Goal: Task Accomplishment & Management: Complete application form

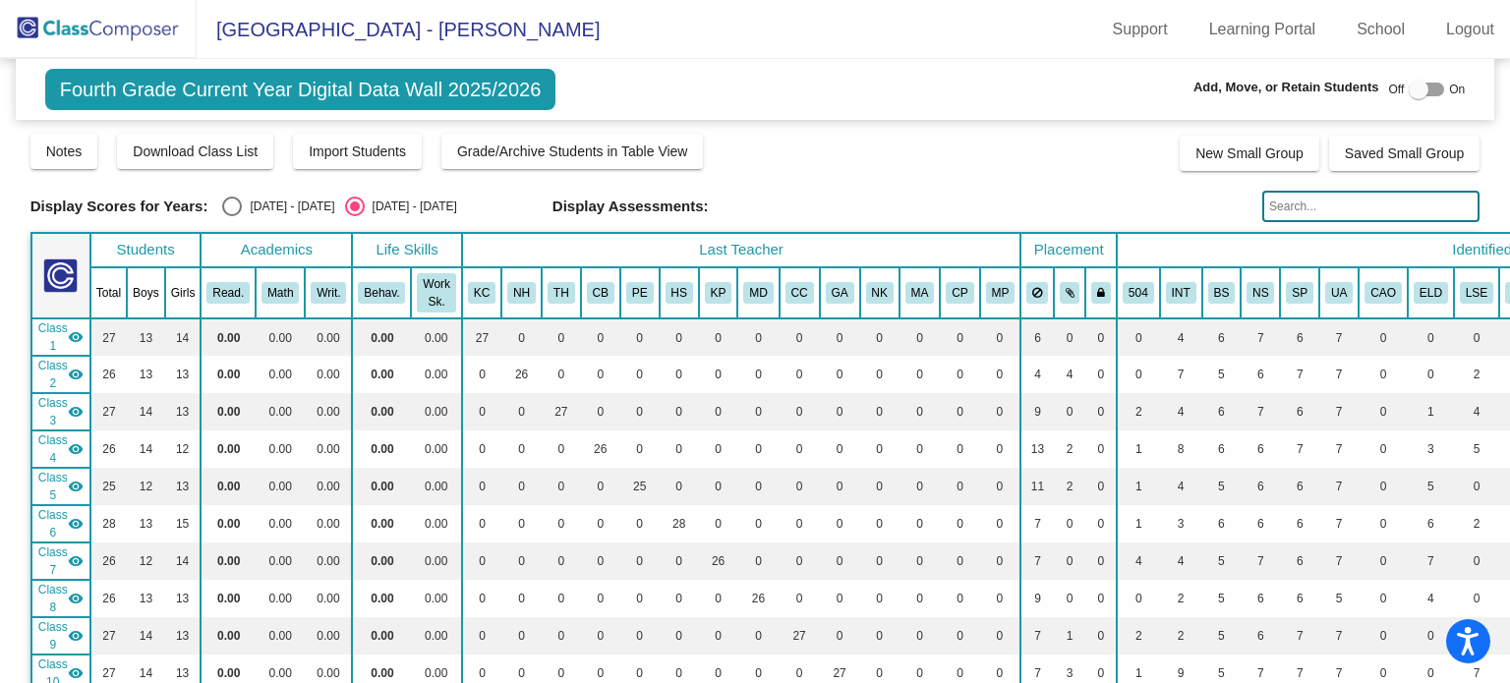
click at [1309, 198] on input "text" at bounding box center [1370, 206] width 217 height 31
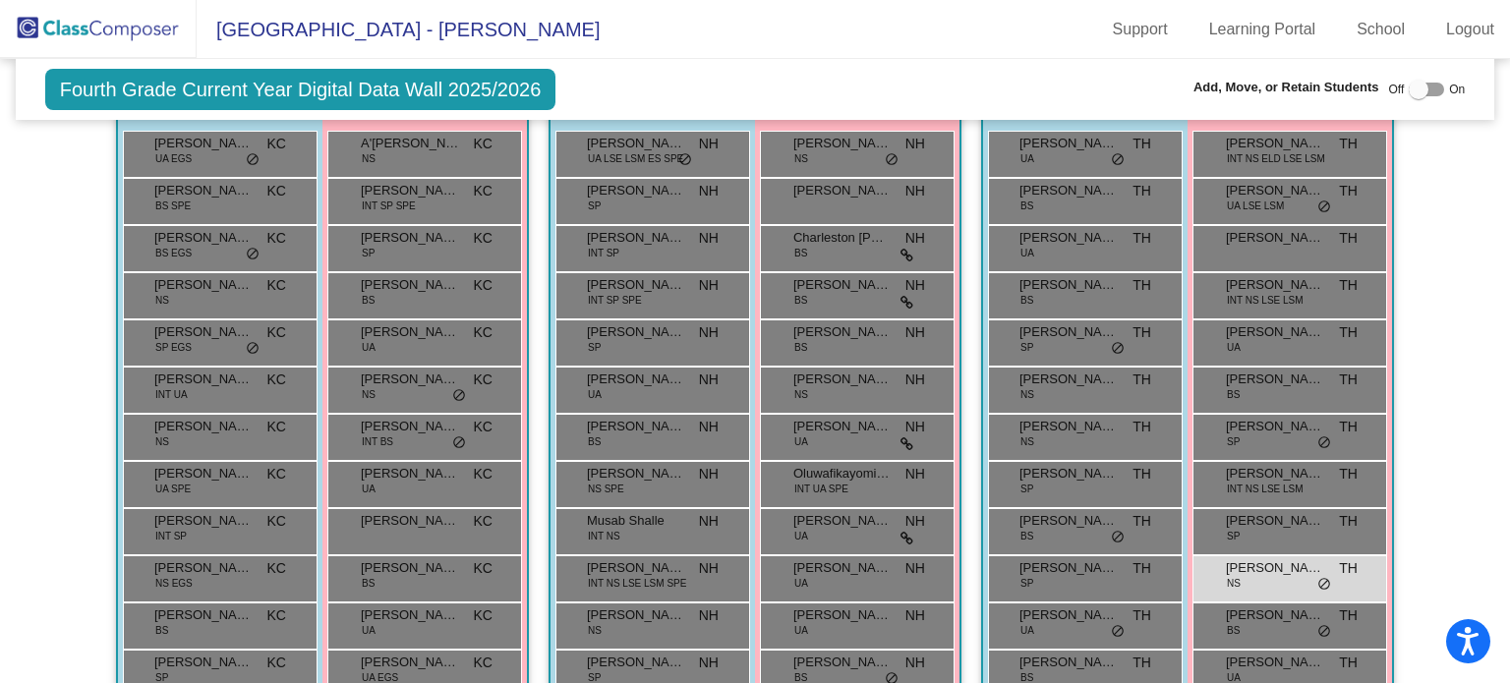
scroll to position [891, 0]
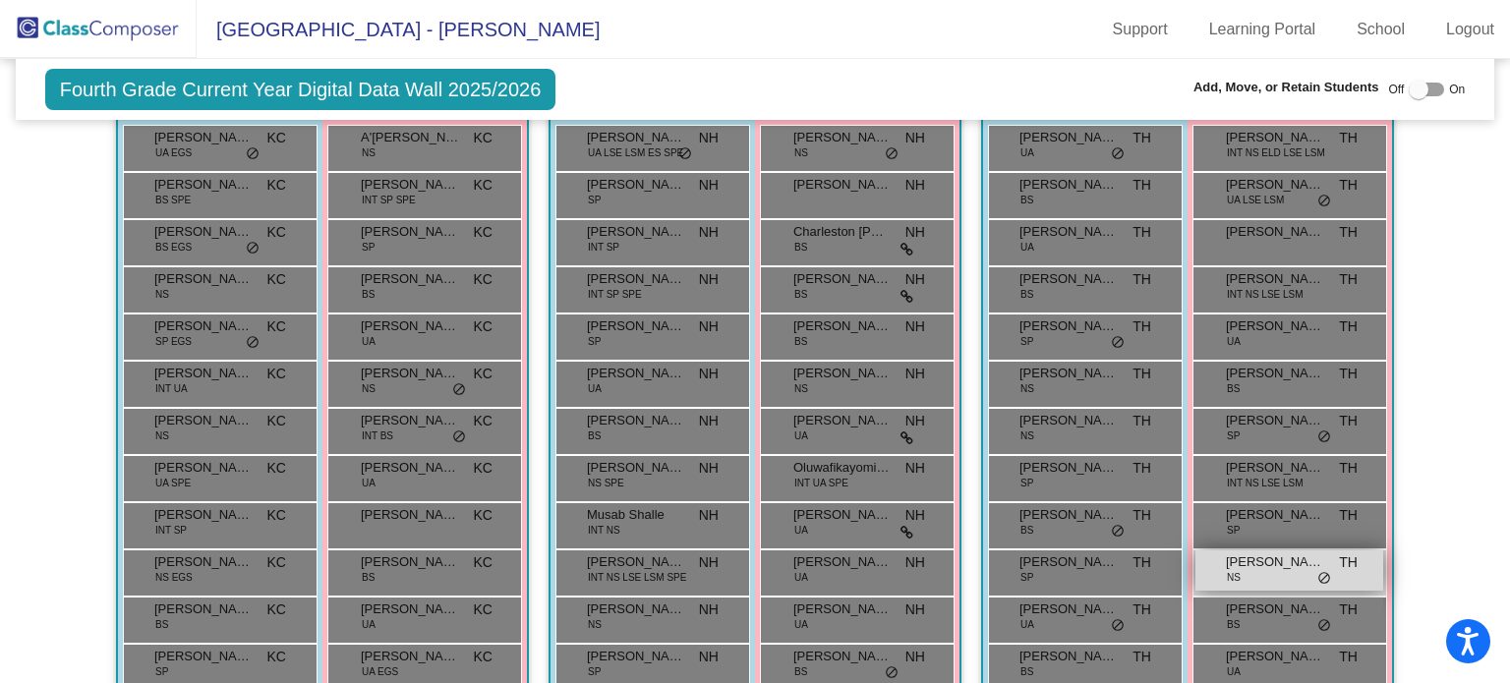
click at [1241, 552] on span "[PERSON_NAME]" at bounding box center [1275, 562] width 98 height 20
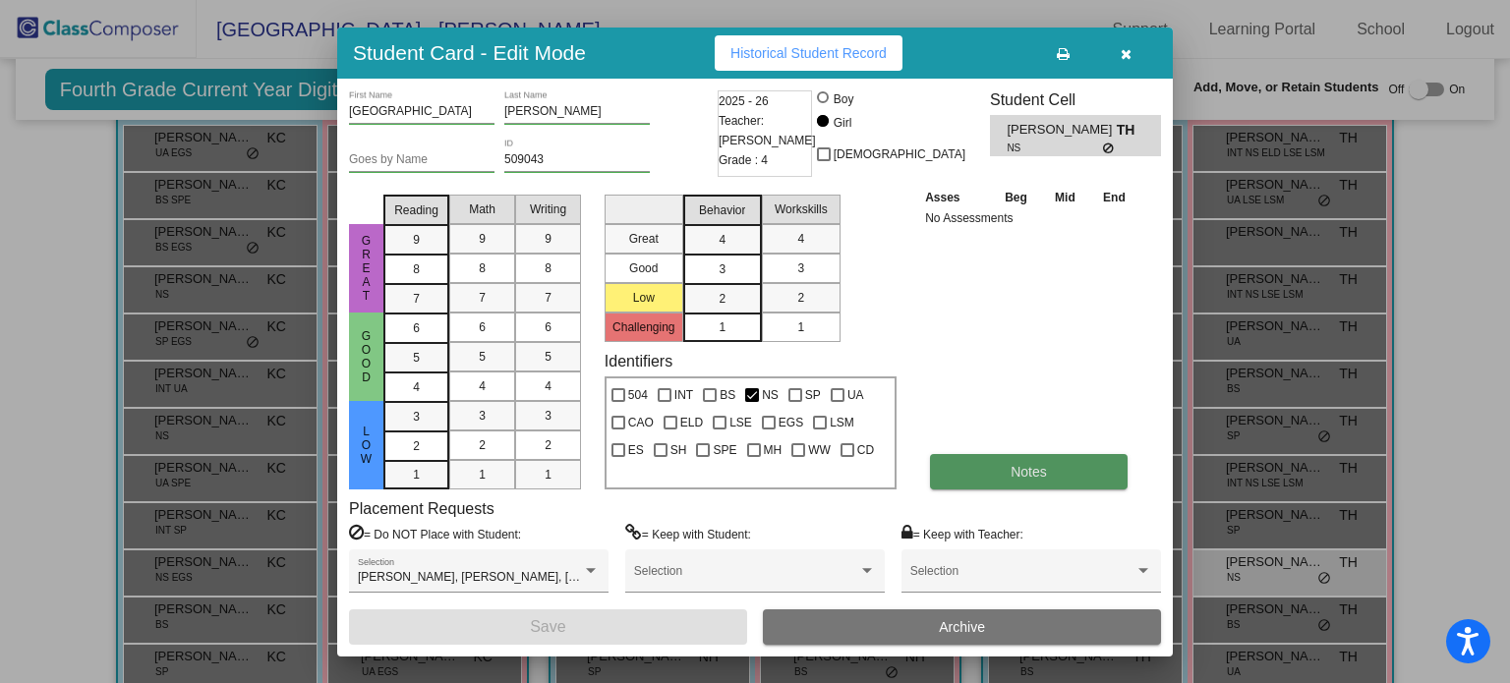
click at [1072, 462] on button "Notes" at bounding box center [1029, 471] width 198 height 35
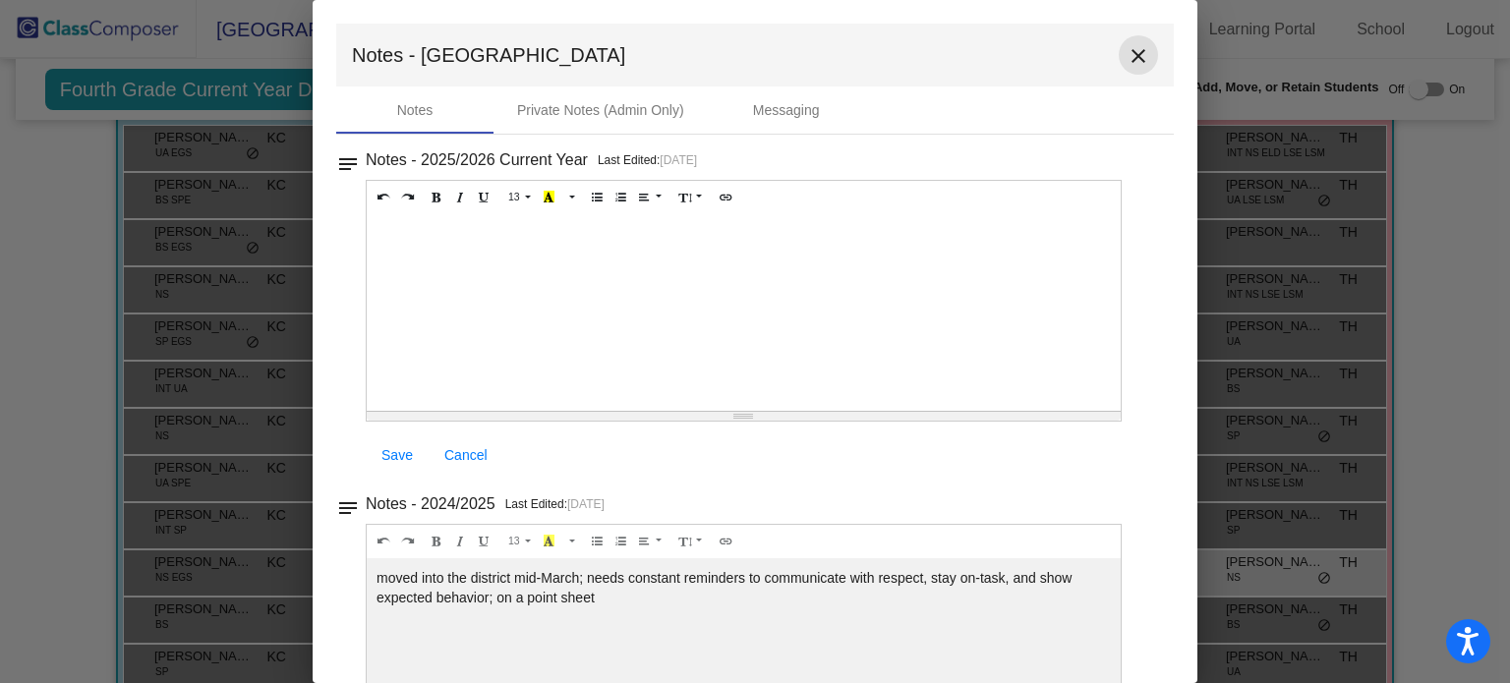
click at [1132, 57] on mat-icon "close" at bounding box center [1138, 56] width 24 height 24
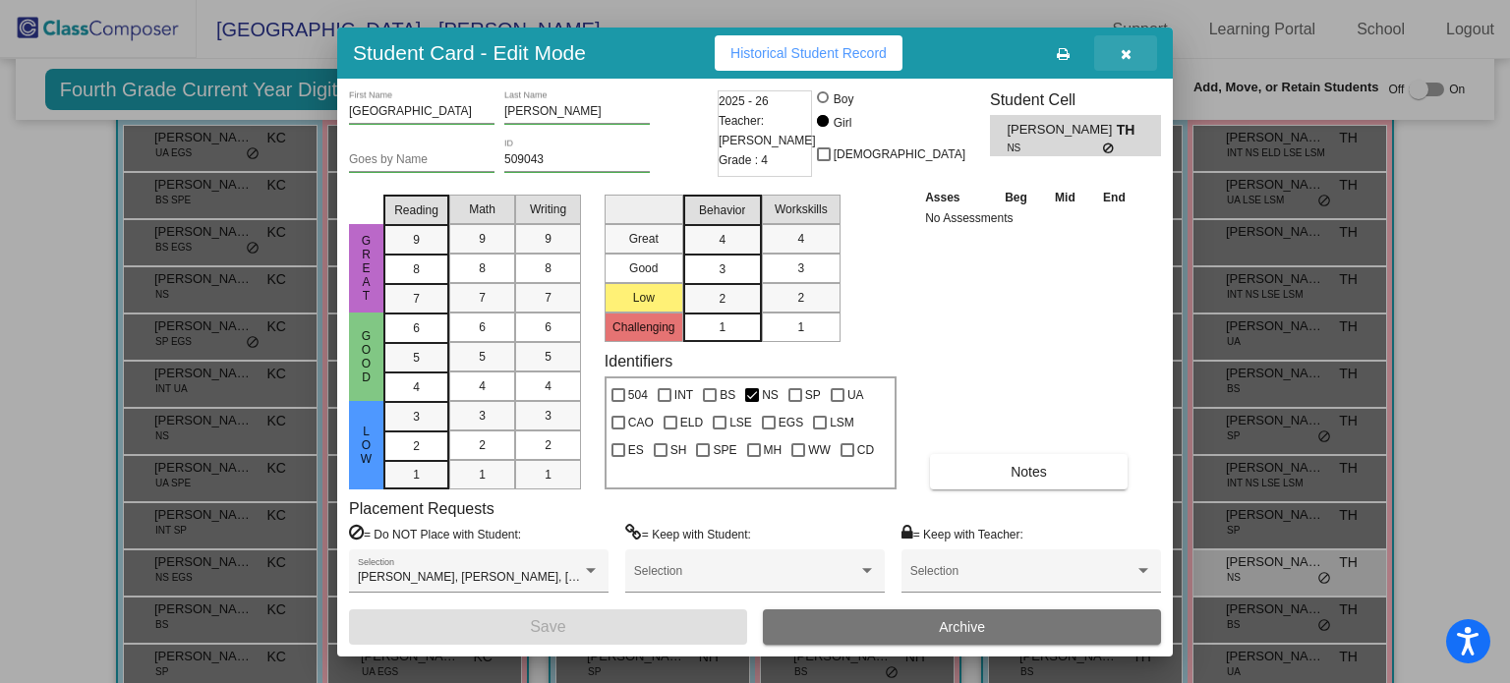
click at [1122, 57] on icon "button" at bounding box center [1126, 54] width 11 height 14
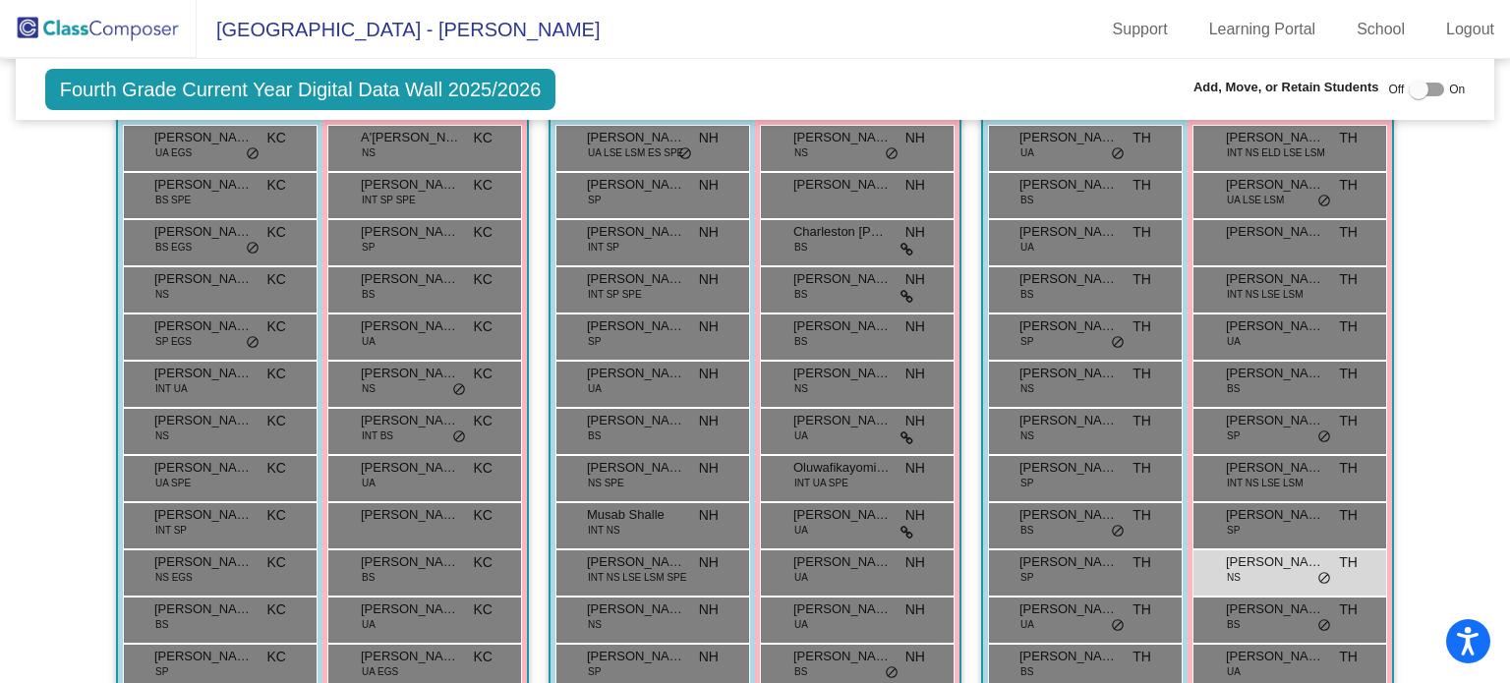
scroll to position [0, 0]
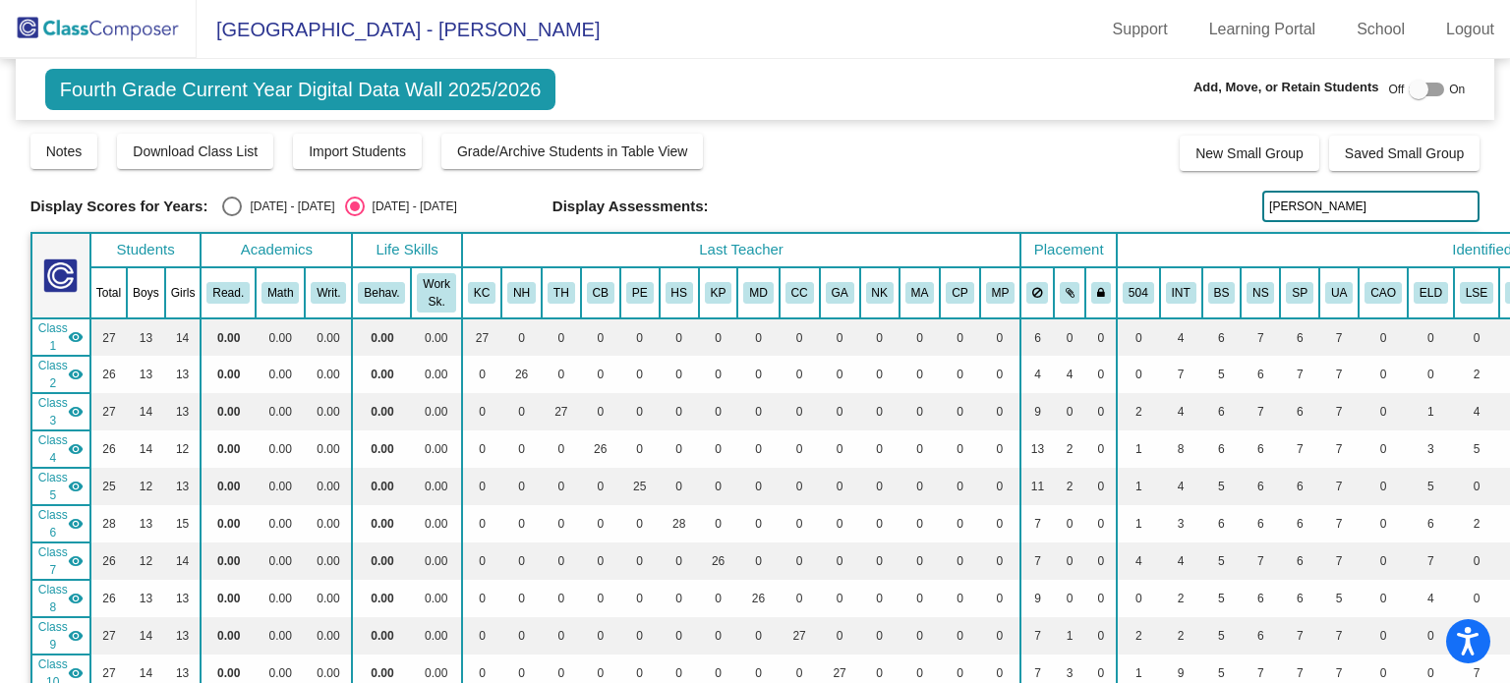
click at [1338, 202] on input "walker" at bounding box center [1370, 206] width 217 height 31
type input "w"
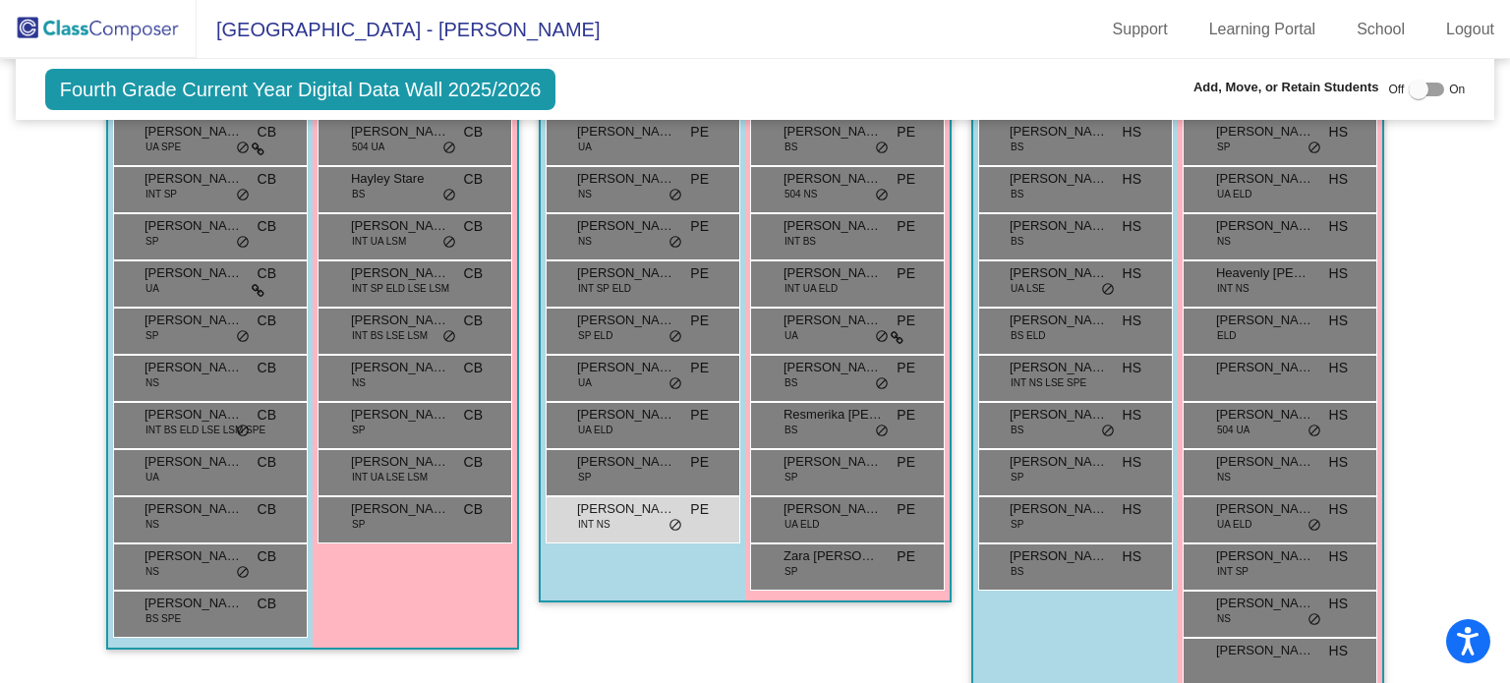
scroll to position [1824, 0]
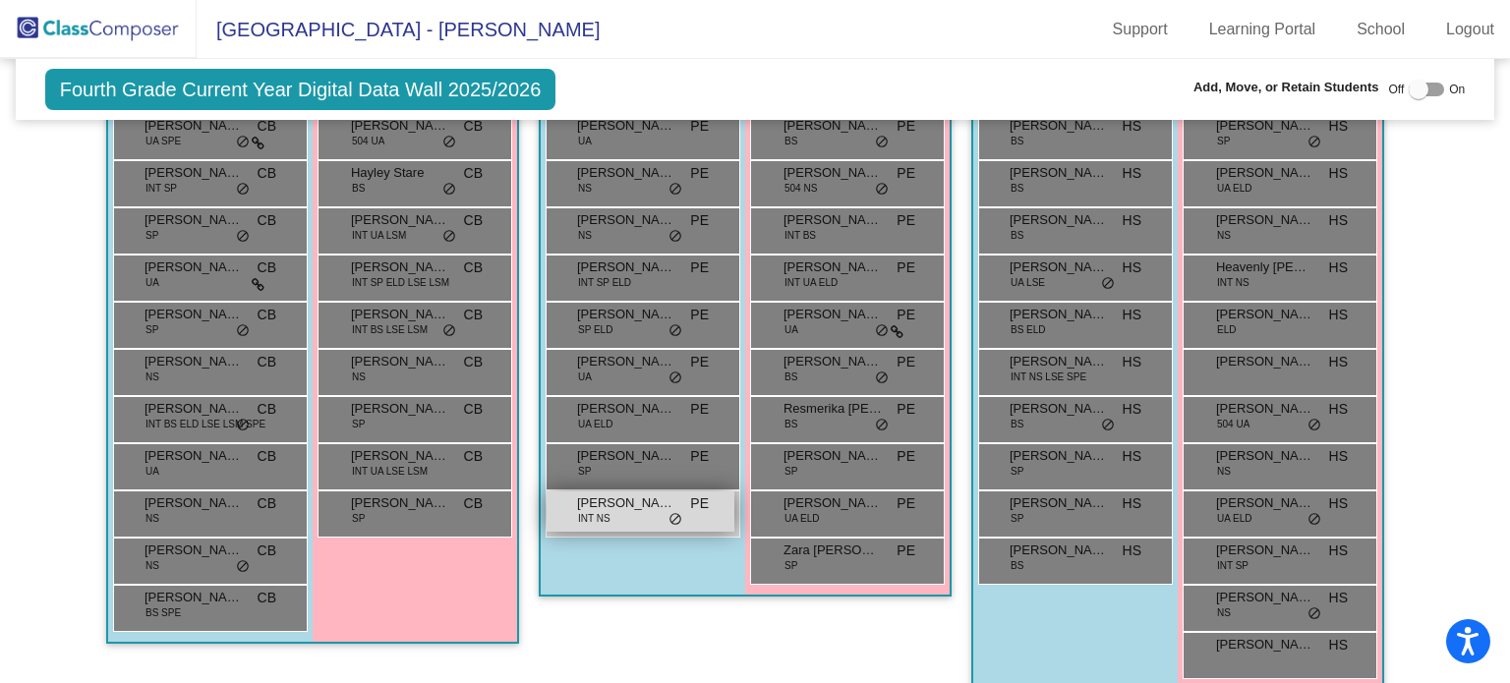
type input "baumgartner"
click at [609, 503] on div "Tristian Baumgartner INT NS PE lock do_not_disturb_alt" at bounding box center [640, 511] width 188 height 40
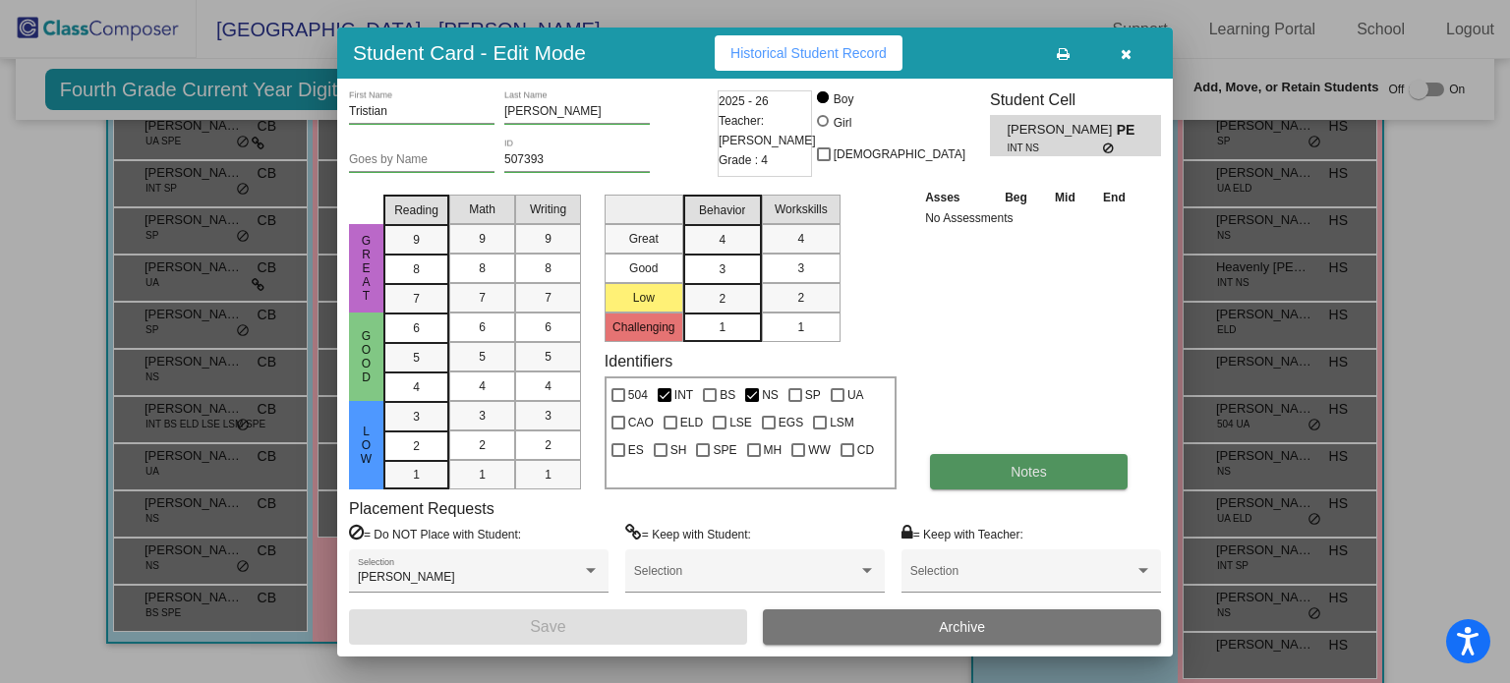
click at [972, 465] on button "Notes" at bounding box center [1029, 471] width 198 height 35
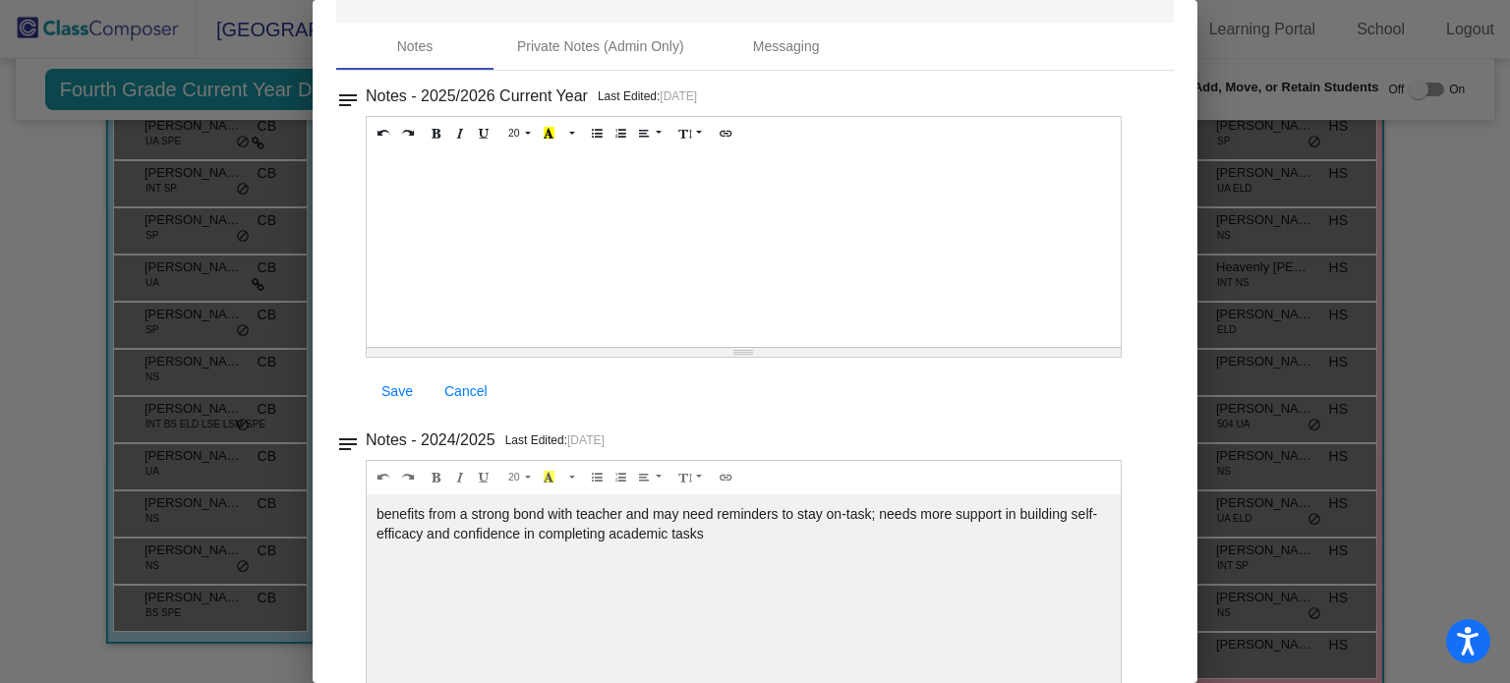
scroll to position [0, 0]
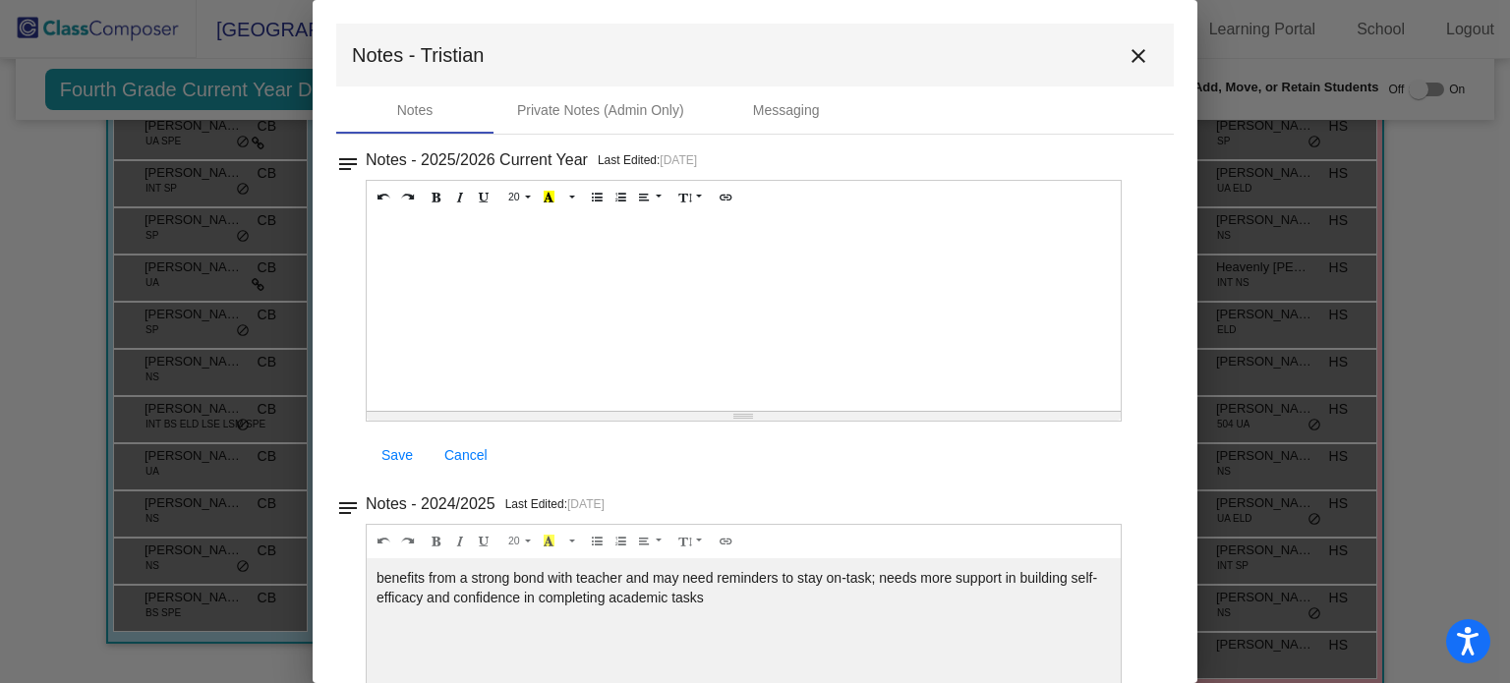
click at [1128, 54] on mat-icon "close" at bounding box center [1138, 56] width 24 height 24
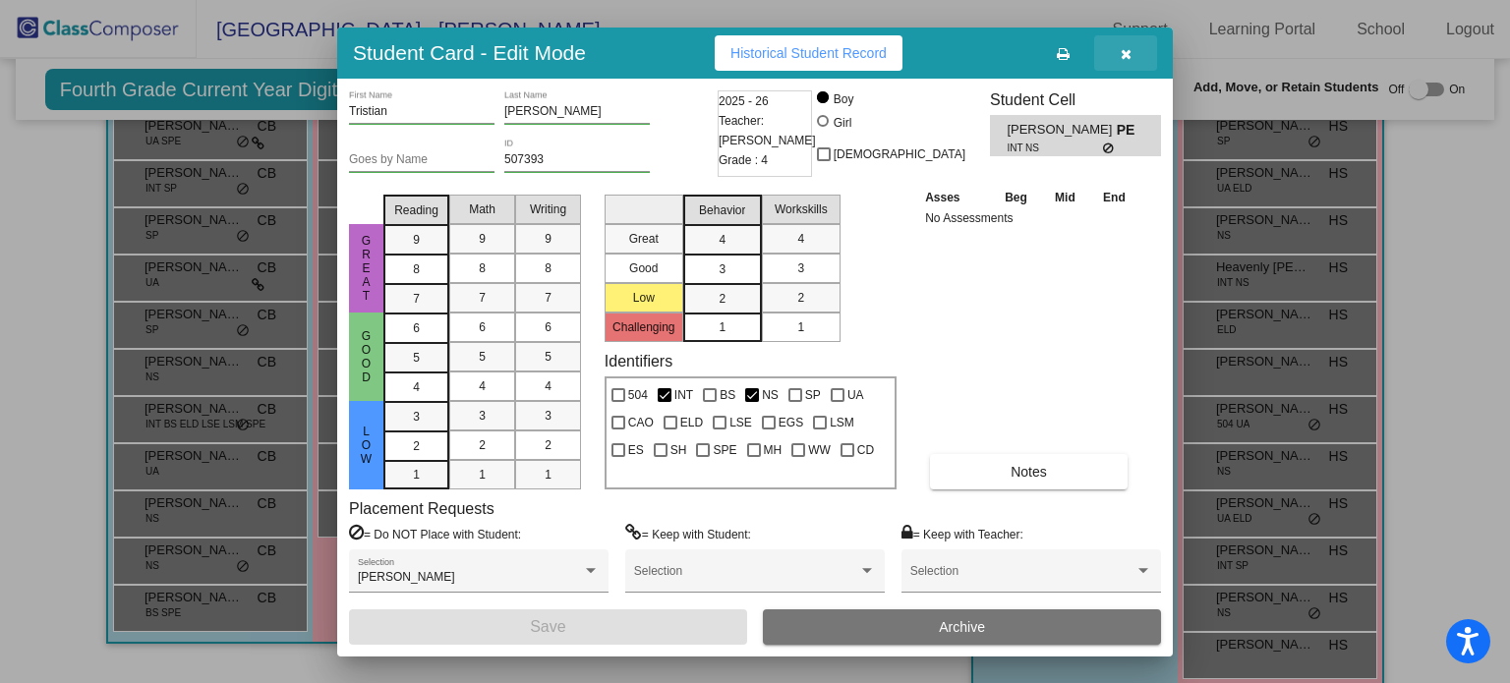
click at [1133, 57] on button "button" at bounding box center [1125, 52] width 63 height 35
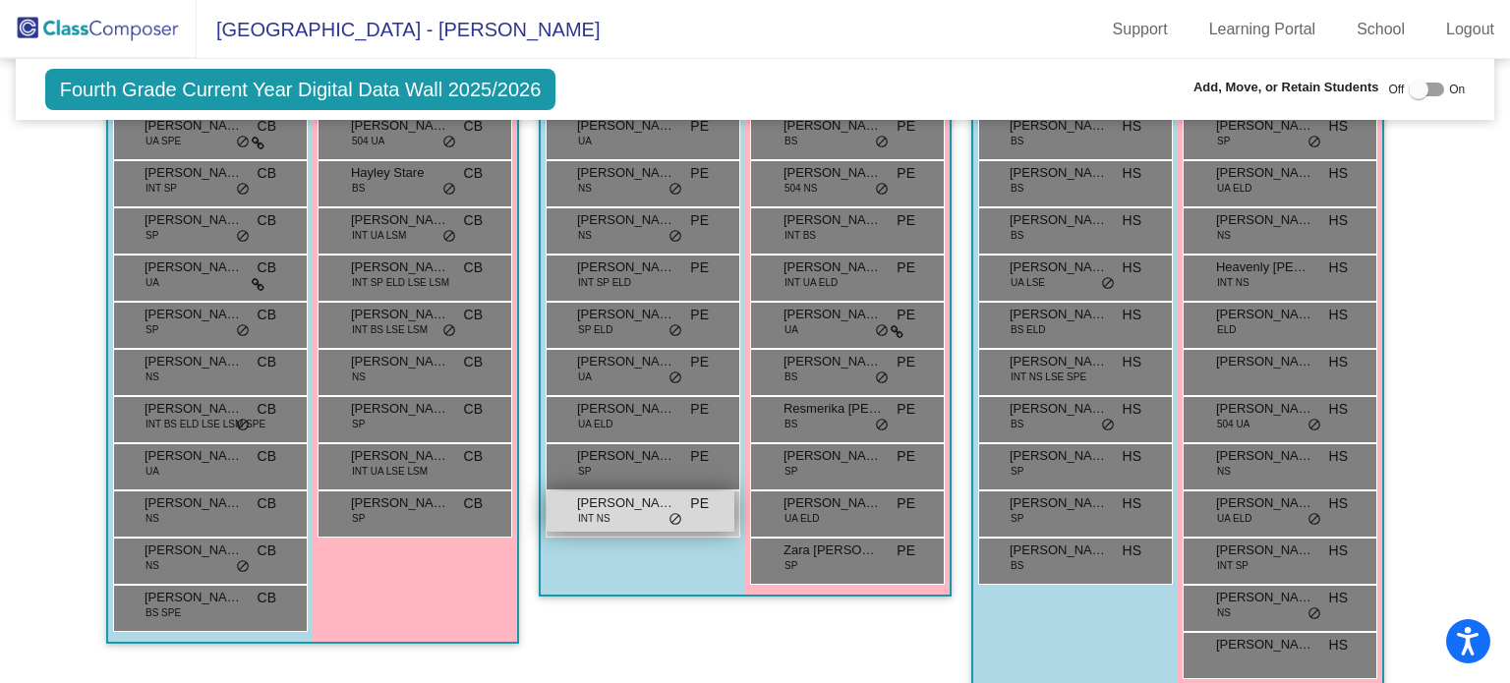
click at [613, 509] on div "Tristian Baumgartner INT NS PE lock do_not_disturb_alt" at bounding box center [640, 511] width 188 height 40
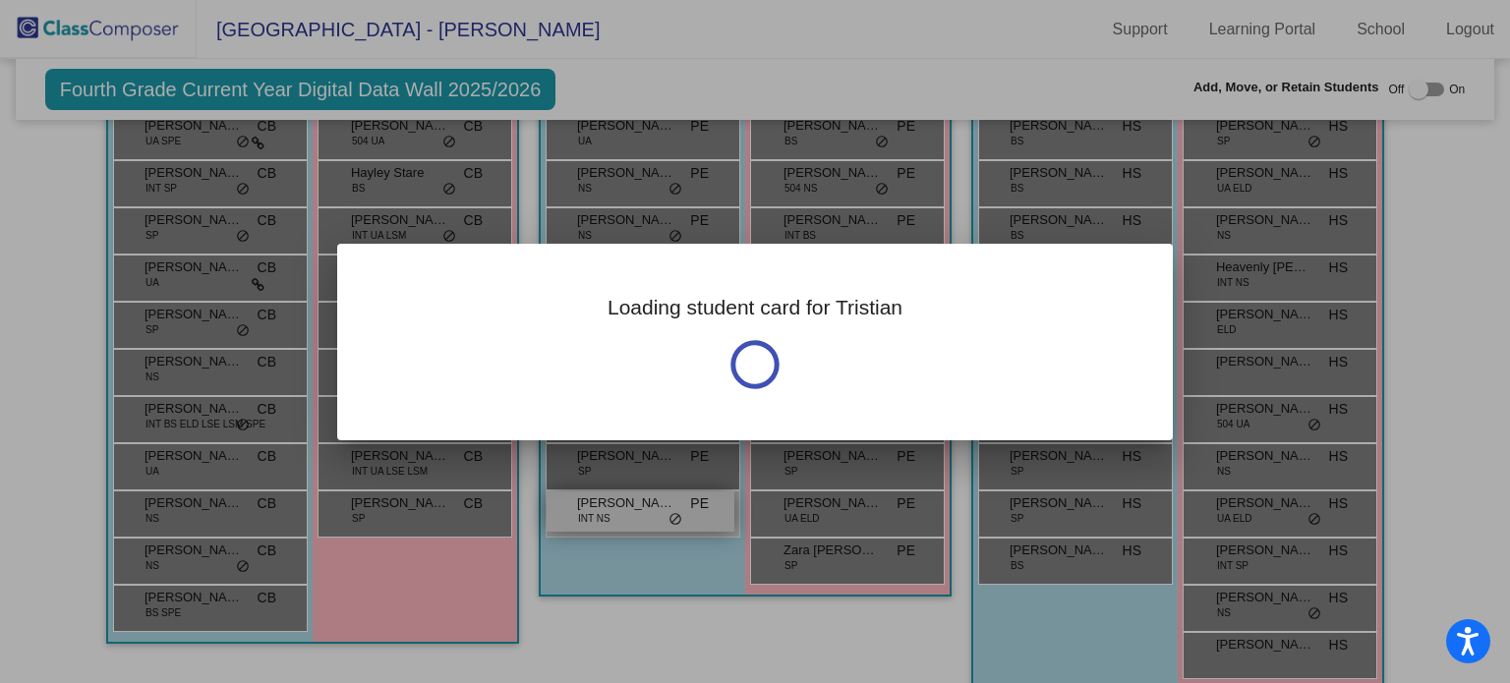
click at [613, 509] on div at bounding box center [755, 341] width 1510 height 683
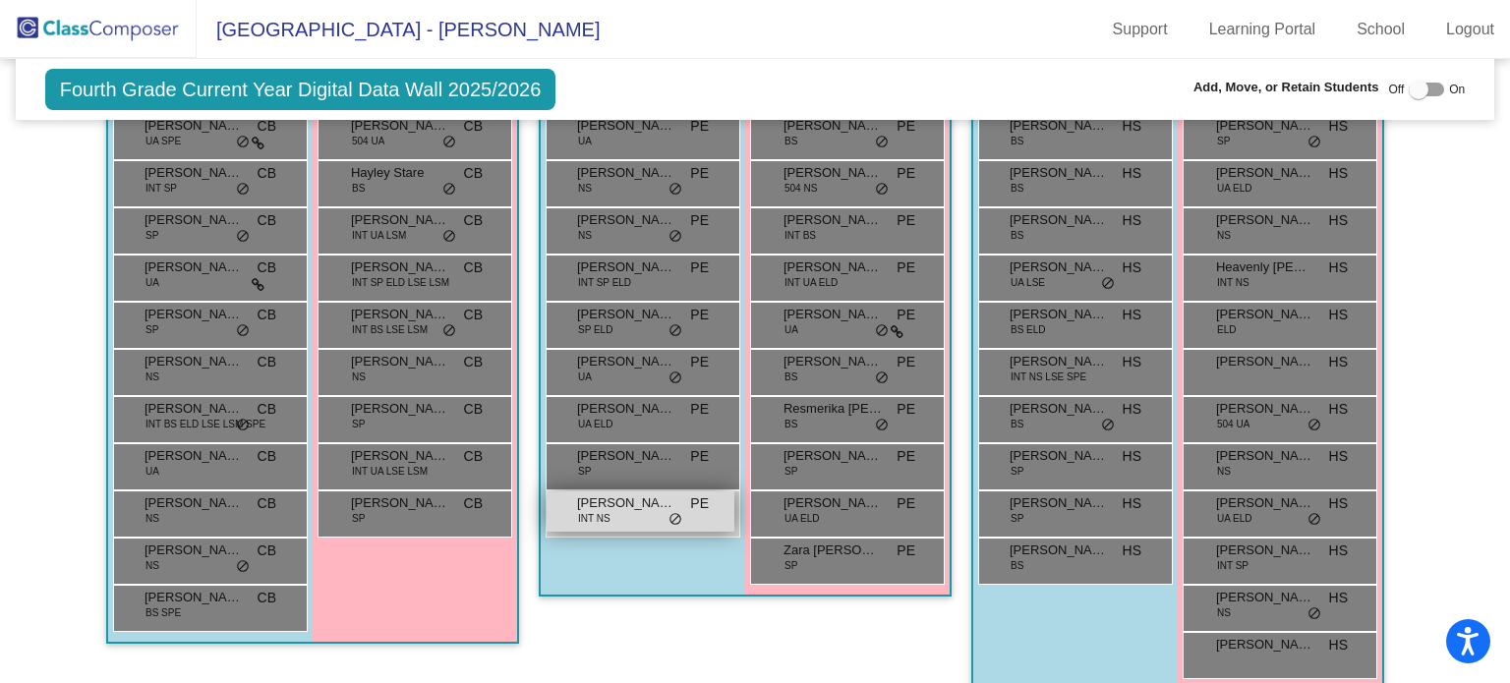
click at [613, 508] on div "Tristian Baumgartner INT NS PE lock do_not_disturb_alt" at bounding box center [640, 511] width 188 height 40
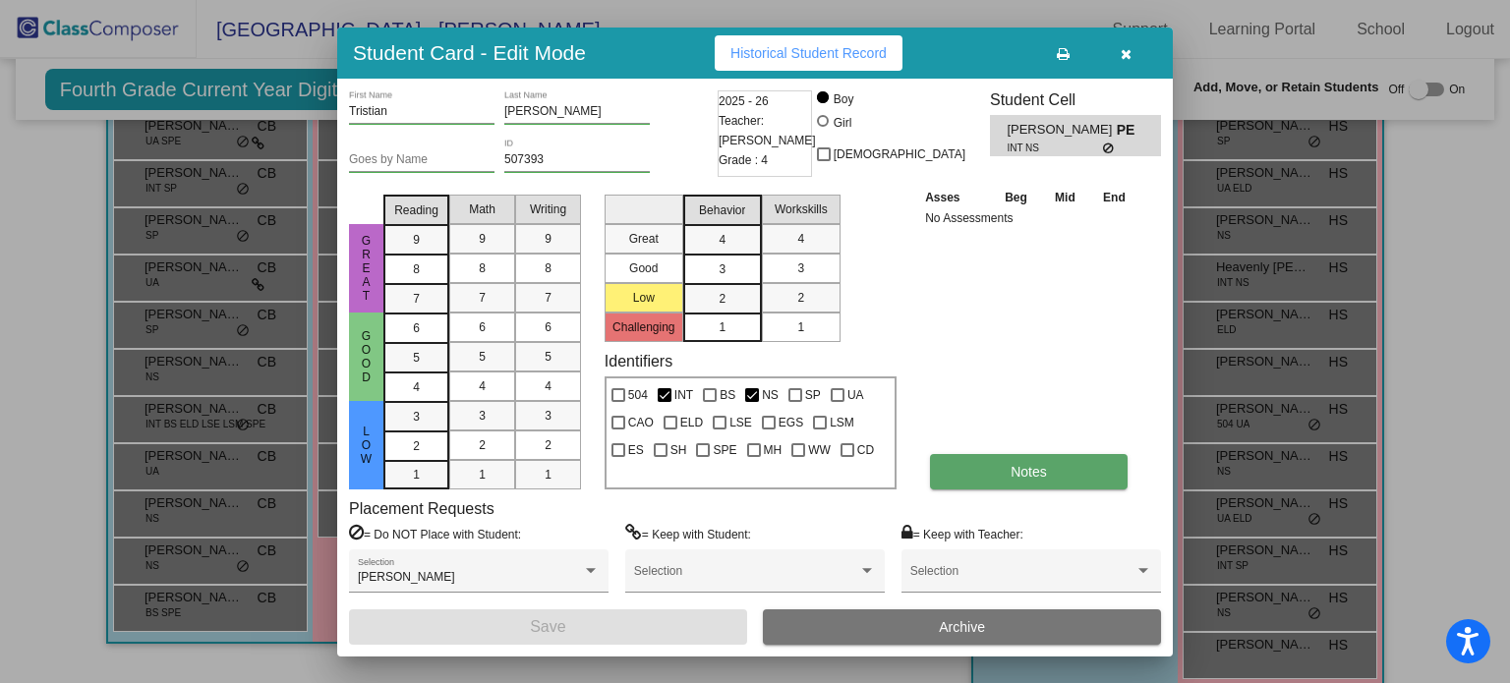
click at [947, 478] on button "Notes" at bounding box center [1029, 471] width 198 height 35
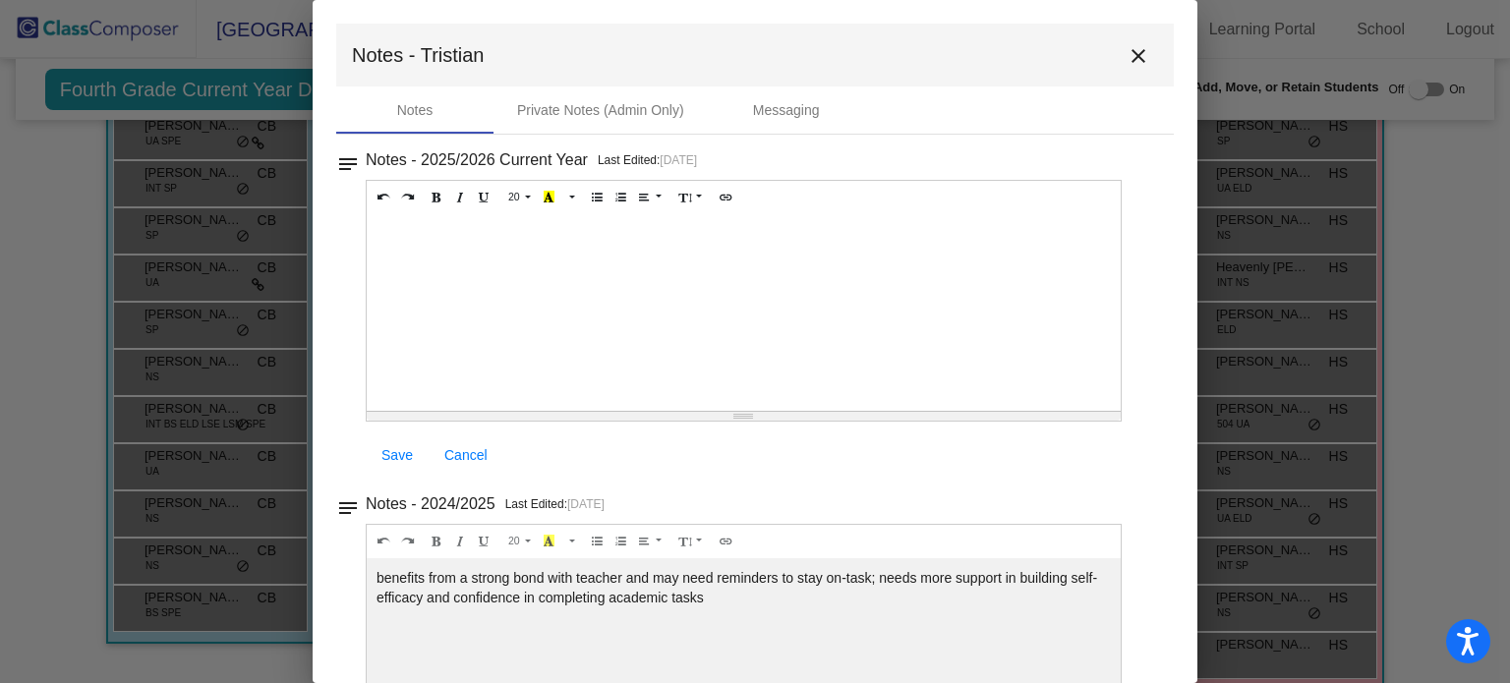
click at [420, 234] on div at bounding box center [744, 312] width 754 height 197
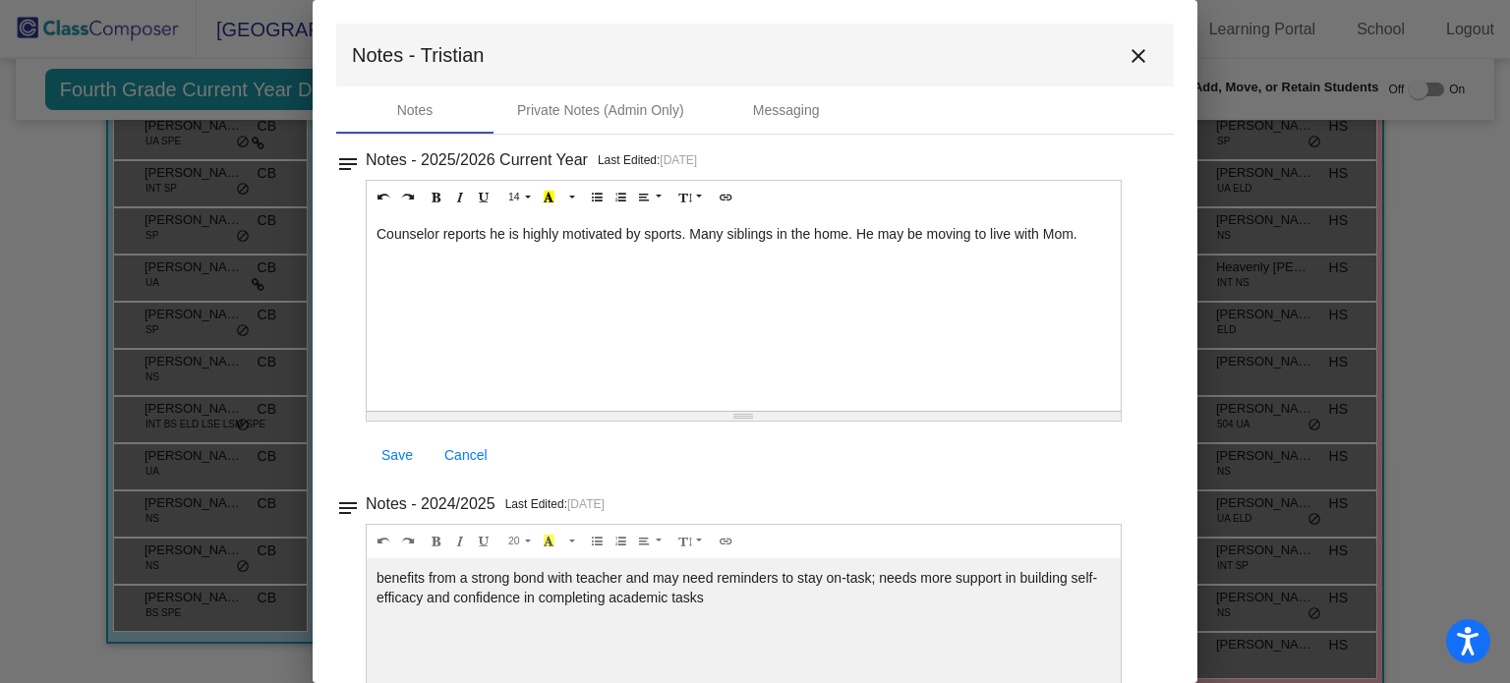
click at [376, 232] on div "Counselor reports he is highly motivated by sports. Many siblings in the home. …" at bounding box center [744, 312] width 754 height 197
click at [1126, 54] on mat-icon "close" at bounding box center [1138, 56] width 24 height 24
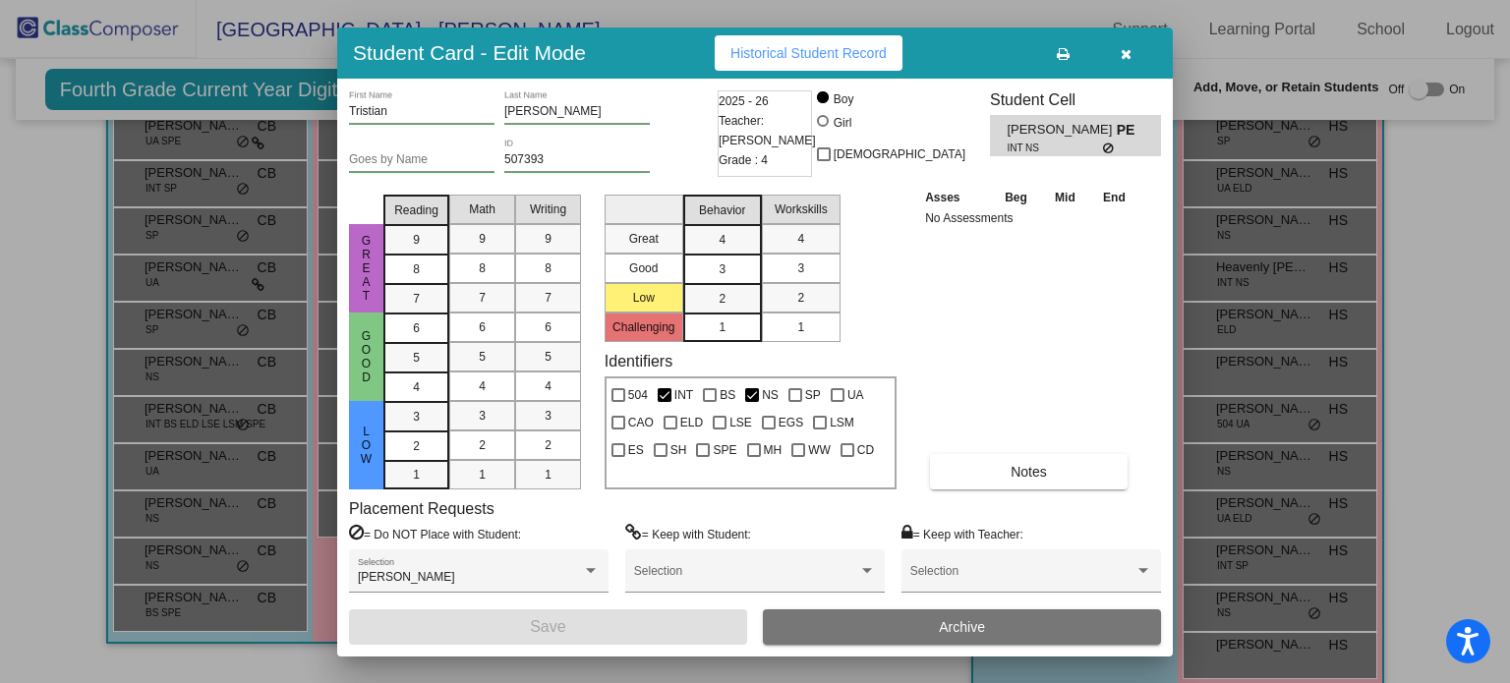
click at [1125, 54] on icon "button" at bounding box center [1126, 54] width 11 height 14
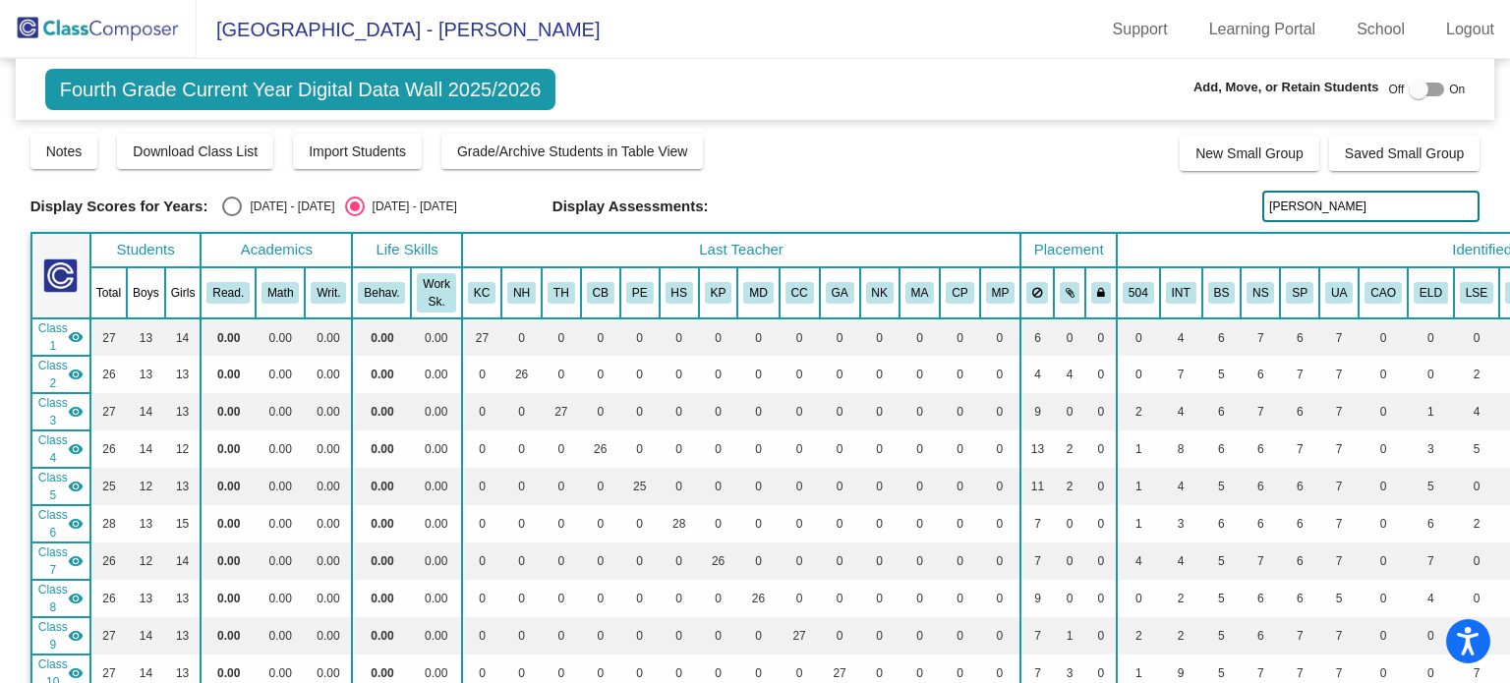
drag, startPoint x: 1340, startPoint y: 208, endPoint x: 1259, endPoint y: 203, distance: 80.7
click at [1262, 203] on input "baumgartner" at bounding box center [1370, 206] width 217 height 31
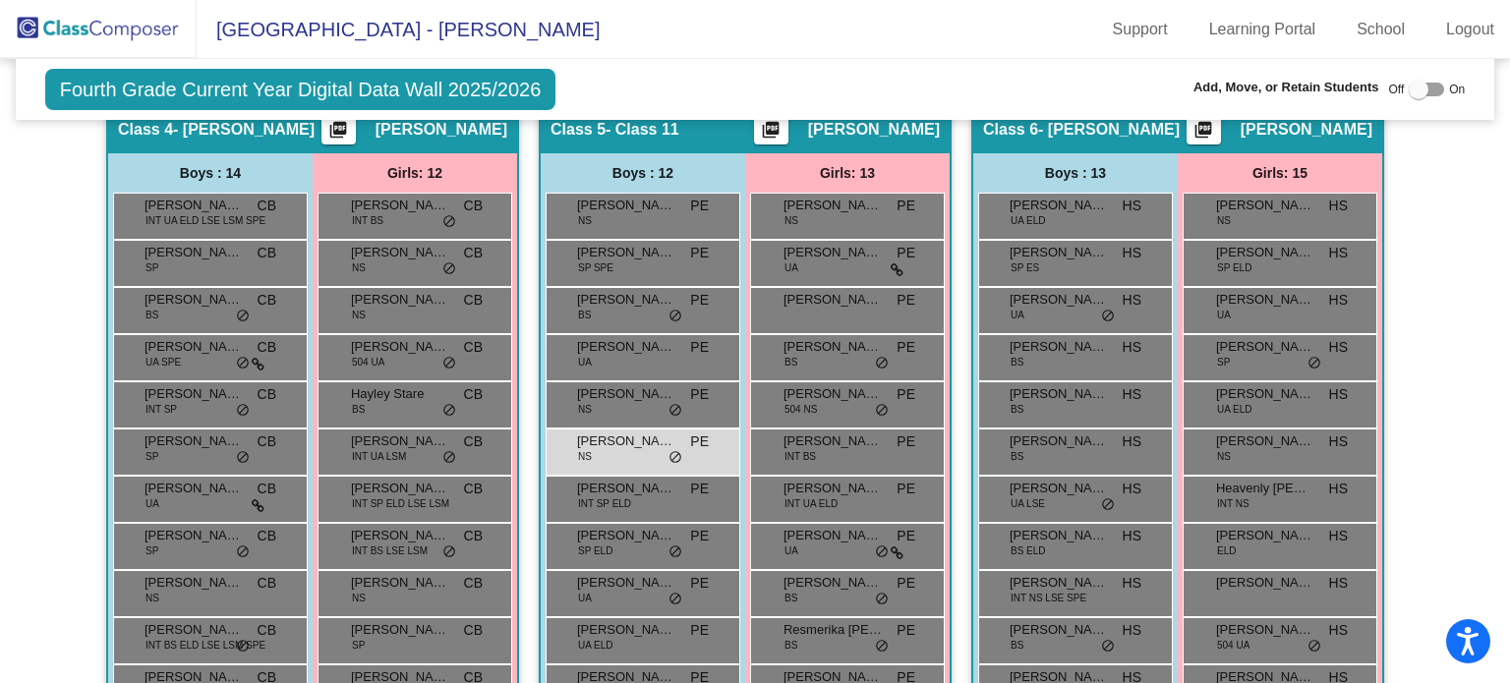
scroll to position [1683, 0]
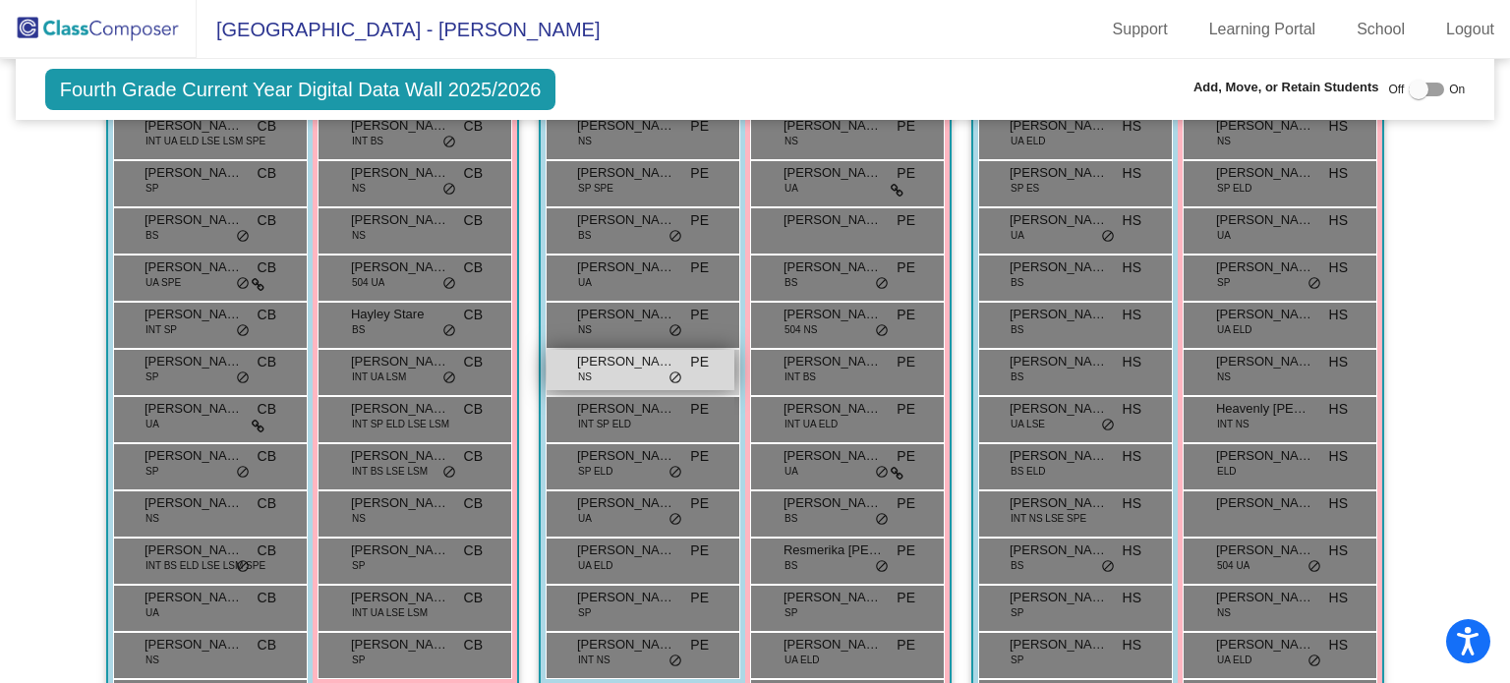
type input "brown"
click at [646, 370] on div "Logan Brown NS PE lock do_not_disturb_alt" at bounding box center [640, 370] width 188 height 40
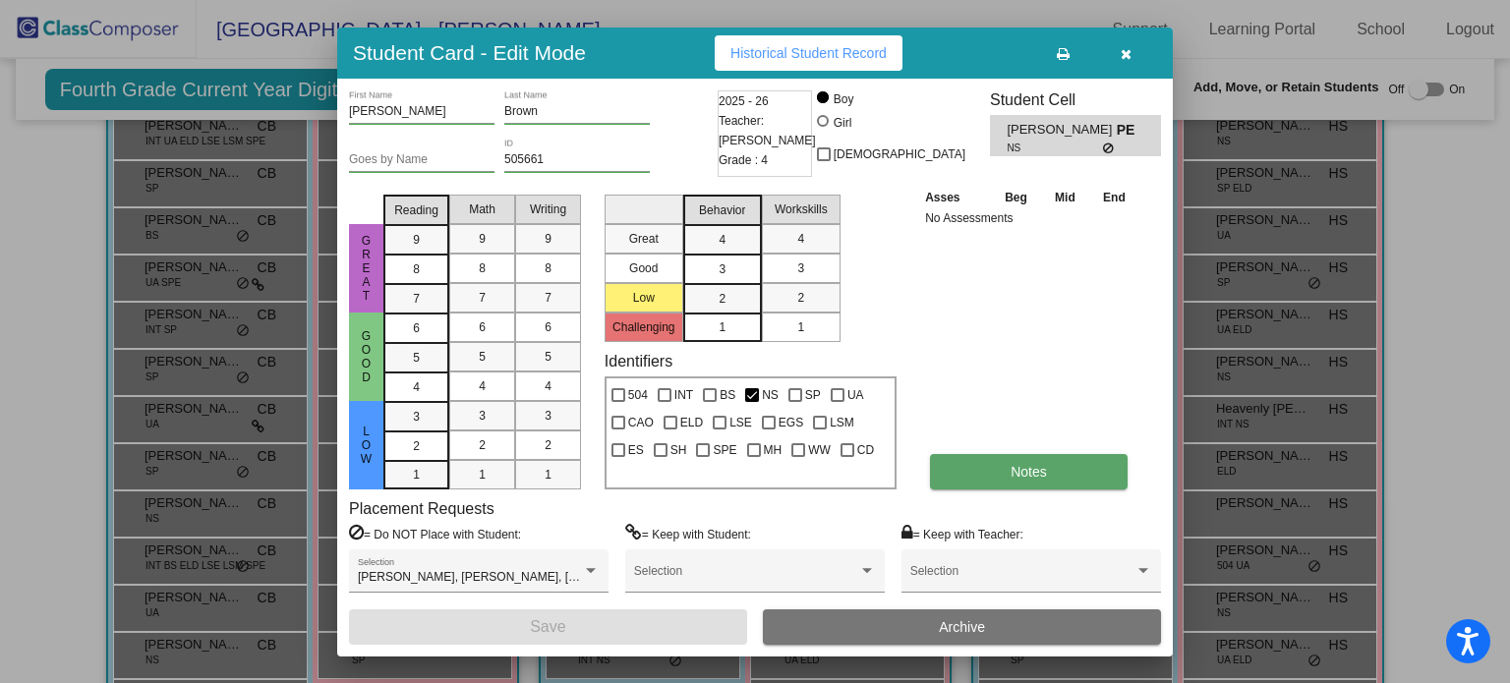
click at [966, 474] on button "Notes" at bounding box center [1029, 471] width 198 height 35
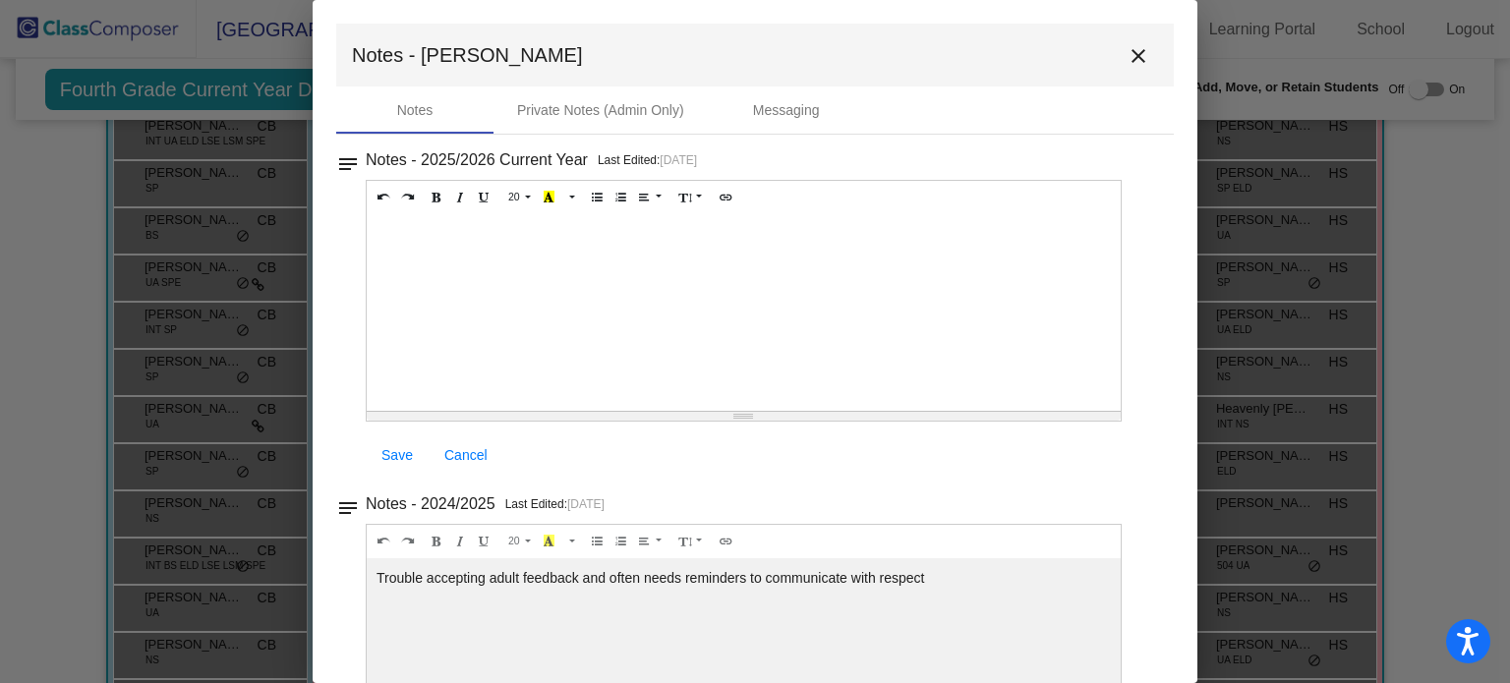
click at [492, 259] on div at bounding box center [744, 312] width 754 height 197
click at [1126, 55] on mat-icon "close" at bounding box center [1138, 56] width 24 height 24
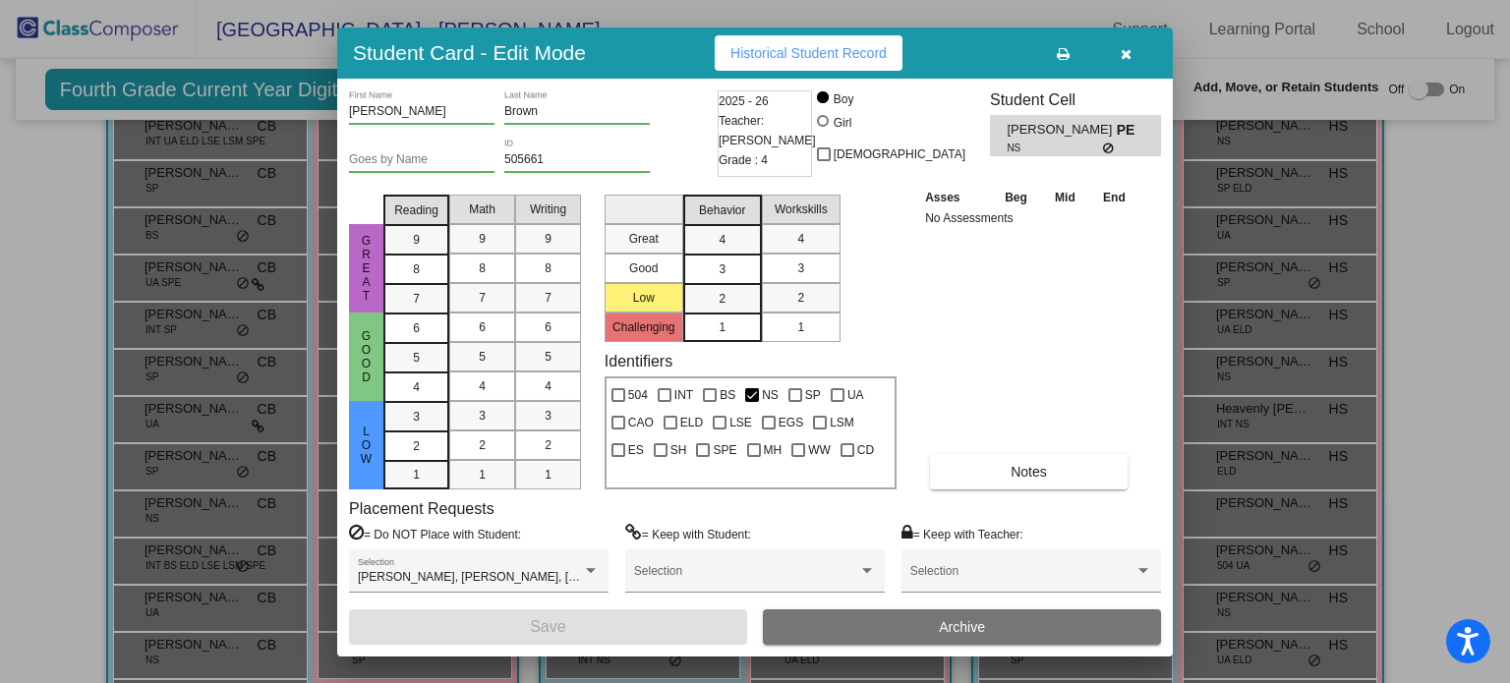
click at [1121, 47] on icon "button" at bounding box center [1126, 54] width 11 height 14
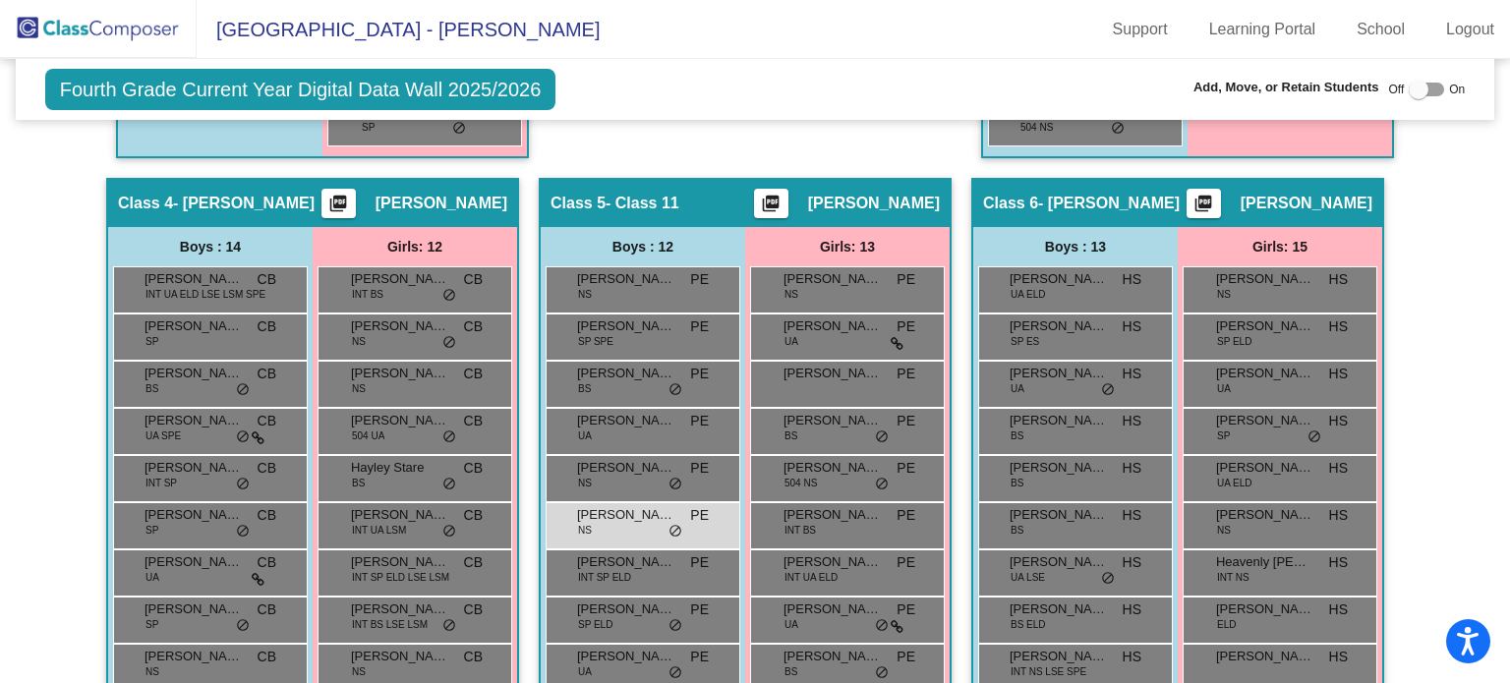
scroll to position [1535, 0]
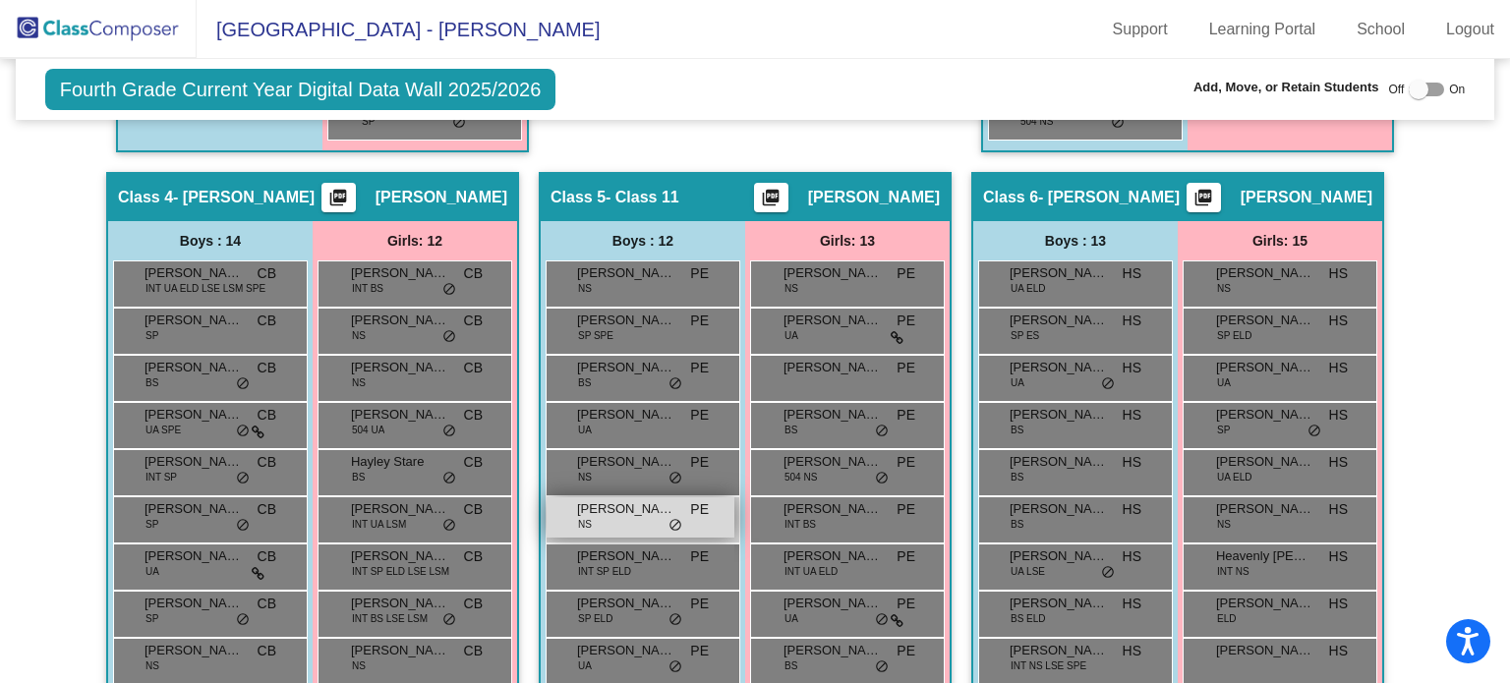
click at [564, 508] on div "Logan Brown NS PE lock do_not_disturb_alt" at bounding box center [640, 517] width 188 height 40
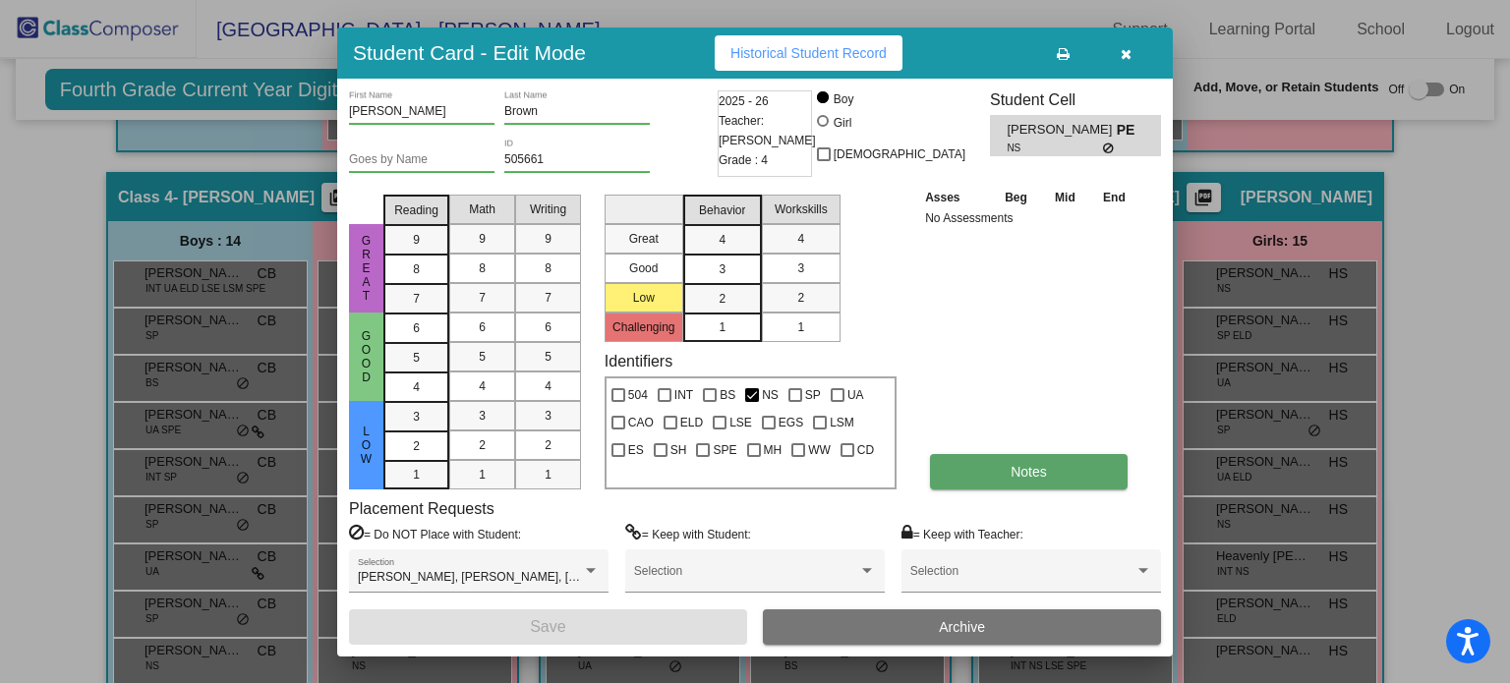
click at [949, 479] on button "Notes" at bounding box center [1029, 471] width 198 height 35
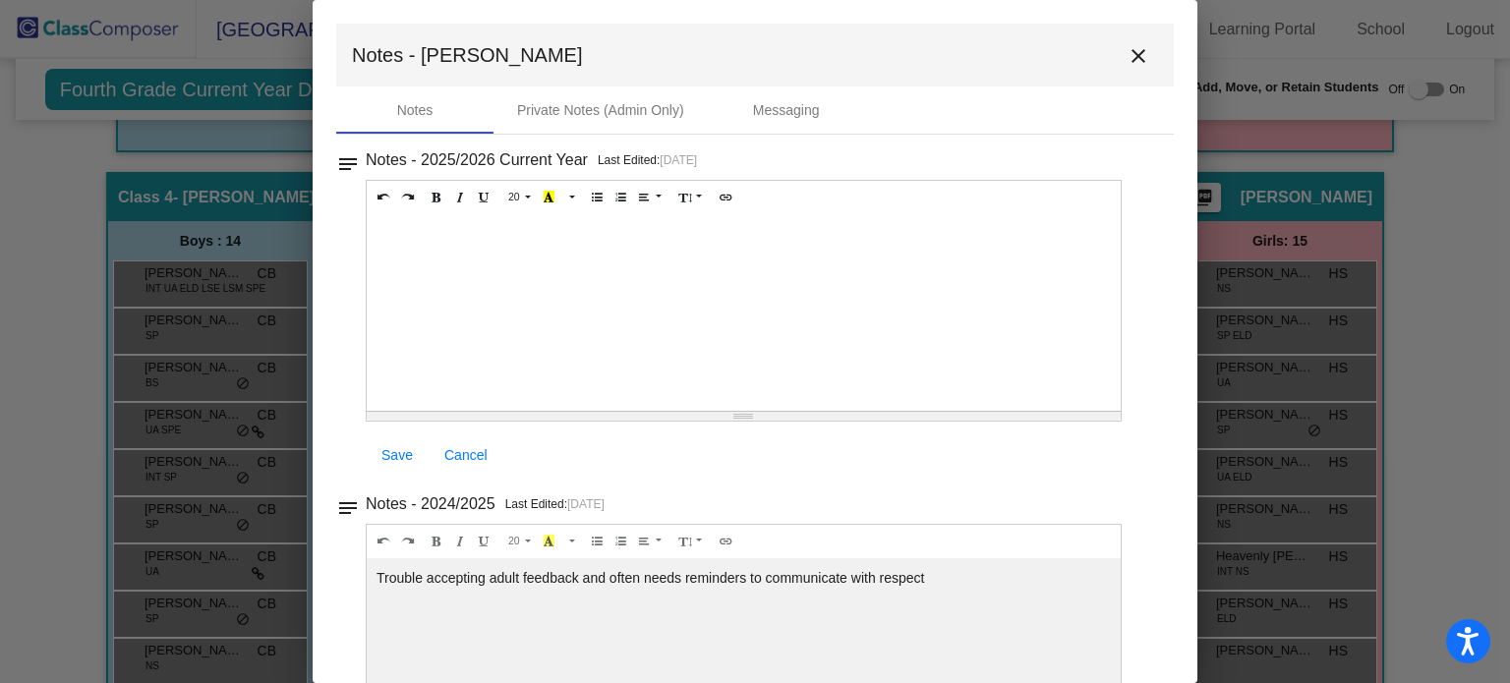
click at [472, 241] on div at bounding box center [744, 312] width 754 height 197
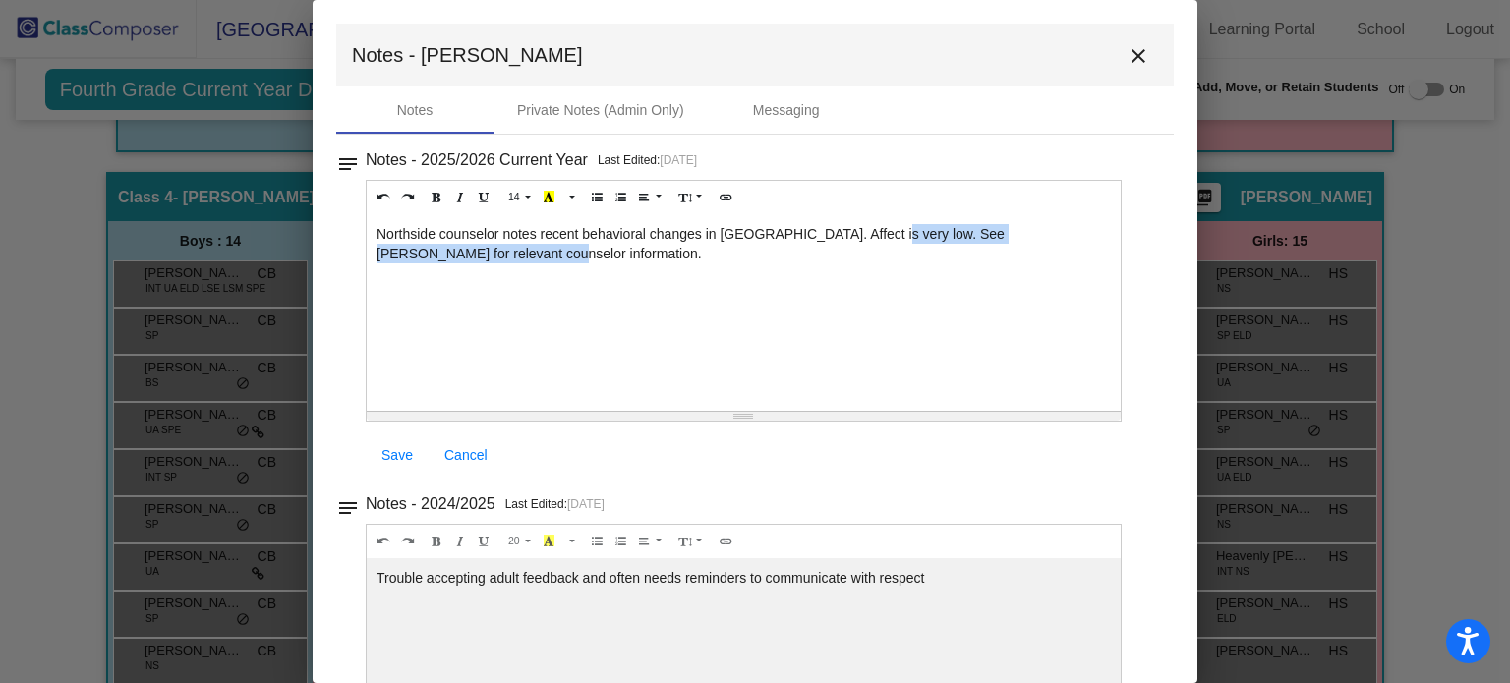
drag, startPoint x: 878, startPoint y: 232, endPoint x: 878, endPoint y: 251, distance: 18.7
click at [878, 251] on div "Northside counselor notes recent behavioral changes in Logan. Affect is very lo…" at bounding box center [744, 312] width 754 height 197
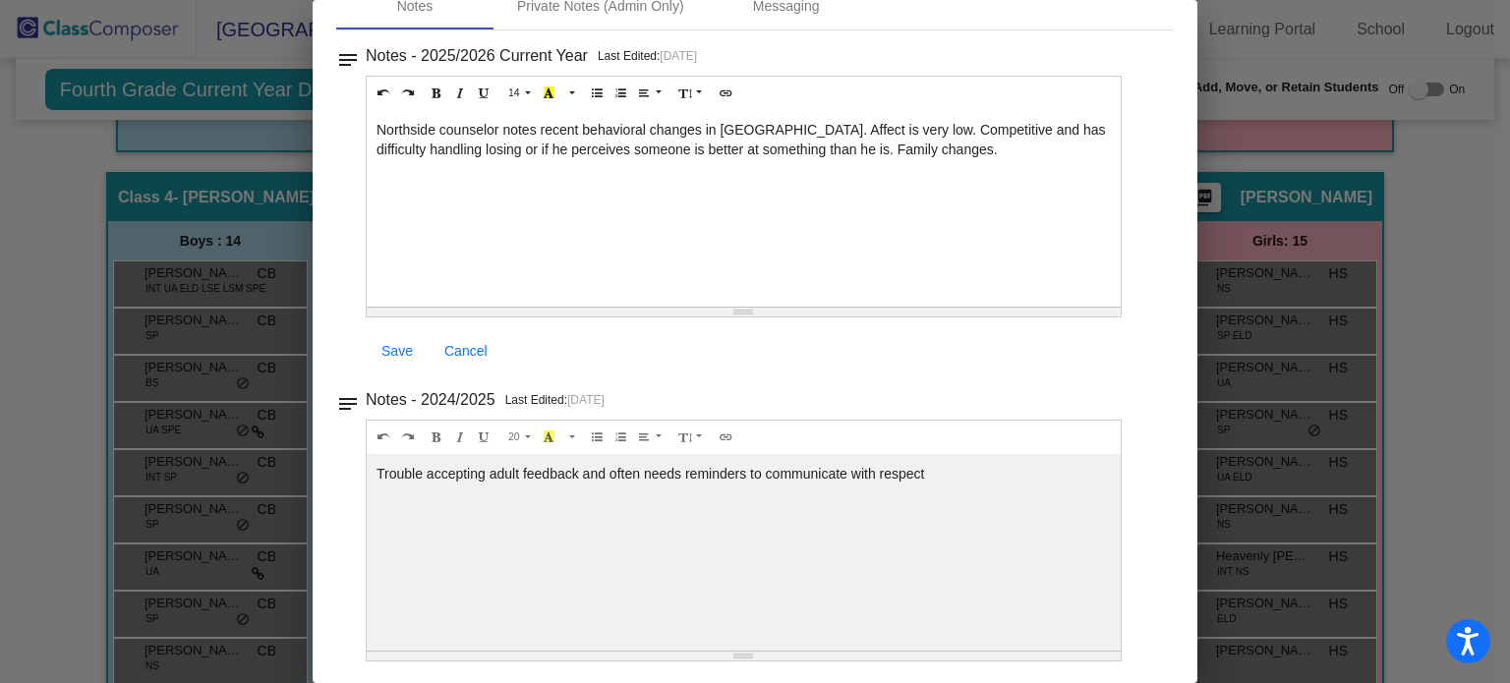
scroll to position [0, 0]
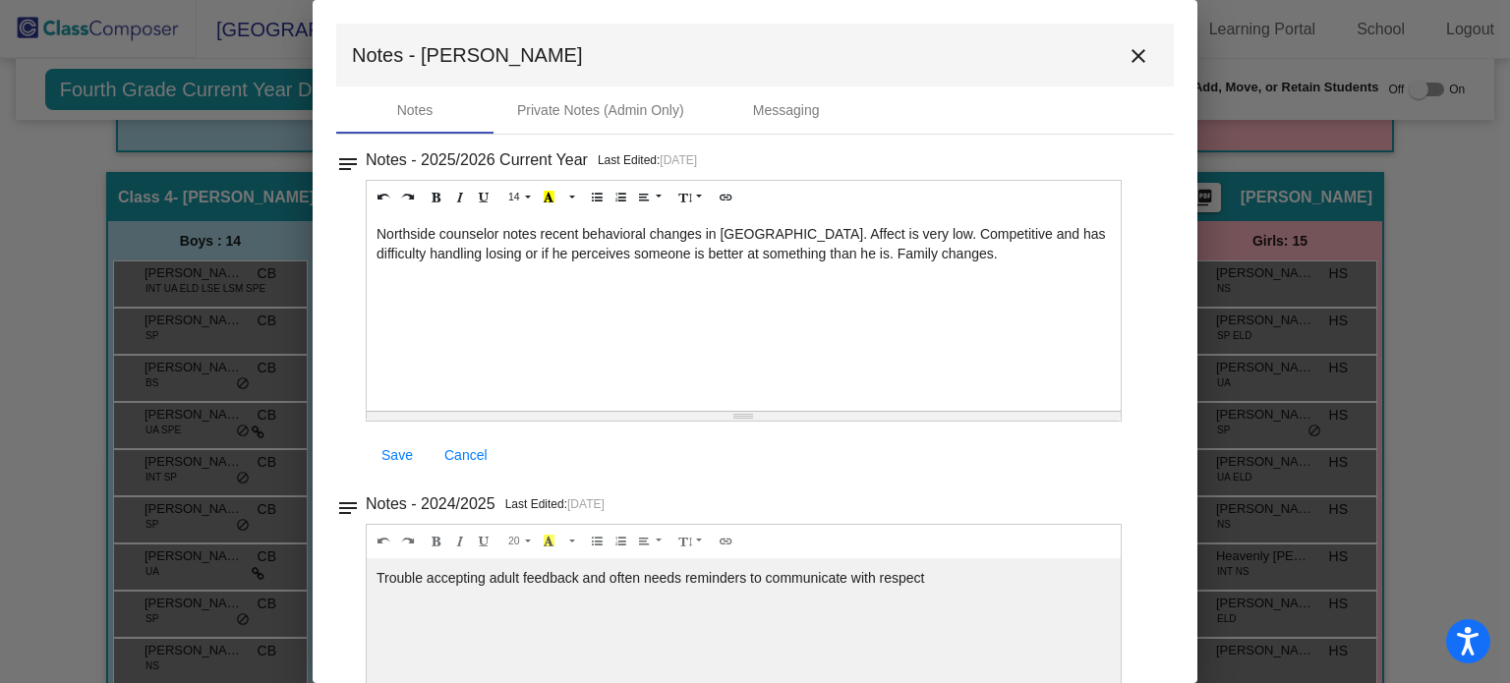
click at [390, 452] on span "Save" at bounding box center [396, 455] width 31 height 16
click at [1126, 56] on mat-icon "close" at bounding box center [1138, 56] width 24 height 24
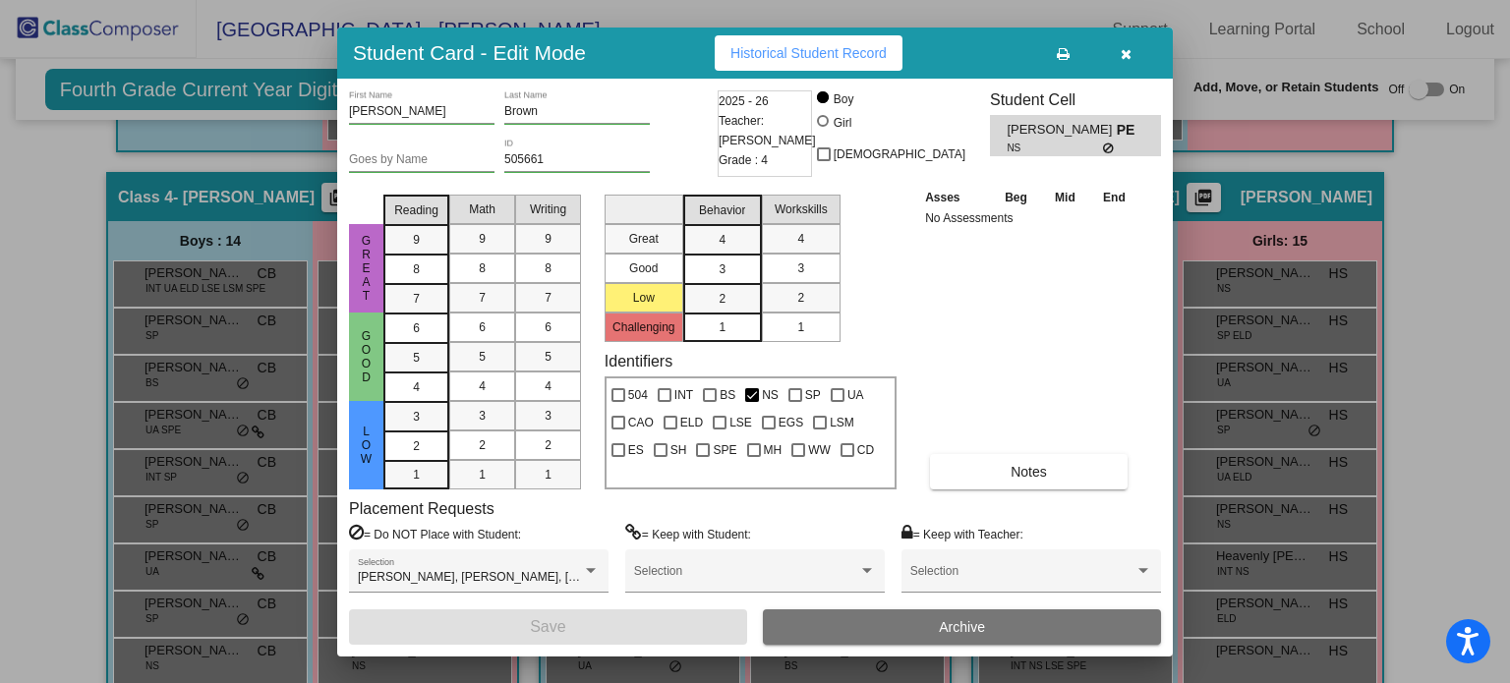
click at [1122, 52] on icon "button" at bounding box center [1126, 54] width 11 height 14
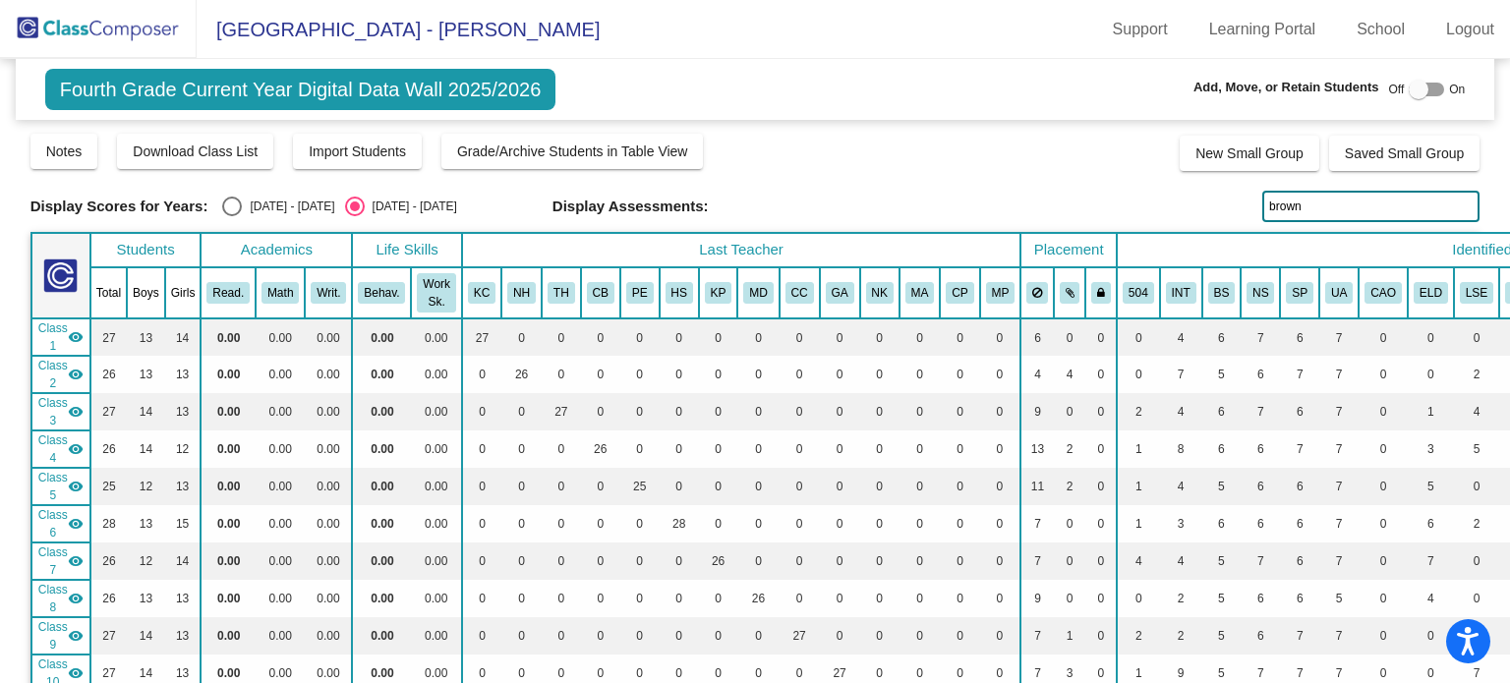
drag, startPoint x: 1331, startPoint y: 196, endPoint x: 1256, endPoint y: 211, distance: 76.3
click at [1262, 211] on input "brown" at bounding box center [1370, 206] width 217 height 31
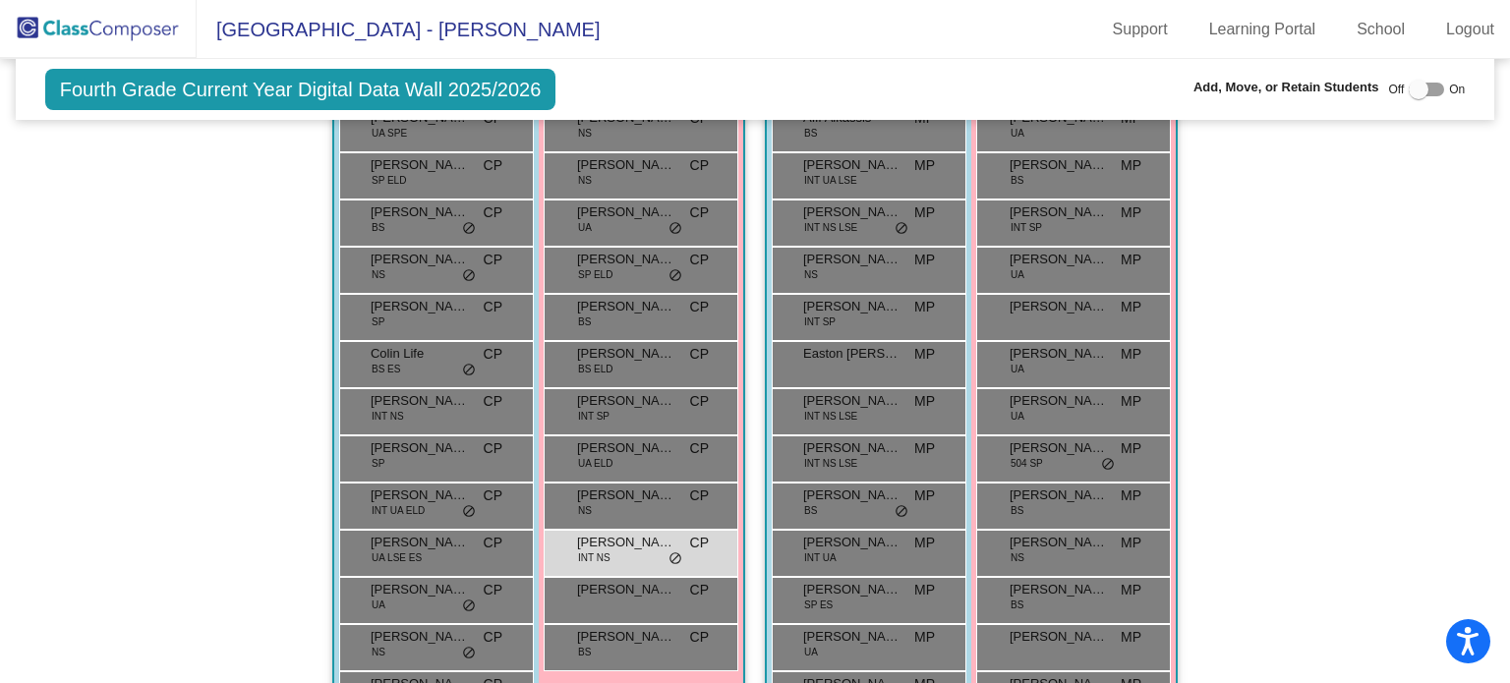
scroll to position [4190, 0]
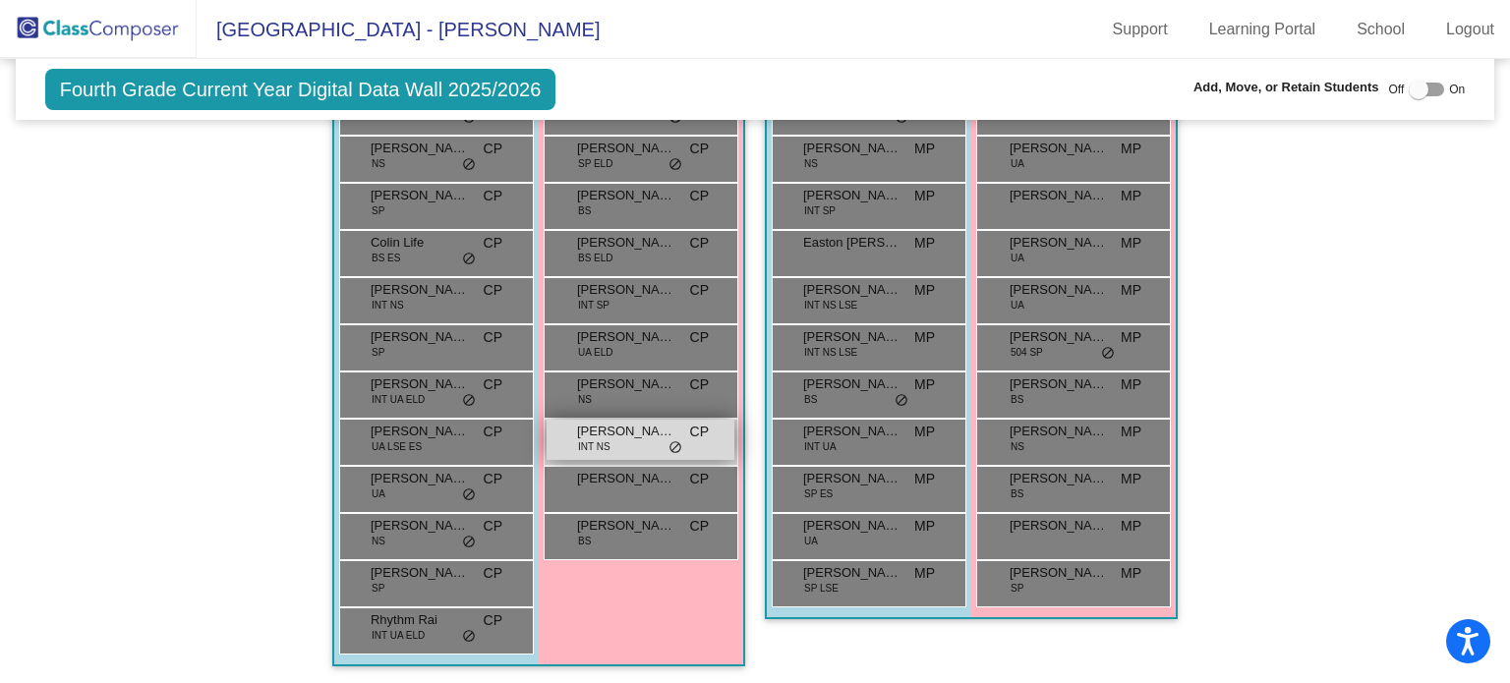
type input "miller"
click at [617, 433] on div "Molly Miller INT NS CP lock do_not_disturb_alt" at bounding box center [640, 440] width 188 height 40
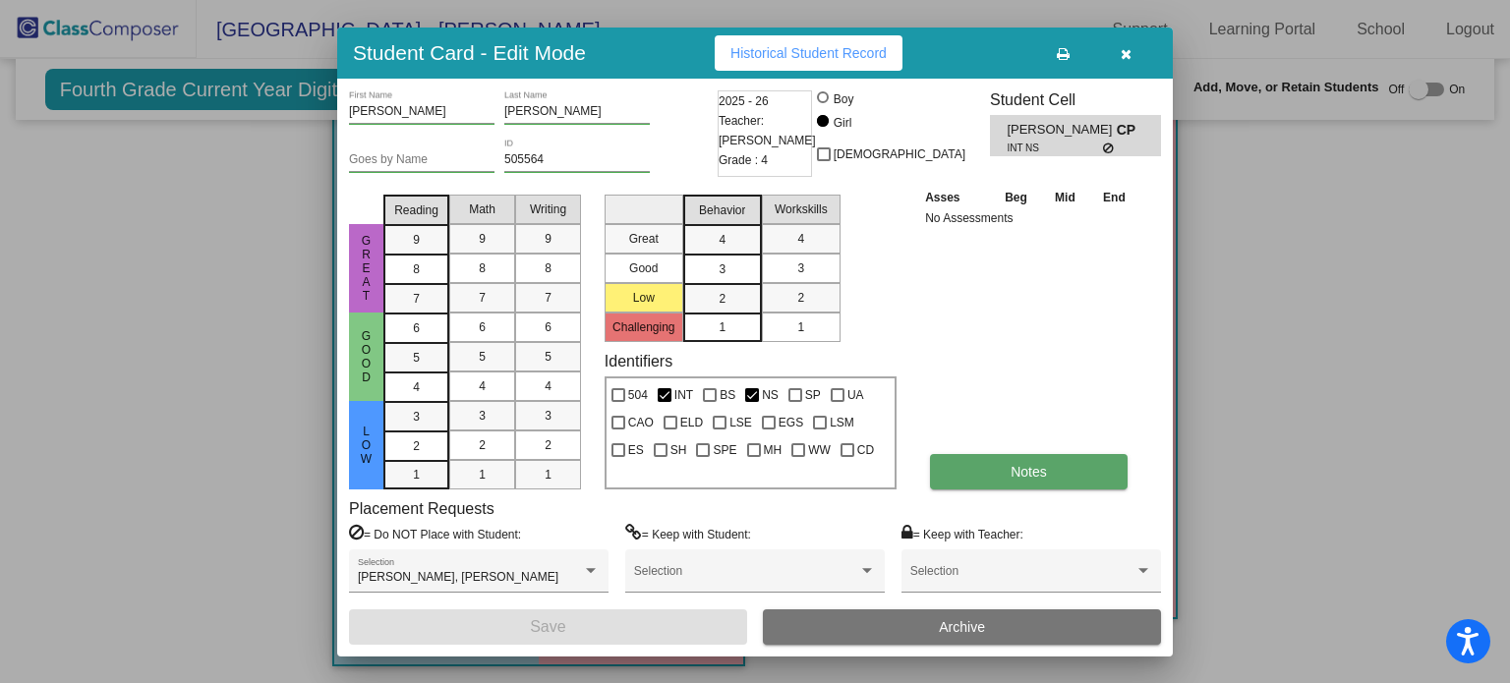
click at [952, 466] on button "Notes" at bounding box center [1029, 471] width 198 height 35
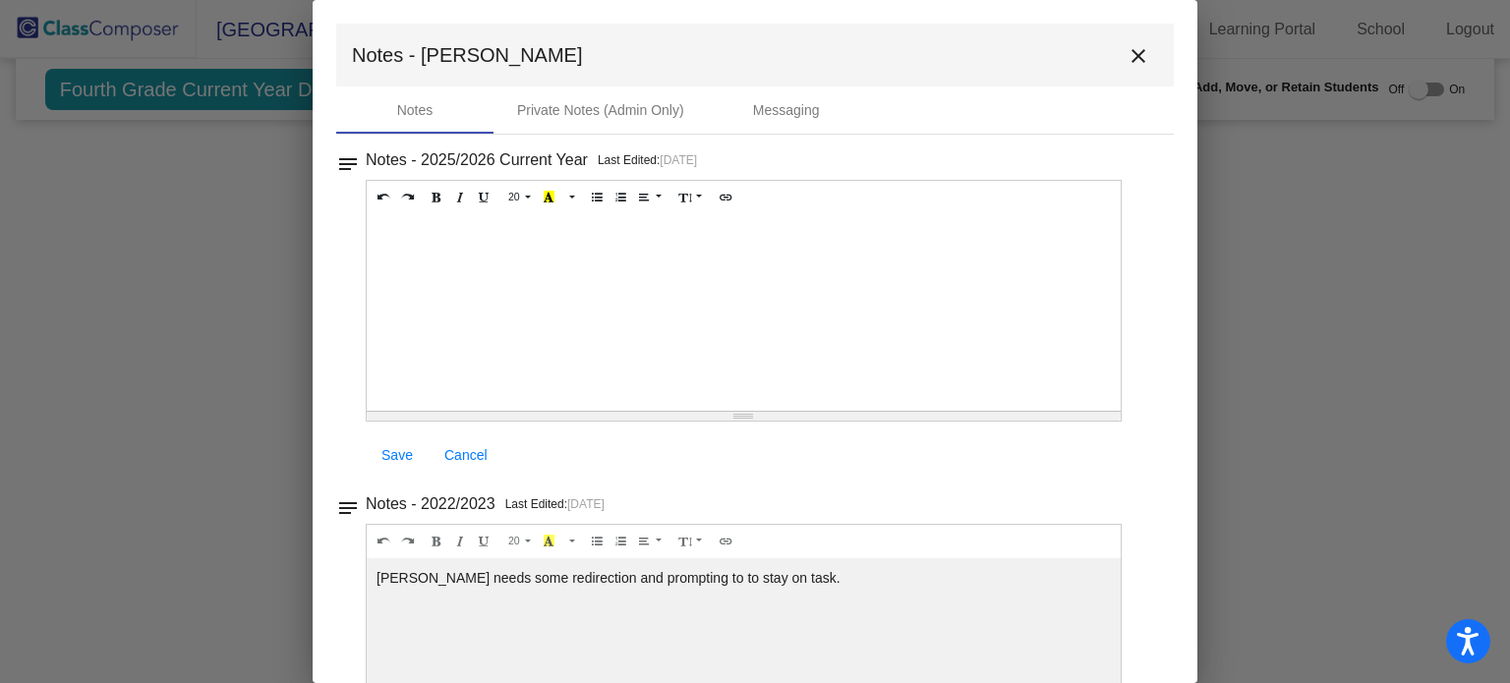
click at [383, 230] on div at bounding box center [744, 312] width 754 height 197
click at [396, 450] on span "Save" at bounding box center [396, 455] width 31 height 16
click at [1126, 47] on mat-icon "close" at bounding box center [1138, 56] width 24 height 24
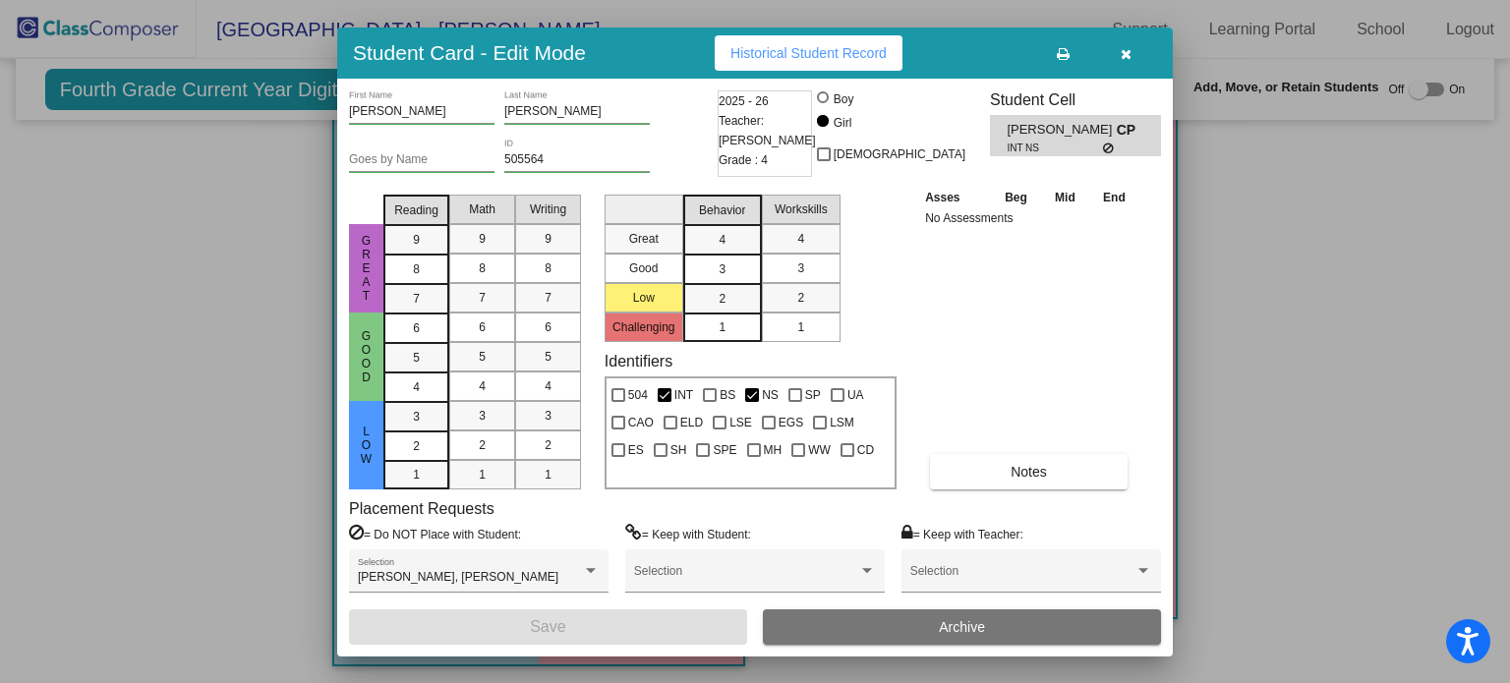
click at [1122, 54] on icon "button" at bounding box center [1126, 54] width 11 height 14
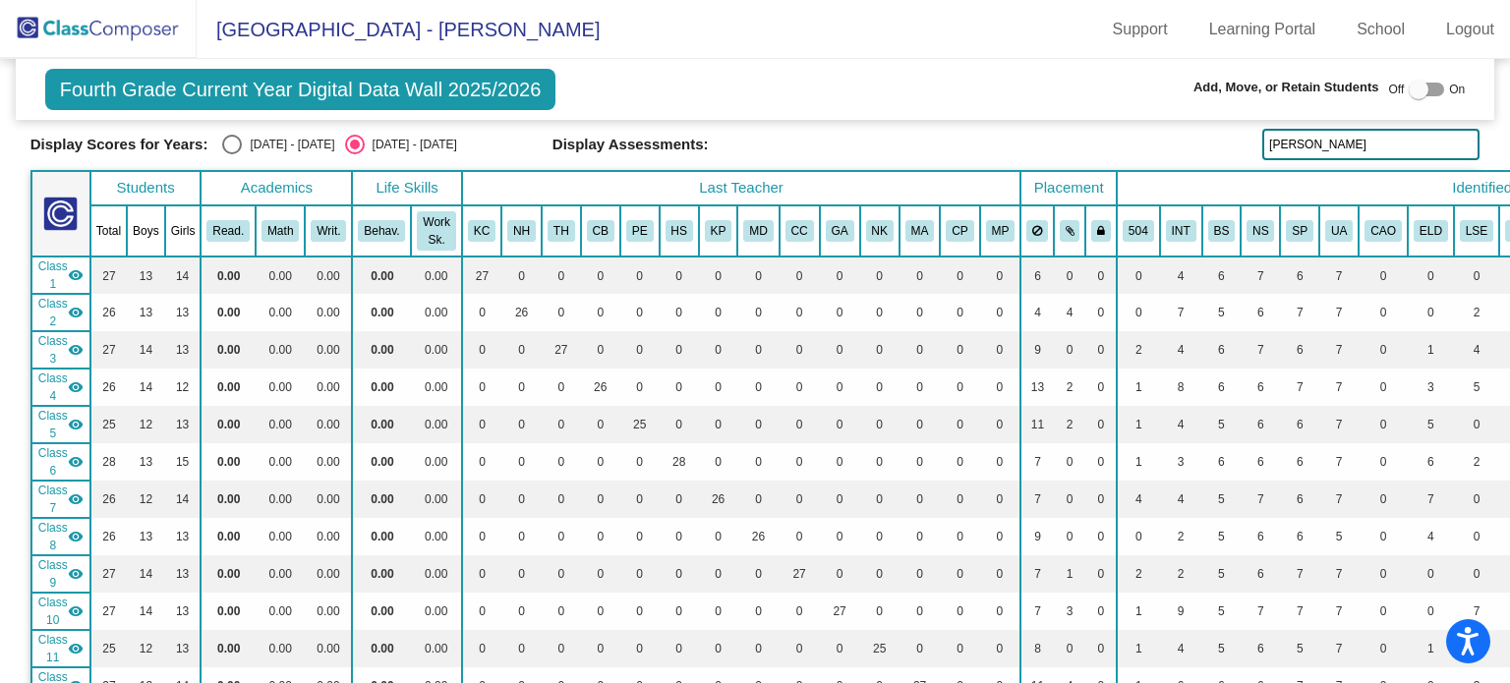
scroll to position [0, 0]
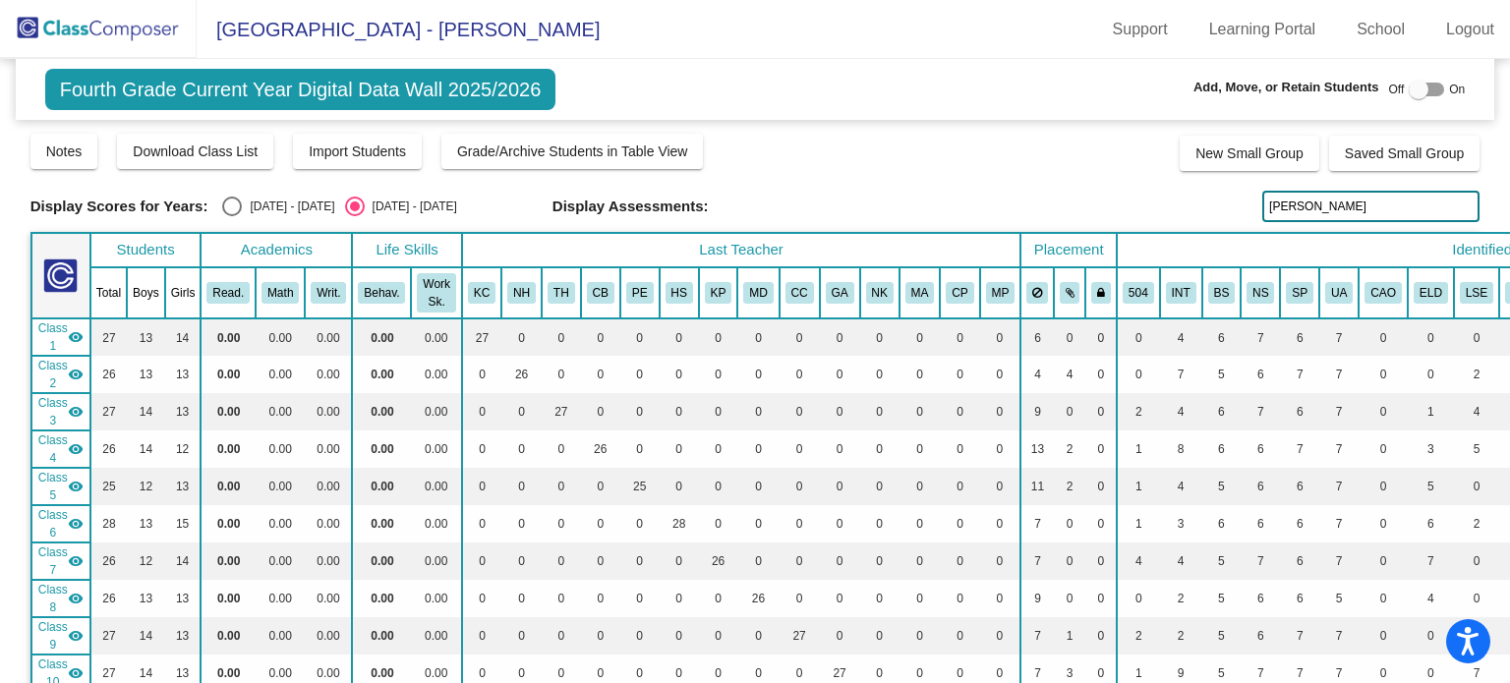
drag, startPoint x: 1325, startPoint y: 211, endPoint x: 1254, endPoint y: 209, distance: 70.8
click at [1262, 209] on input "miller" at bounding box center [1370, 206] width 217 height 31
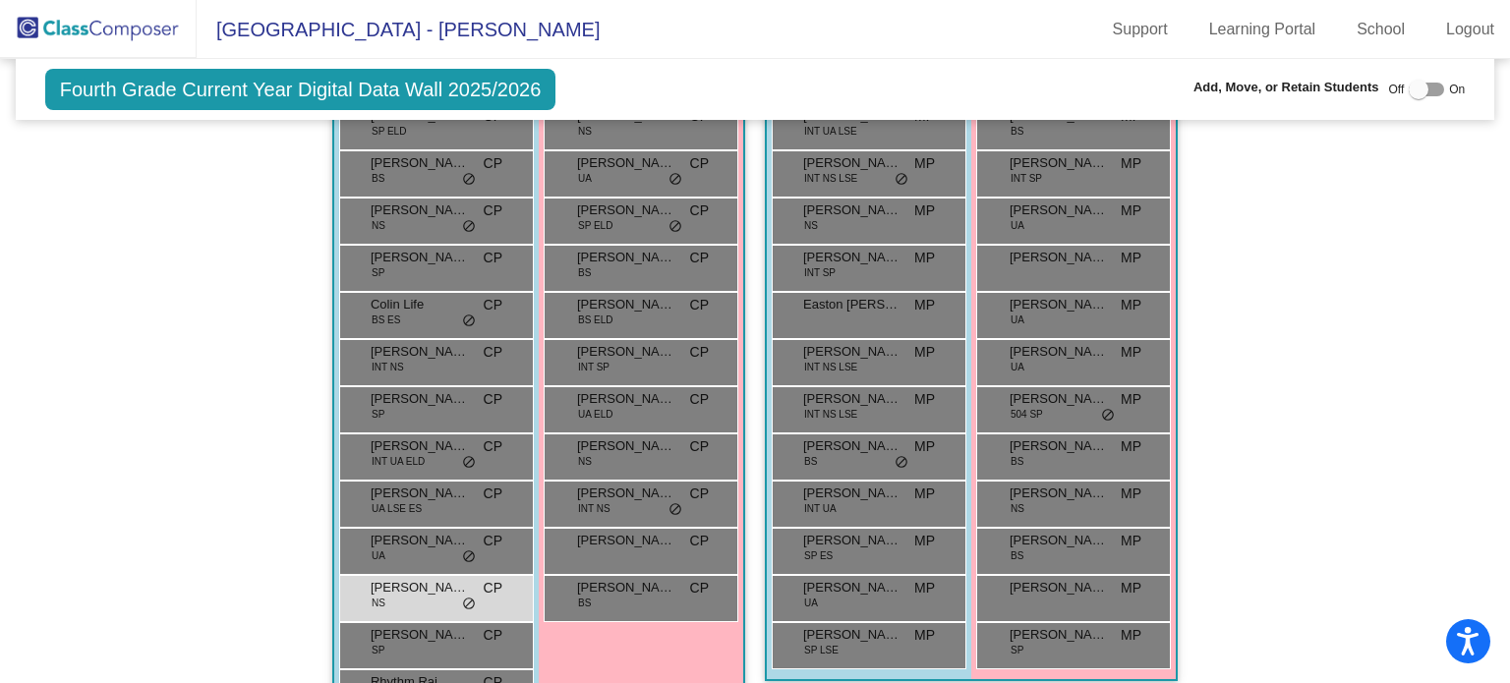
scroll to position [4190, 0]
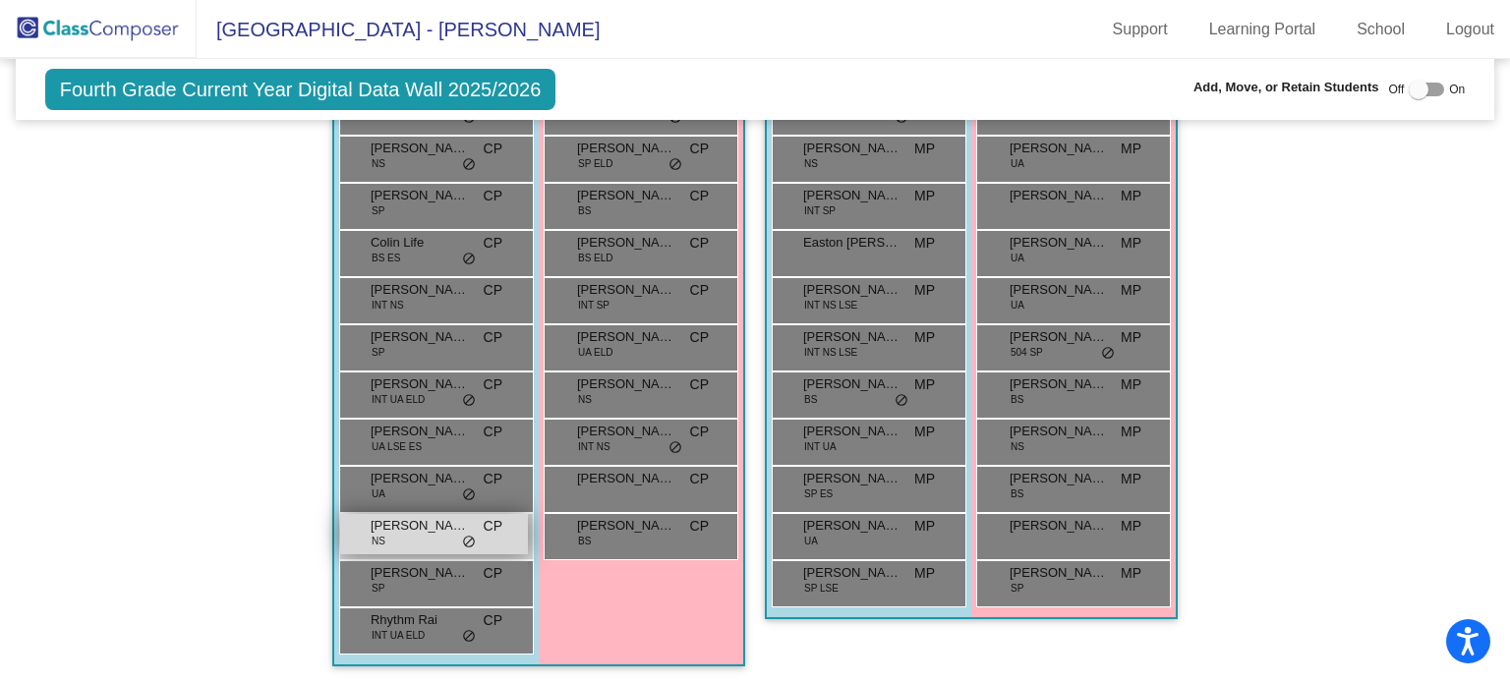
click at [360, 532] on div "Oliver Farrow NS CP lock do_not_disturb_alt" at bounding box center [434, 534] width 188 height 40
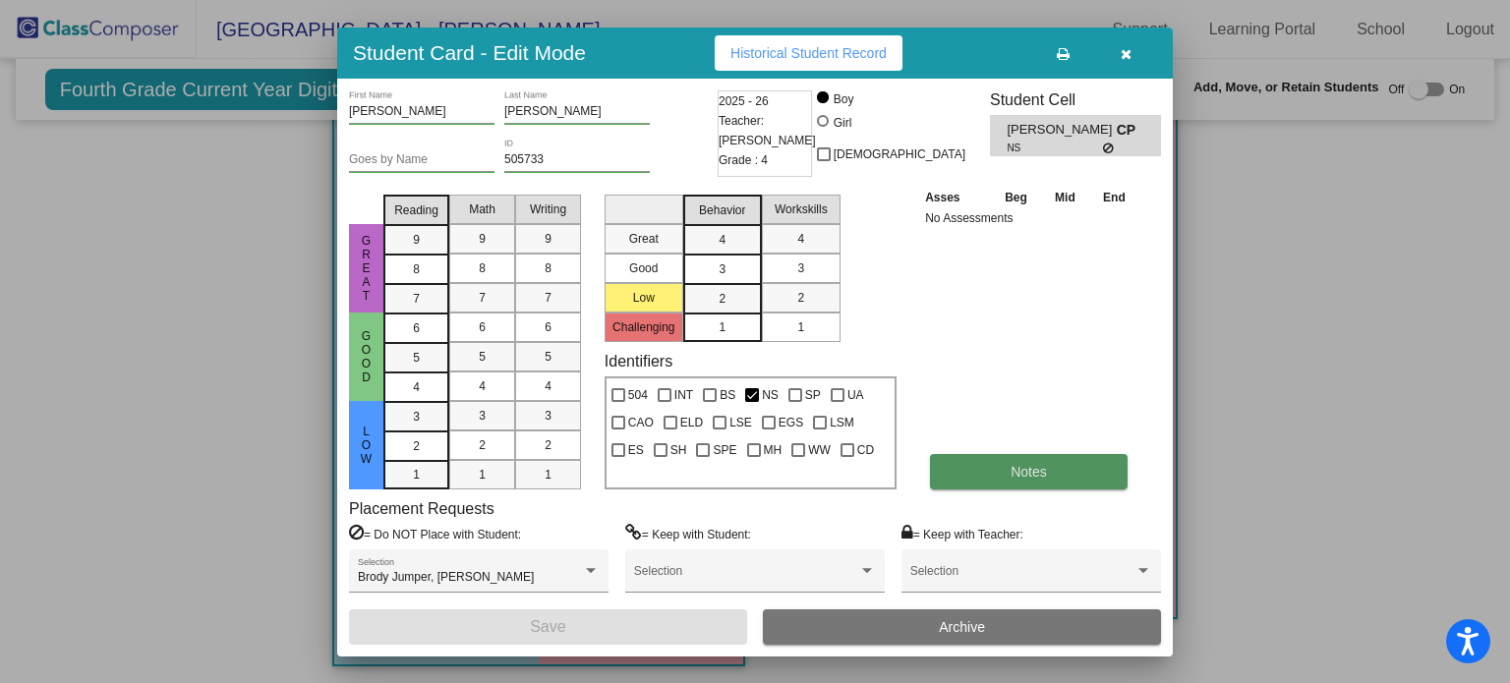
click at [979, 474] on button "Notes" at bounding box center [1029, 471] width 198 height 35
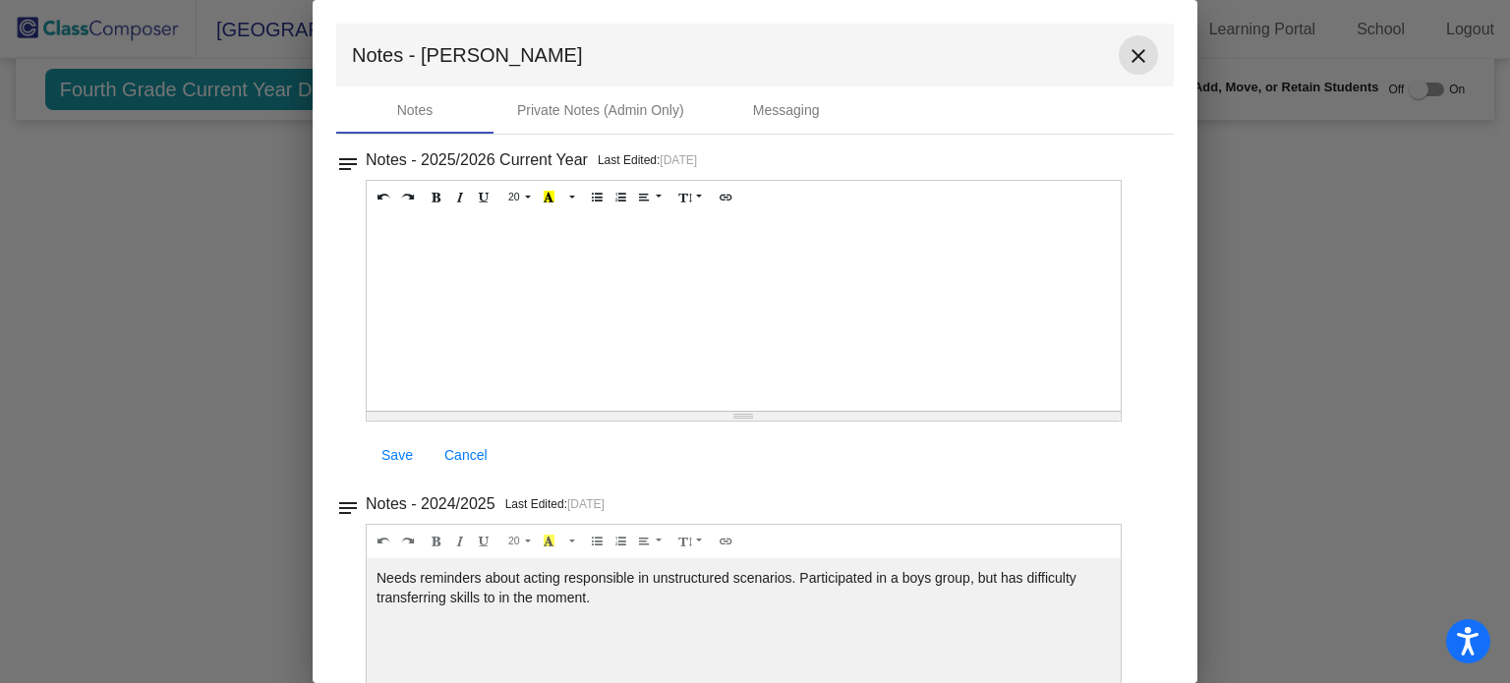
click at [1126, 58] on mat-icon "close" at bounding box center [1138, 56] width 24 height 24
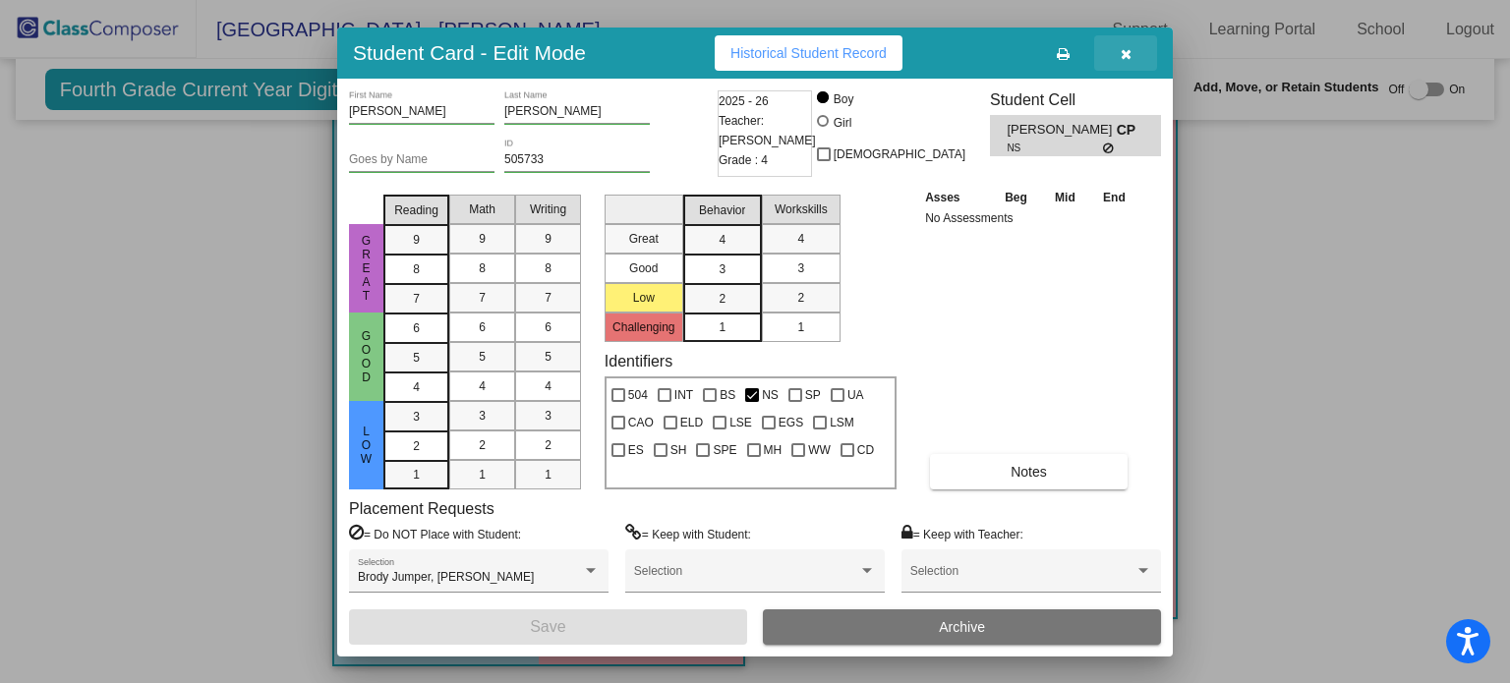
click at [1127, 50] on icon "button" at bounding box center [1126, 54] width 11 height 14
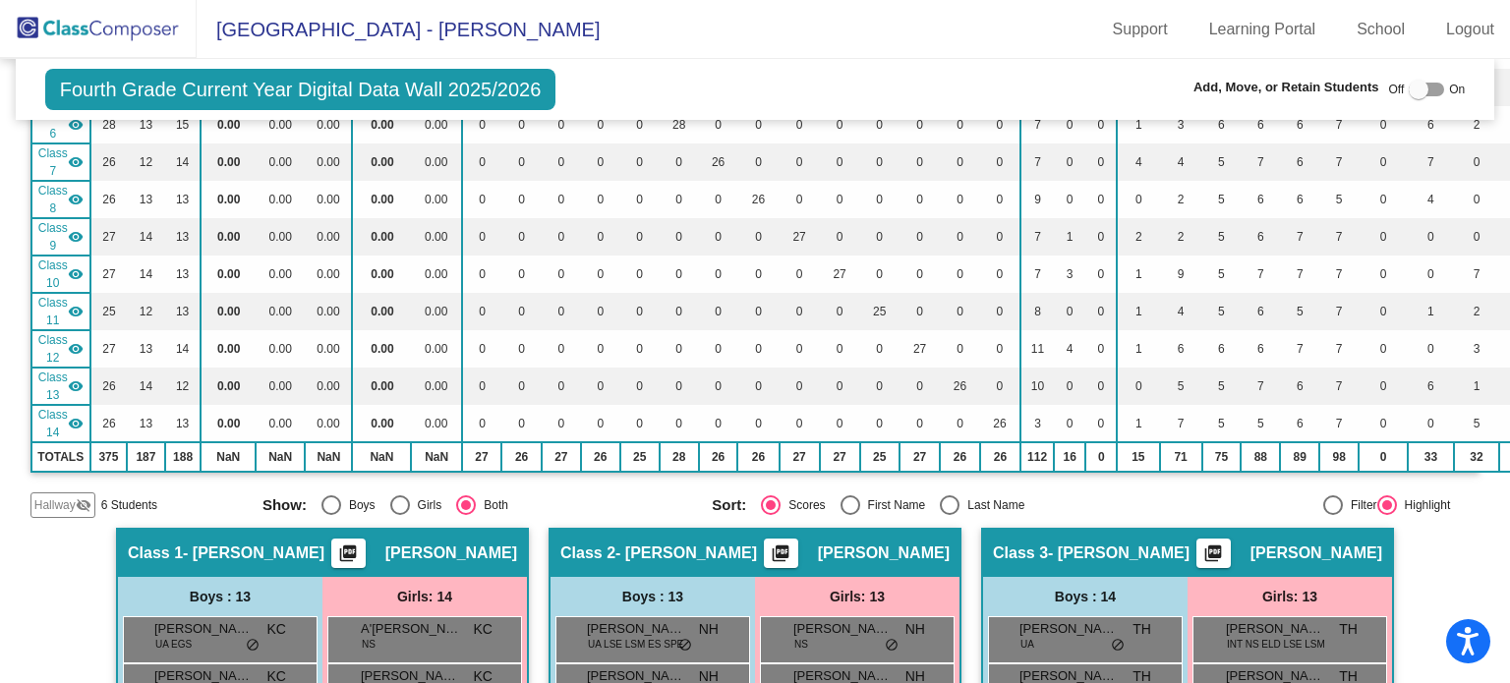
scroll to position [0, 0]
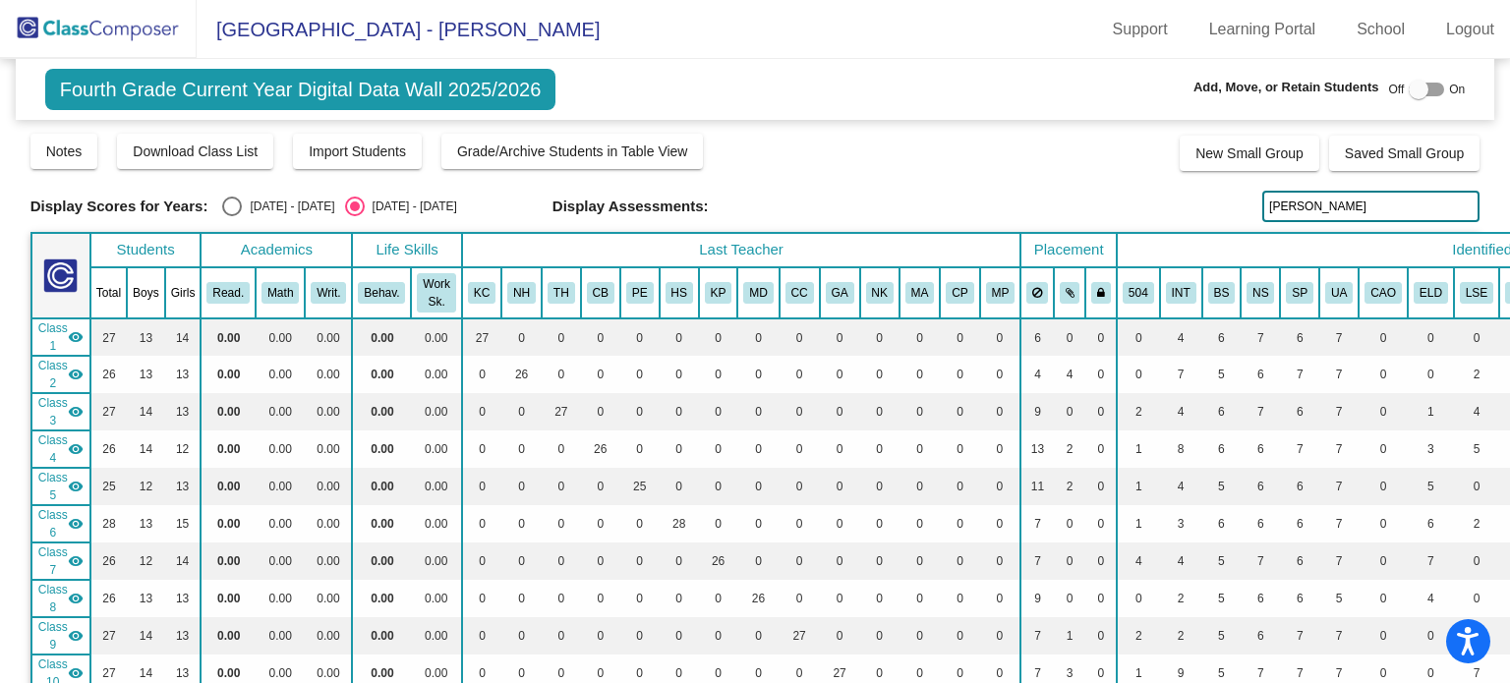
drag, startPoint x: 1349, startPoint y: 198, endPoint x: 1249, endPoint y: 209, distance: 100.0
click at [1249, 209] on div "Display Scores for Years: 2024 - 2025 2025 - 2026 Display Assessments: farrow" at bounding box center [755, 206] width 1450 height 31
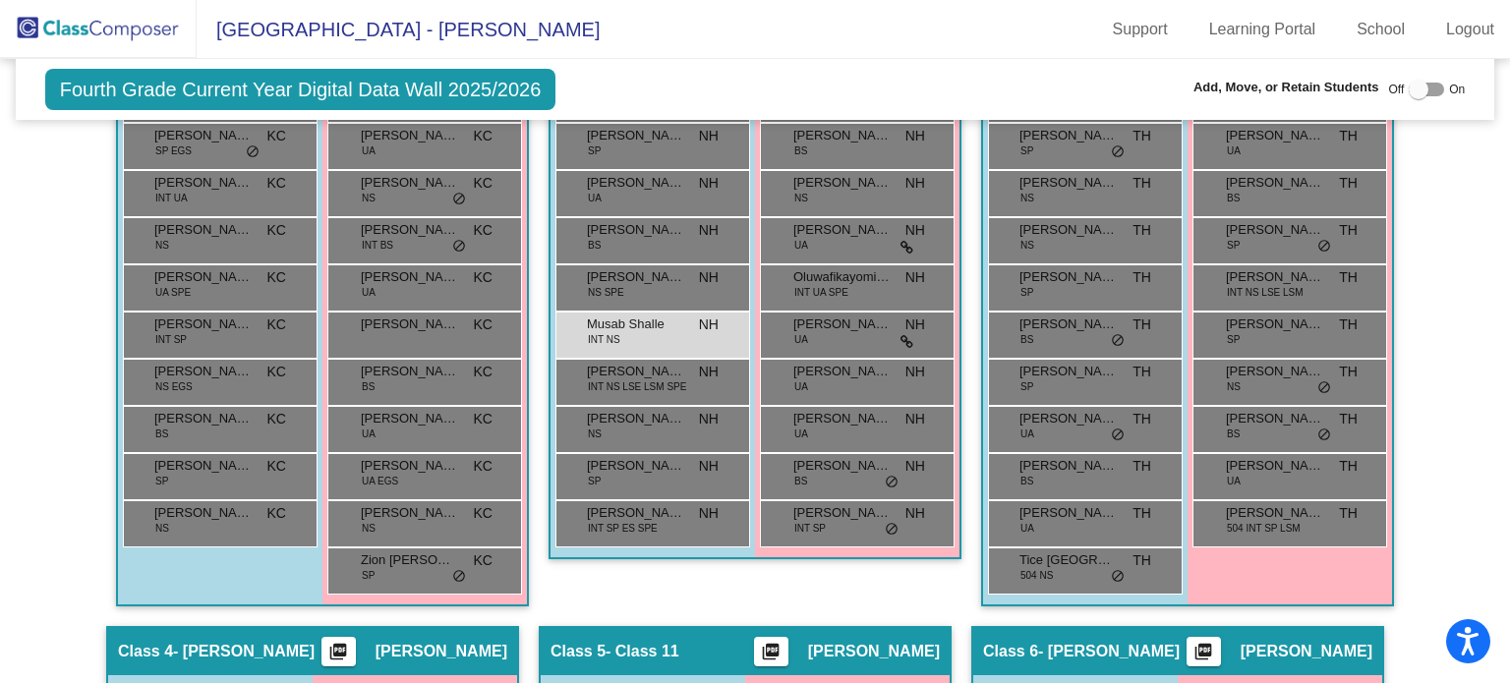
scroll to position [1217, 0]
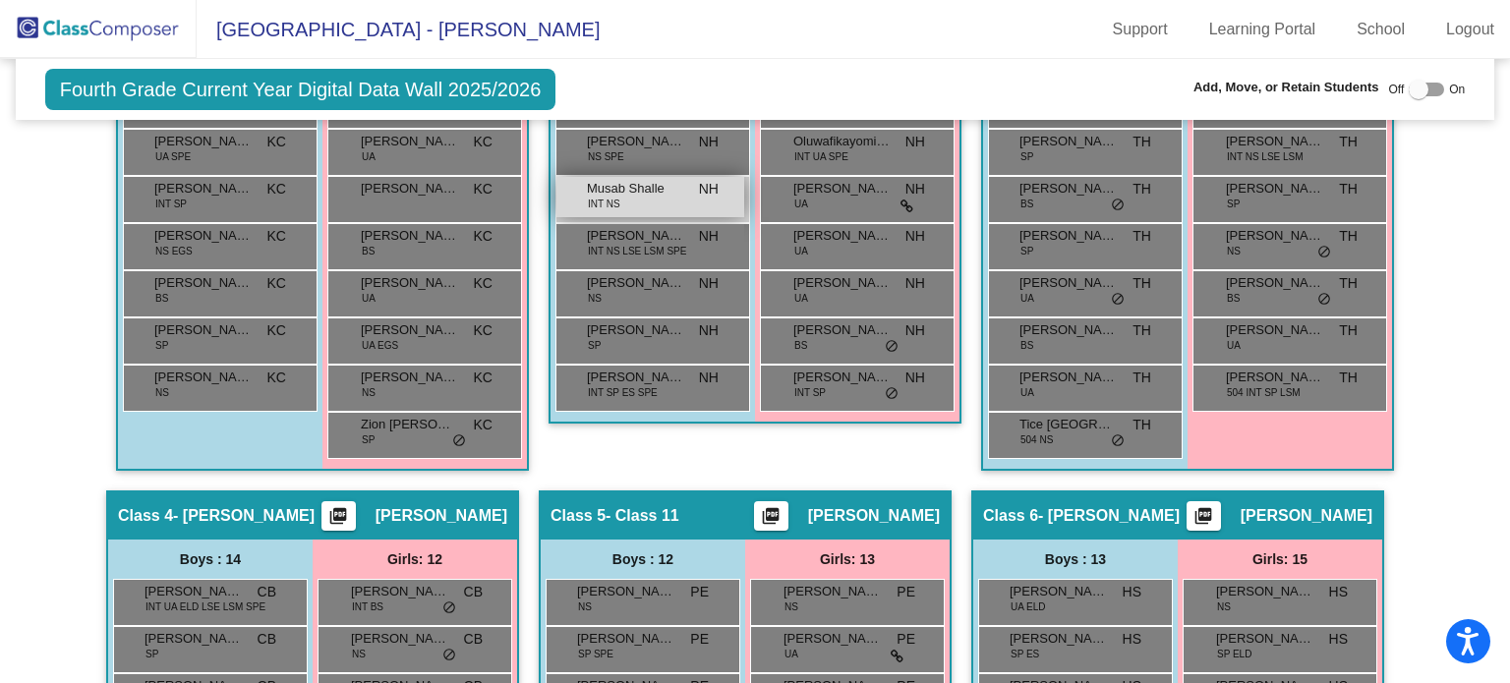
type input "musab"
click at [613, 179] on span "Musab Shalle" at bounding box center [636, 189] width 98 height 20
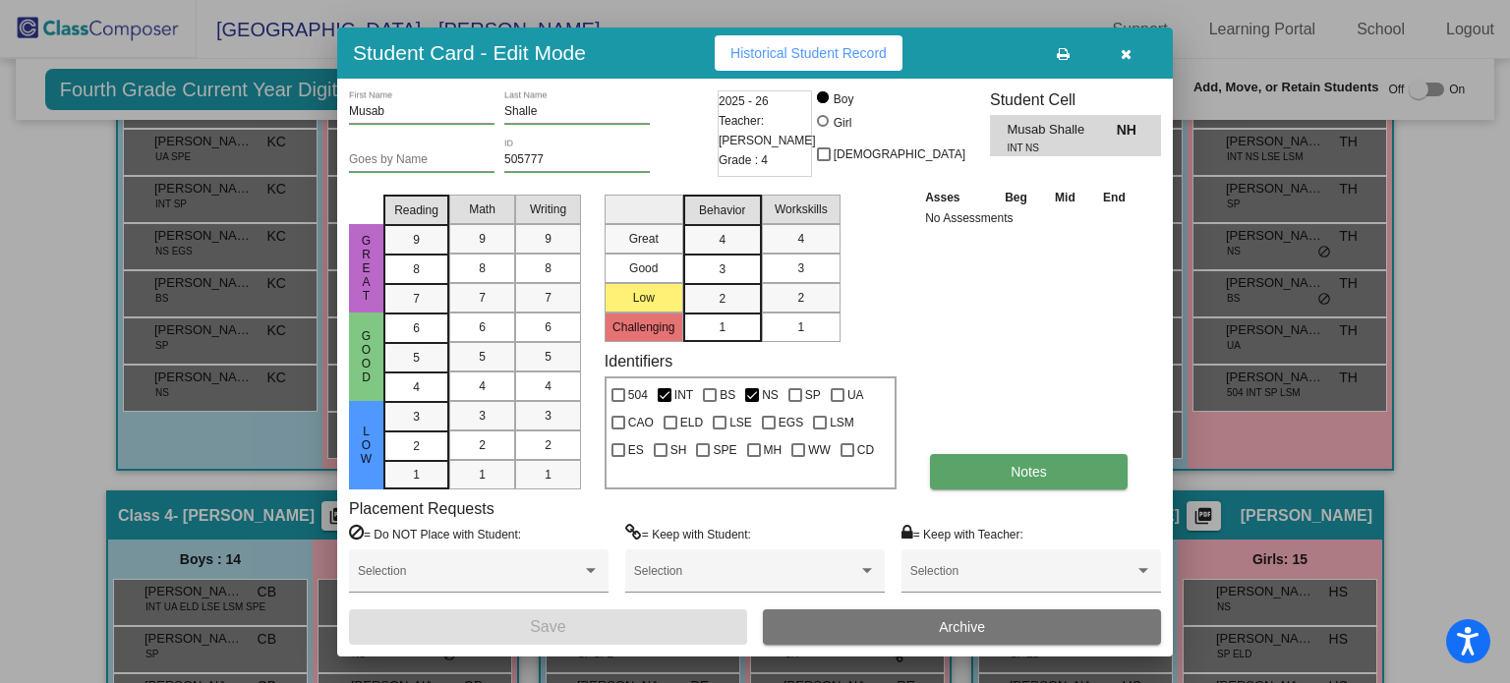
click at [946, 462] on button "Notes" at bounding box center [1029, 471] width 198 height 35
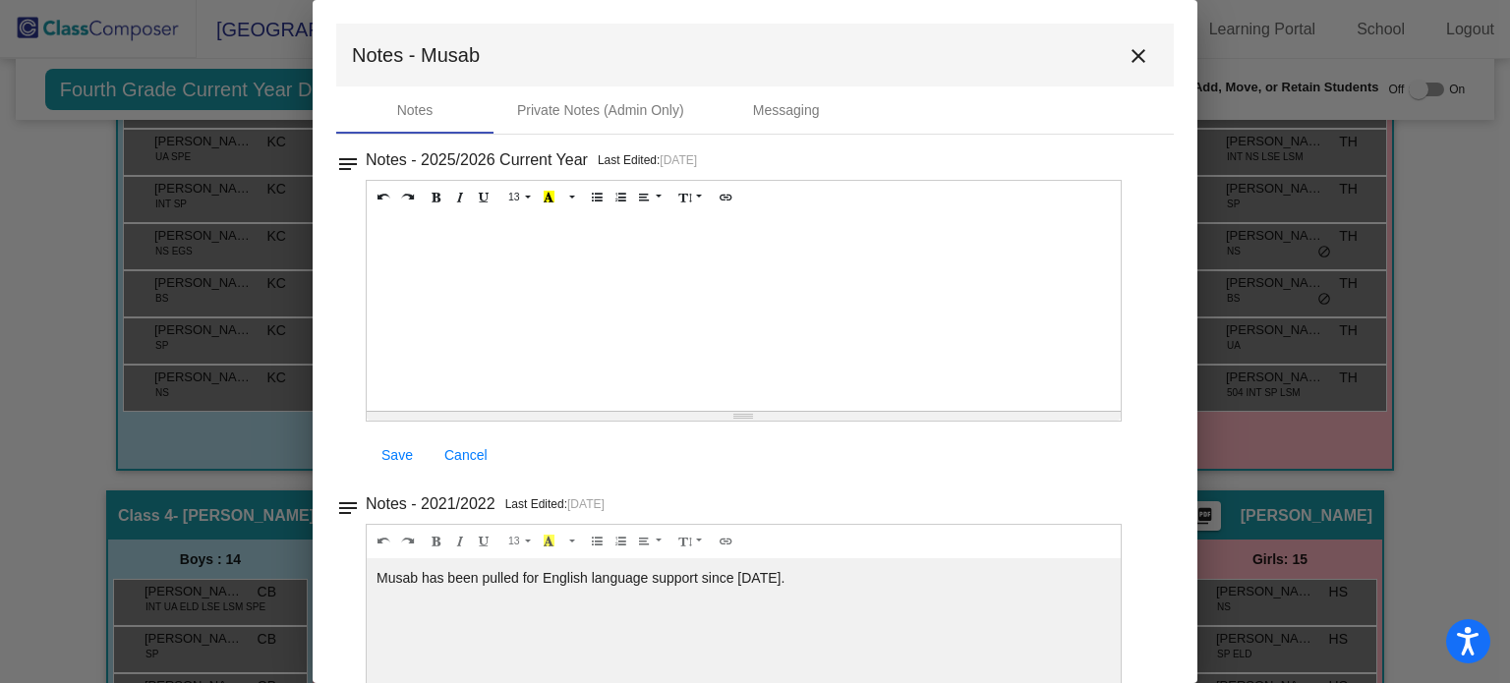
click at [1126, 54] on mat-icon "close" at bounding box center [1138, 56] width 24 height 24
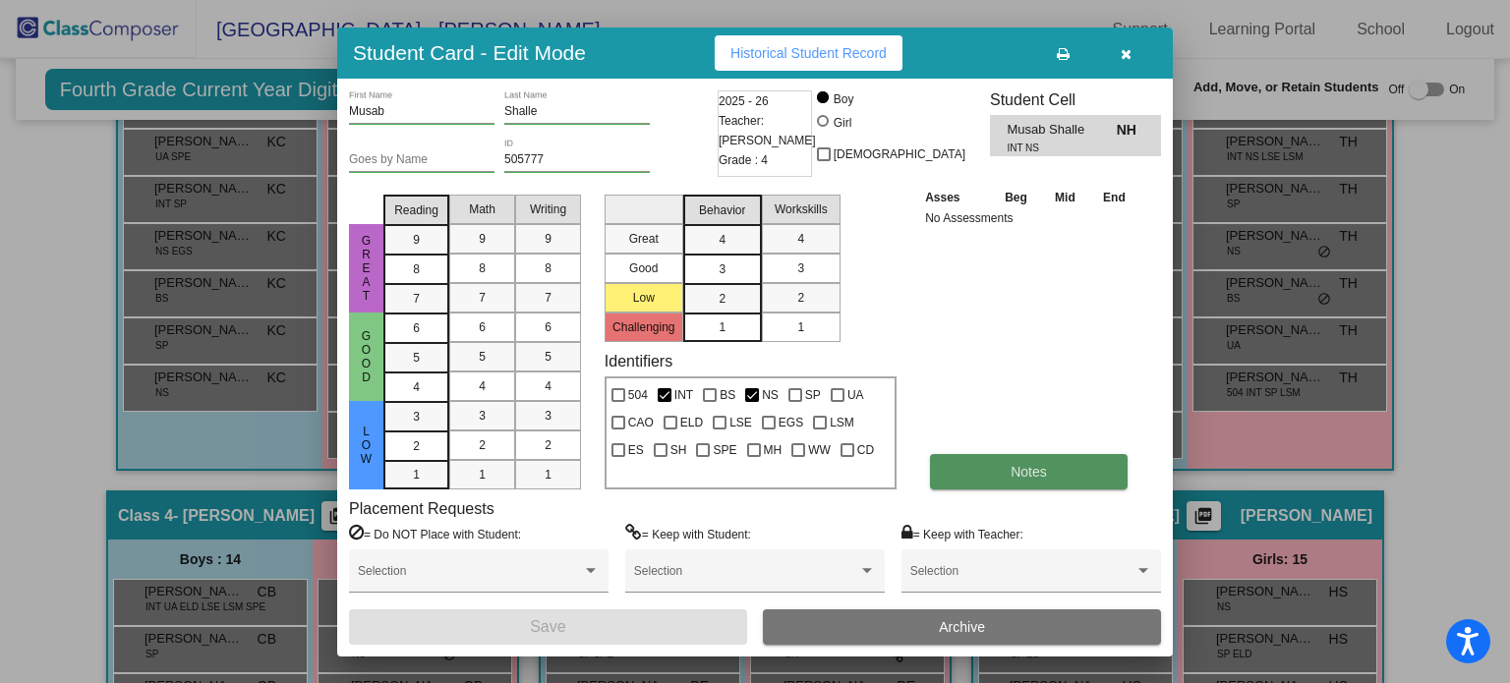
click at [1001, 466] on button "Notes" at bounding box center [1029, 471] width 198 height 35
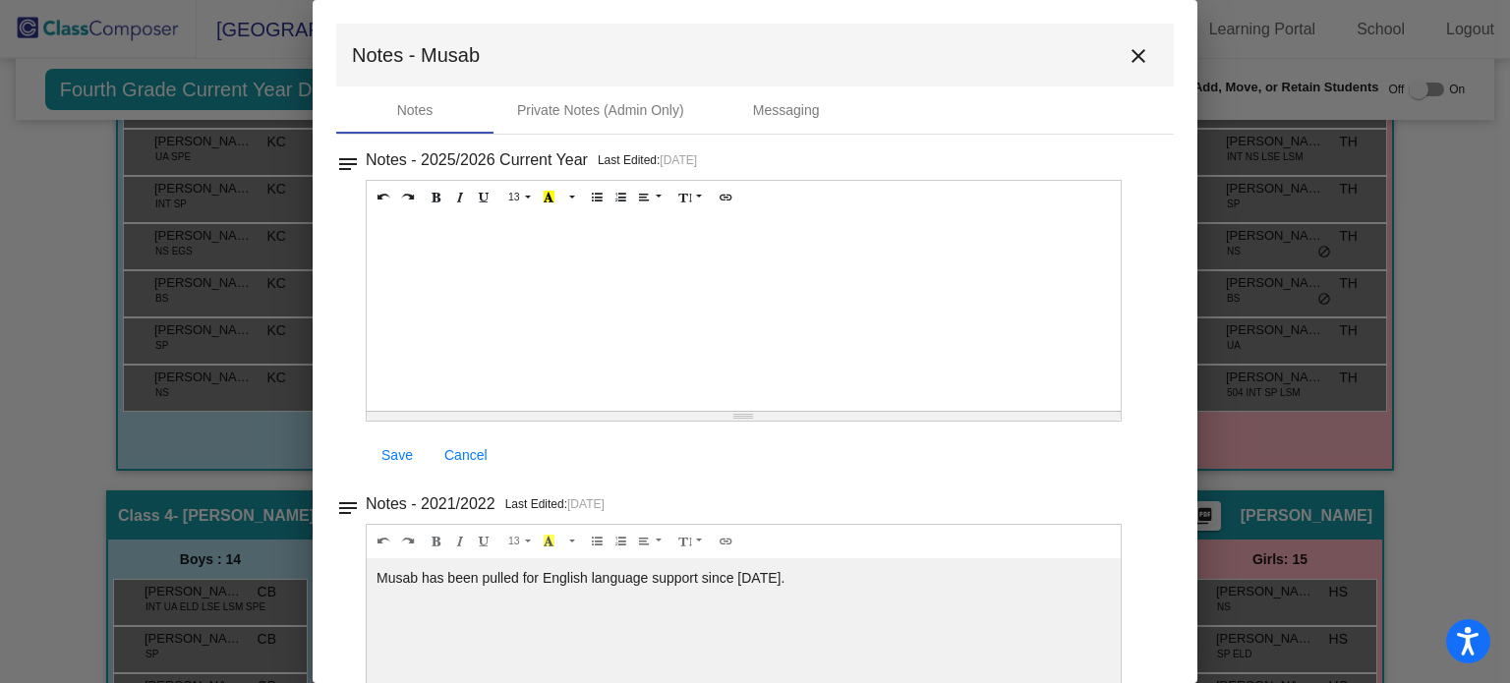
click at [432, 250] on div at bounding box center [744, 312] width 754 height 197
paste div
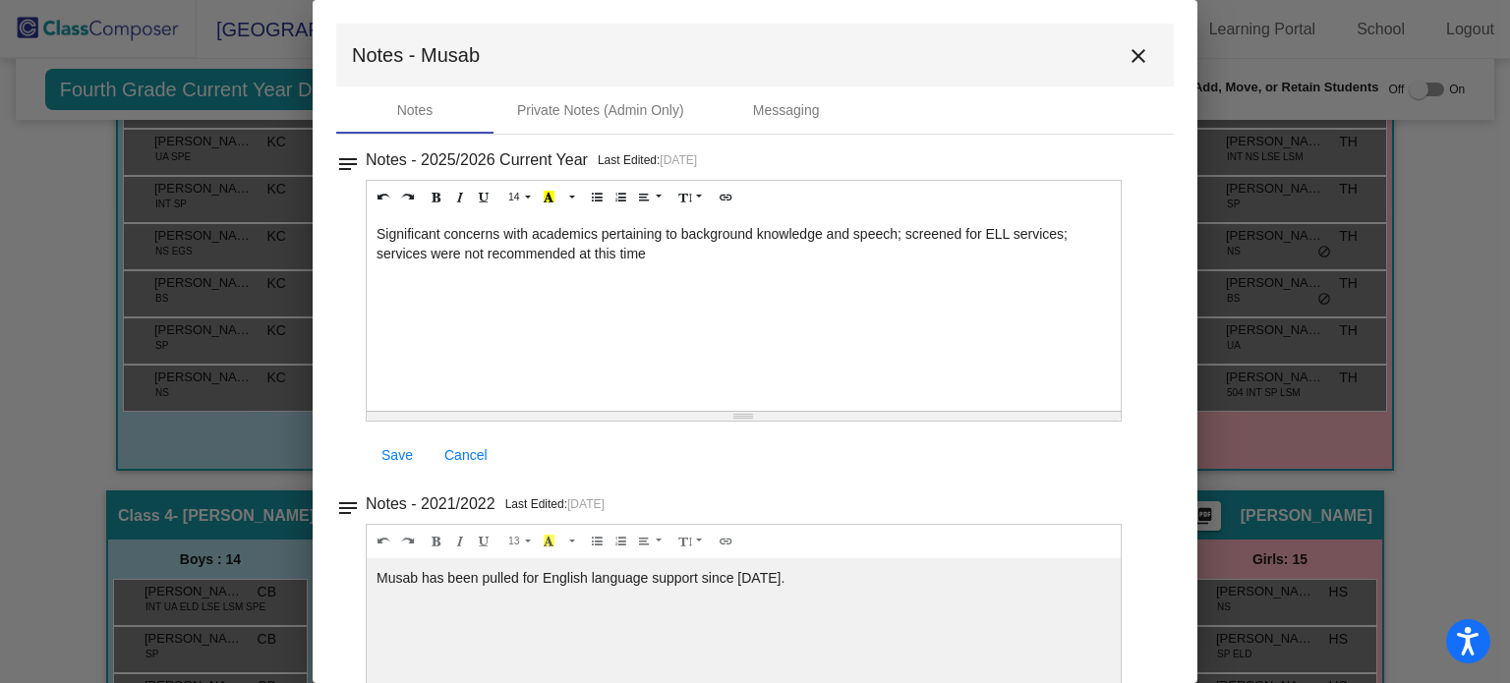
click at [374, 226] on div "Significant concerns with academics pertaining to background knowledge and spee…" at bounding box center [744, 312] width 754 height 197
click at [395, 447] on span "Save" at bounding box center [396, 455] width 31 height 16
click at [1134, 57] on mat-icon "close" at bounding box center [1138, 56] width 24 height 24
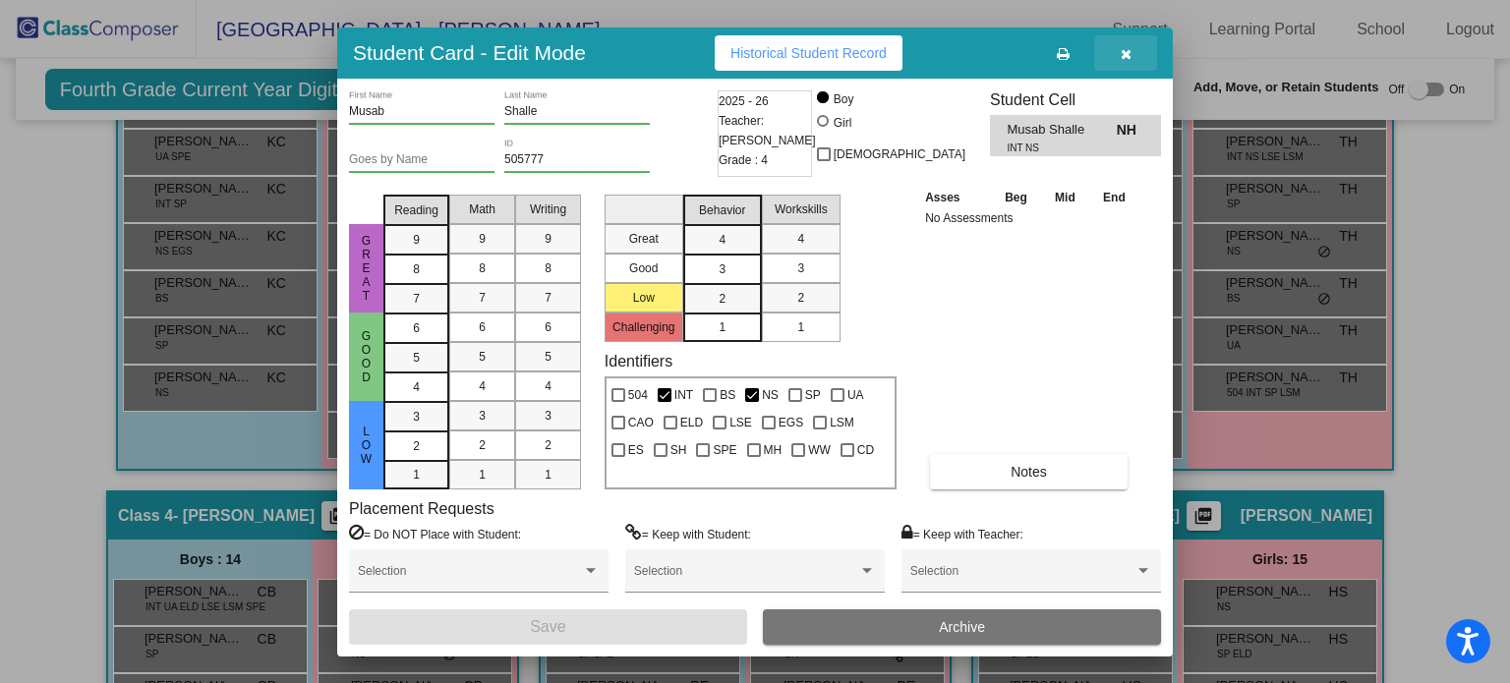
click at [1128, 52] on icon "button" at bounding box center [1126, 54] width 11 height 14
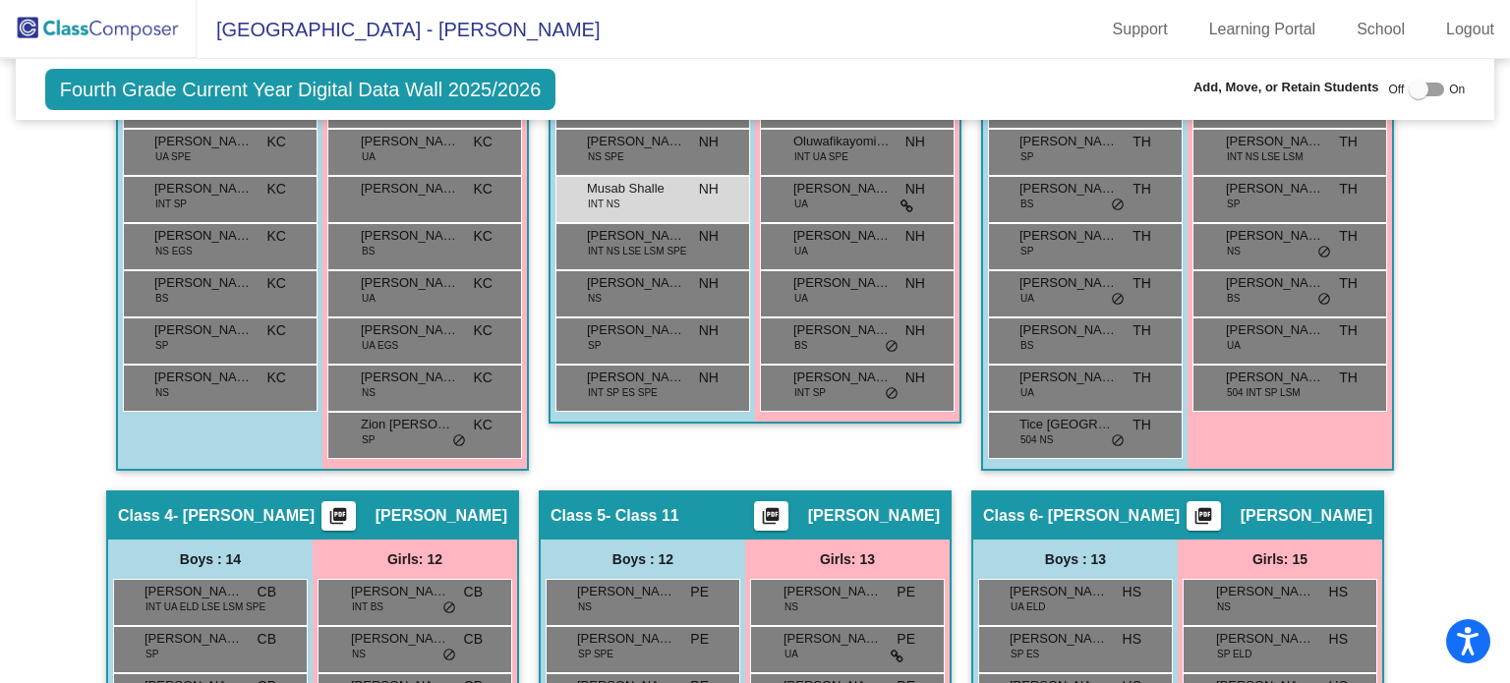
scroll to position [0, 0]
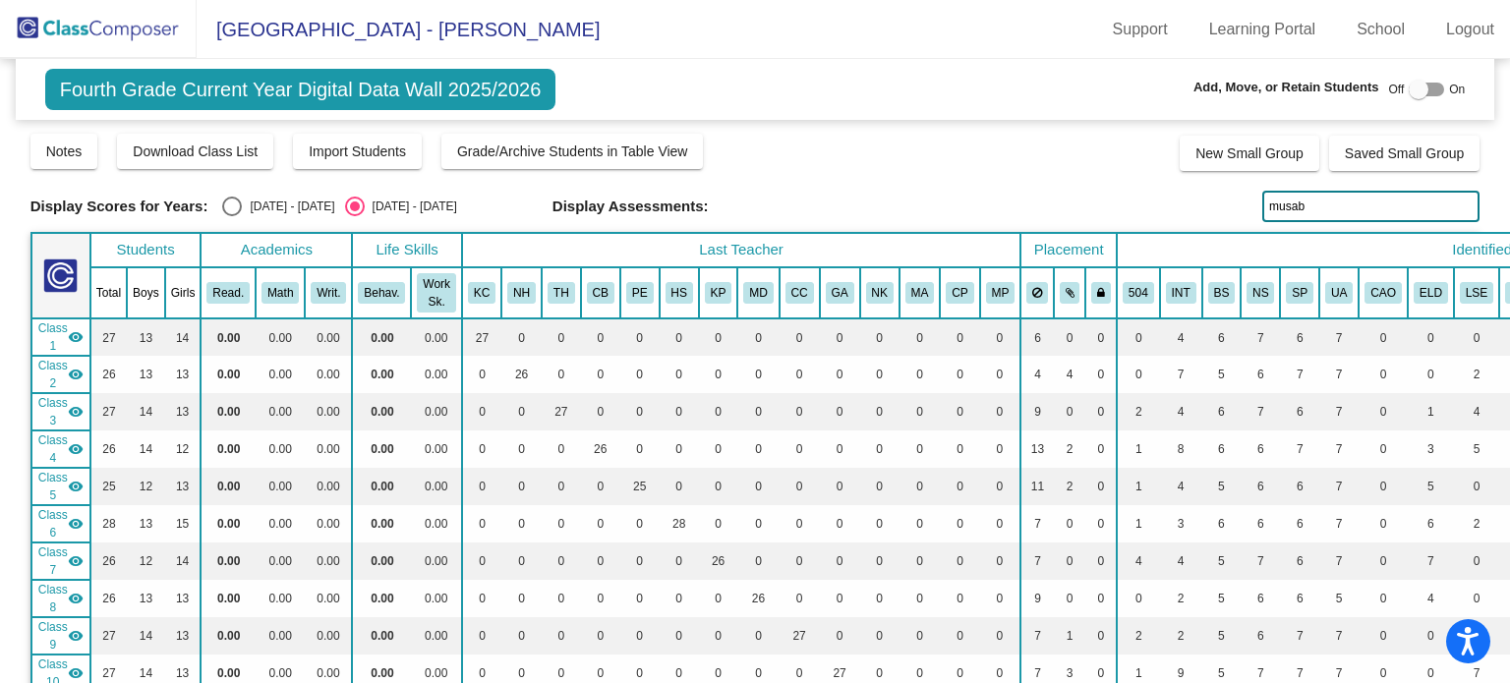
drag, startPoint x: 1336, startPoint y: 203, endPoint x: 1254, endPoint y: 212, distance: 82.1
click at [1262, 212] on input "musab" at bounding box center [1370, 206] width 217 height 31
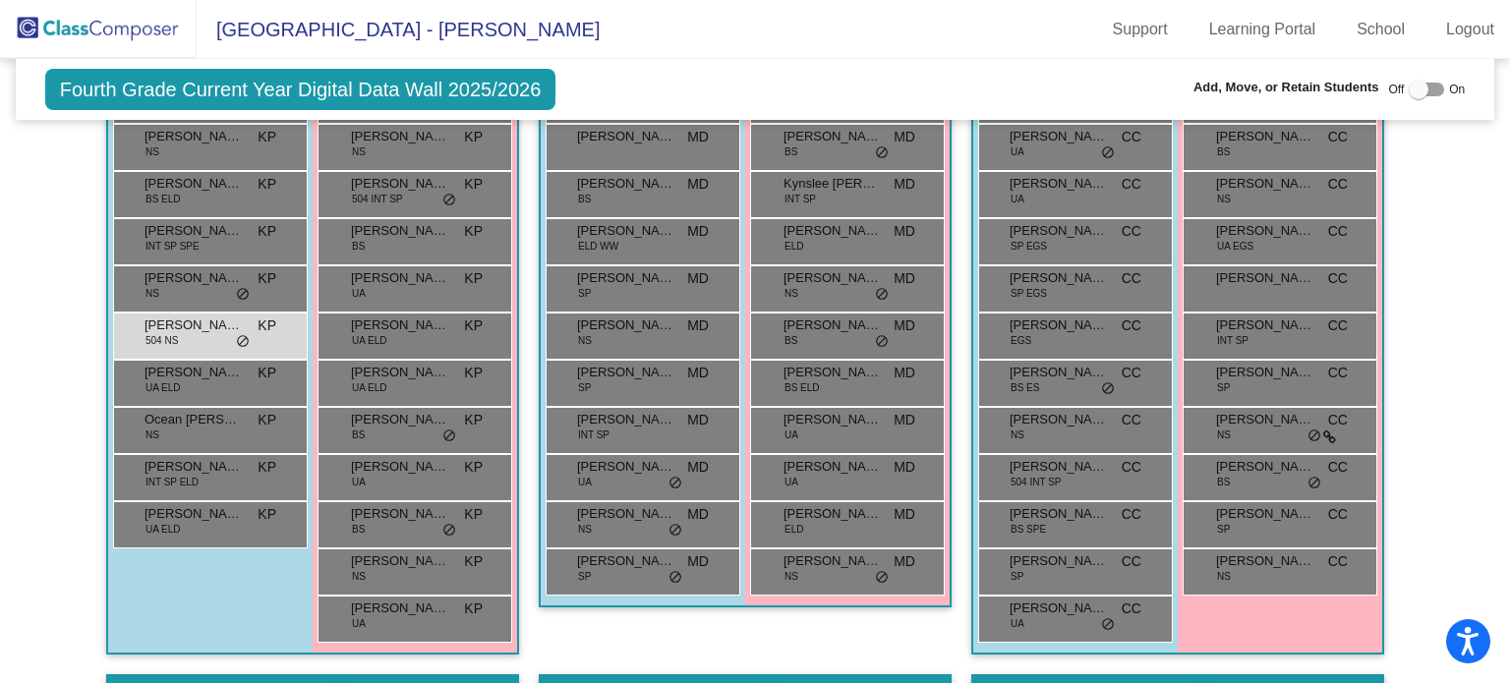
scroll to position [2648, 0]
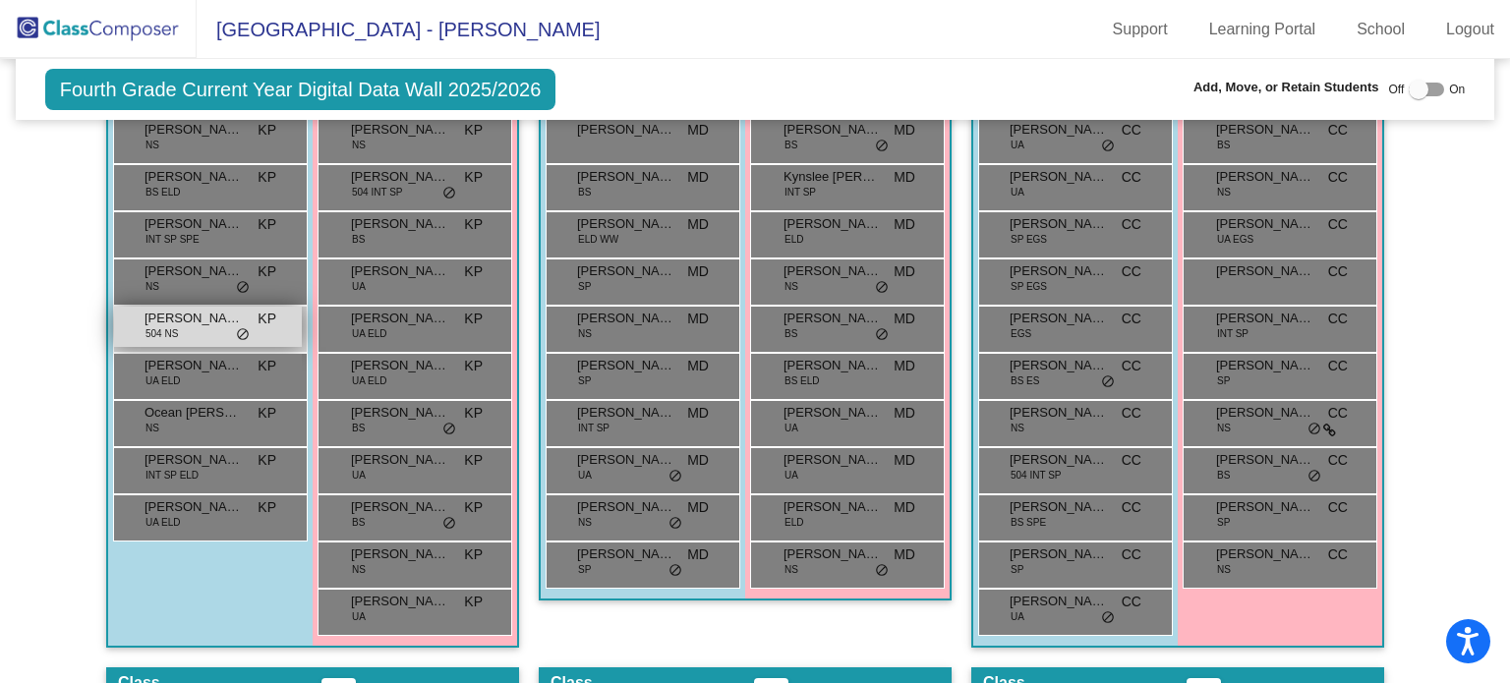
click at [145, 326] on span "504 NS" at bounding box center [161, 333] width 32 height 15
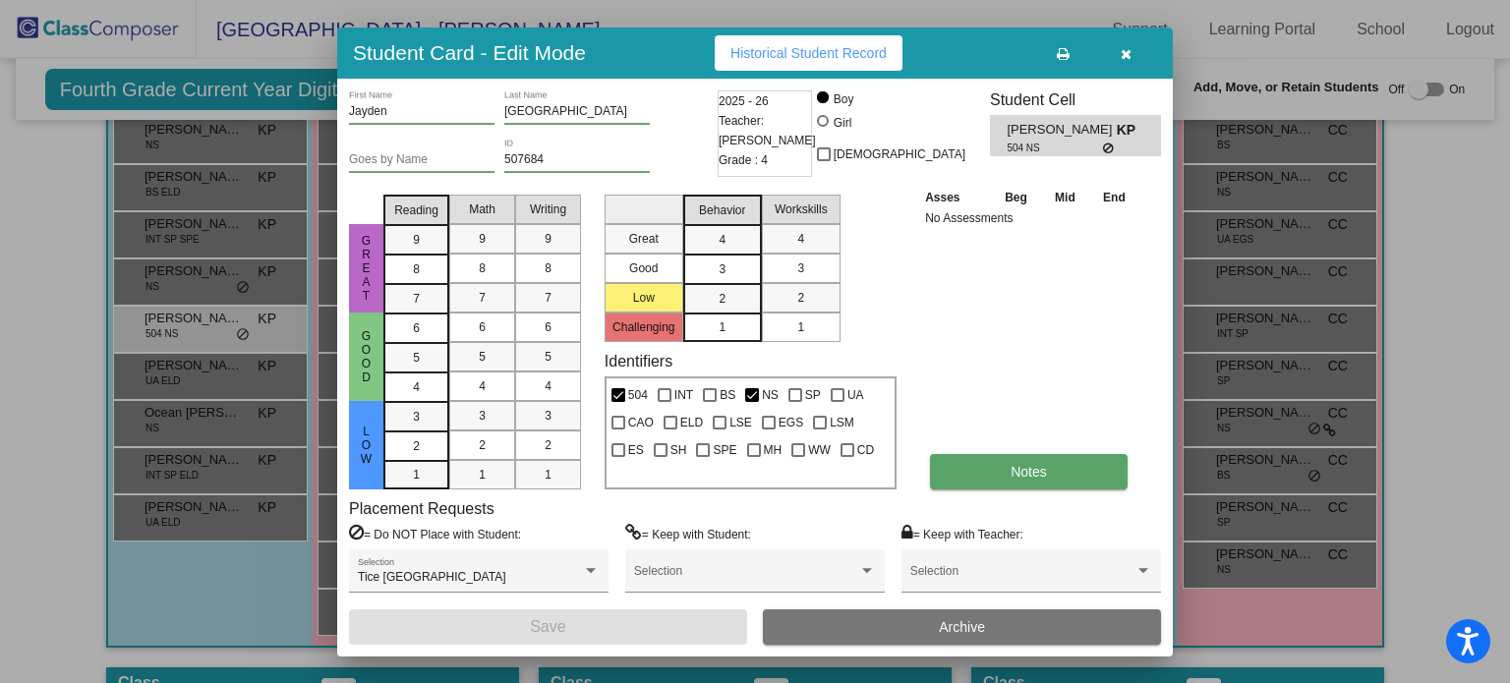
click at [949, 475] on button "Notes" at bounding box center [1029, 471] width 198 height 35
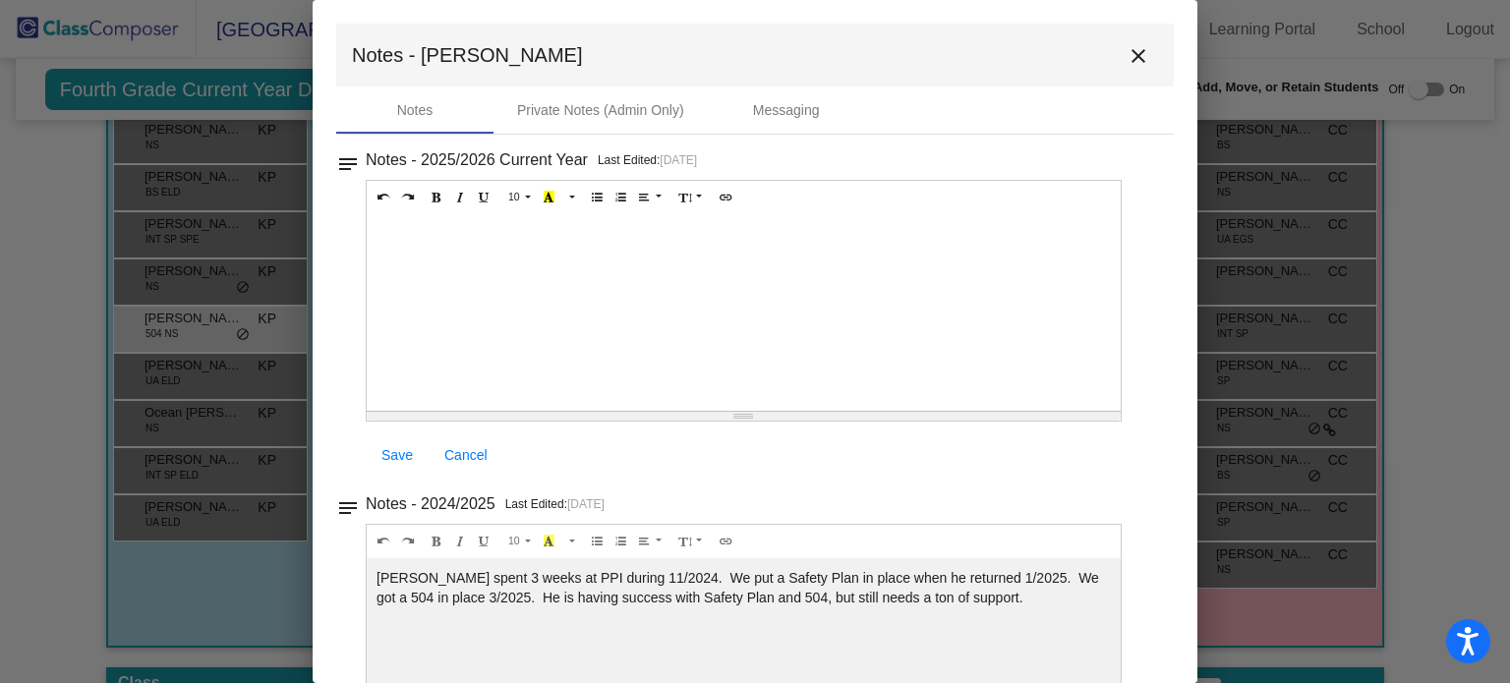
click at [435, 241] on div at bounding box center [744, 312] width 754 height 197
click at [1128, 46] on mat-icon "close" at bounding box center [1138, 56] width 24 height 24
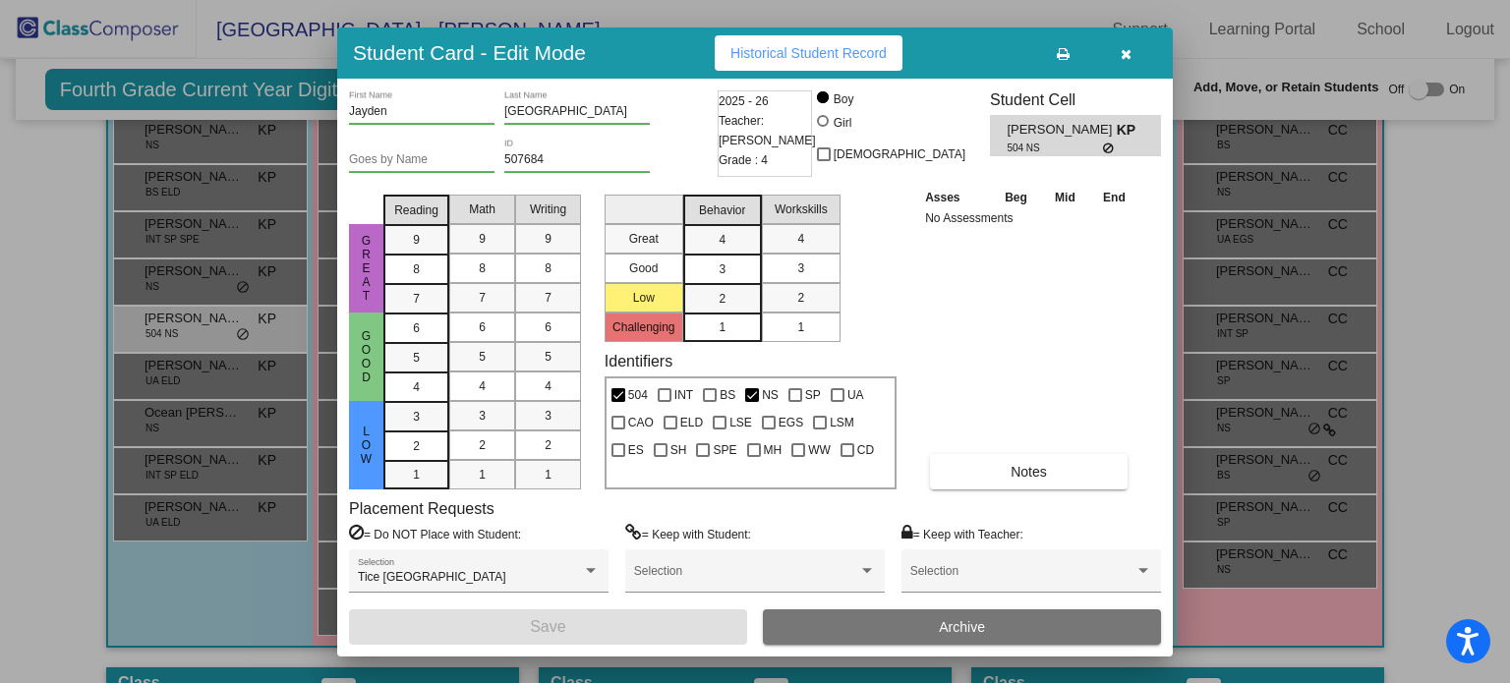
click at [1122, 56] on icon "button" at bounding box center [1126, 54] width 11 height 14
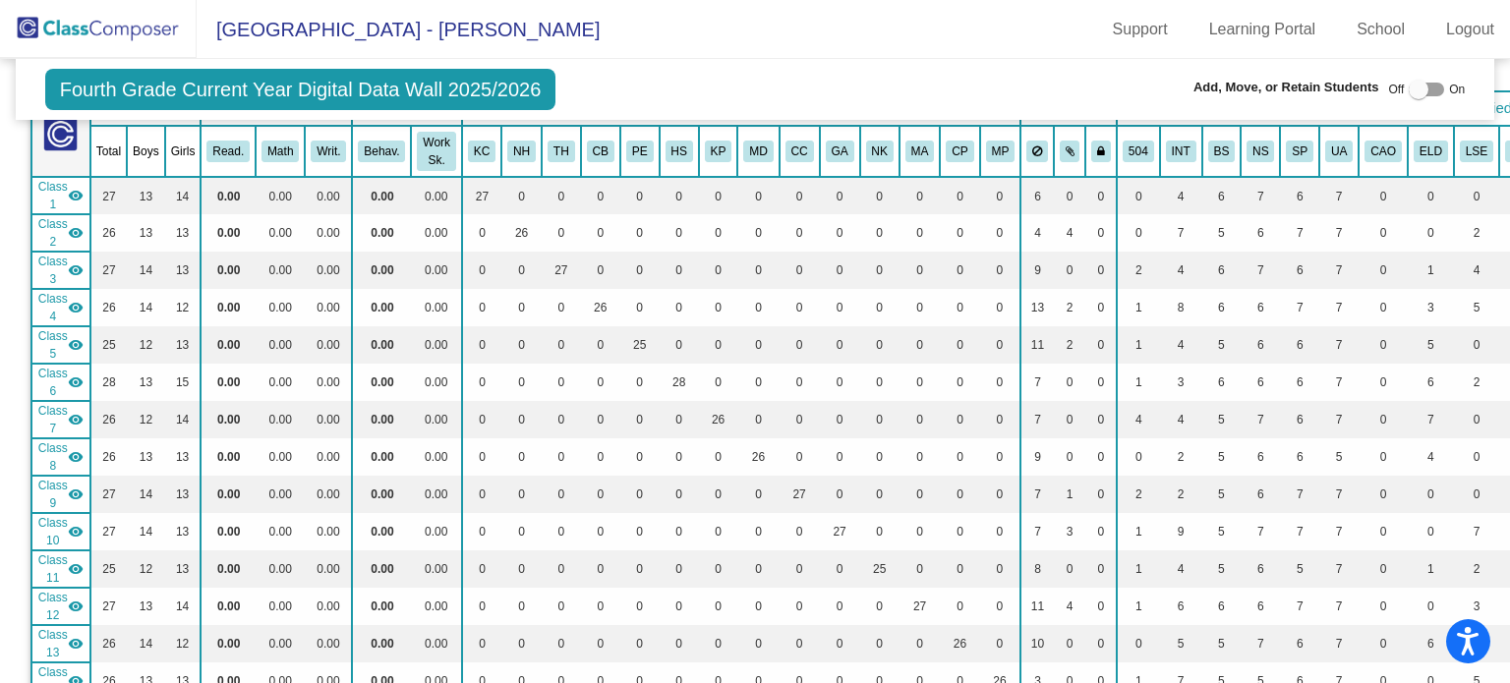
scroll to position [0, 0]
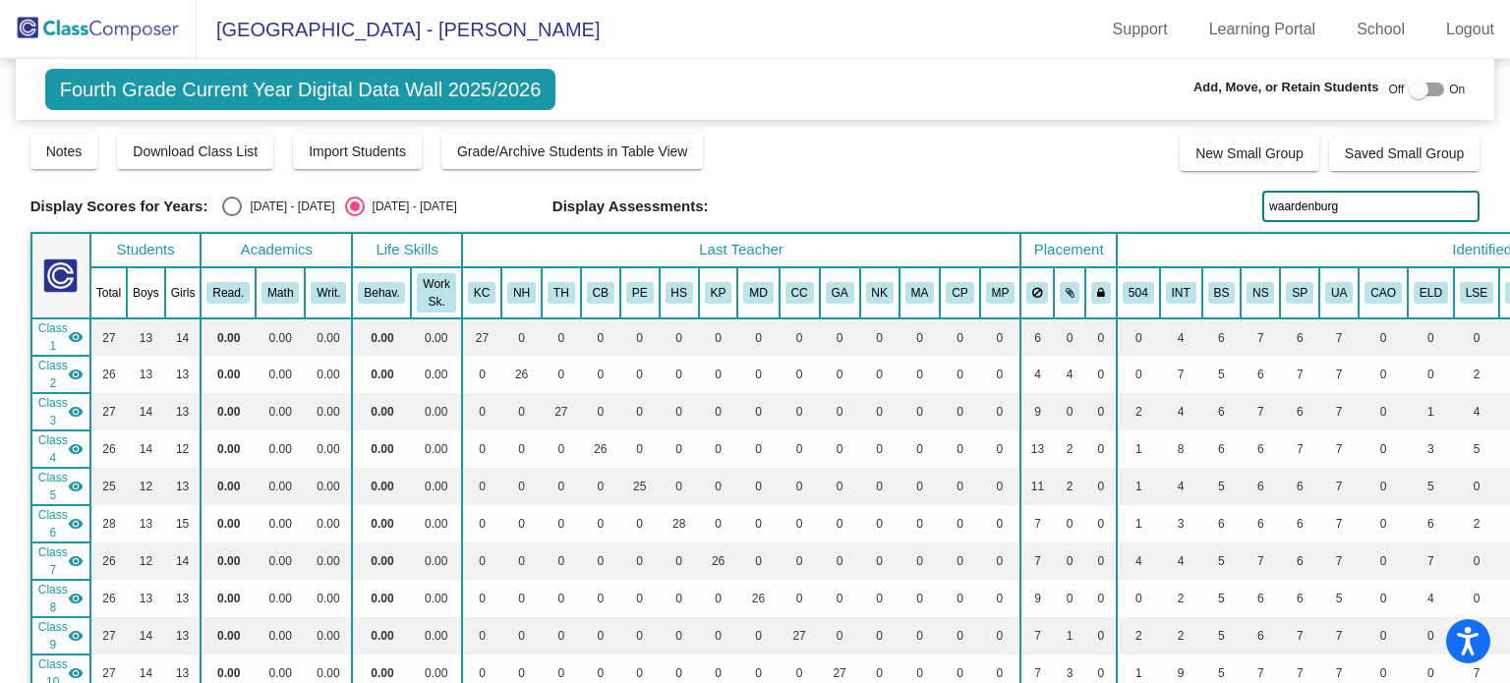
drag, startPoint x: 1357, startPoint y: 196, endPoint x: 1258, endPoint y: 206, distance: 99.9
click at [1262, 206] on input "waardenburg" at bounding box center [1370, 206] width 217 height 31
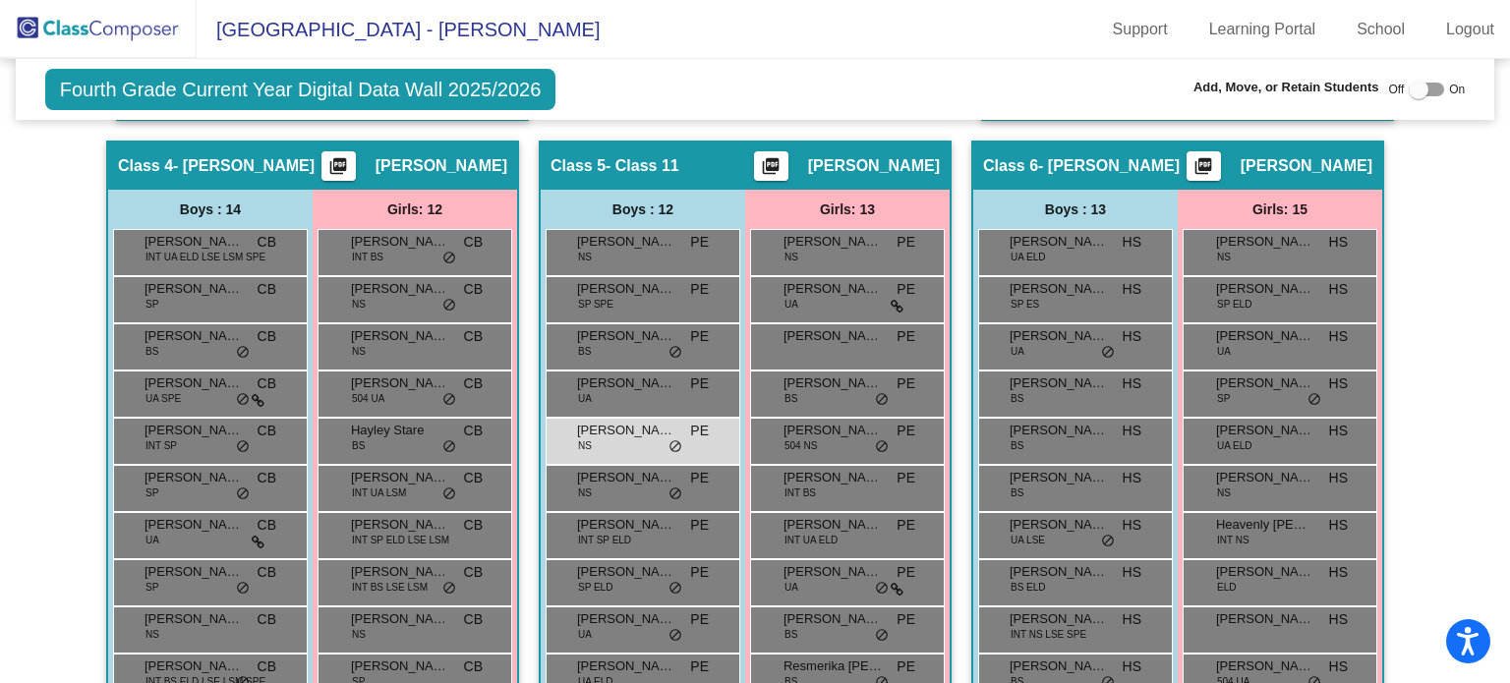
scroll to position [1609, 0]
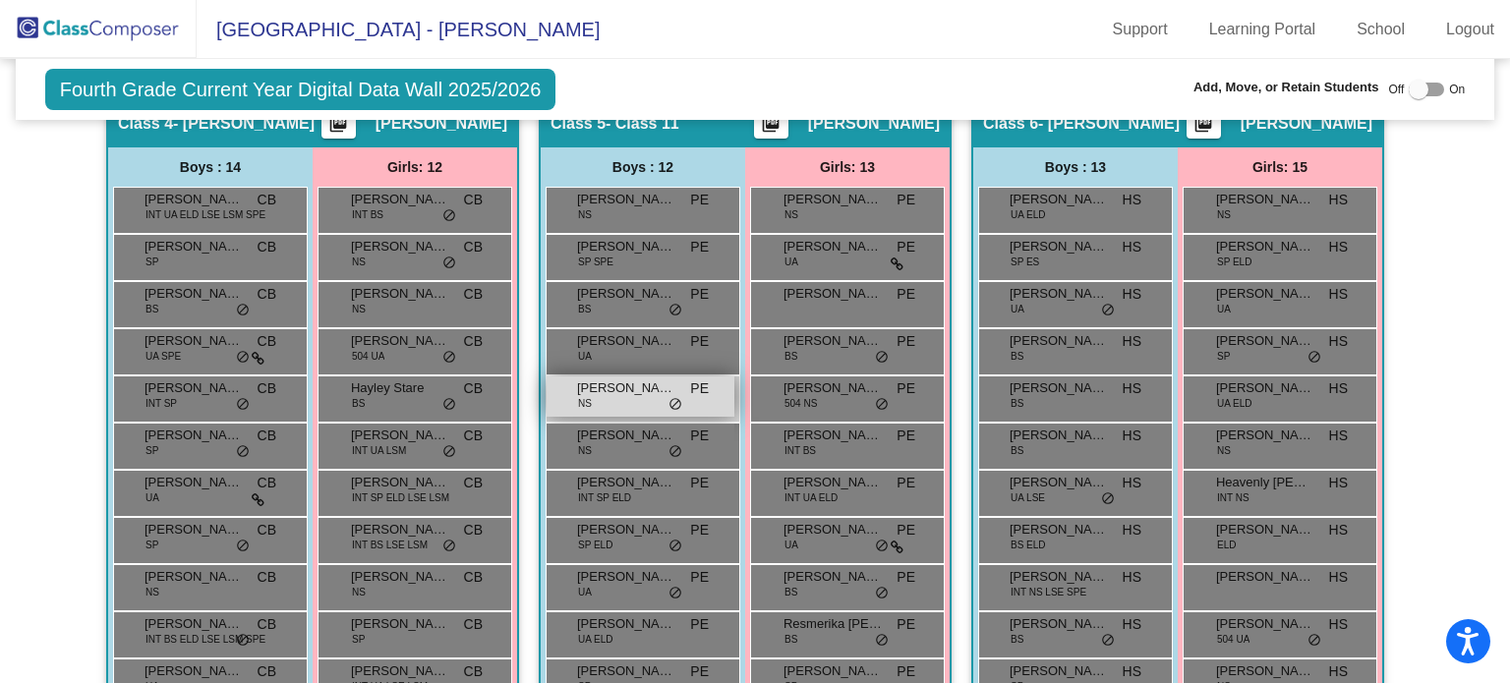
click at [627, 388] on div "Jayden Vest NS PE lock do_not_disturb_alt" at bounding box center [640, 396] width 188 height 40
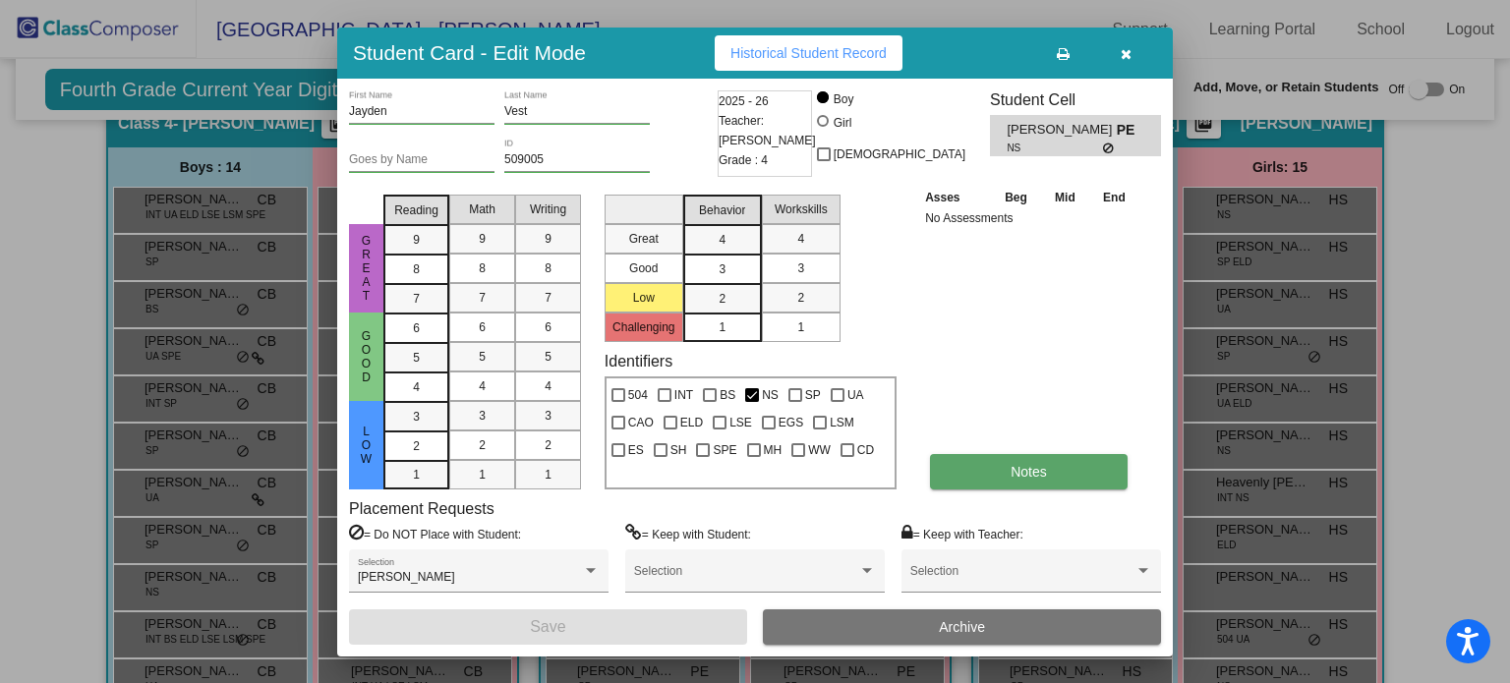
click at [975, 476] on button "Notes" at bounding box center [1029, 471] width 198 height 35
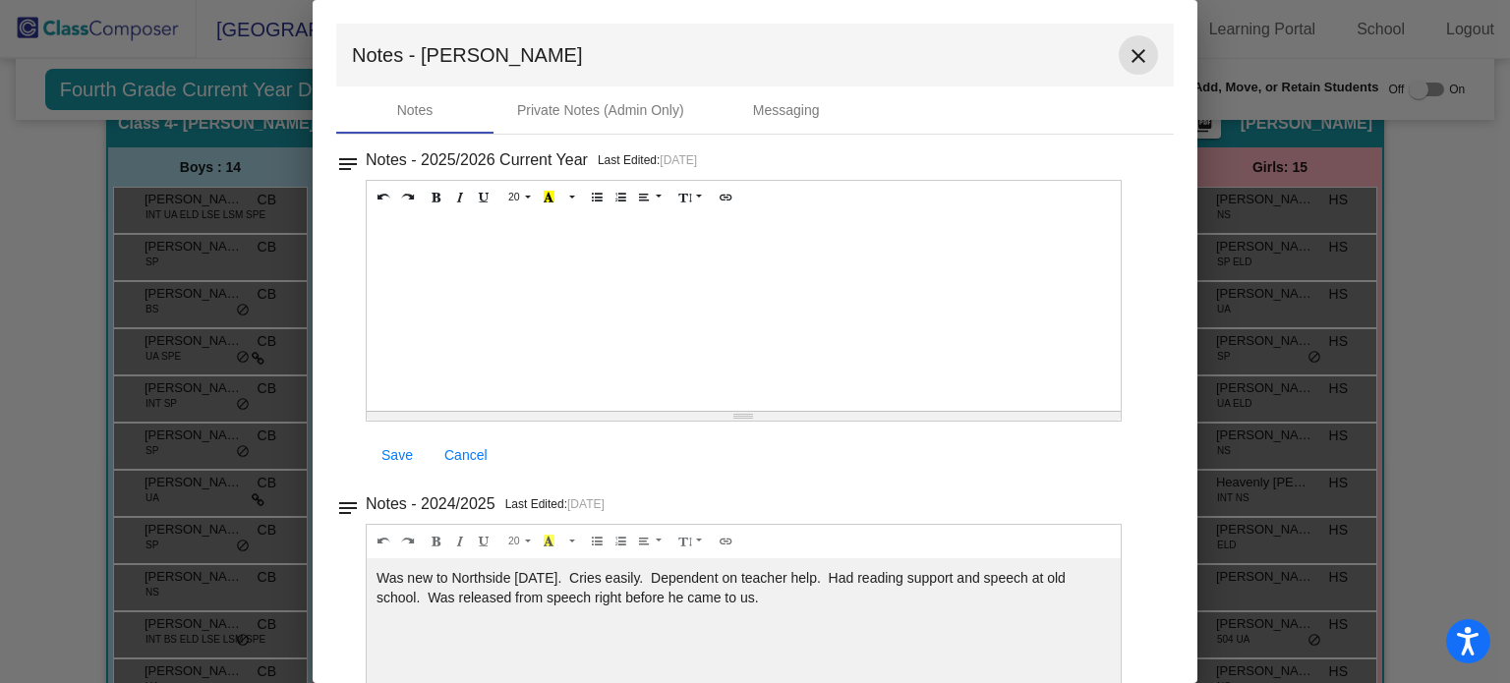
click at [1132, 58] on mat-icon "close" at bounding box center [1138, 56] width 24 height 24
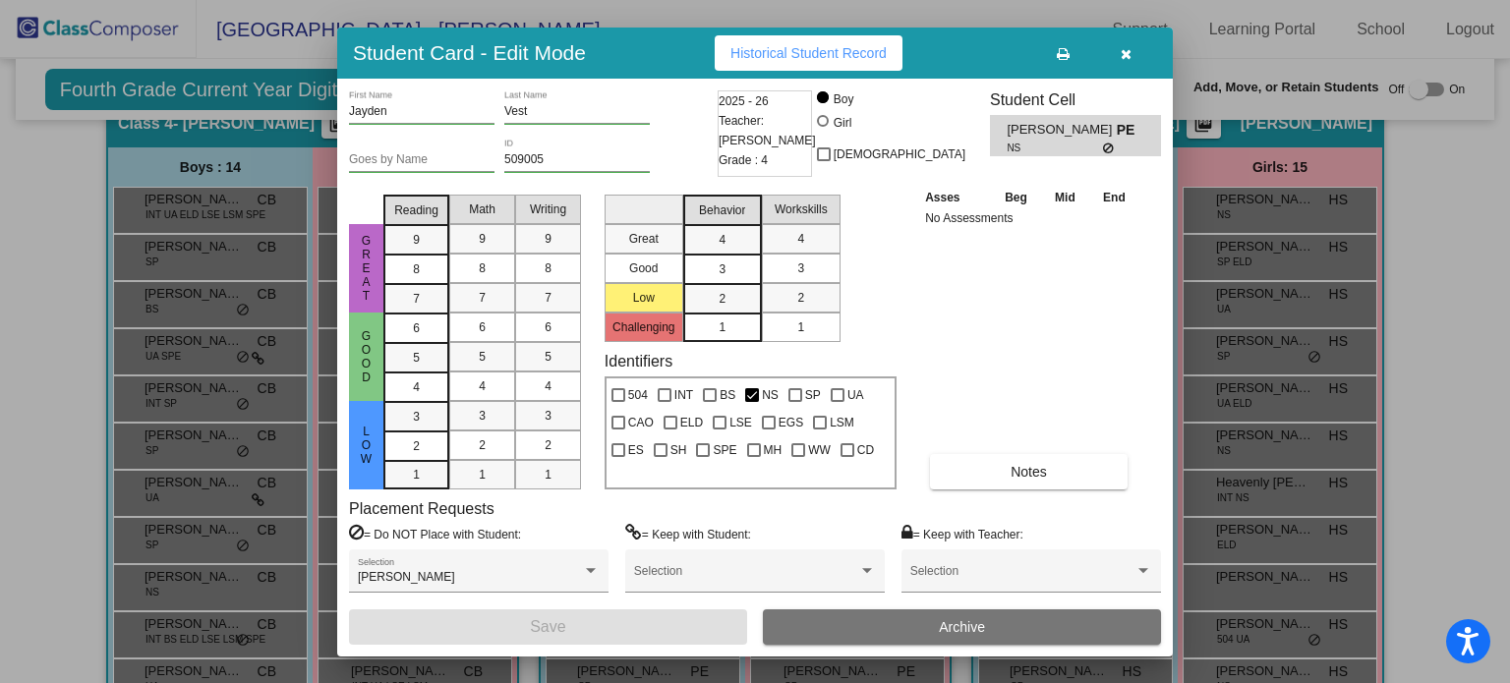
click at [1123, 49] on icon "button" at bounding box center [1126, 54] width 11 height 14
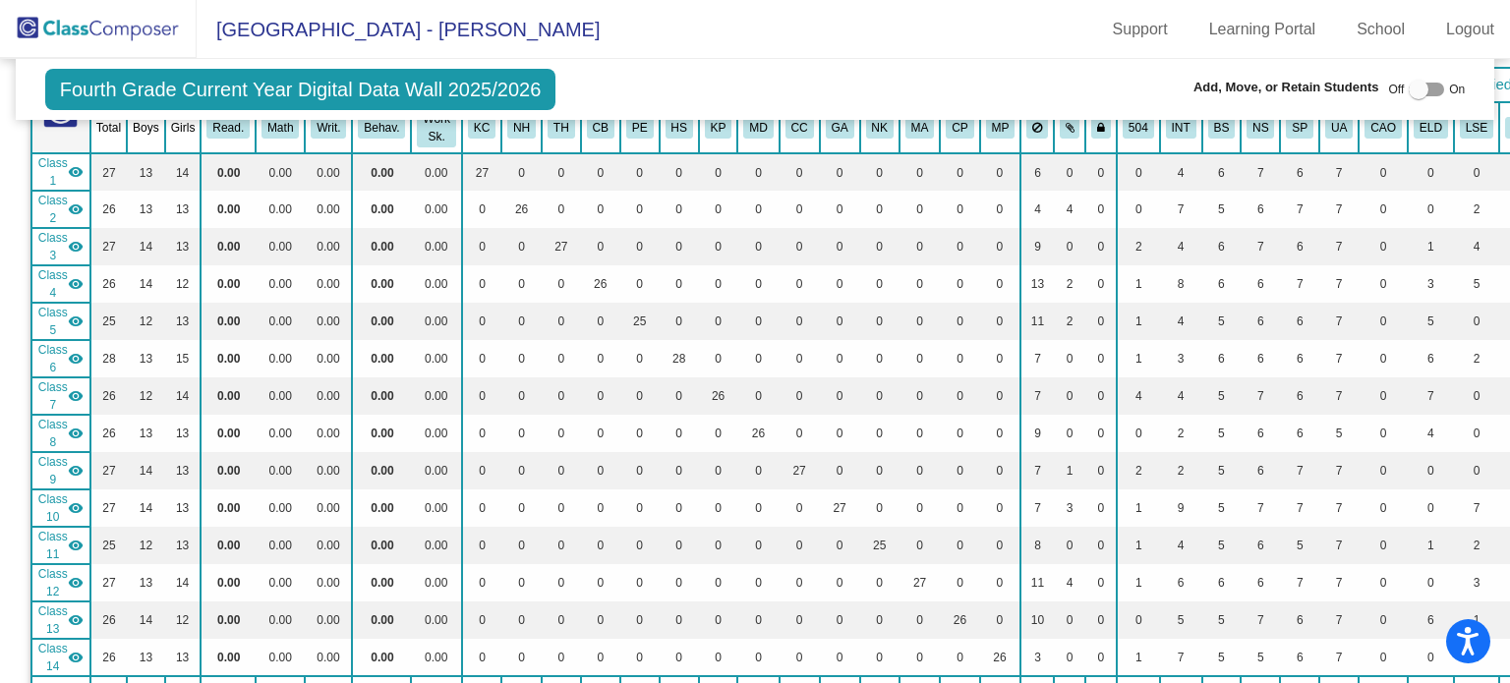
scroll to position [0, 0]
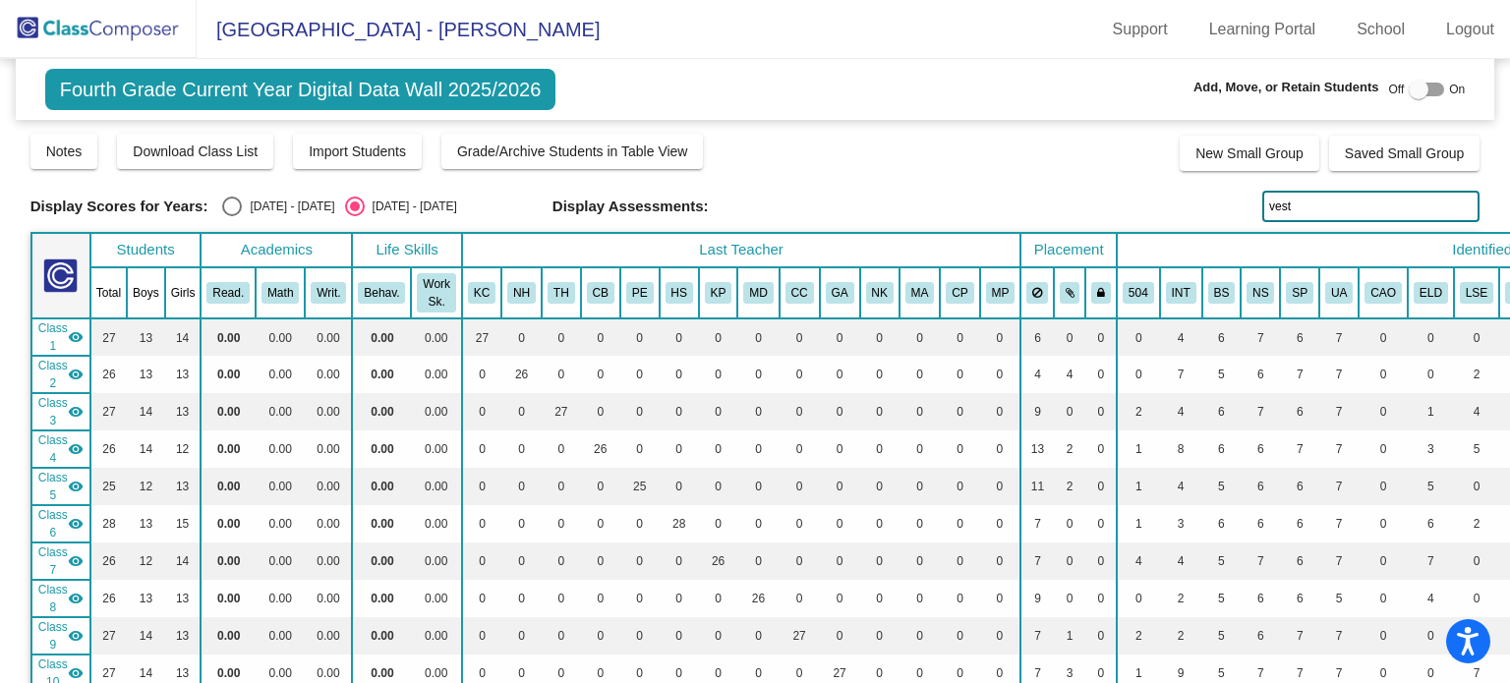
drag, startPoint x: 1321, startPoint y: 205, endPoint x: 1257, endPoint y: 208, distance: 64.0
click at [1262, 208] on input "vest" at bounding box center [1370, 206] width 217 height 31
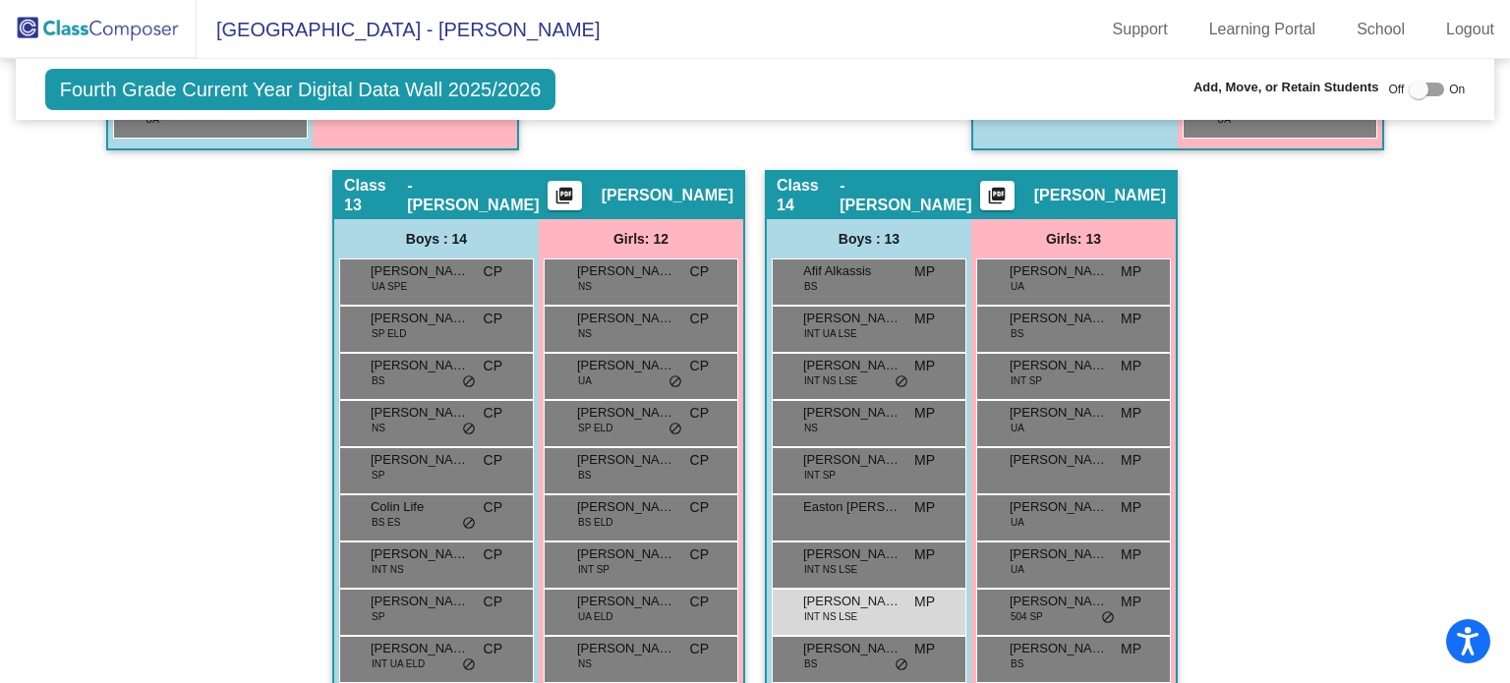
scroll to position [3932, 0]
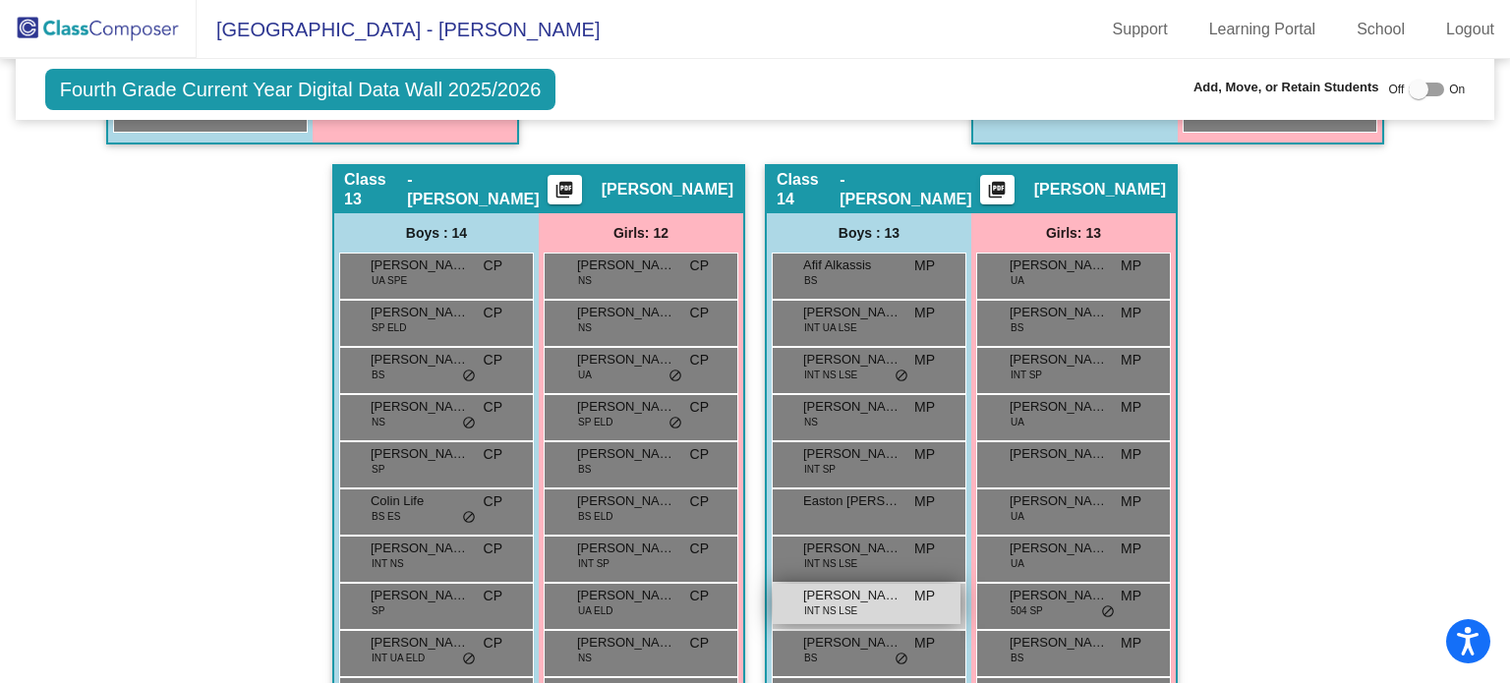
type input "morton"
click at [838, 604] on span "INT NS LSE" at bounding box center [830, 611] width 53 height 15
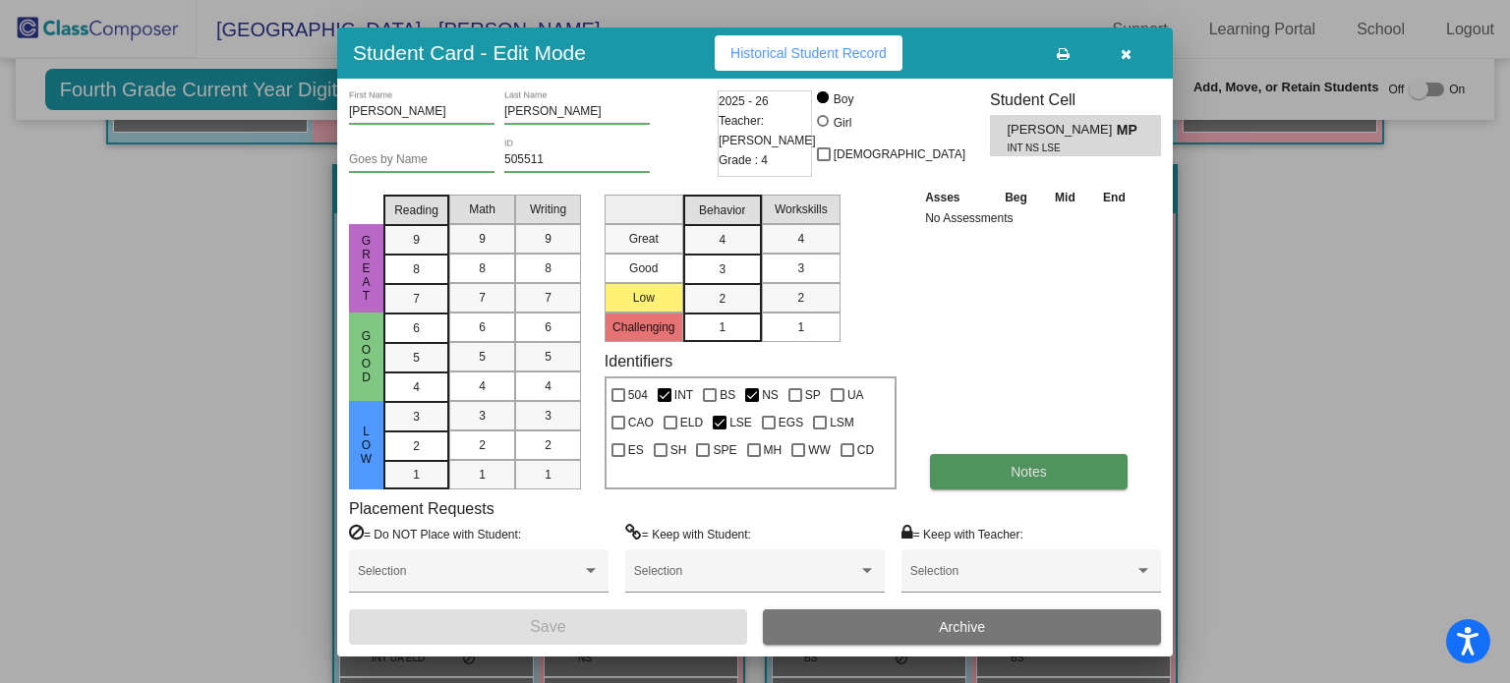
click at [1003, 476] on button "Notes" at bounding box center [1029, 471] width 198 height 35
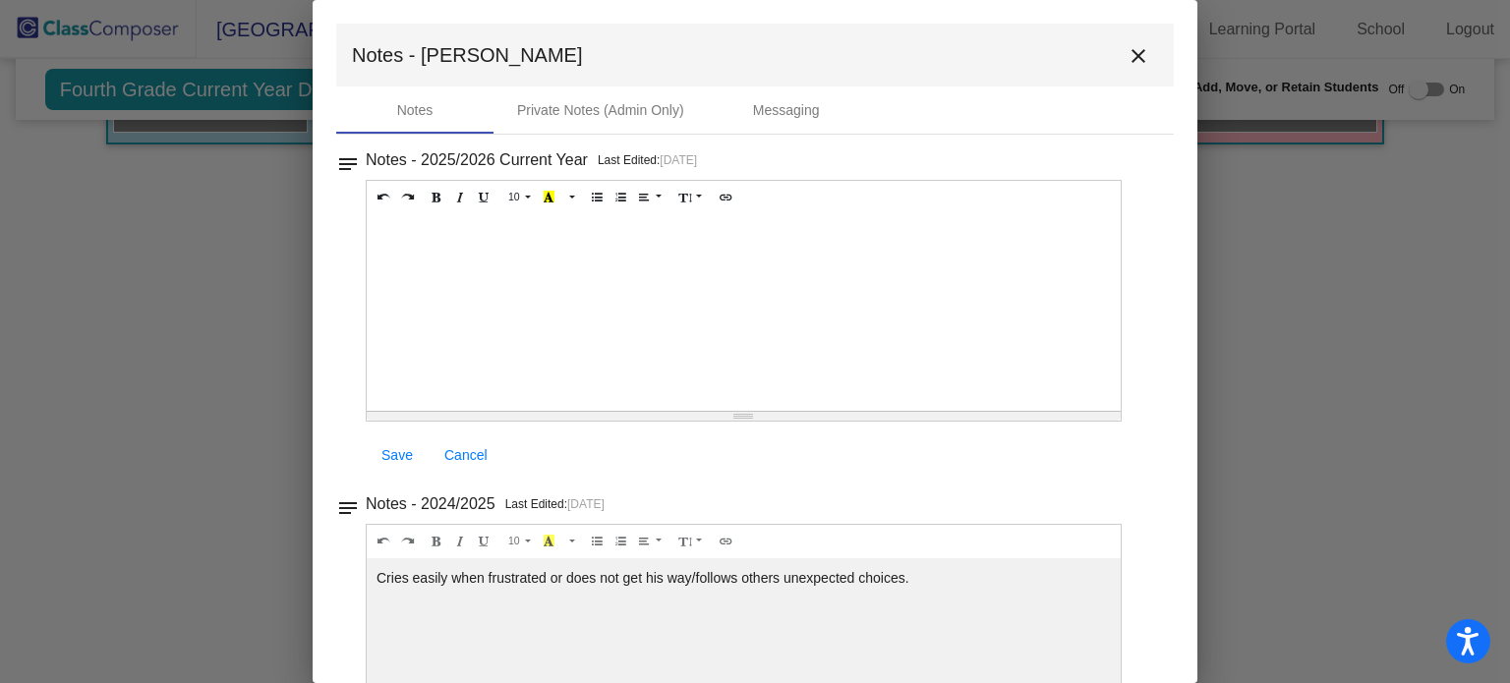
click at [452, 238] on div at bounding box center [744, 312] width 754 height 197
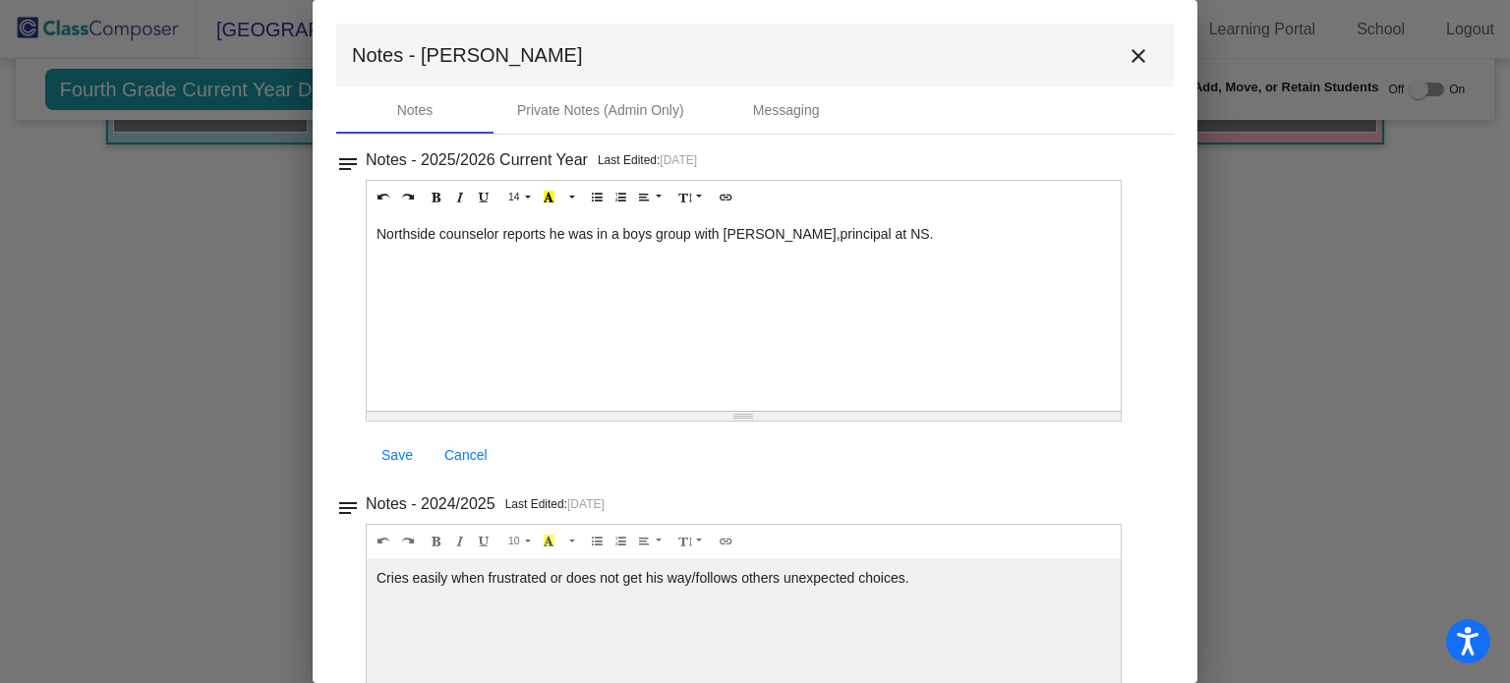
click at [391, 452] on span "Save" at bounding box center [396, 455] width 31 height 16
click at [1126, 64] on mat-icon "close" at bounding box center [1138, 56] width 24 height 24
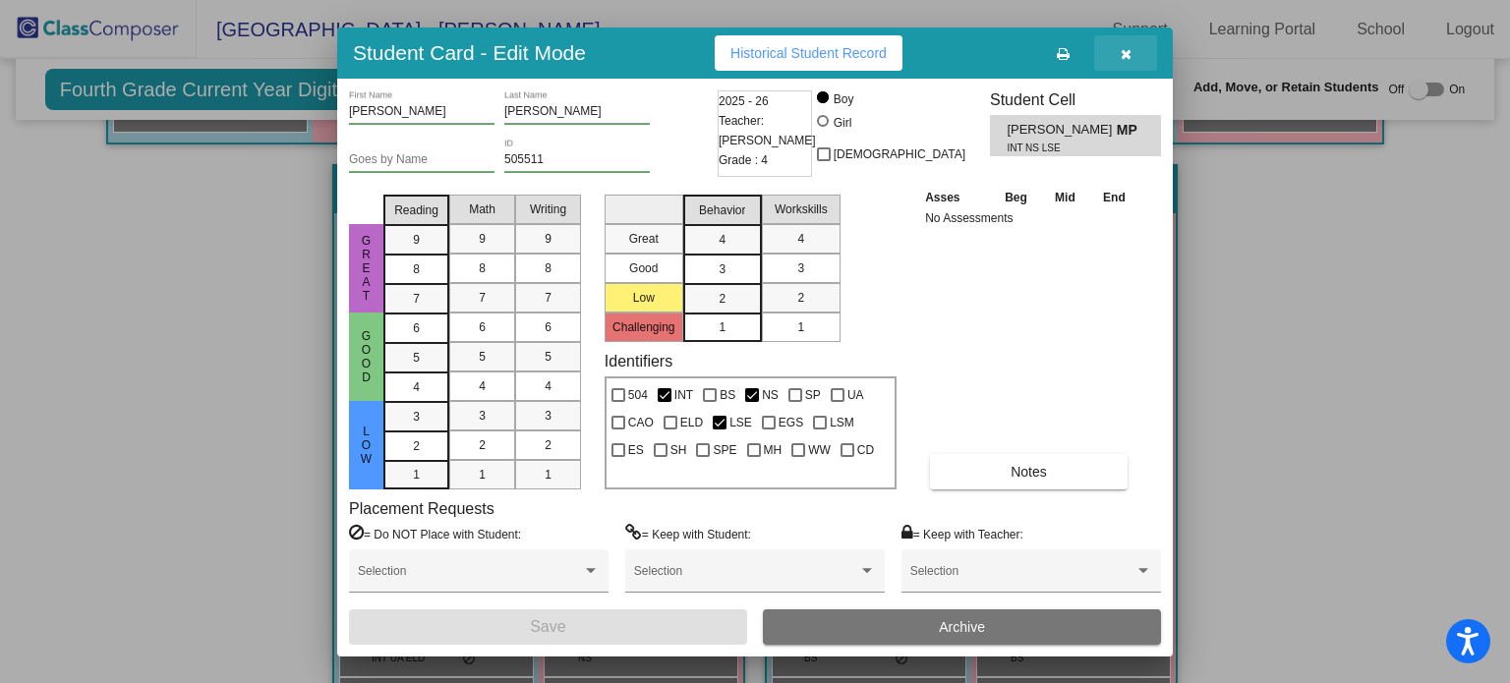
click at [1119, 48] on button "button" at bounding box center [1125, 52] width 63 height 35
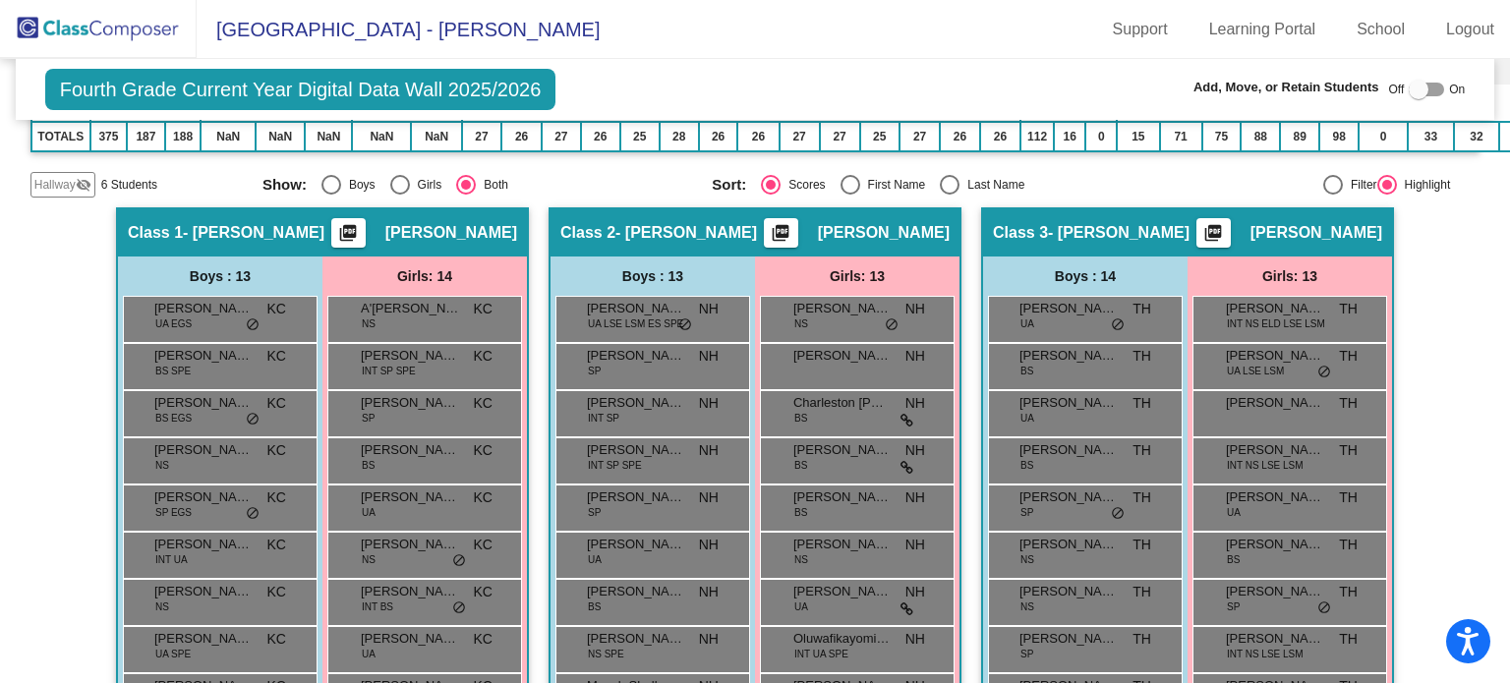
scroll to position [0, 0]
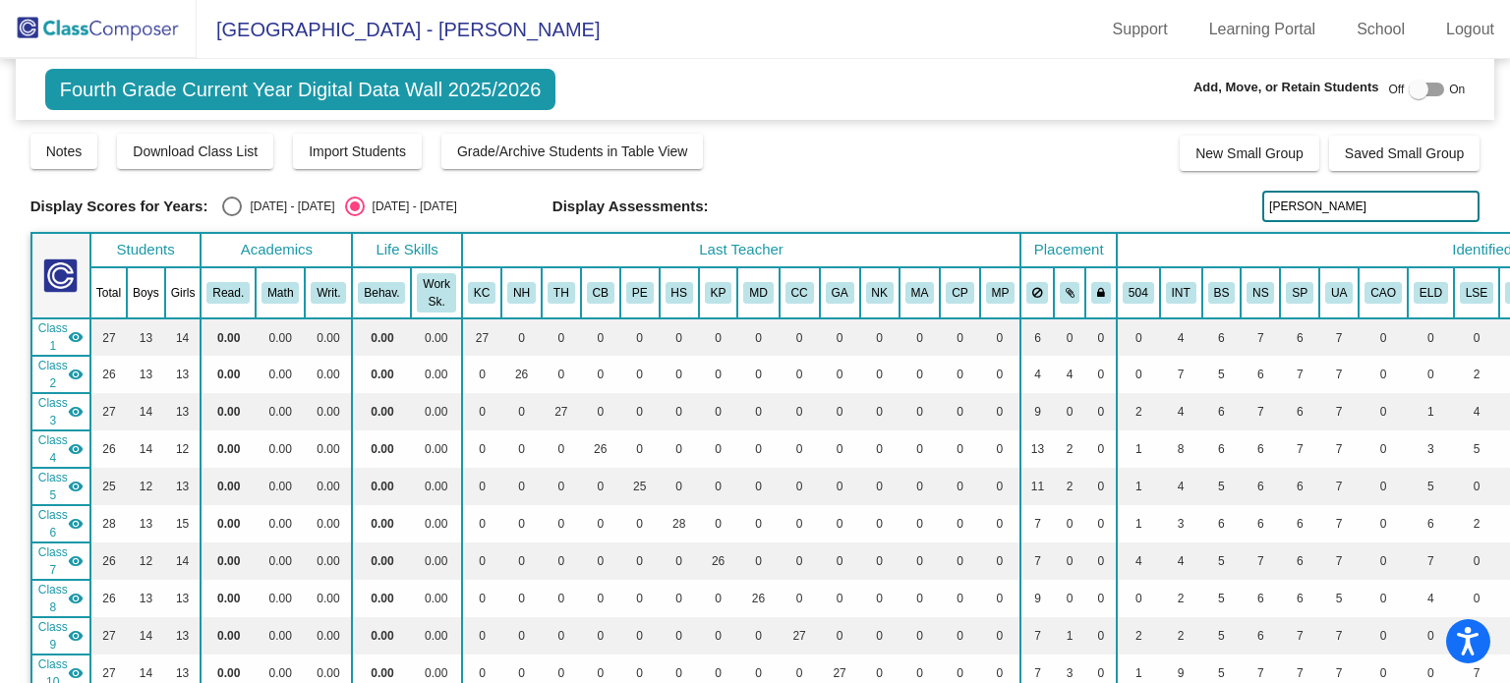
drag, startPoint x: 1317, startPoint y: 197, endPoint x: 1259, endPoint y: 204, distance: 58.5
click at [1262, 203] on input "morton" at bounding box center [1370, 206] width 217 height 31
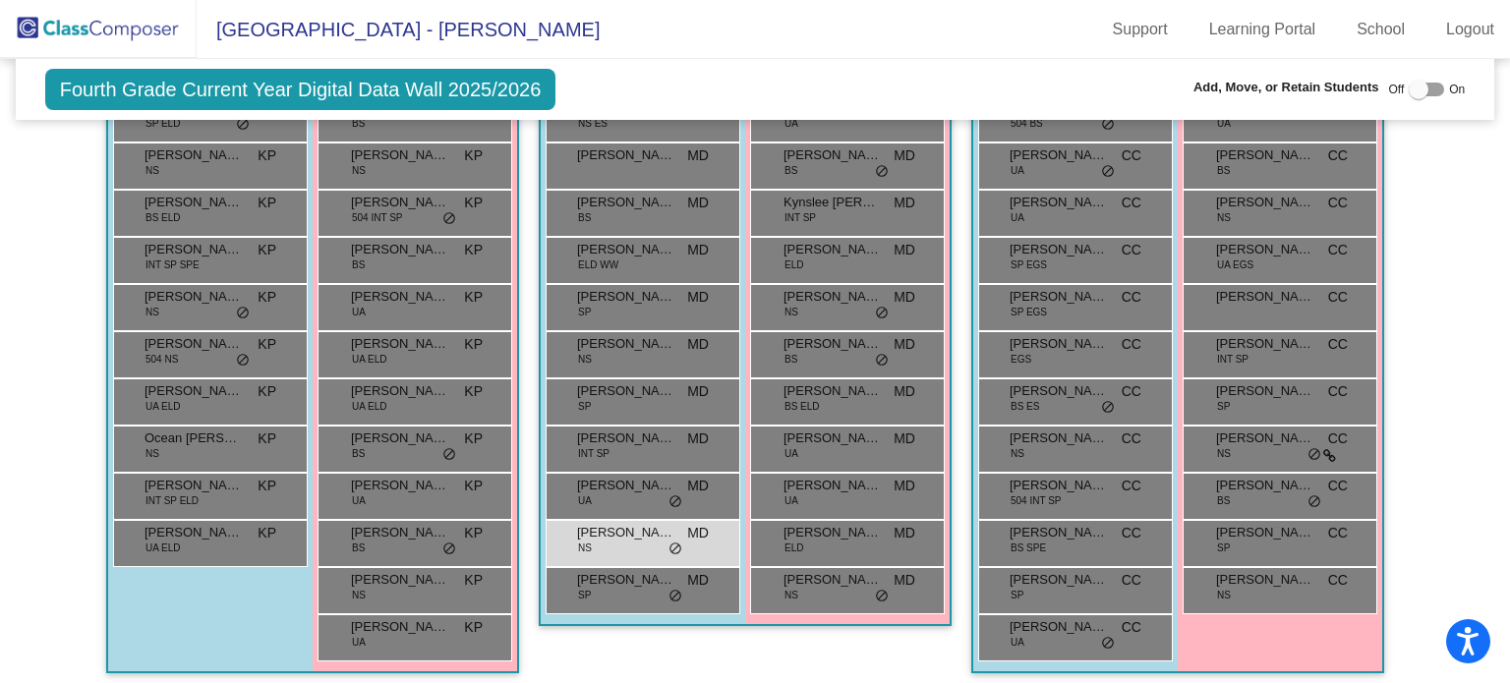
scroll to position [2673, 0]
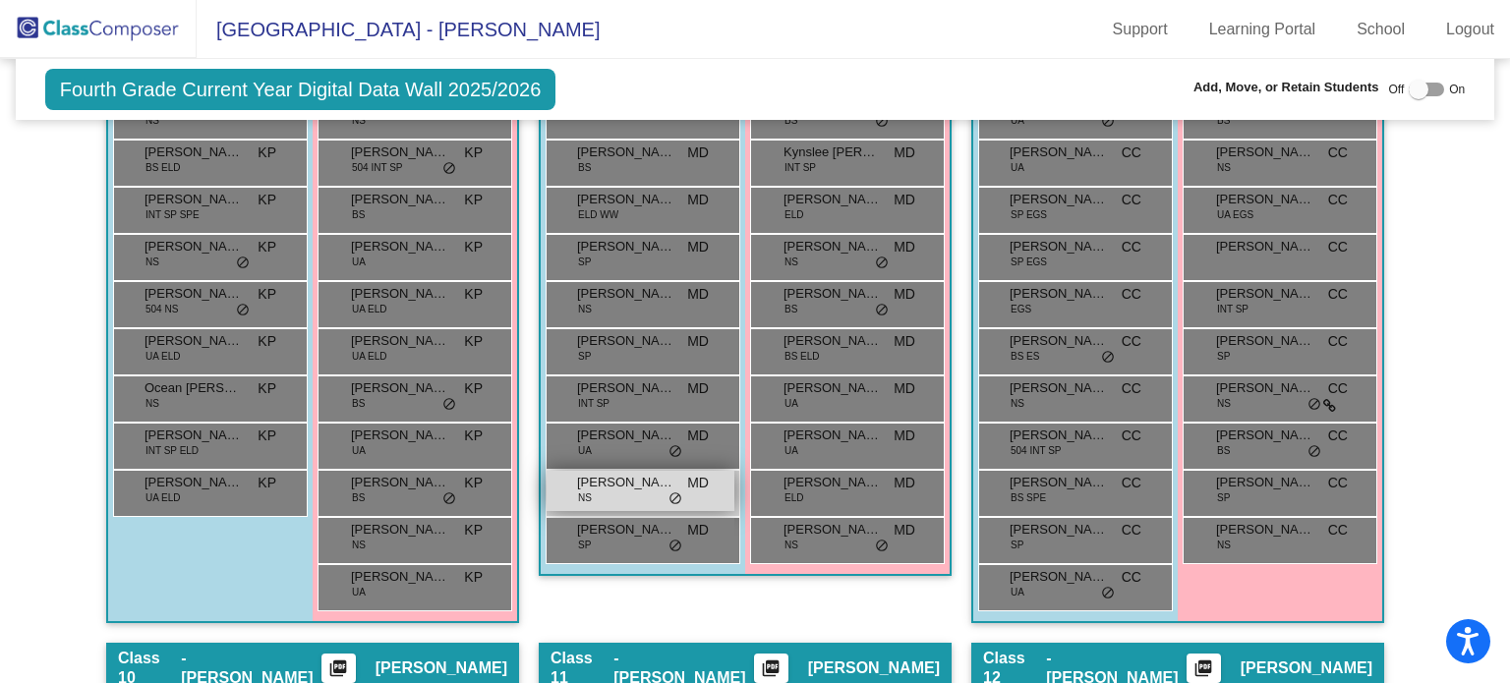
click at [630, 473] on span "[PERSON_NAME]" at bounding box center [626, 483] width 98 height 20
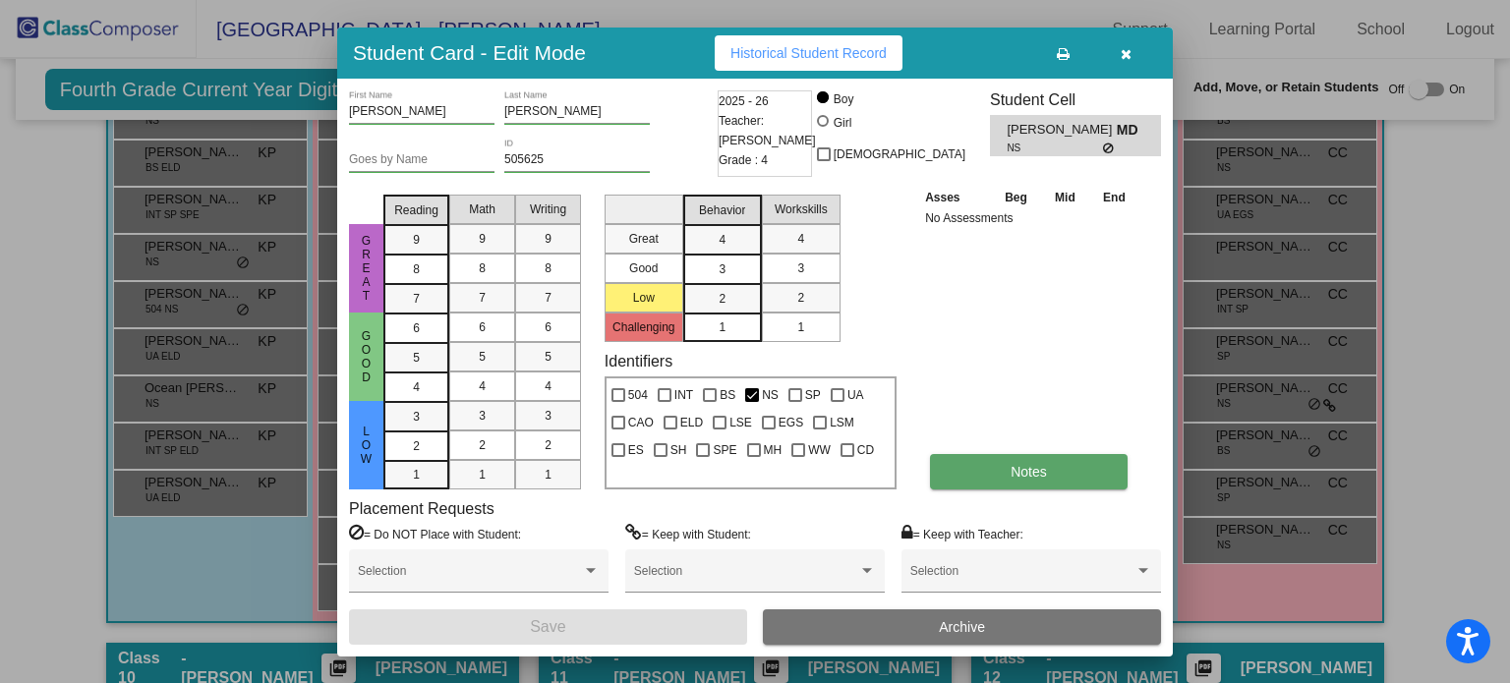
click at [955, 470] on button "Notes" at bounding box center [1029, 471] width 198 height 35
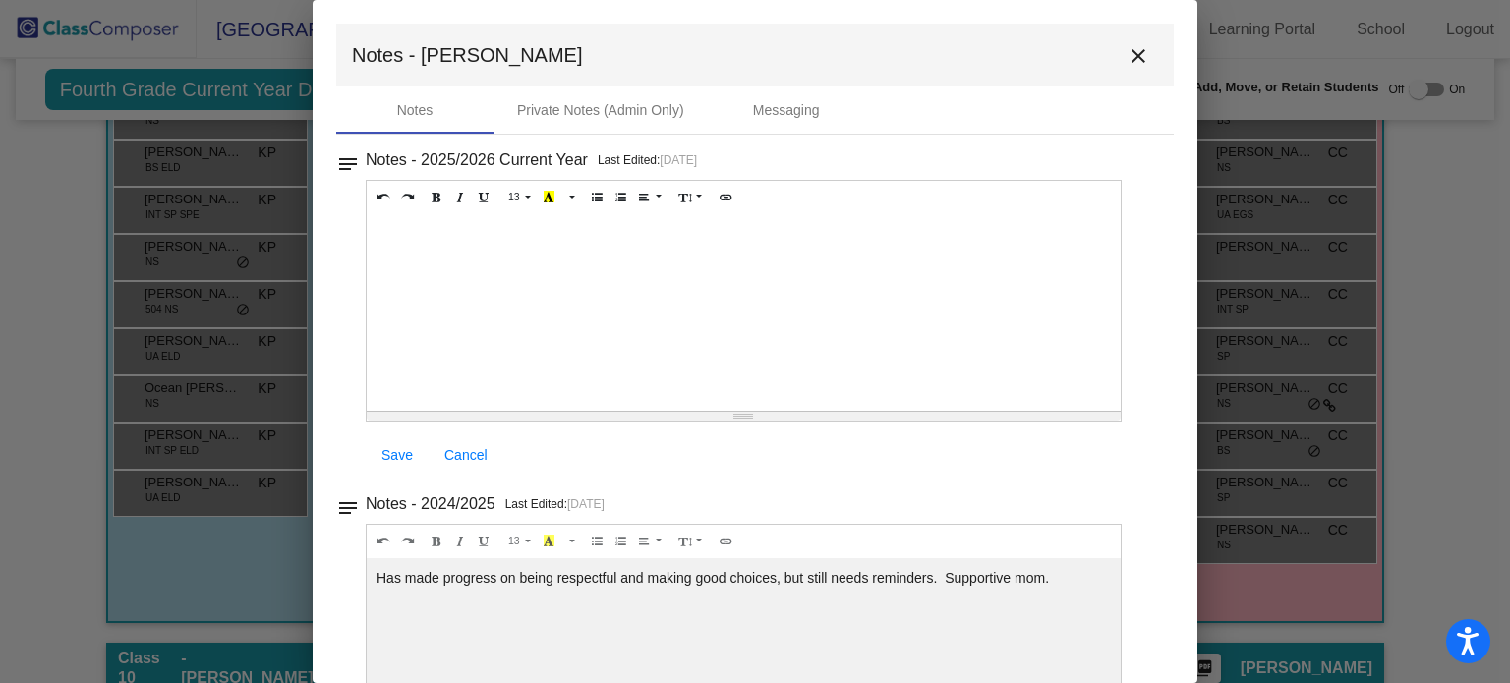
click at [1136, 61] on mat-icon "close" at bounding box center [1138, 56] width 24 height 24
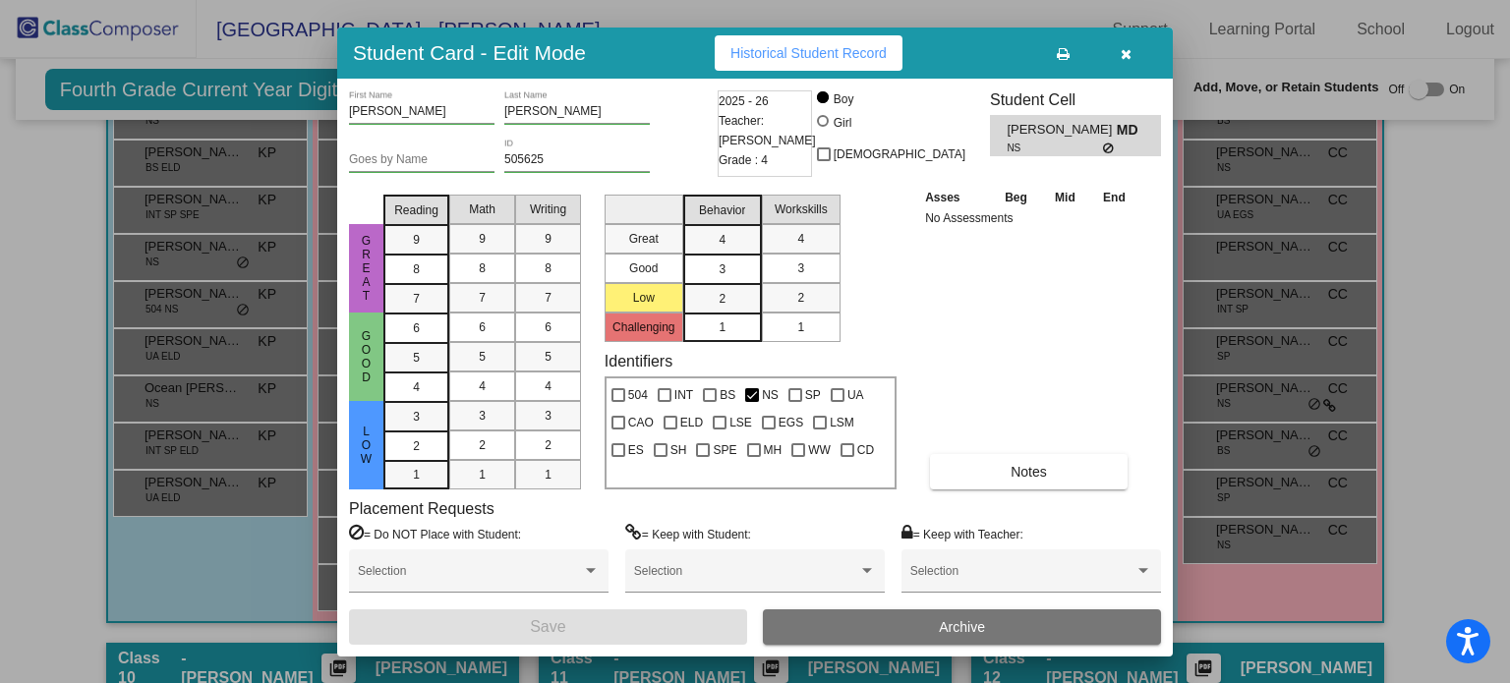
click at [1126, 41] on button "button" at bounding box center [1125, 52] width 63 height 35
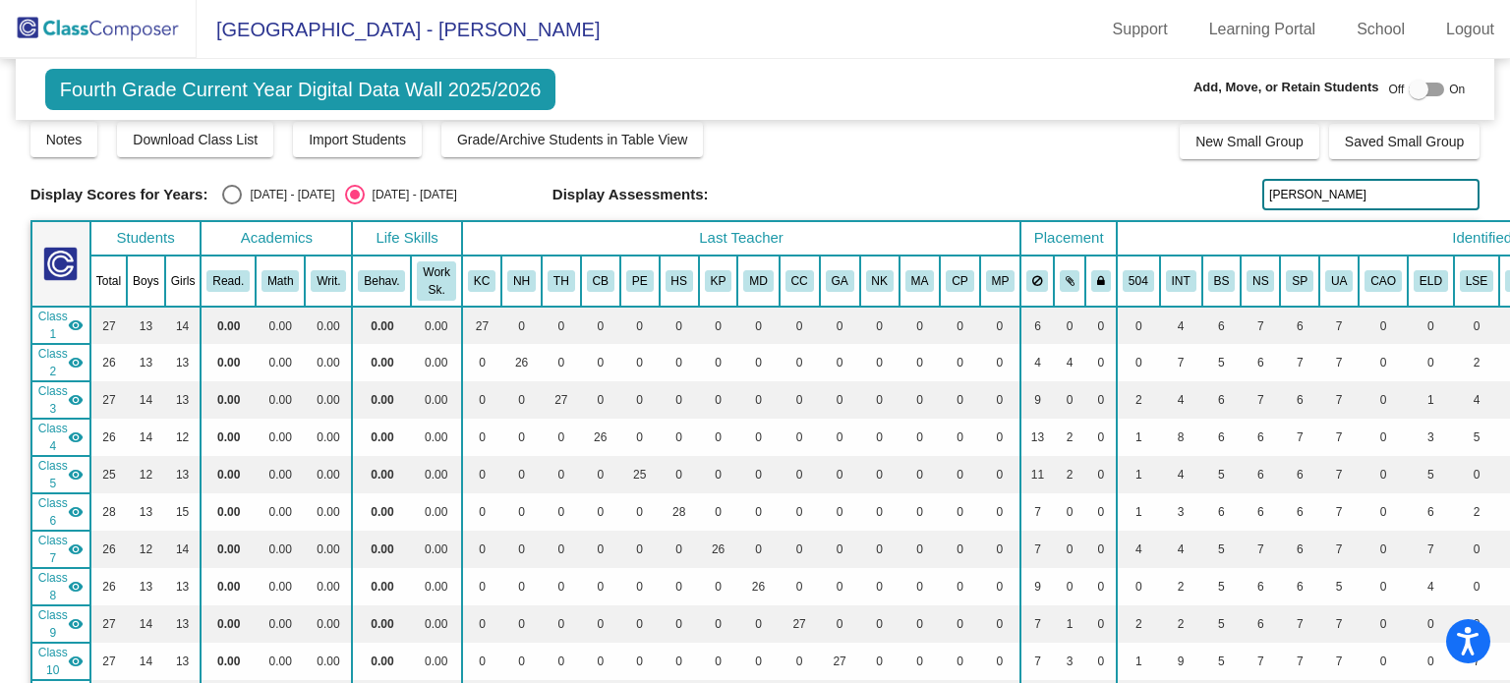
scroll to position [0, 0]
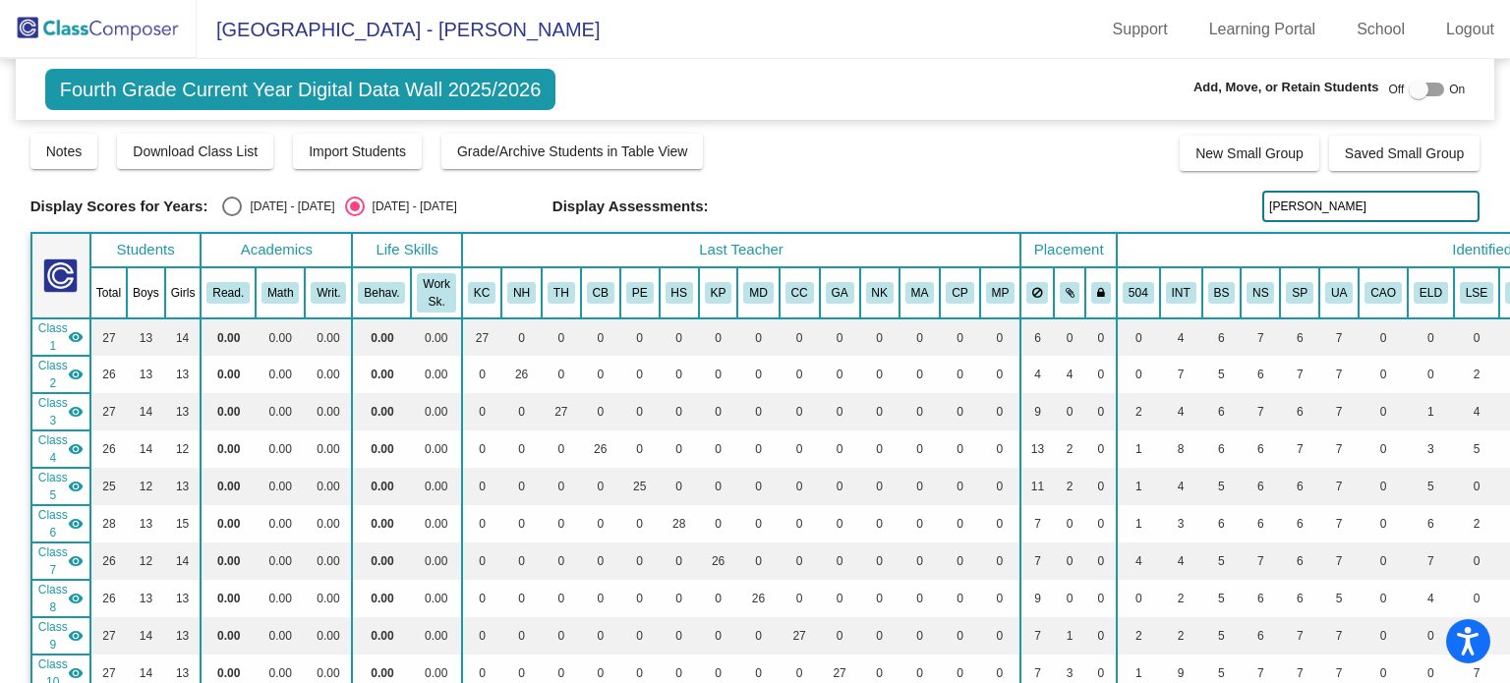
drag, startPoint x: 1313, startPoint y: 197, endPoint x: 1260, endPoint y: 208, distance: 54.4
click at [1262, 208] on input "pratik" at bounding box center [1370, 206] width 217 height 31
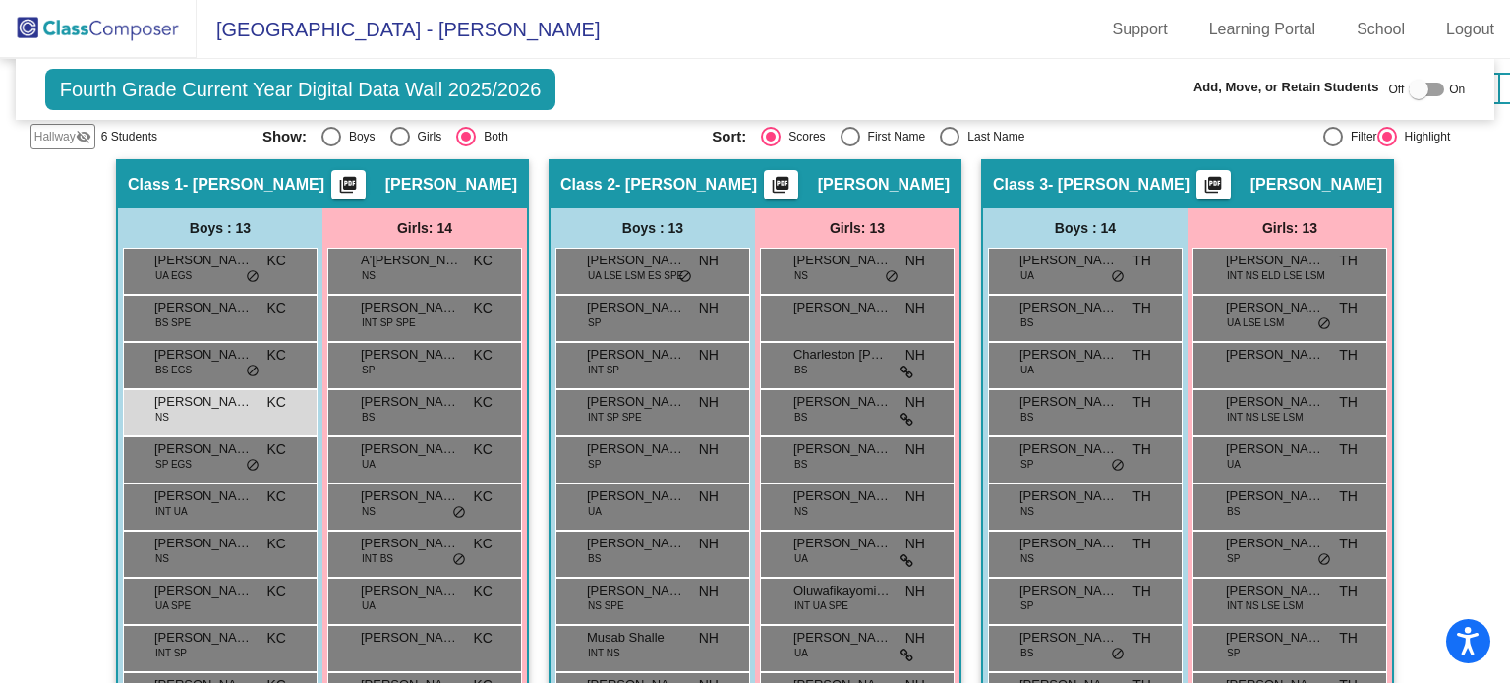
scroll to position [775, 0]
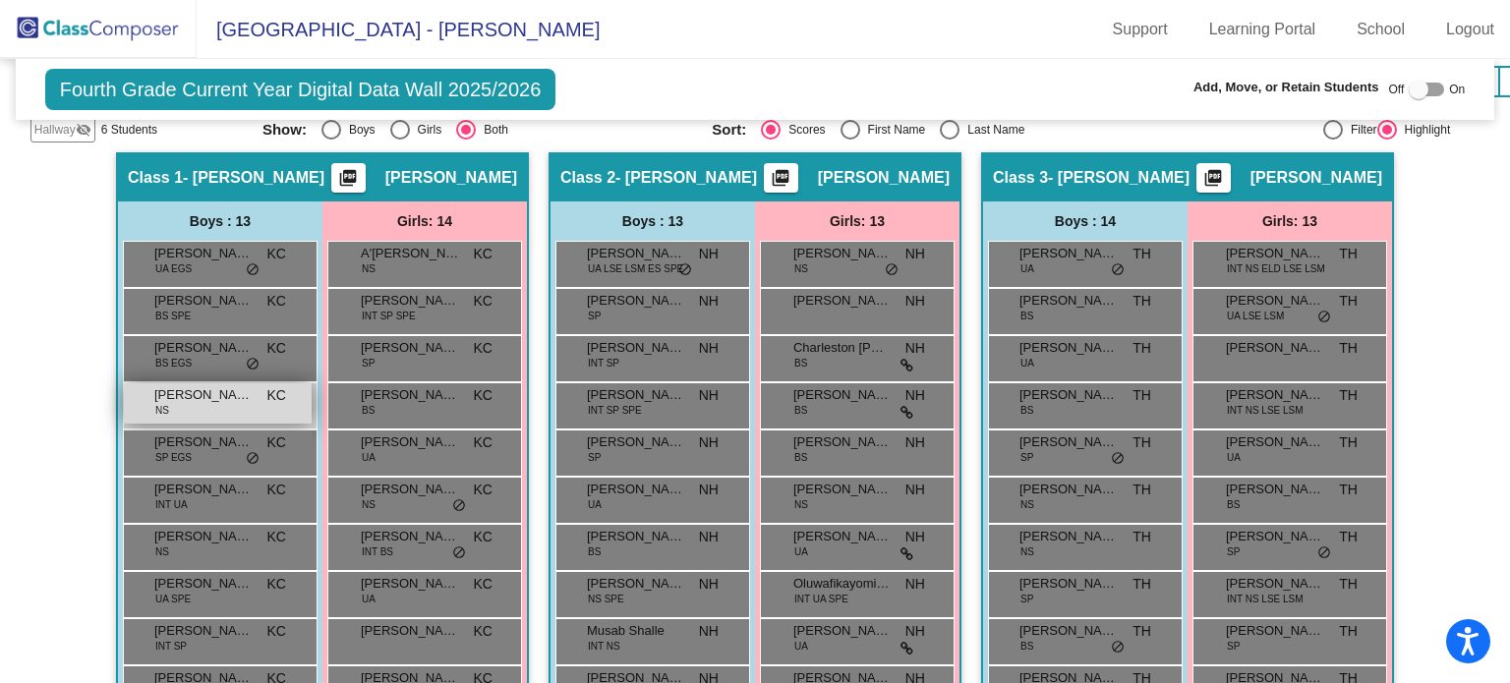
click at [231, 405] on div "Jackson MacConnell NS KC lock do_not_disturb_alt" at bounding box center [218, 403] width 188 height 40
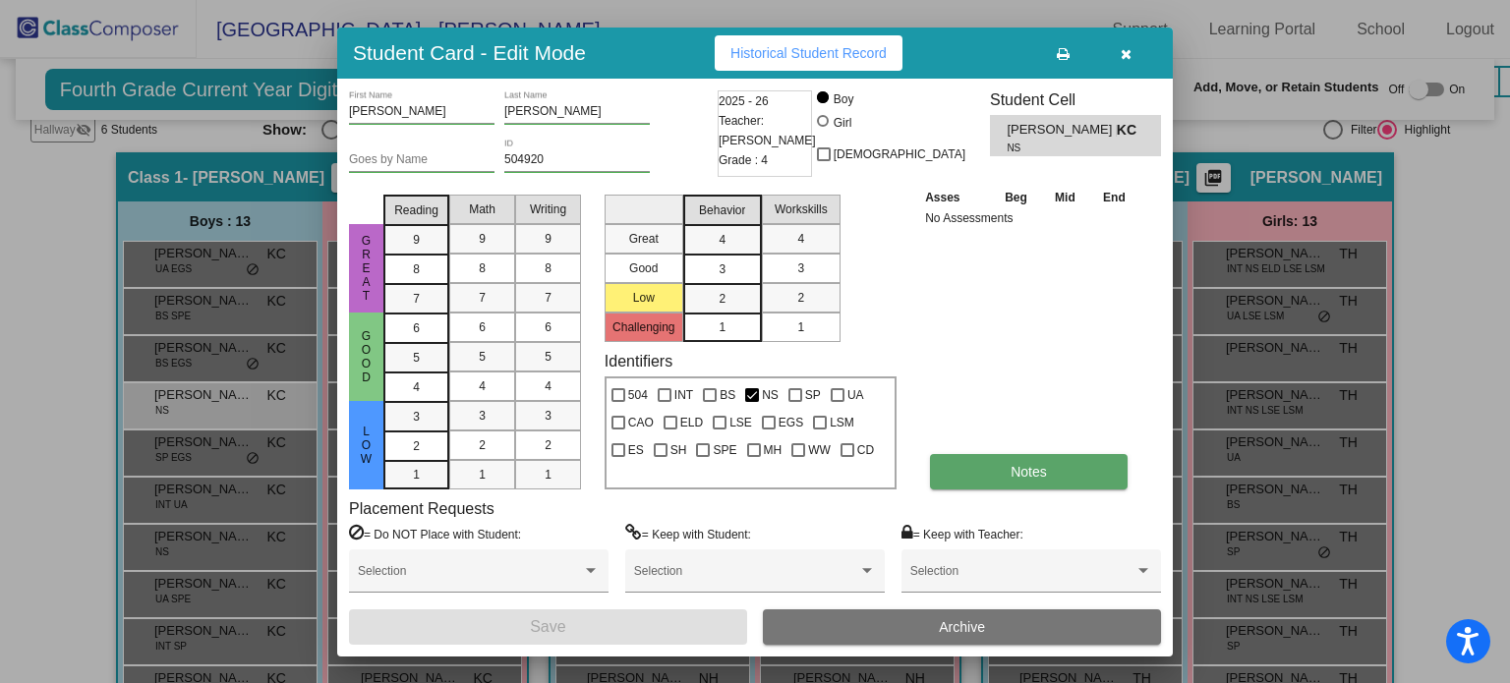
click at [952, 470] on button "Notes" at bounding box center [1029, 471] width 198 height 35
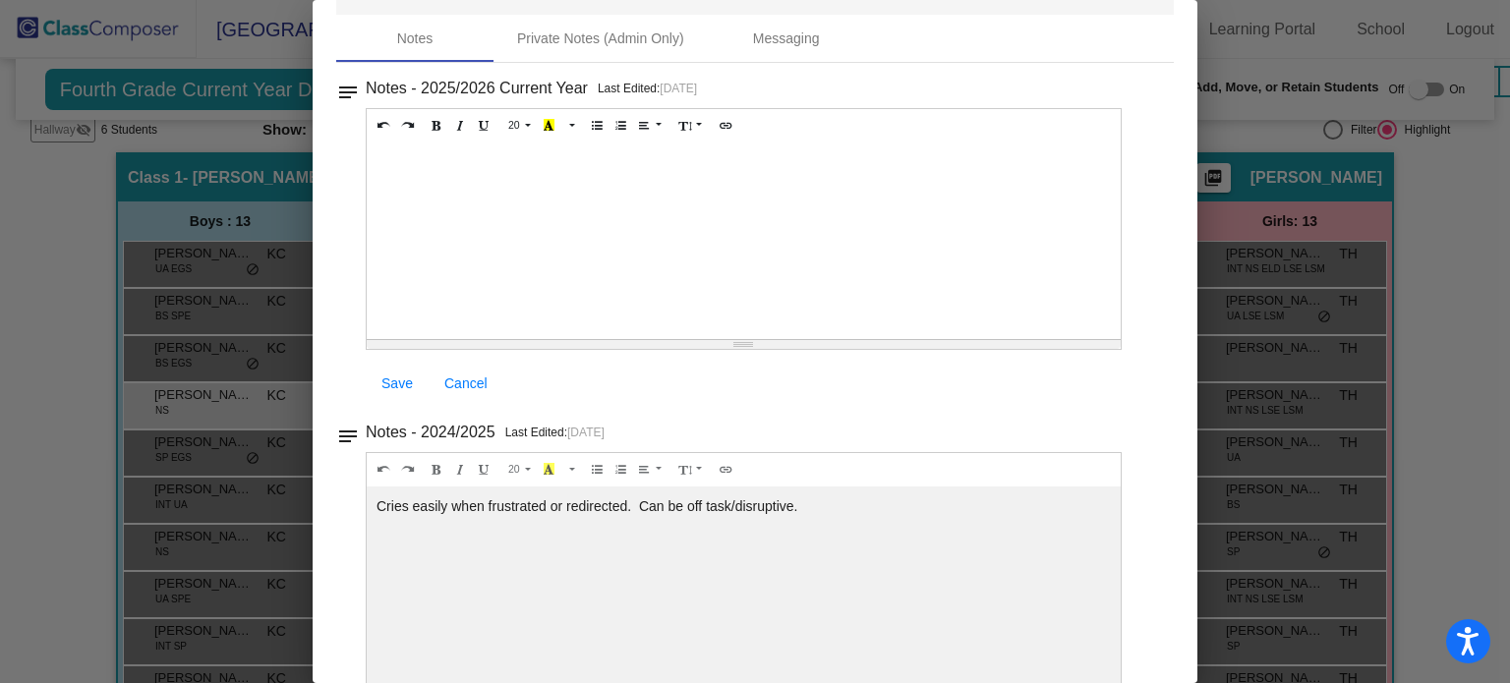
scroll to position [52, 0]
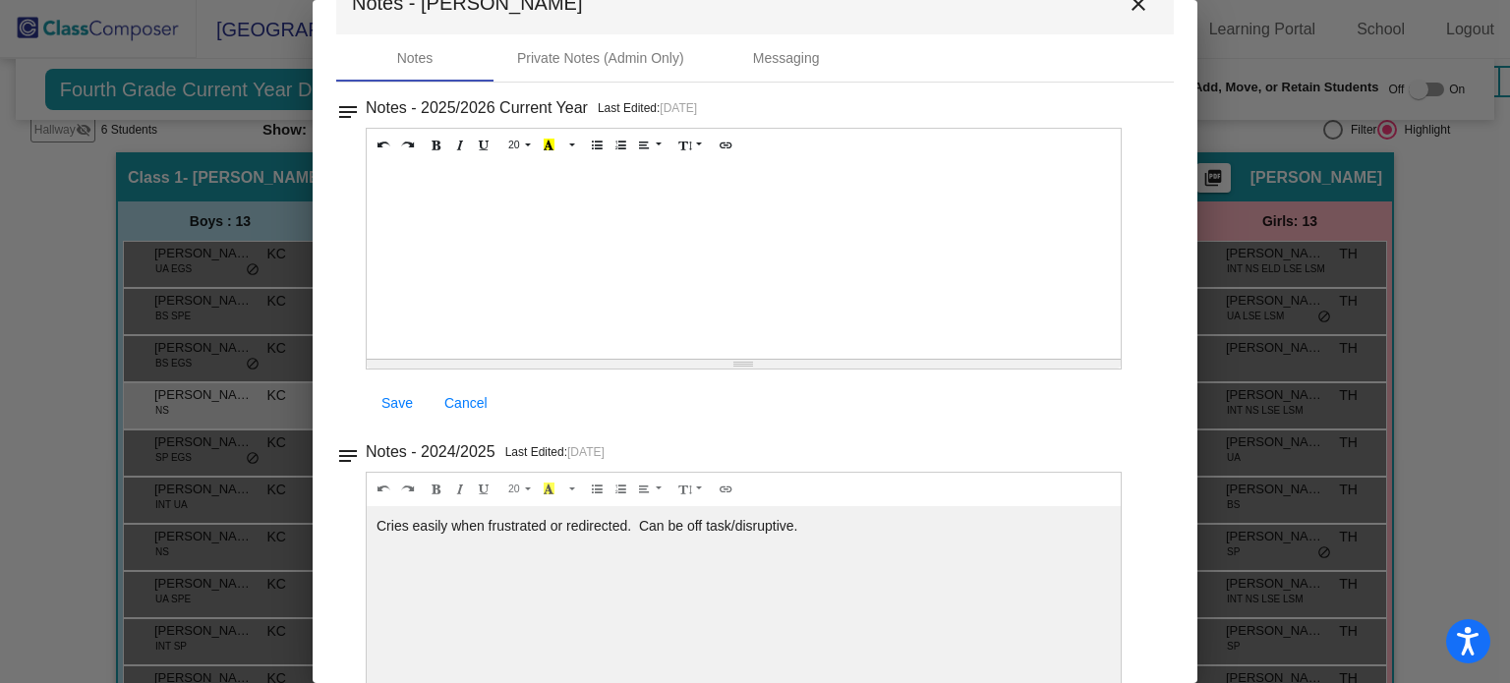
click at [1136, 2] on mat-icon "close" at bounding box center [1138, 4] width 24 height 24
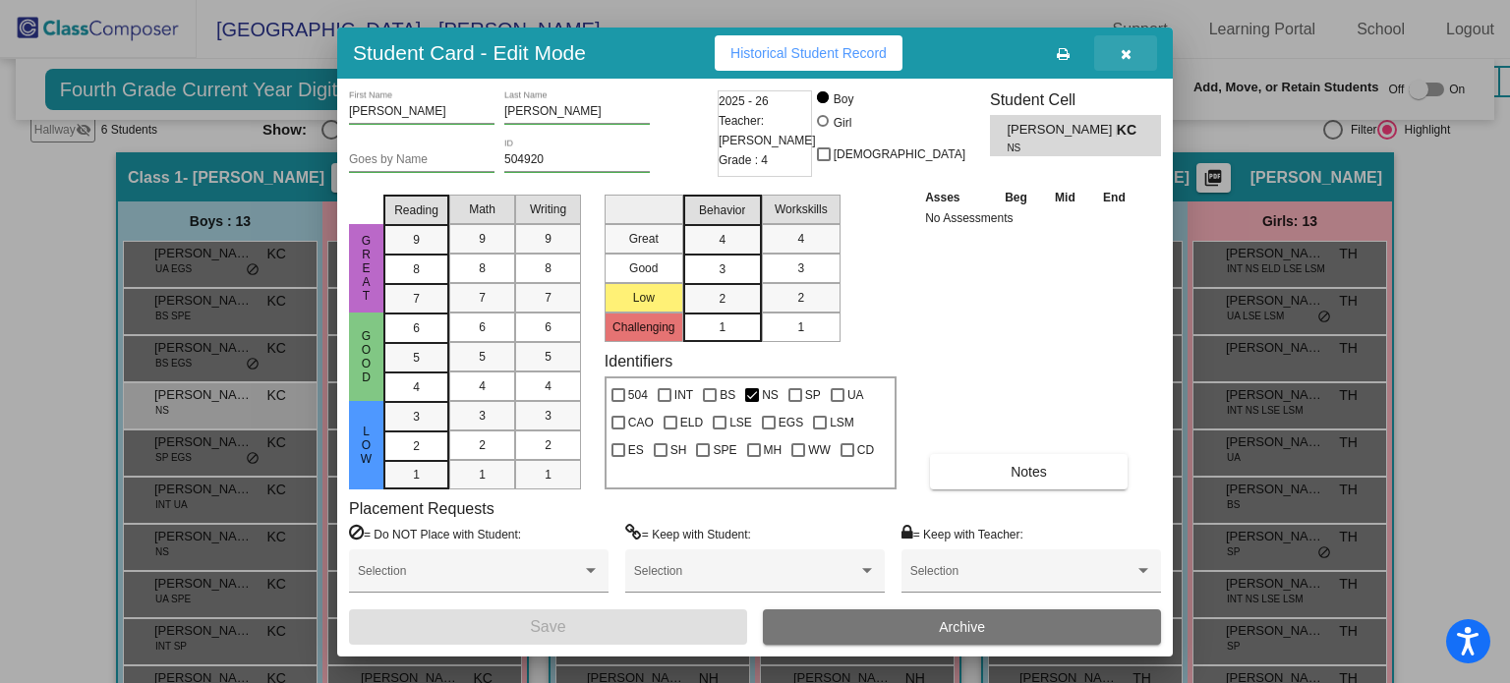
click at [1118, 48] on button "button" at bounding box center [1125, 52] width 63 height 35
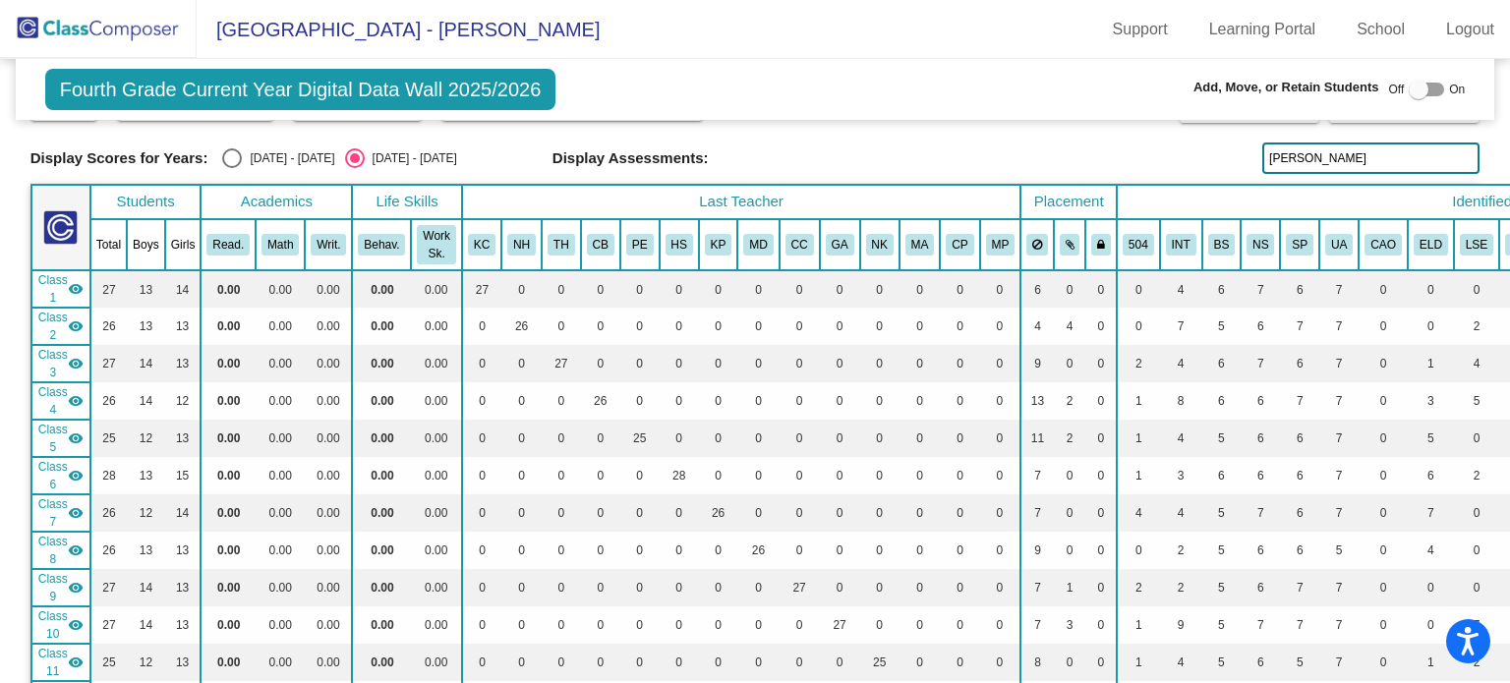
scroll to position [0, 0]
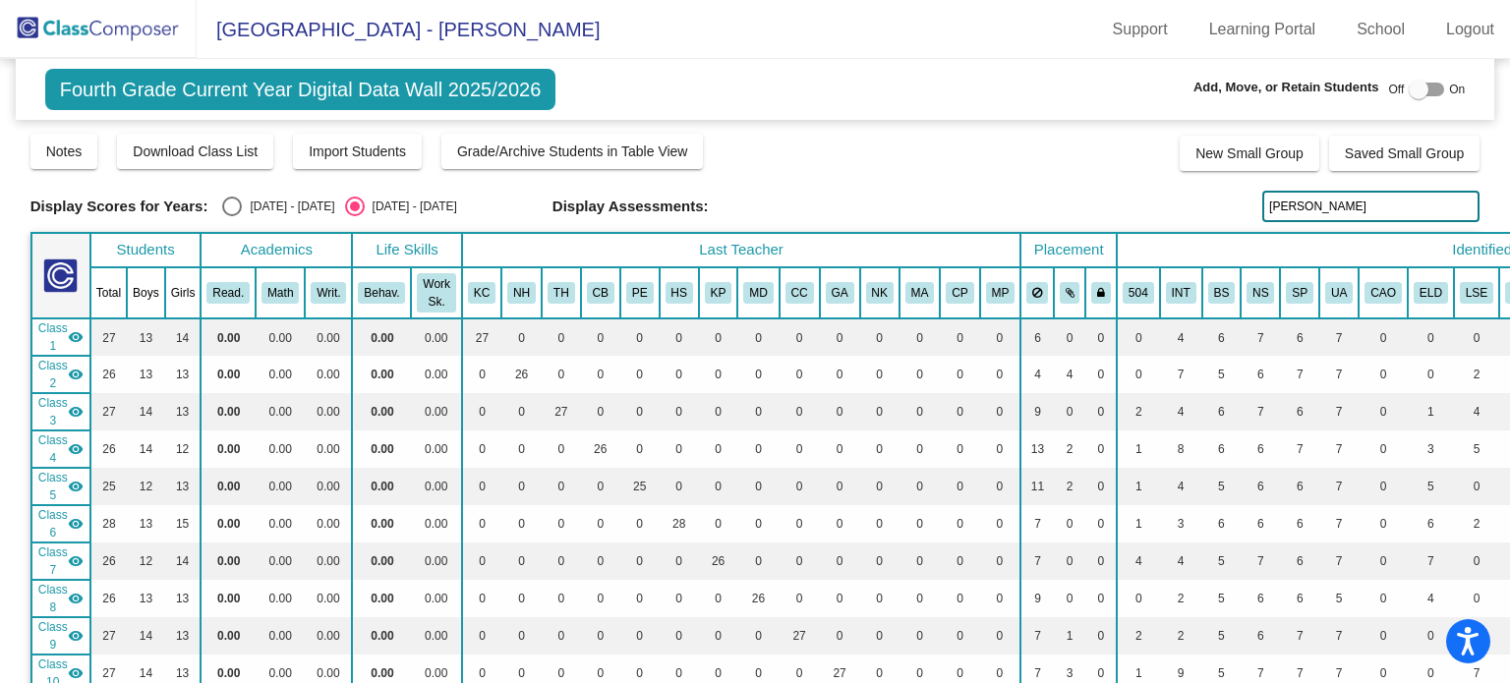
drag, startPoint x: 1314, startPoint y: 206, endPoint x: 1241, endPoint y: 203, distance: 72.8
click at [1241, 203] on div "Display Scores for Years: 2024 - 2025 2025 - 2026 Display Assessments: jackson" at bounding box center [755, 206] width 1450 height 31
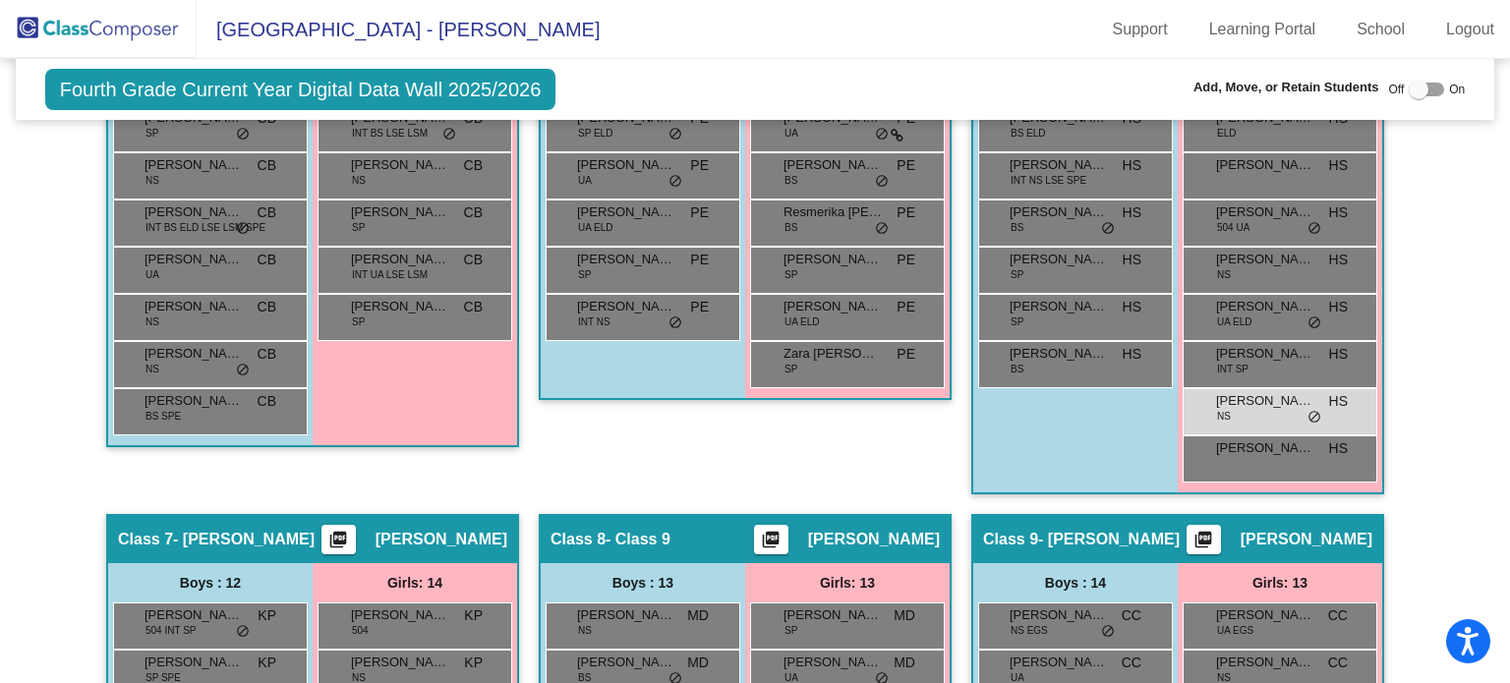
scroll to position [2052, 0]
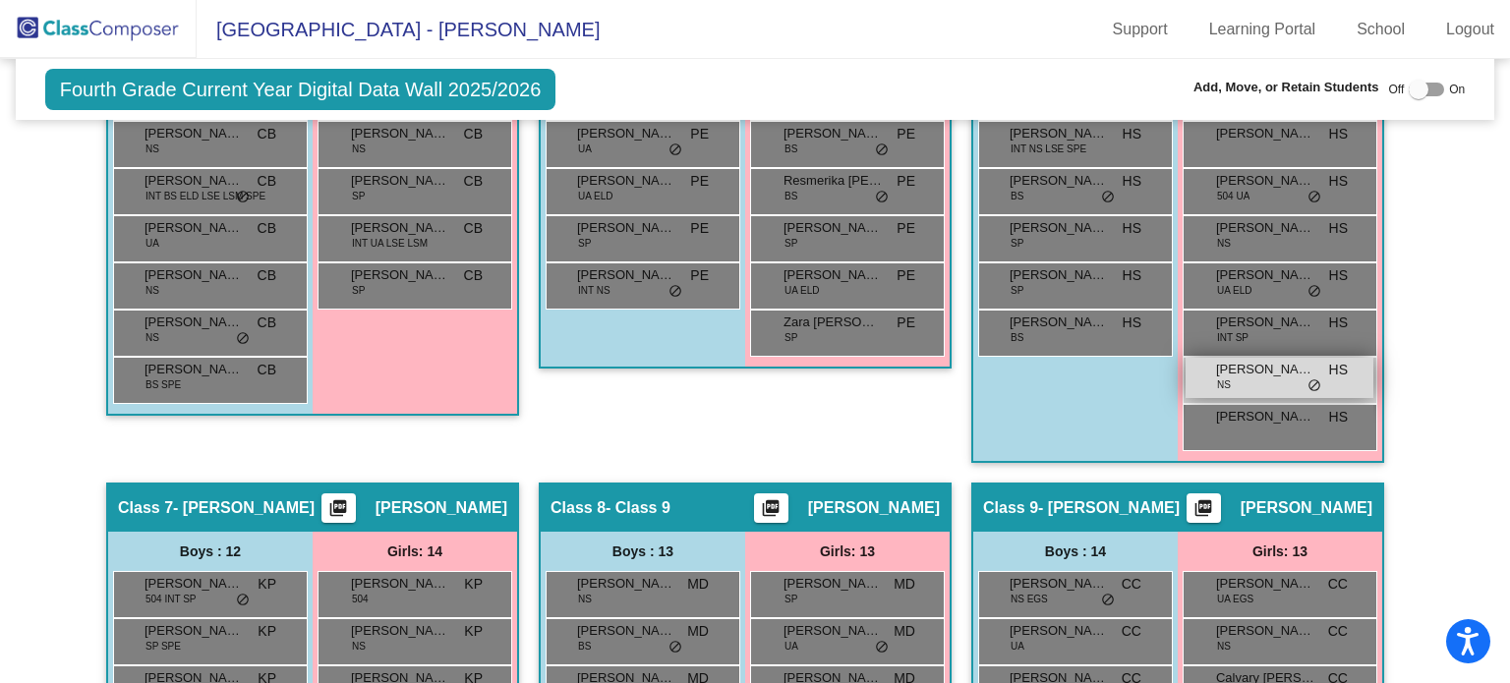
type input "[PERSON_NAME]"
click at [1270, 370] on div "Savannah Hoover NS HS lock do_not_disturb_alt" at bounding box center [1279, 378] width 188 height 40
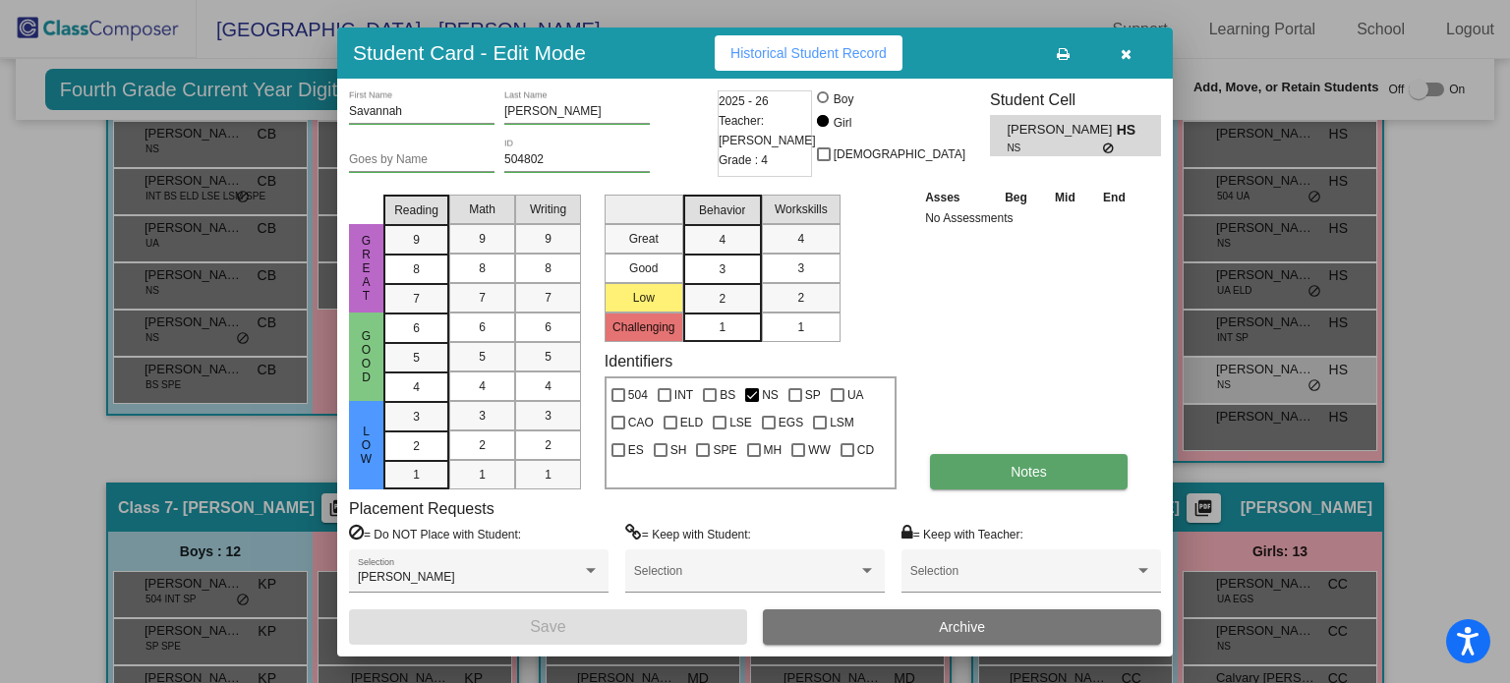
click at [1027, 466] on span "Notes" at bounding box center [1028, 472] width 36 height 16
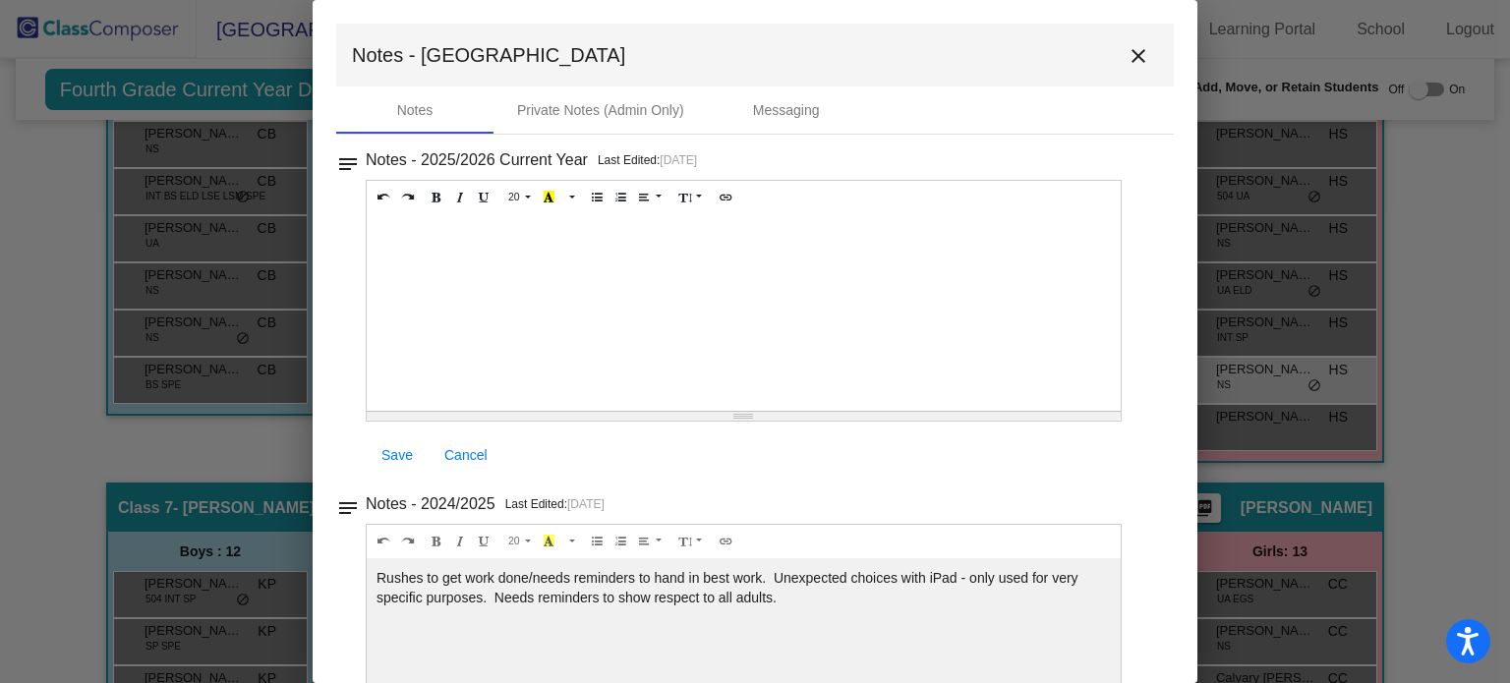
click at [1126, 54] on mat-icon "close" at bounding box center [1138, 56] width 24 height 24
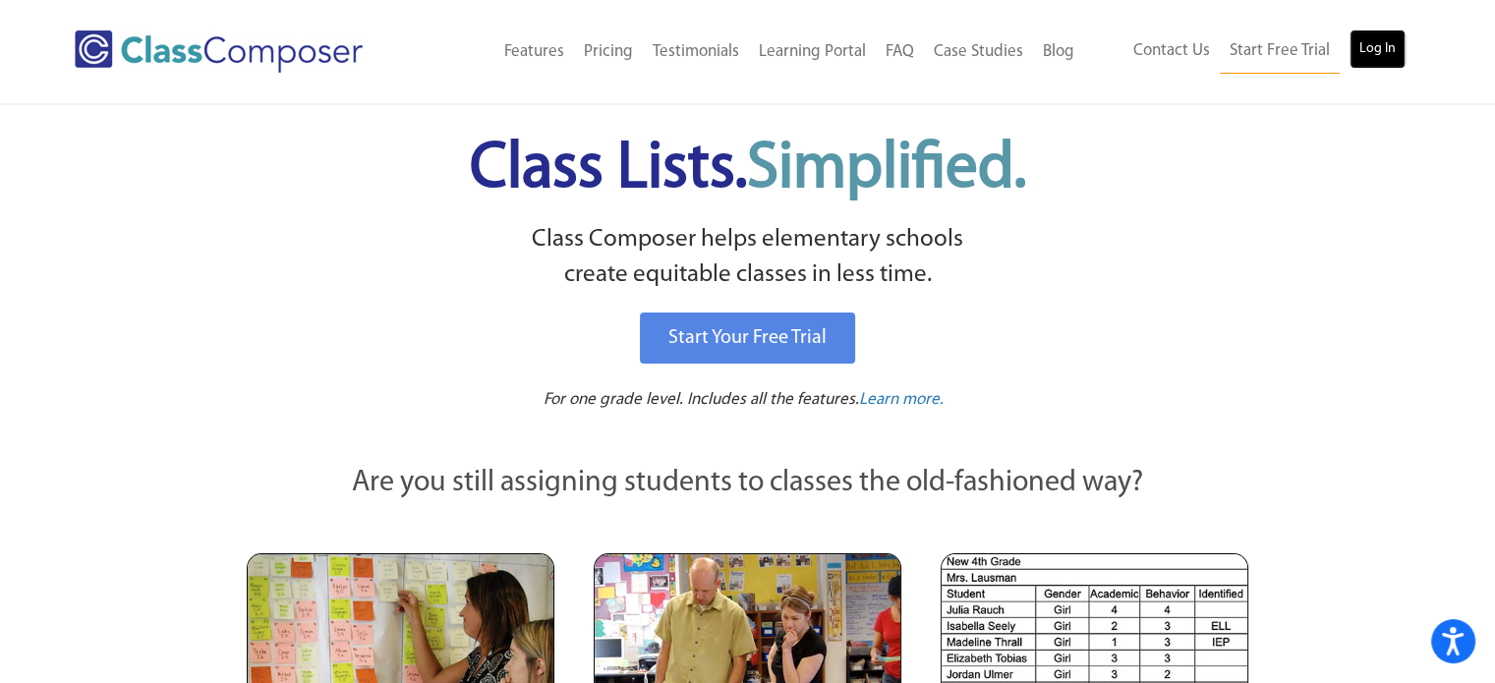
click at [1367, 43] on link "Log In" at bounding box center [1378, 48] width 56 height 39
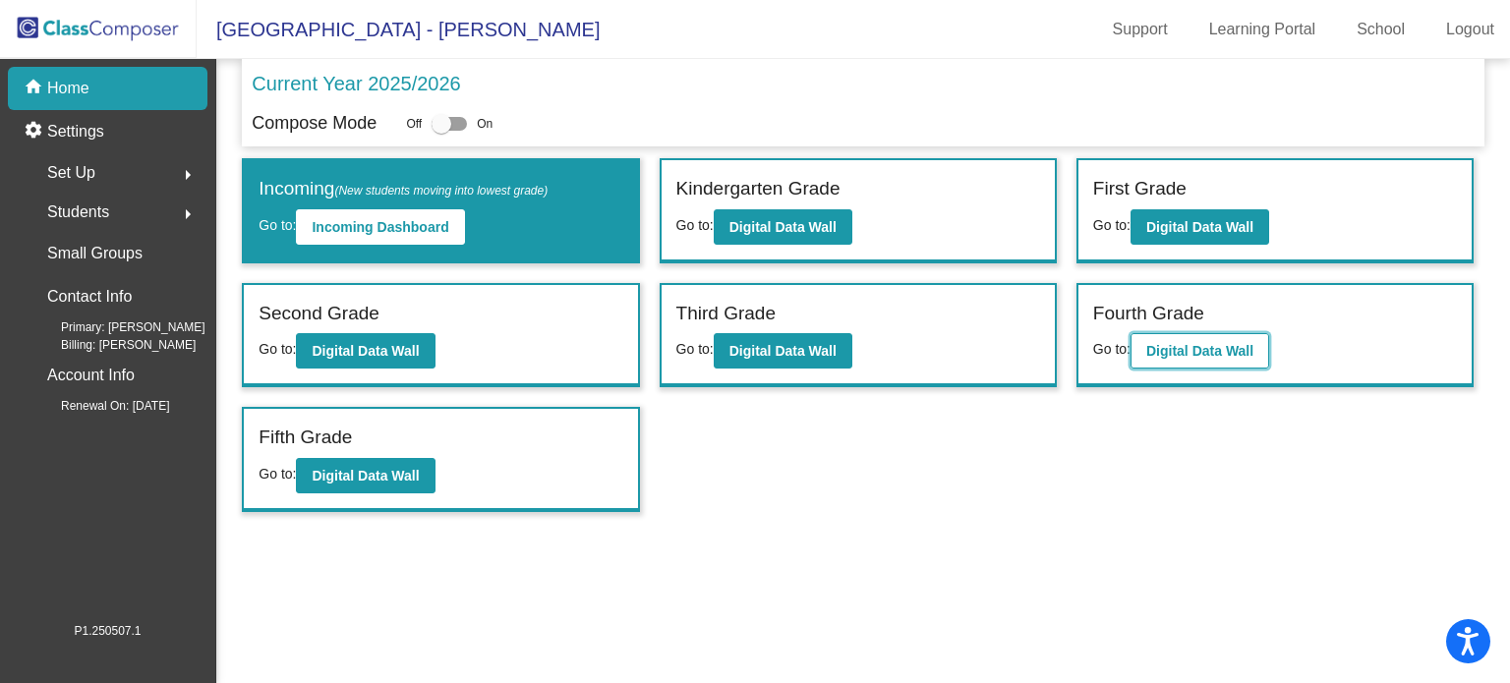
click at [1199, 344] on b "Digital Data Wall" at bounding box center [1199, 351] width 107 height 16
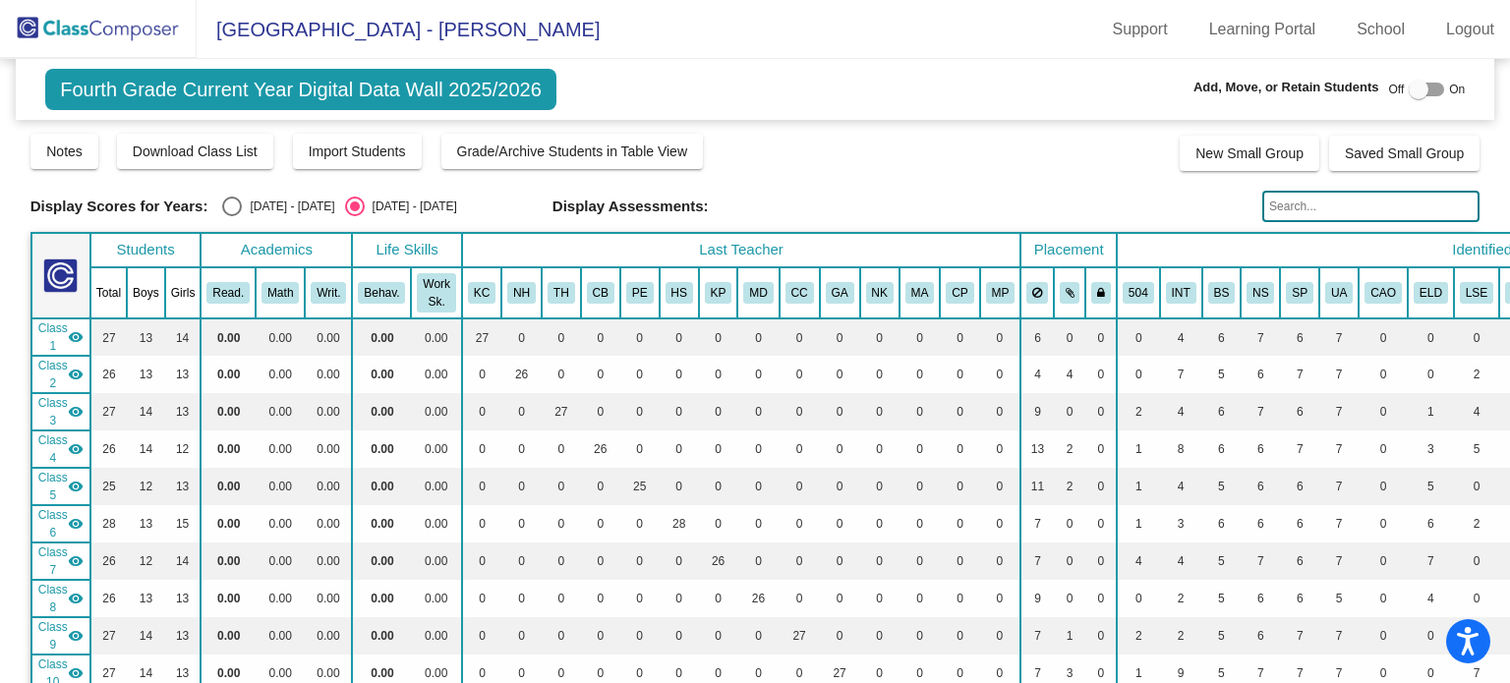
click at [1310, 211] on input "text" at bounding box center [1370, 206] width 217 height 31
drag, startPoint x: 1321, startPoint y: 197, endPoint x: 1258, endPoint y: 201, distance: 63.0
click at [1262, 201] on input "[PERSON_NAME]" at bounding box center [1370, 206] width 217 height 31
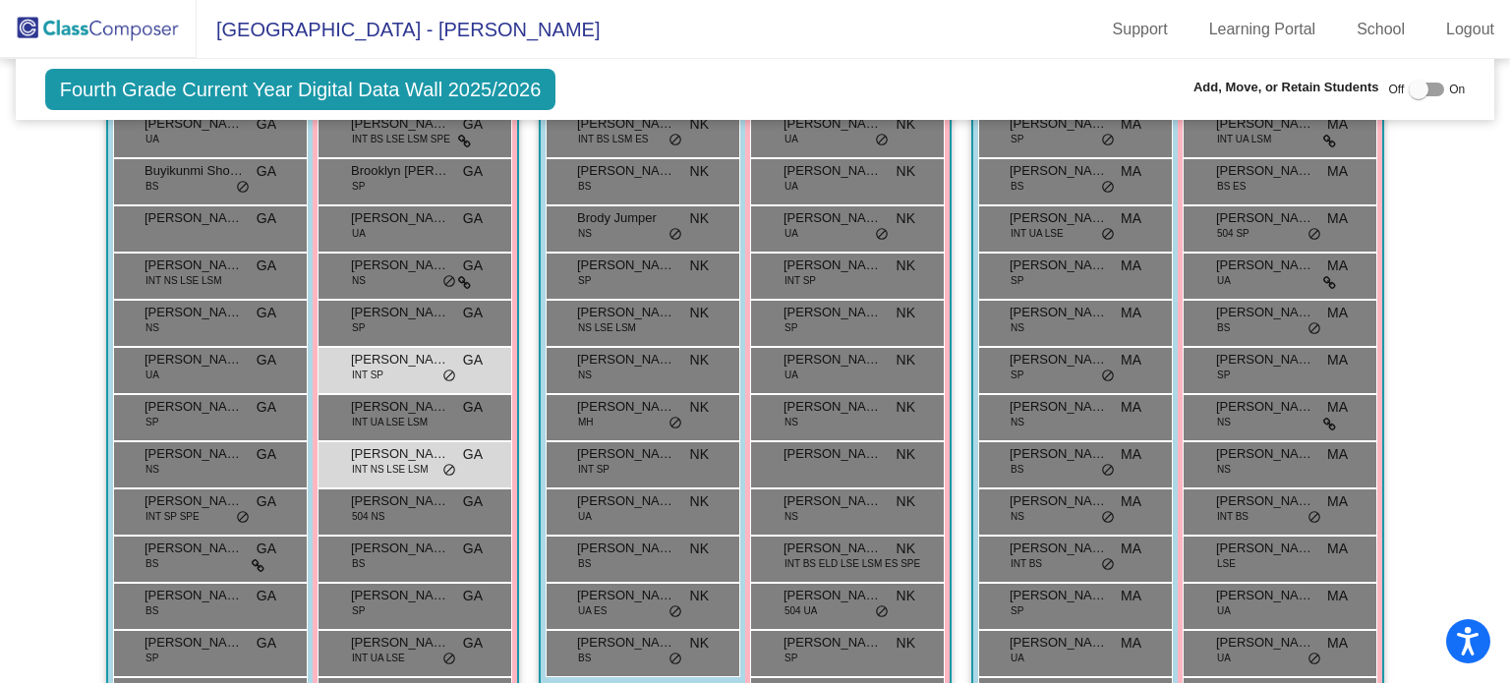
scroll to position [3299, 0]
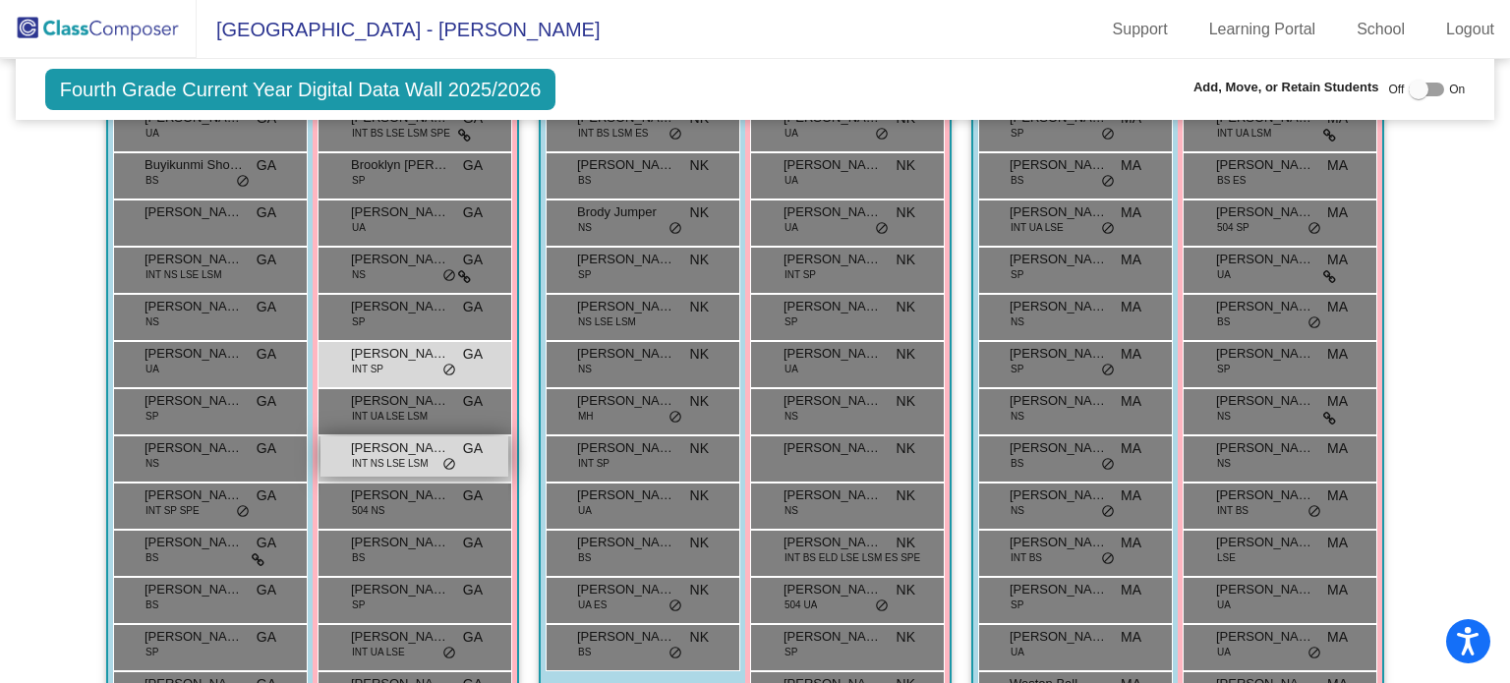
click at [374, 456] on span "INT NS LSE LSM" at bounding box center [390, 463] width 77 height 15
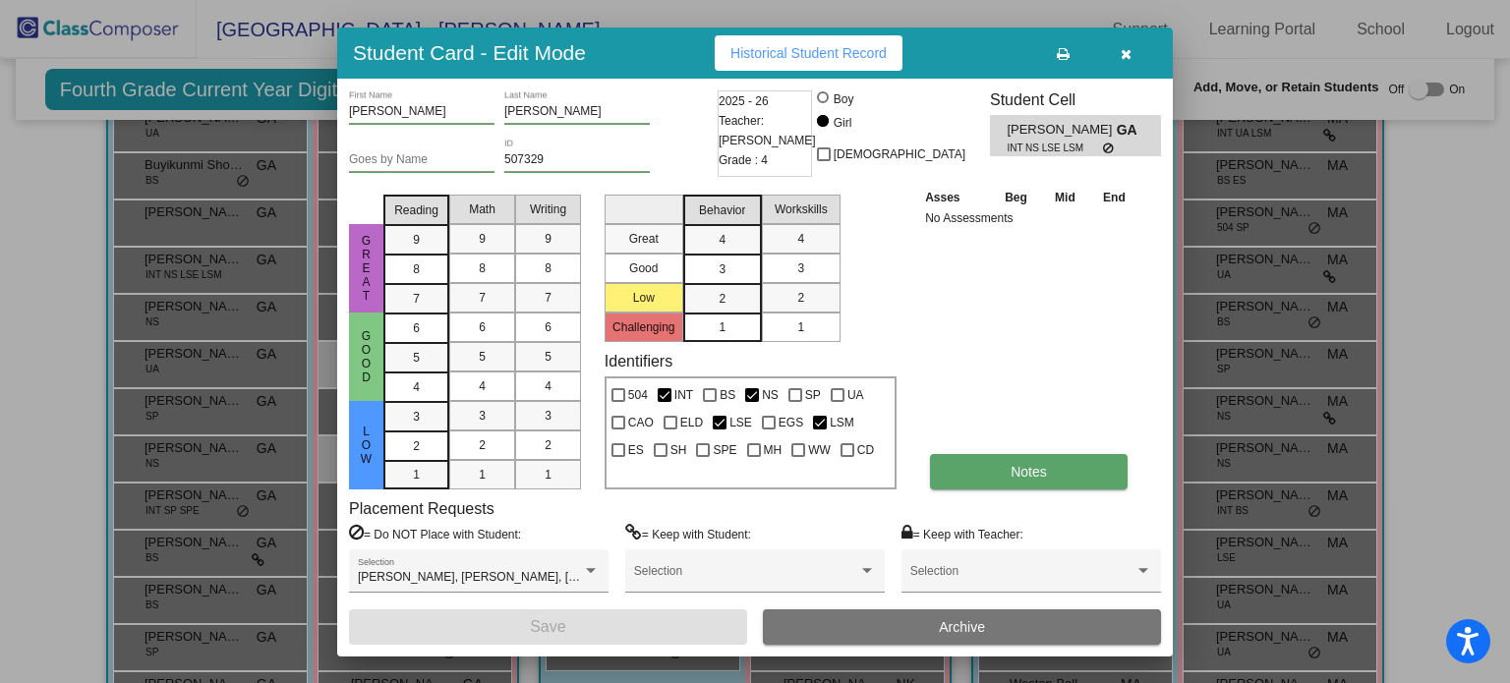
click at [980, 479] on button "Notes" at bounding box center [1029, 471] width 198 height 35
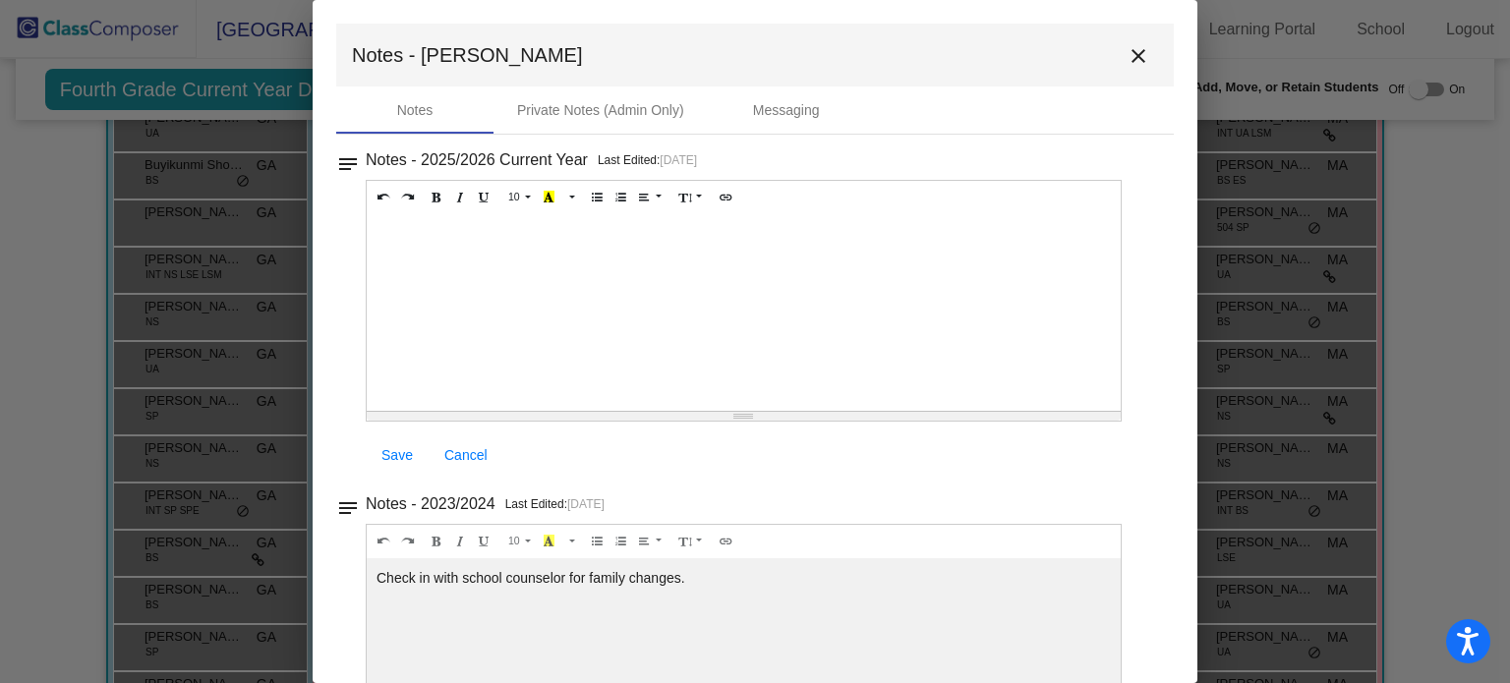
click at [1126, 56] on mat-icon "close" at bounding box center [1138, 56] width 24 height 24
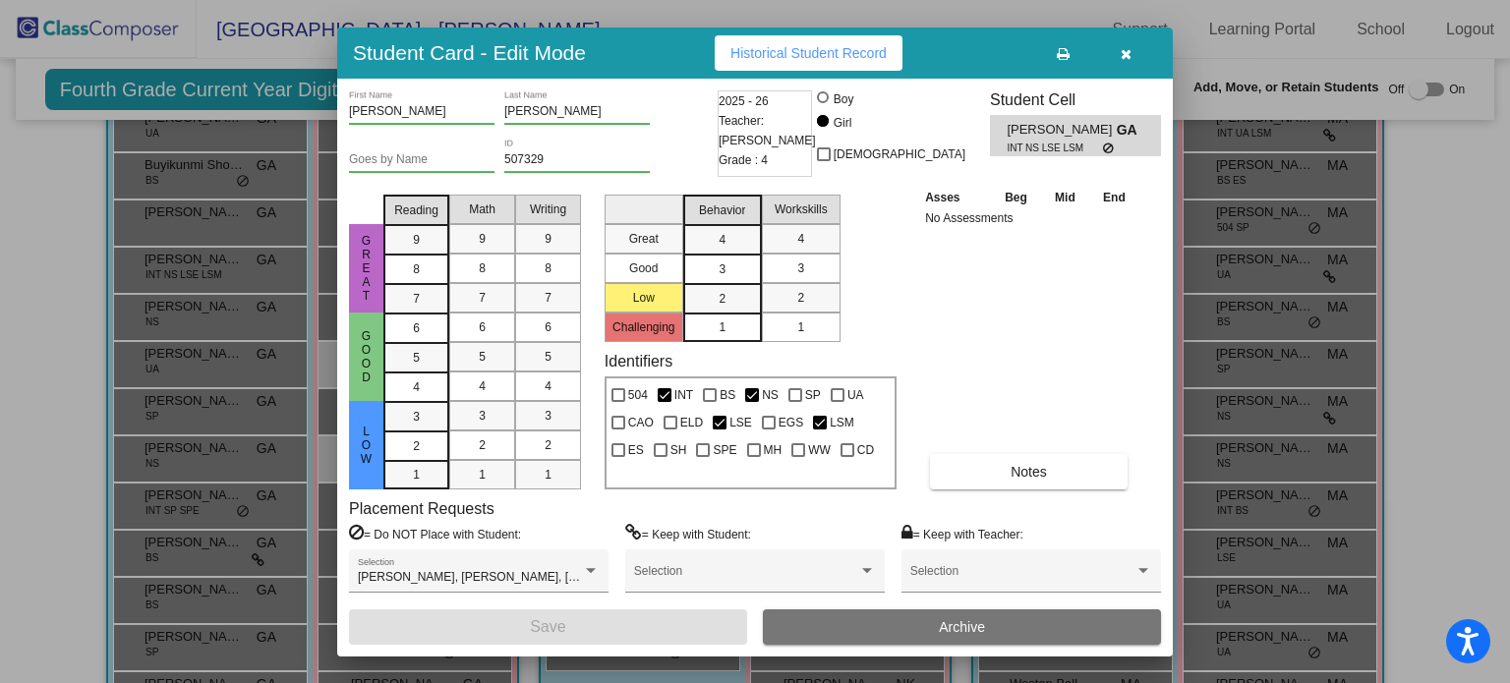
click at [1120, 46] on button "button" at bounding box center [1125, 52] width 63 height 35
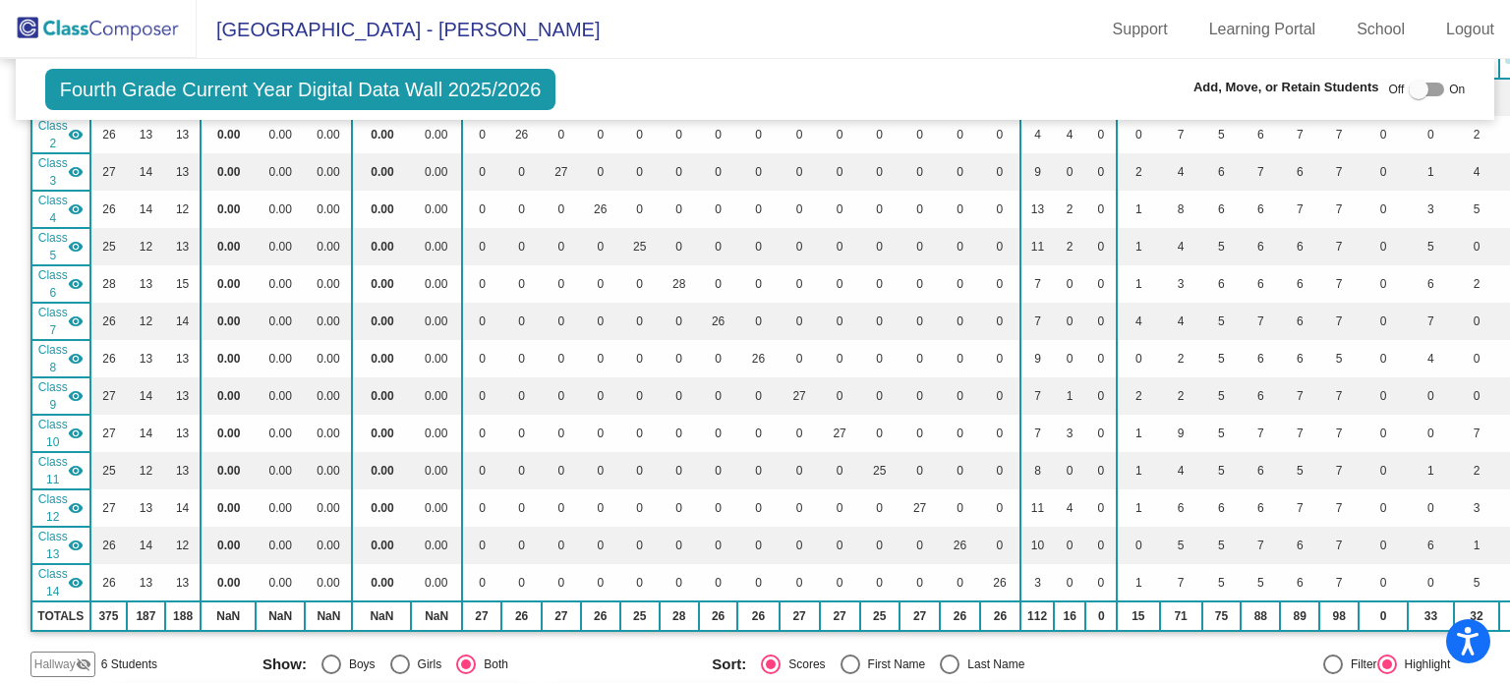
scroll to position [0, 0]
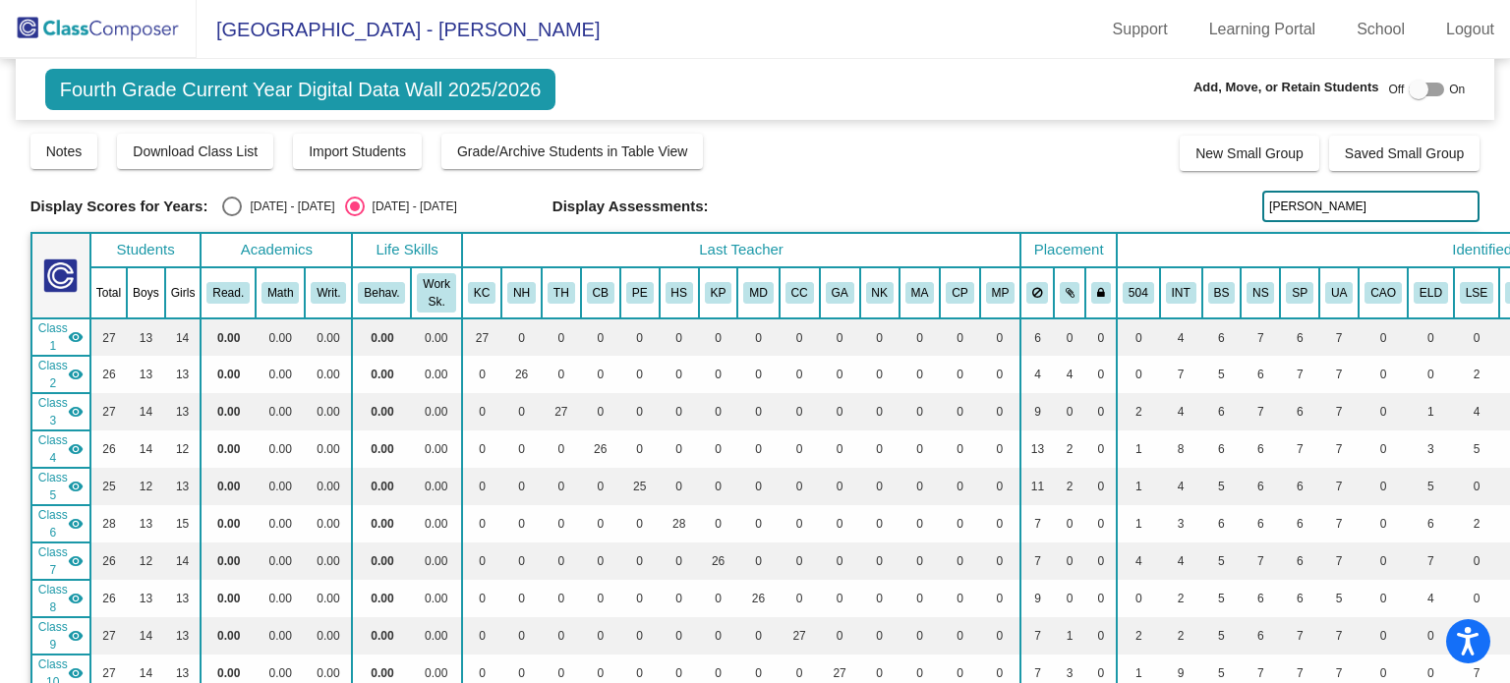
drag, startPoint x: 1317, startPoint y: 200, endPoint x: 1256, endPoint y: 207, distance: 61.4
click at [1262, 207] on input "[PERSON_NAME]" at bounding box center [1370, 206] width 217 height 31
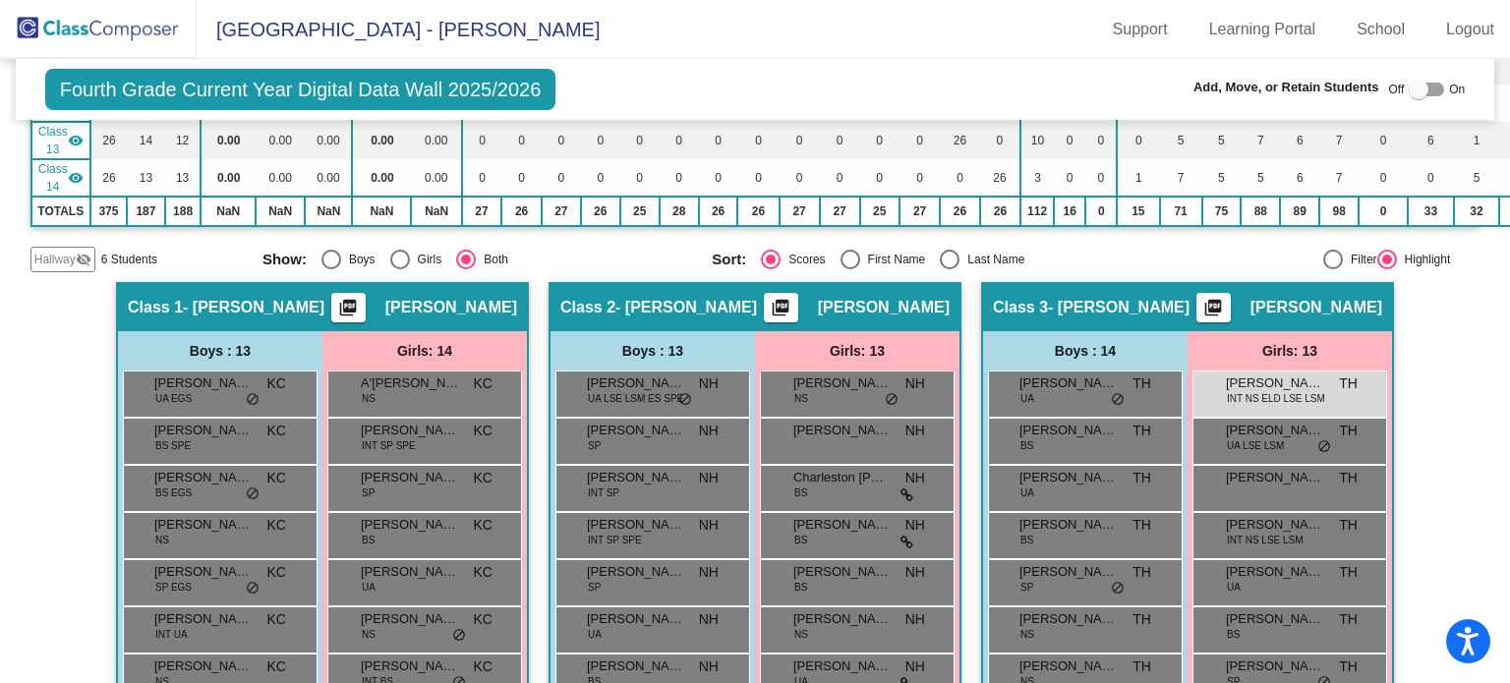
scroll to position [652, 0]
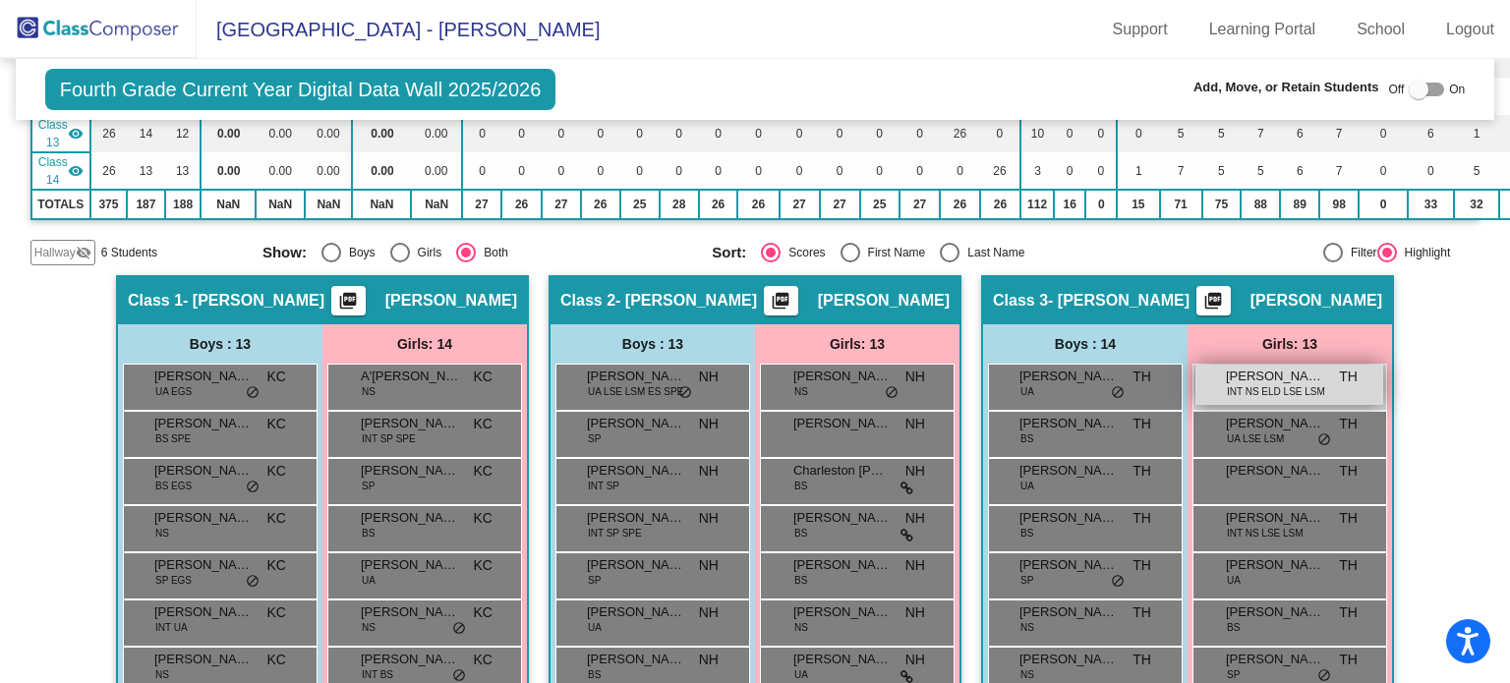
click at [1256, 387] on span "INT NS ELD LSE LSM" at bounding box center [1276, 391] width 98 height 15
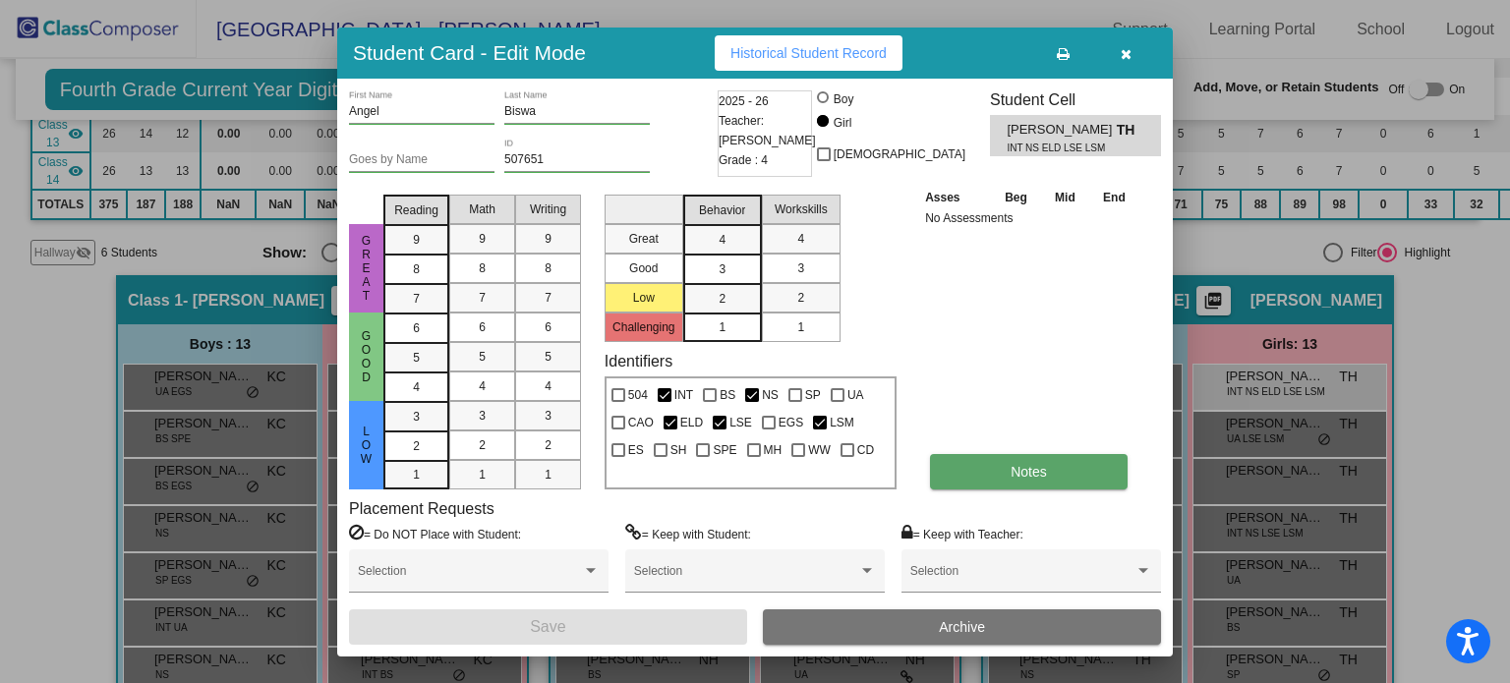
click at [1028, 479] on button "Notes" at bounding box center [1029, 471] width 198 height 35
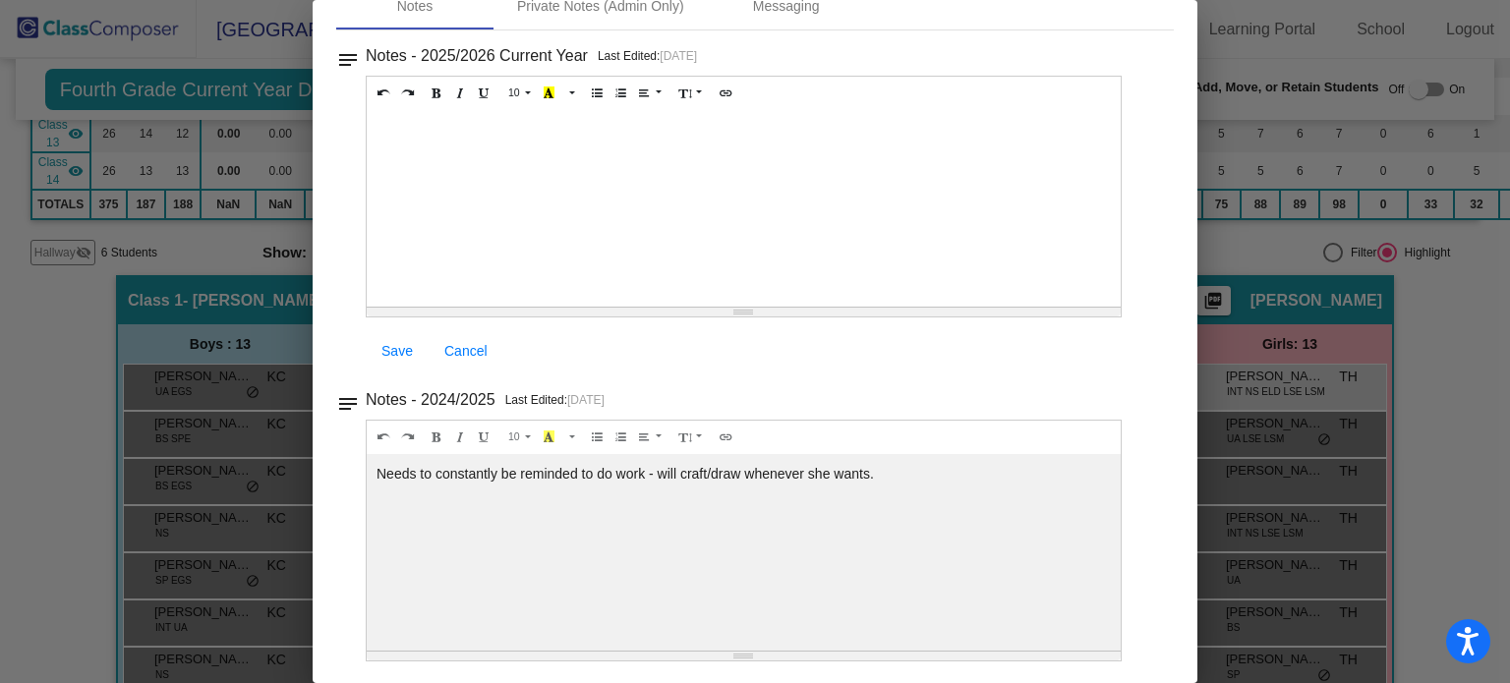
scroll to position [0, 0]
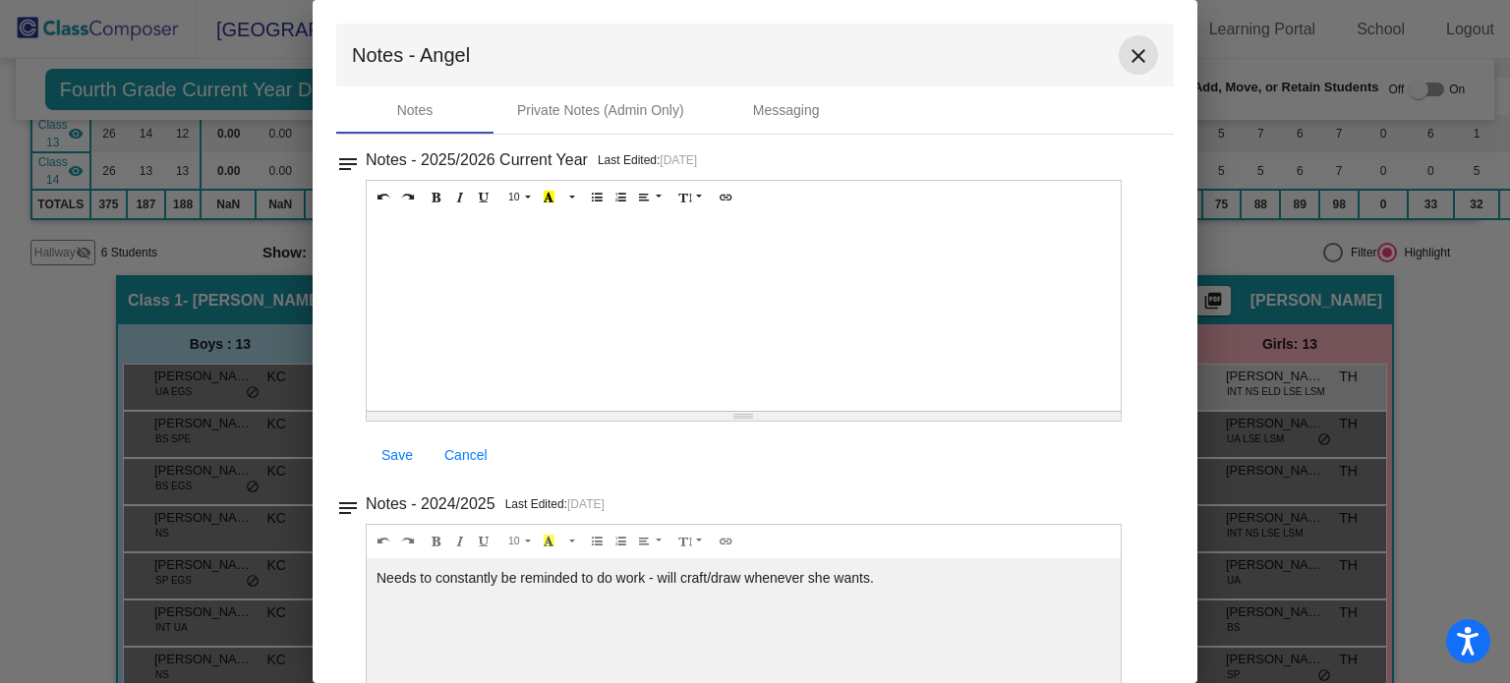
click at [1126, 61] on mat-icon "close" at bounding box center [1138, 56] width 24 height 24
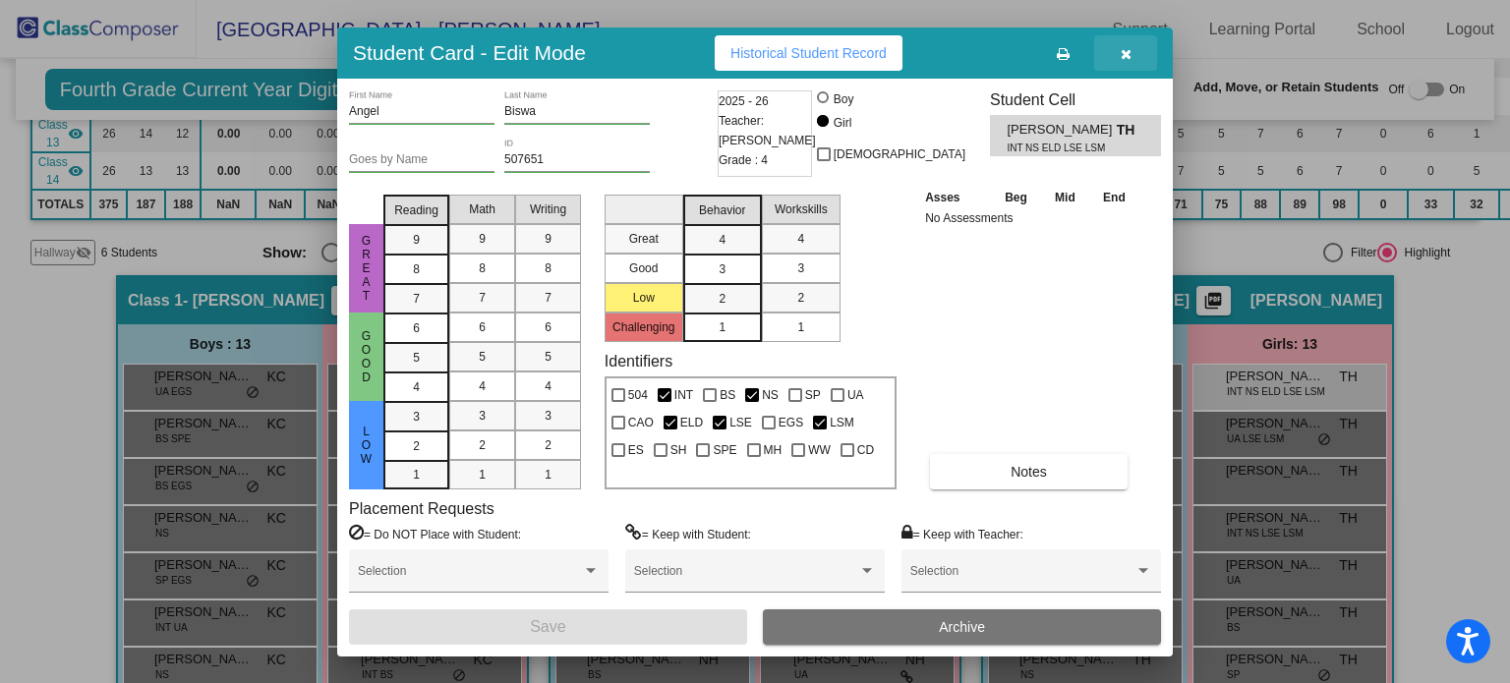
click at [1121, 50] on icon "button" at bounding box center [1126, 54] width 11 height 14
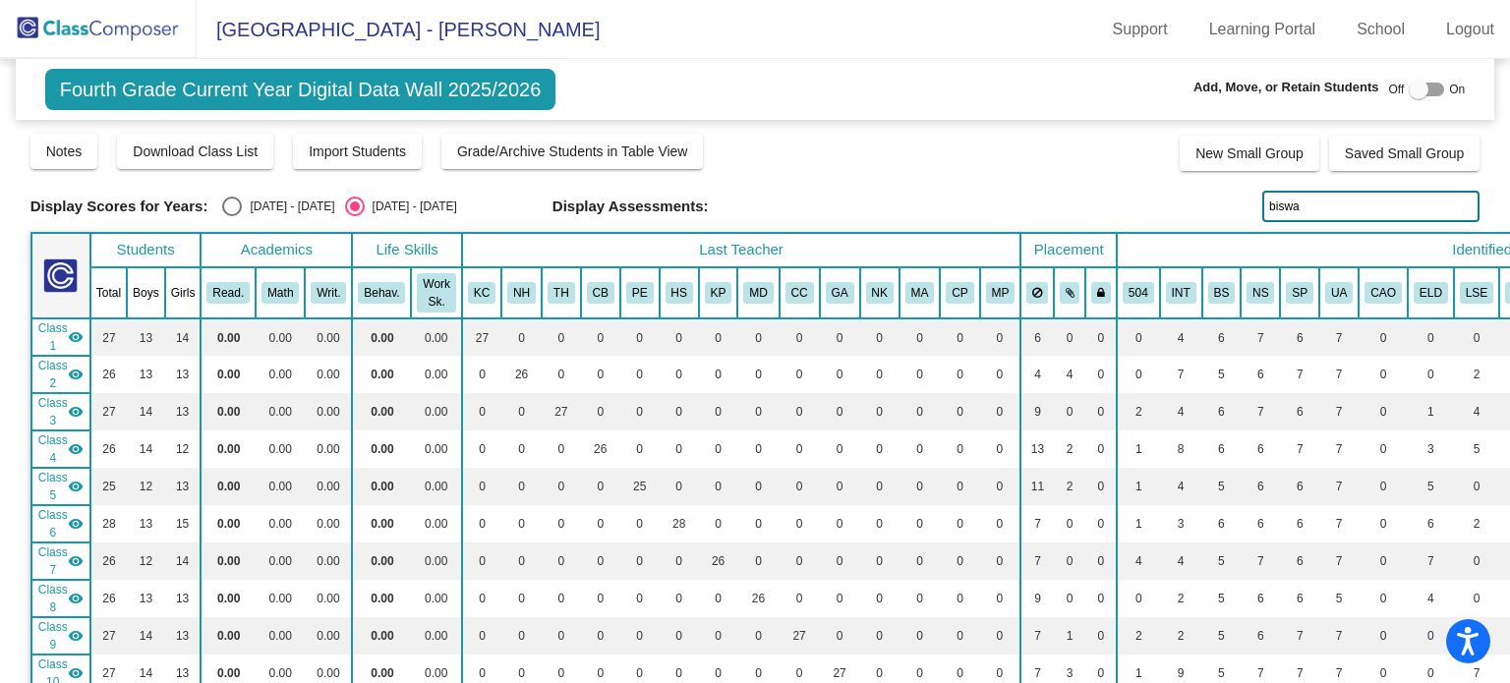
drag, startPoint x: 1310, startPoint y: 207, endPoint x: 1248, endPoint y: 199, distance: 62.6
click at [1248, 199] on div "Display Scores for Years: [DATE] - [DATE] [DATE] - [DATE] Display Assessments: …" at bounding box center [755, 206] width 1450 height 31
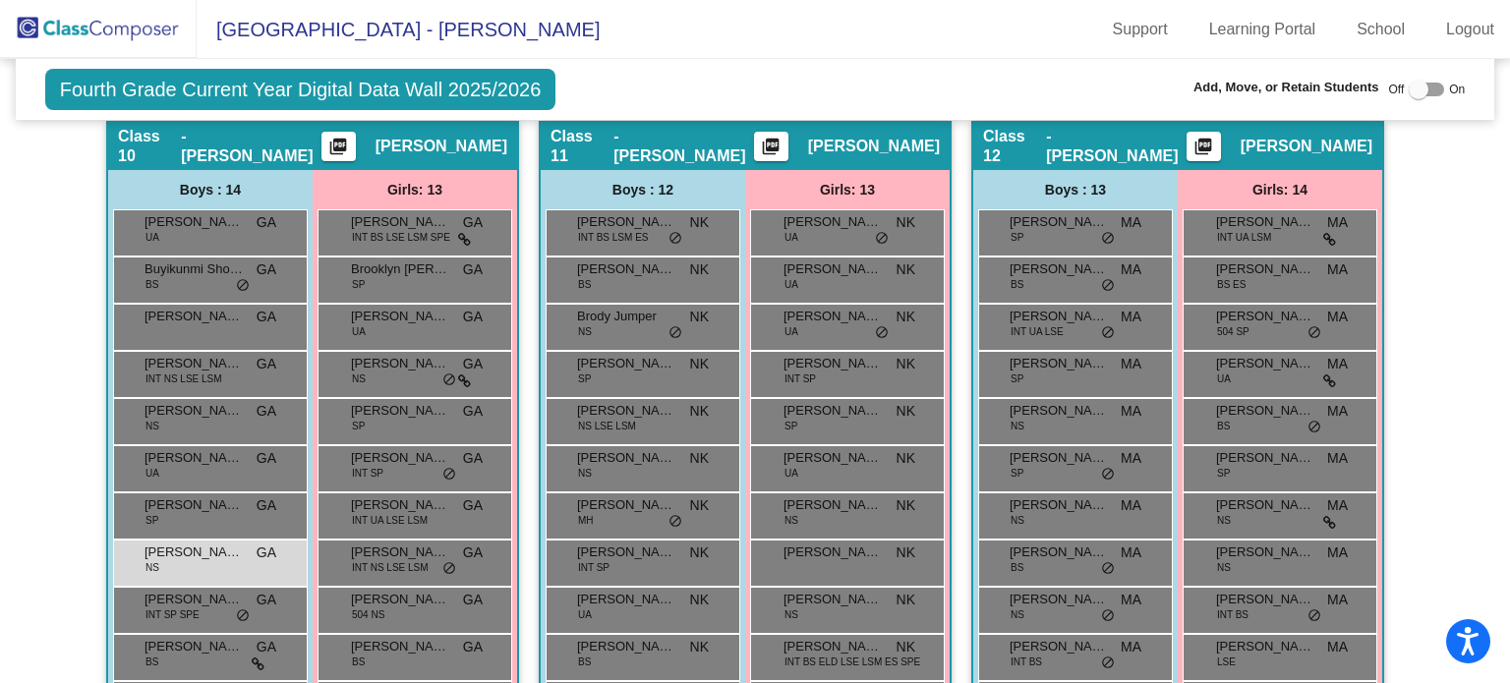
scroll to position [3200, 0]
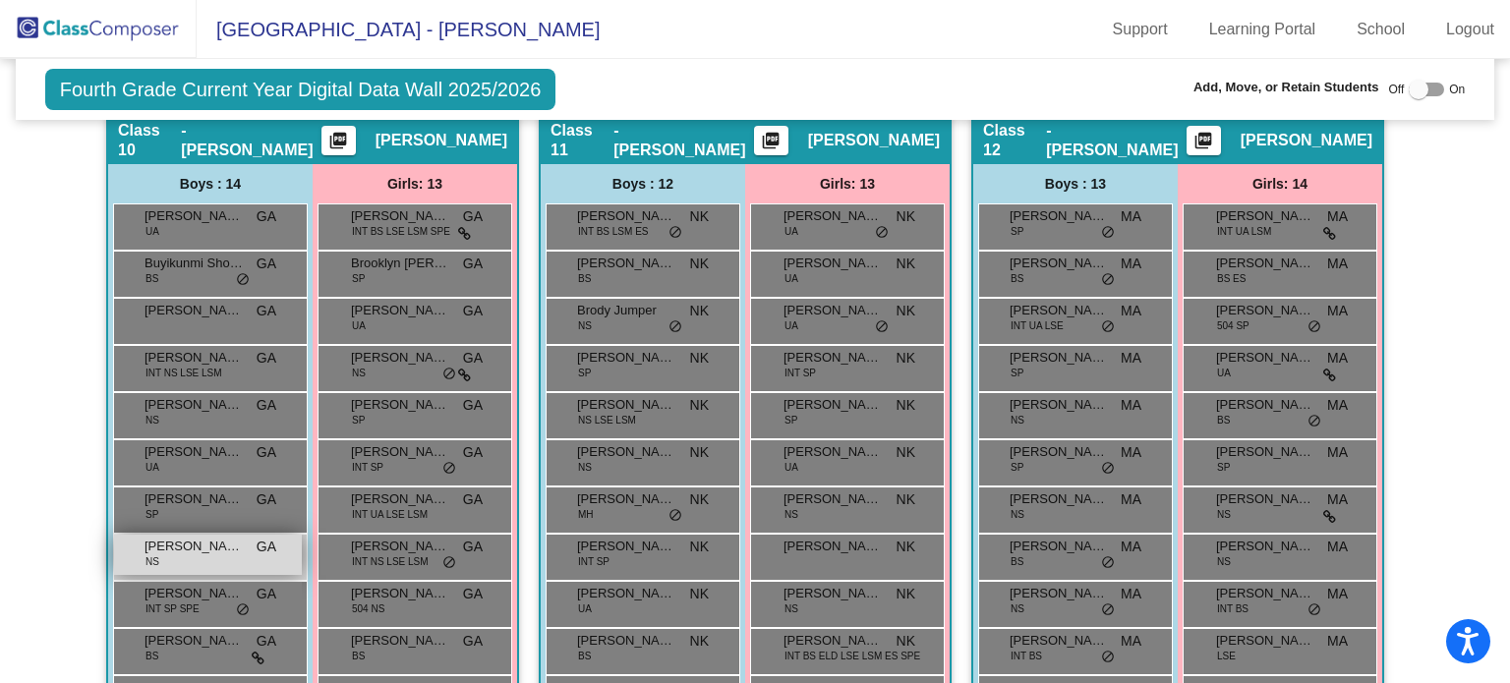
type input "[PERSON_NAME]"
click at [176, 542] on span "[PERSON_NAME]" at bounding box center [193, 547] width 98 height 20
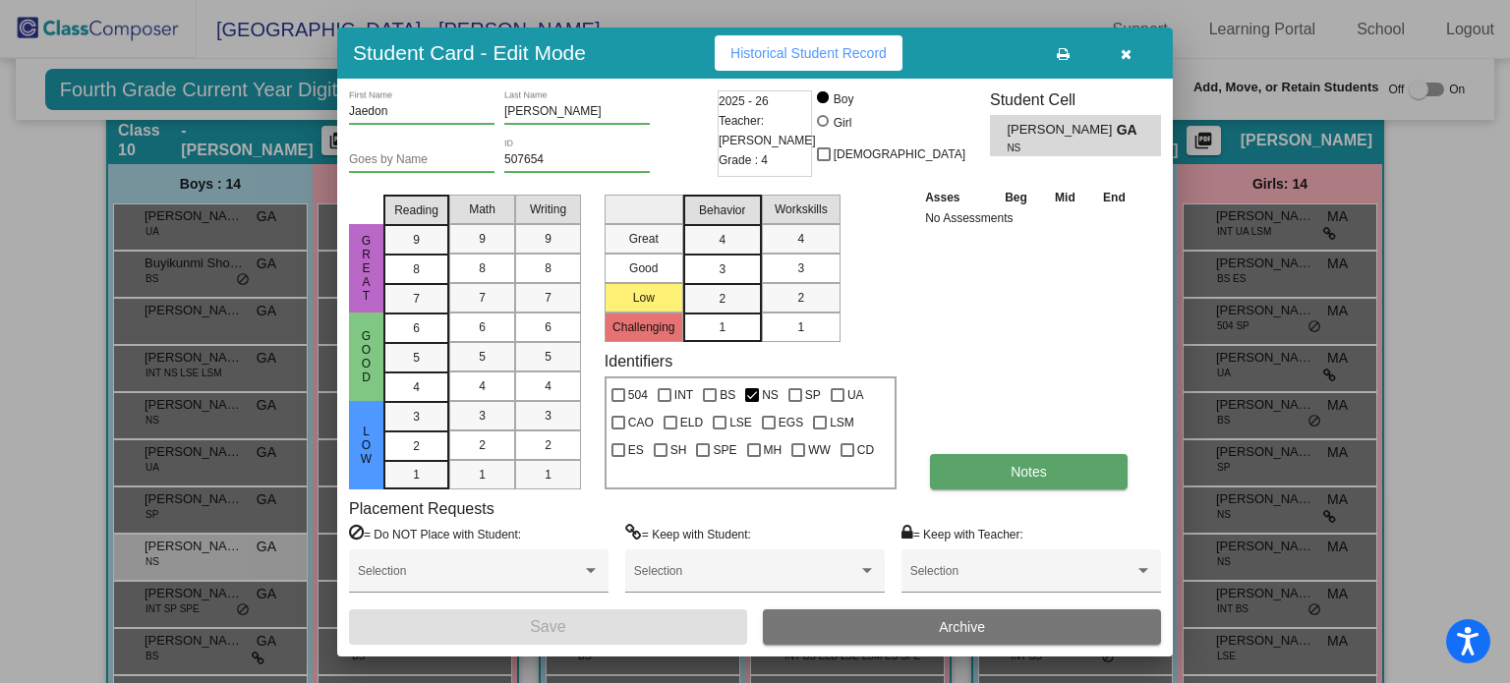
click at [958, 474] on button "Notes" at bounding box center [1029, 471] width 198 height 35
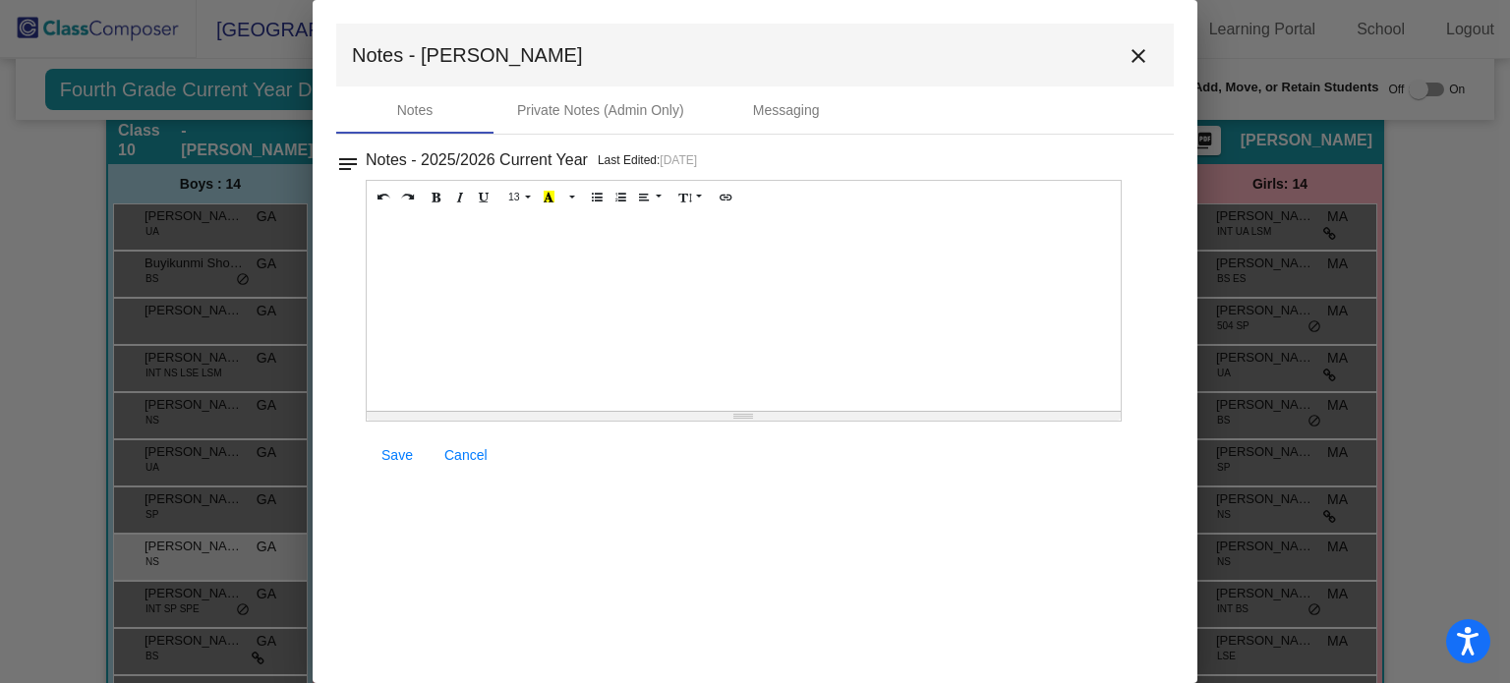
click at [420, 228] on div at bounding box center [744, 312] width 754 height 197
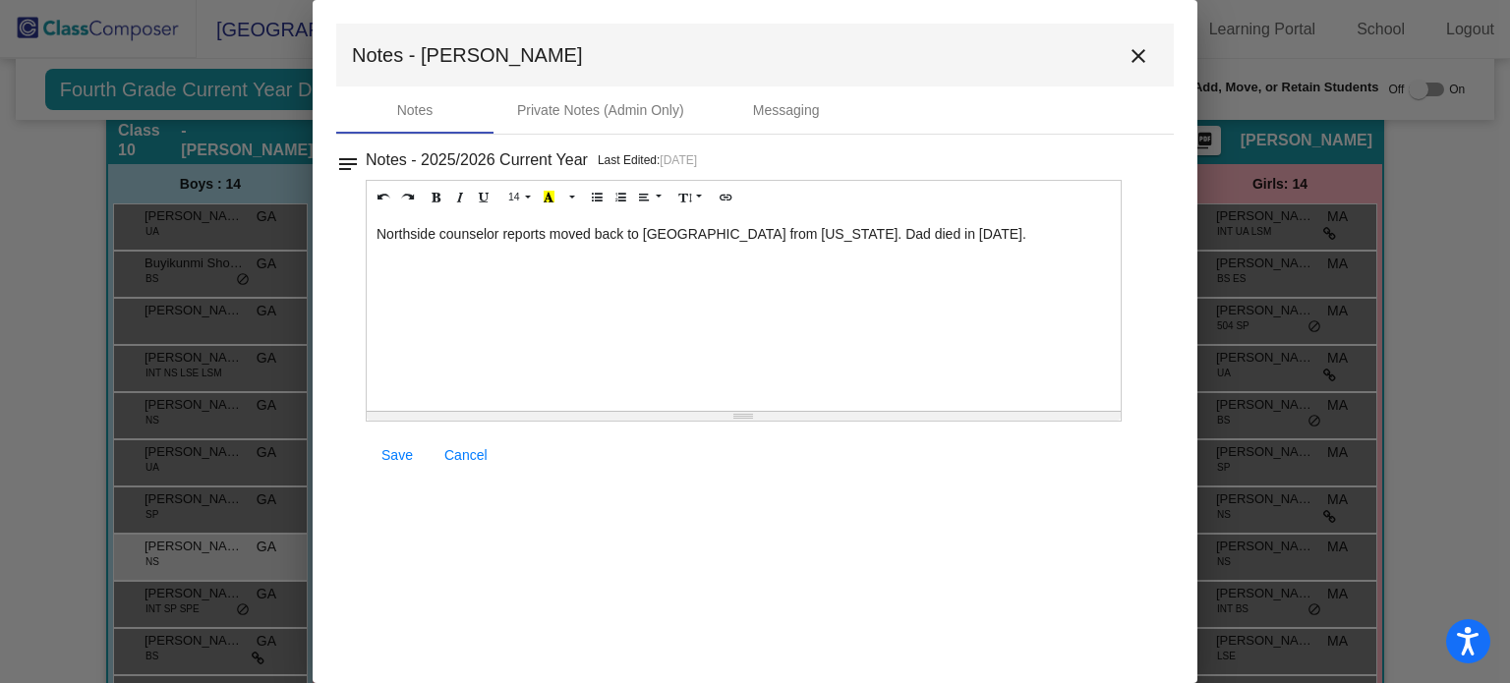
click at [393, 454] on span "Save" at bounding box center [396, 455] width 31 height 16
click at [1139, 51] on mat-icon "close" at bounding box center [1138, 56] width 24 height 24
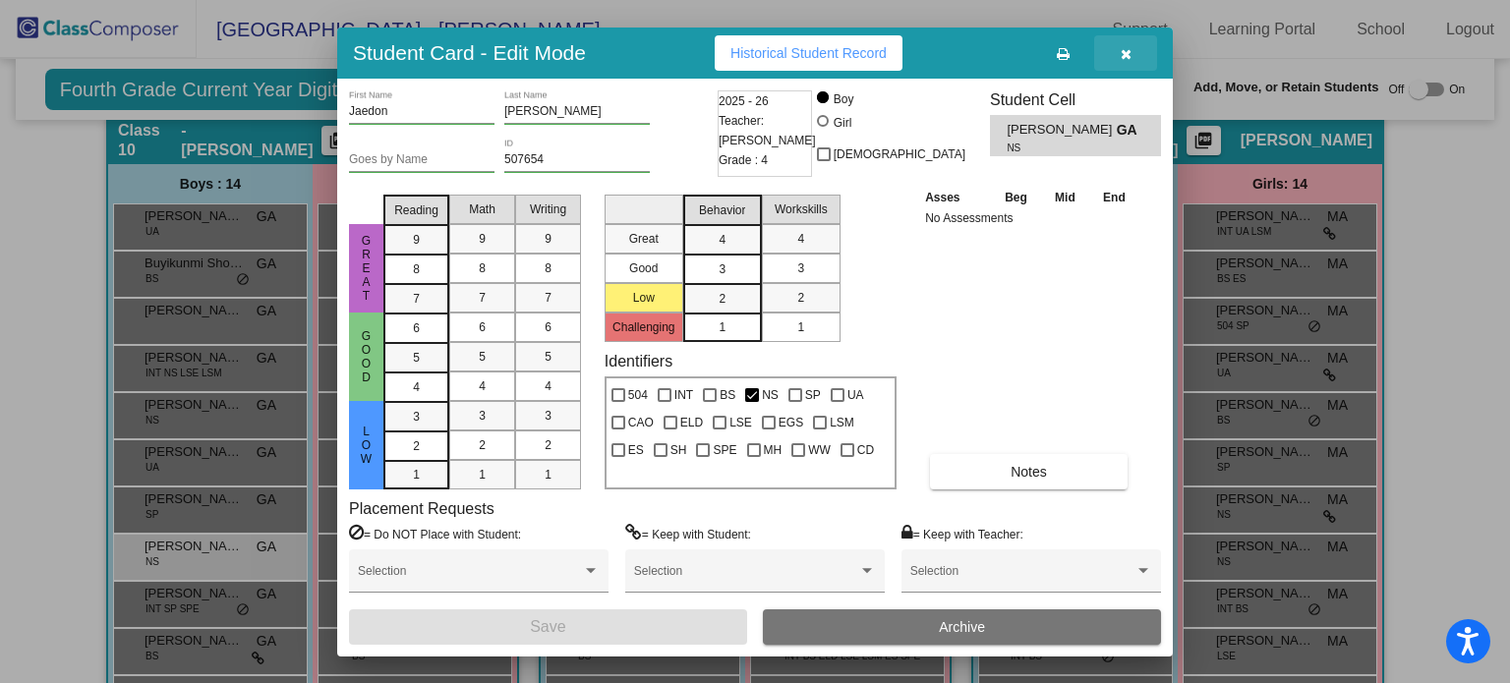
click at [1121, 50] on icon "button" at bounding box center [1126, 54] width 11 height 14
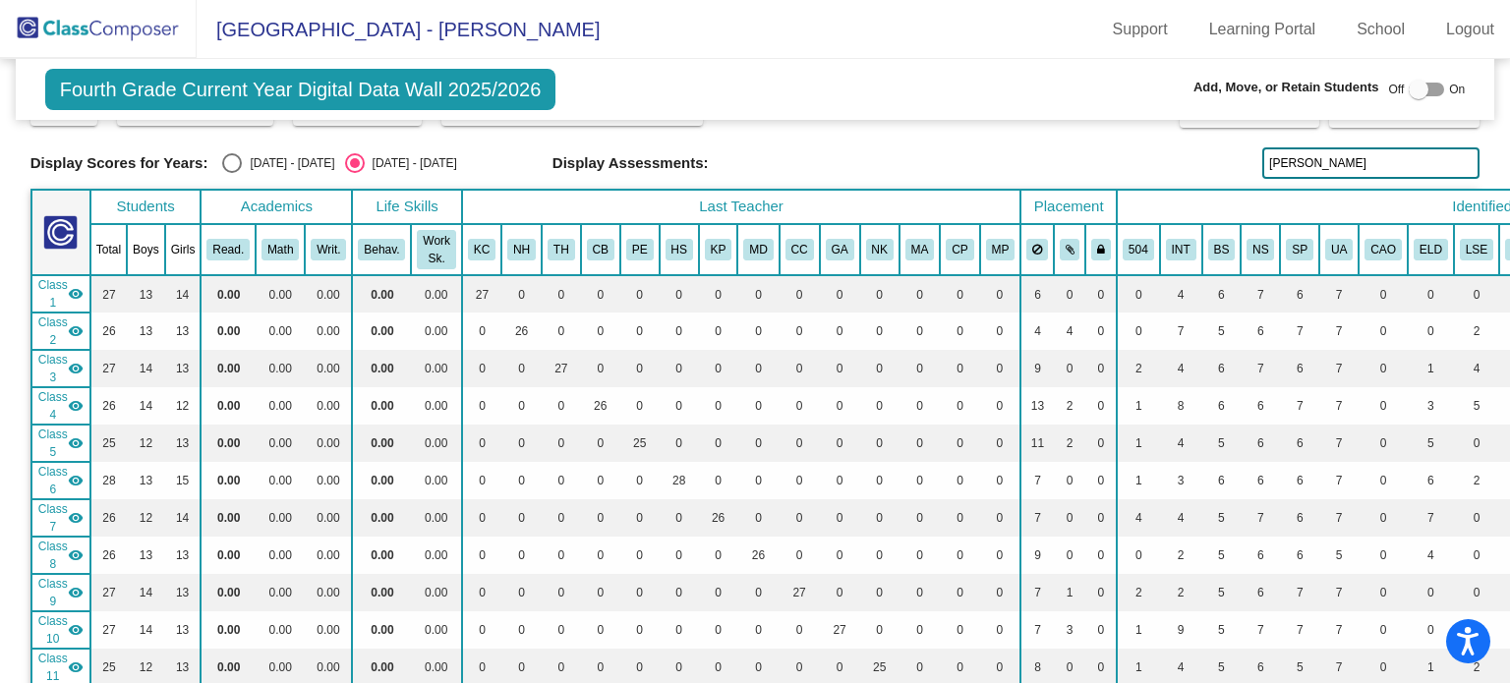
scroll to position [35, 0]
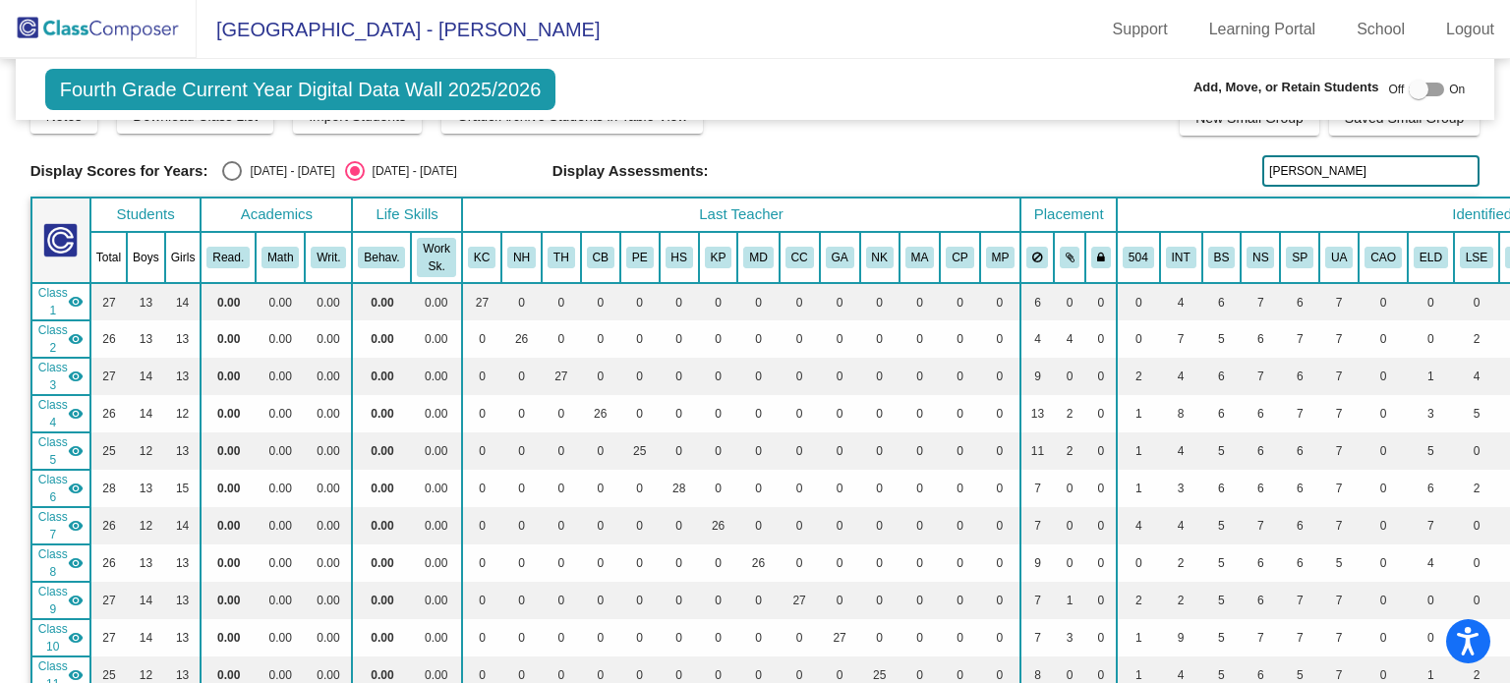
drag, startPoint x: 1329, startPoint y: 168, endPoint x: 1249, endPoint y: 173, distance: 79.8
click at [1249, 173] on div "Display Scores for Years: [DATE] - [DATE] [DATE] - [DATE] Display Assessments: …" at bounding box center [755, 170] width 1450 height 31
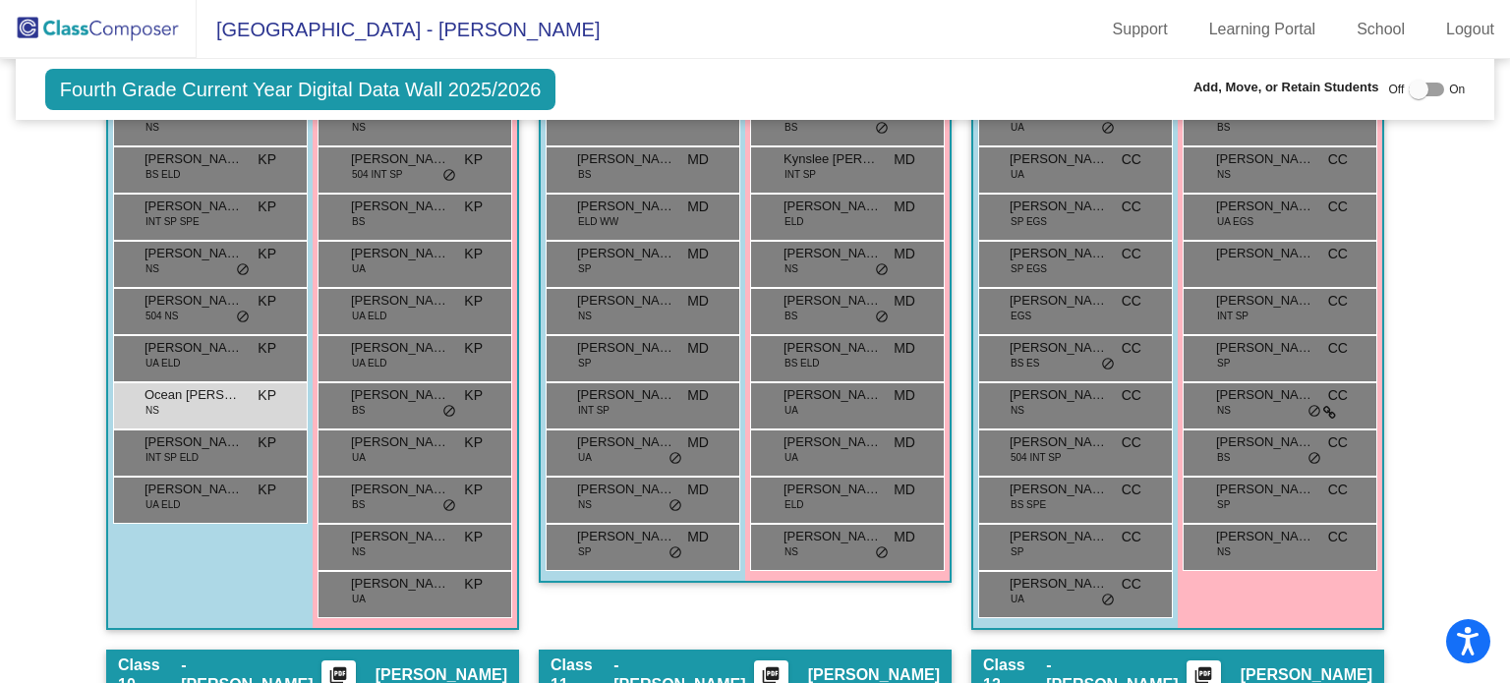
scroll to position [2673, 0]
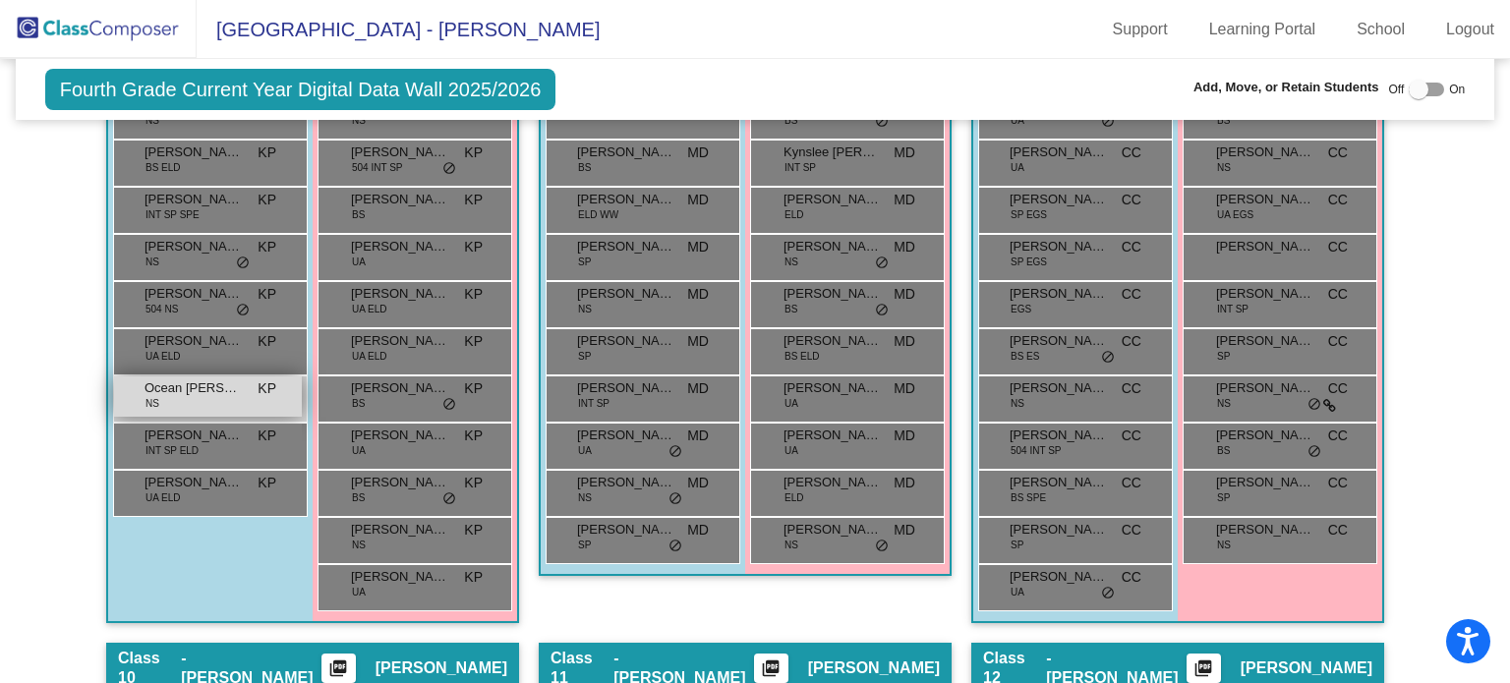
type input "ocean"
click at [189, 384] on span "Ocean [PERSON_NAME]" at bounding box center [193, 388] width 98 height 20
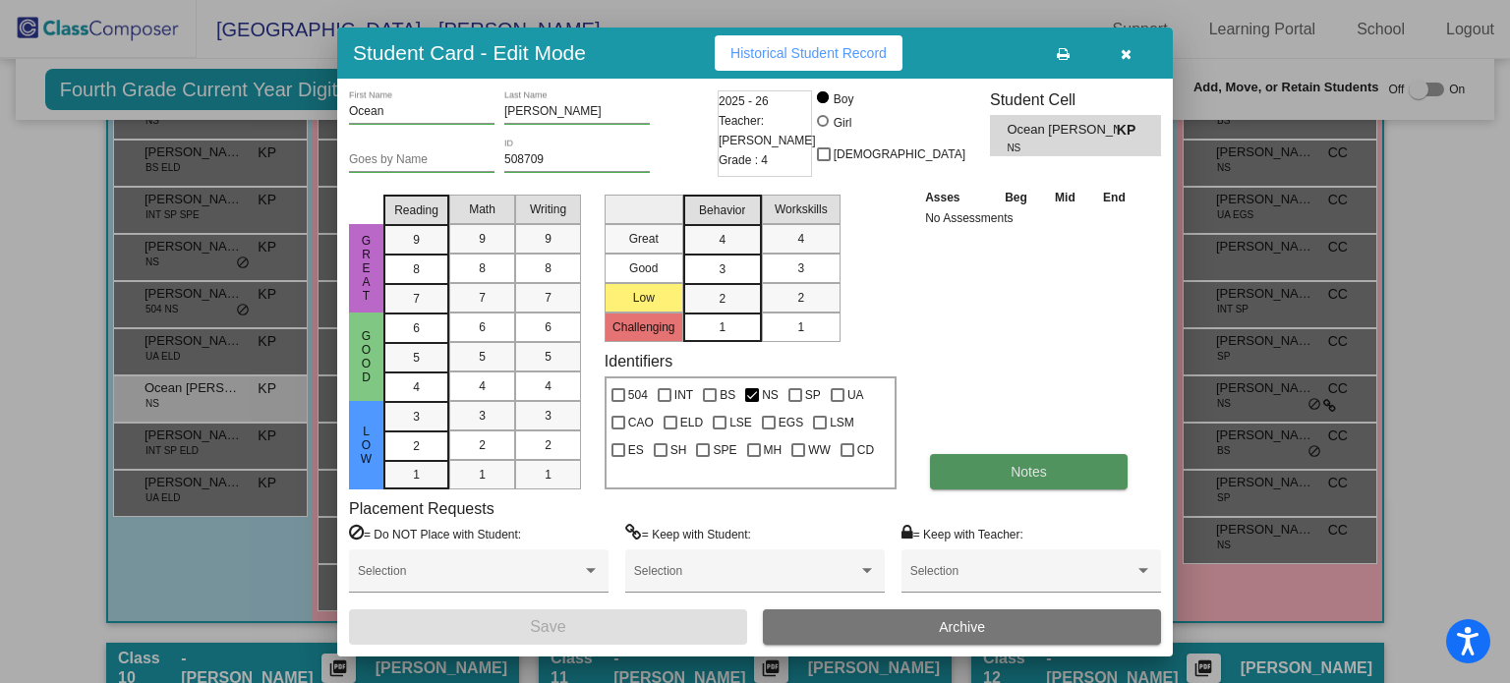
click at [945, 476] on button "Notes" at bounding box center [1029, 471] width 198 height 35
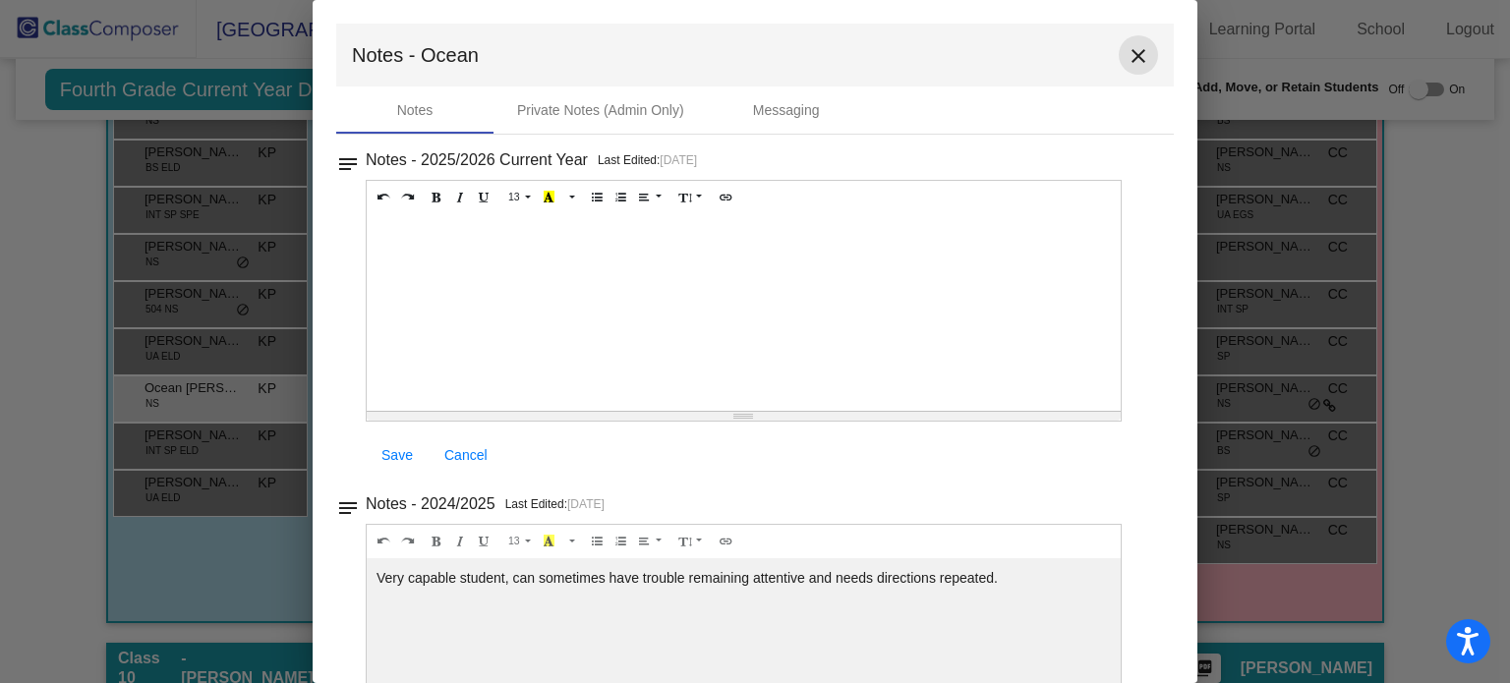
click at [1128, 62] on mat-icon "close" at bounding box center [1138, 56] width 24 height 24
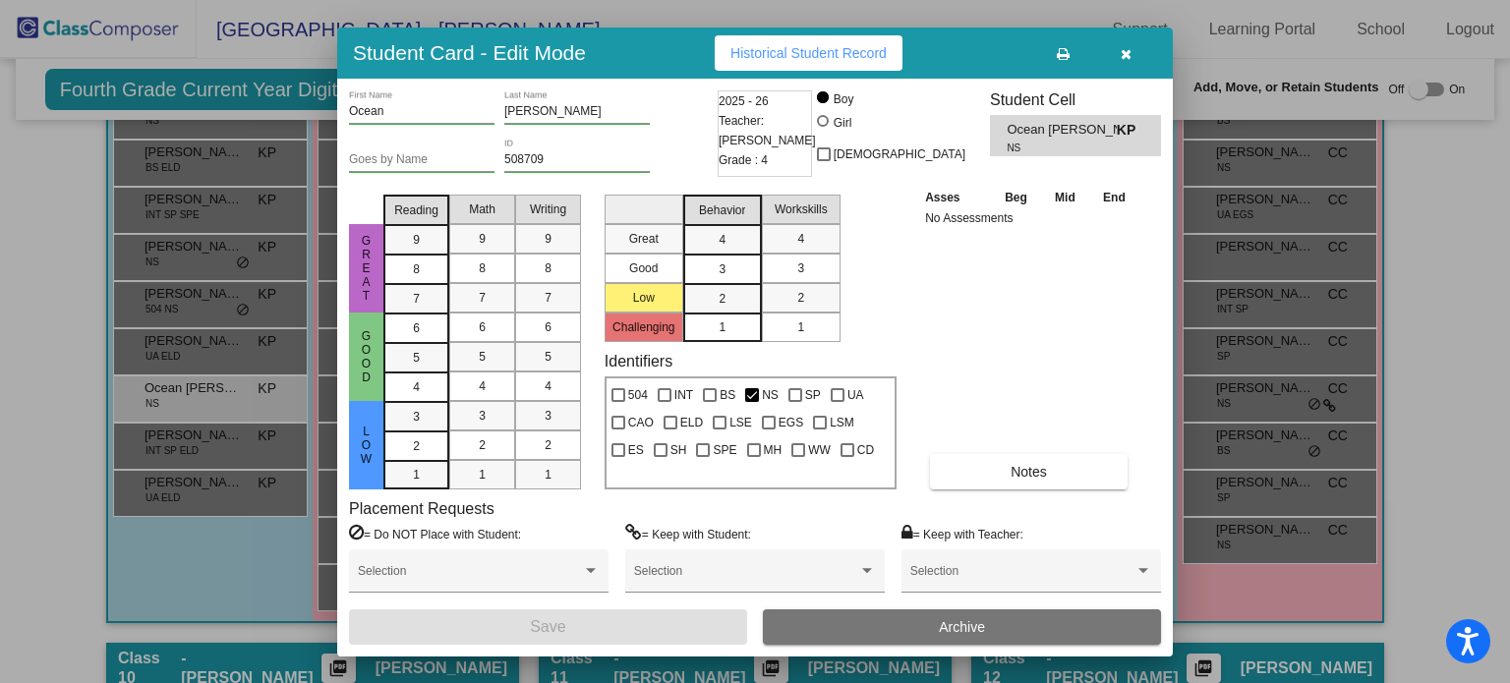
click at [1121, 50] on icon "button" at bounding box center [1126, 54] width 11 height 14
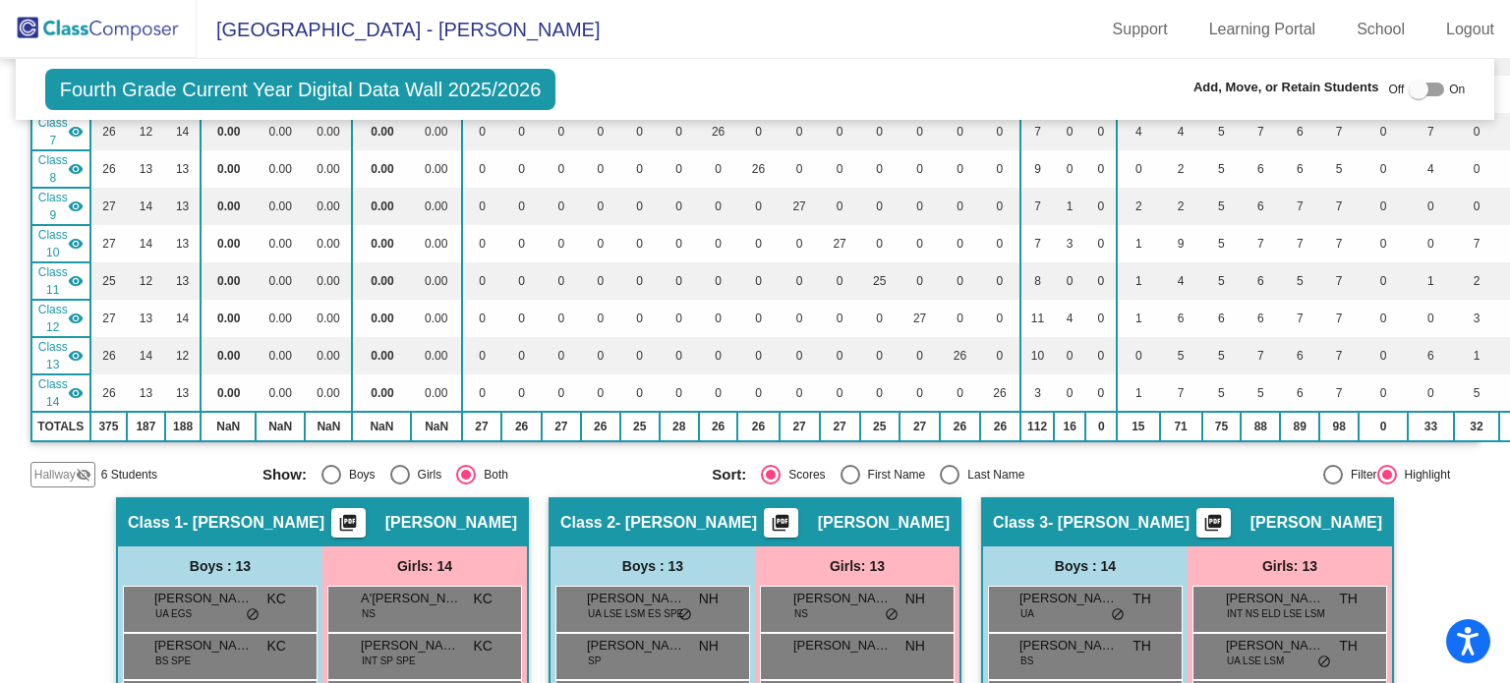
scroll to position [491, 0]
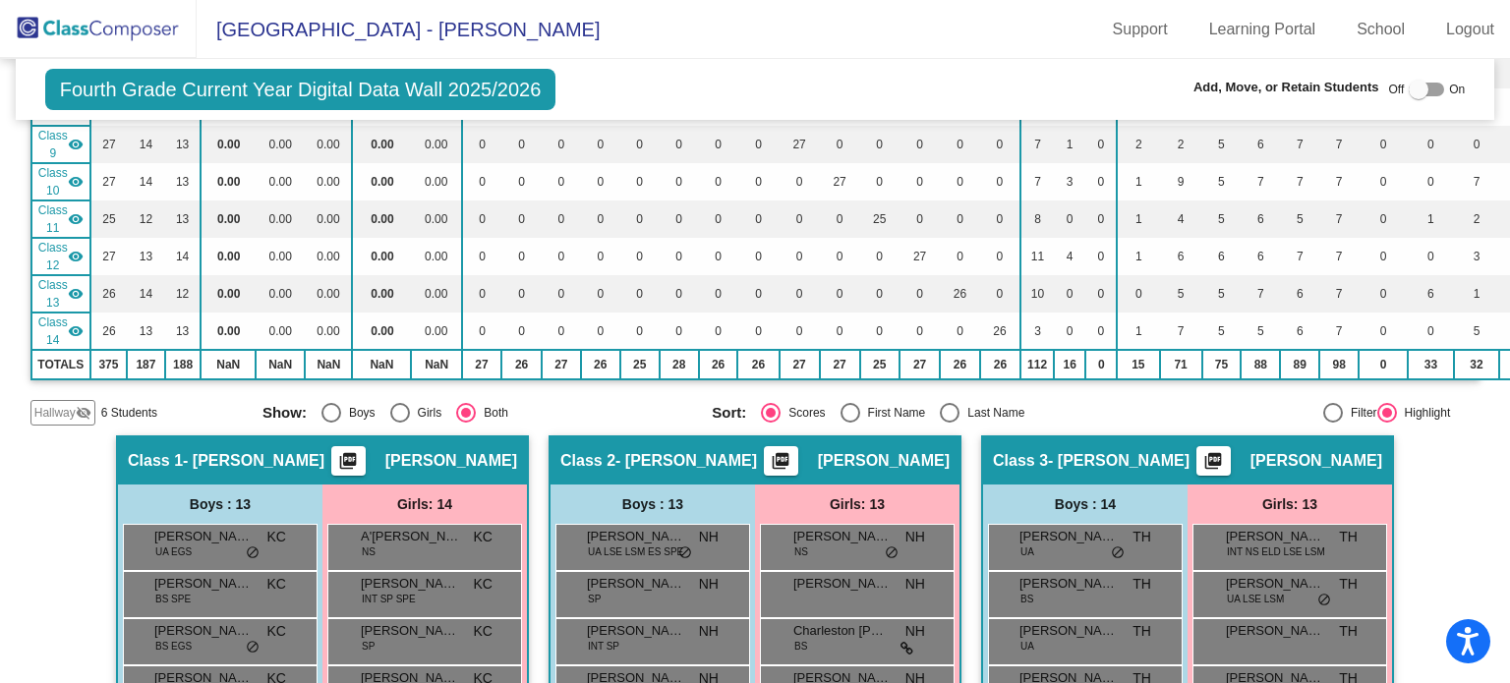
click at [41, 404] on span "Hallway" at bounding box center [54, 413] width 41 height 18
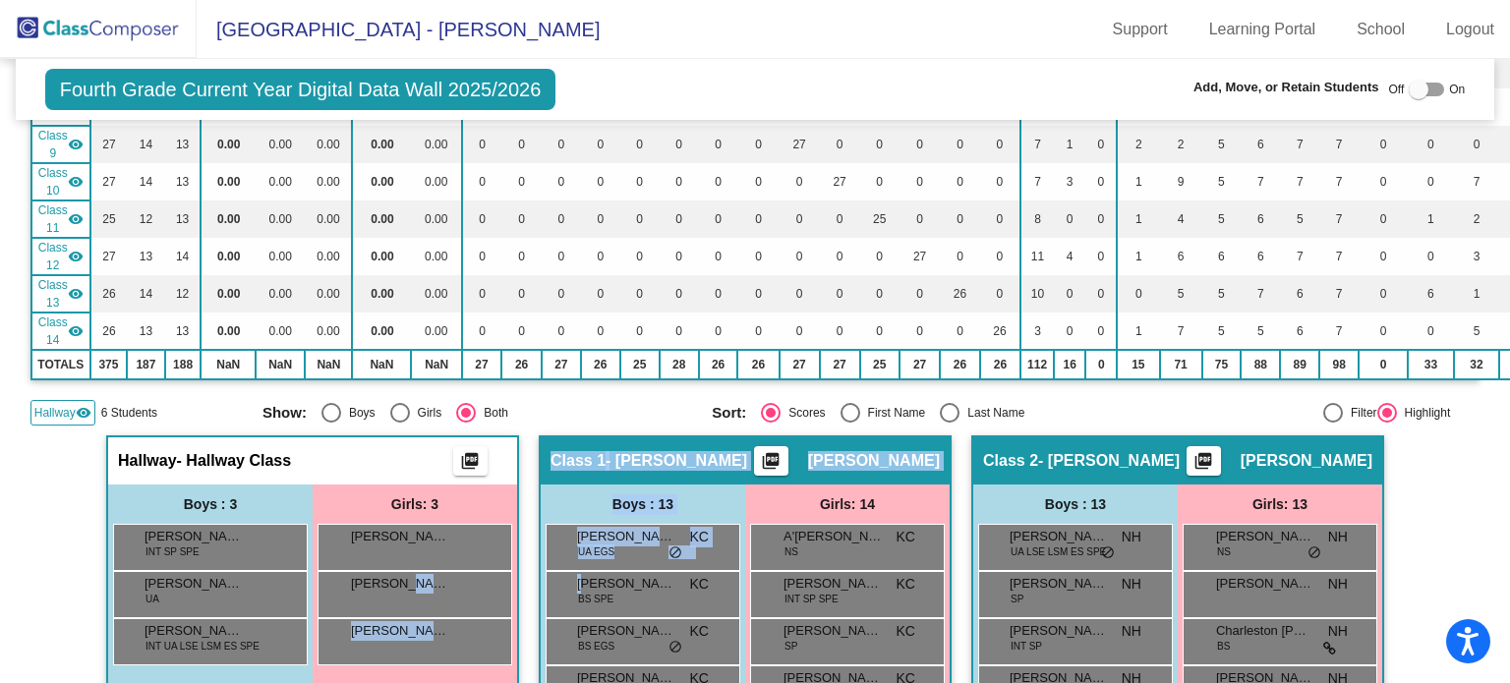
drag, startPoint x: 394, startPoint y: 579, endPoint x: 510, endPoint y: 568, distance: 116.5
click at [547, 406] on mat-radio-group "Show: Boys Girls Both" at bounding box center [479, 413] width 434 height 20
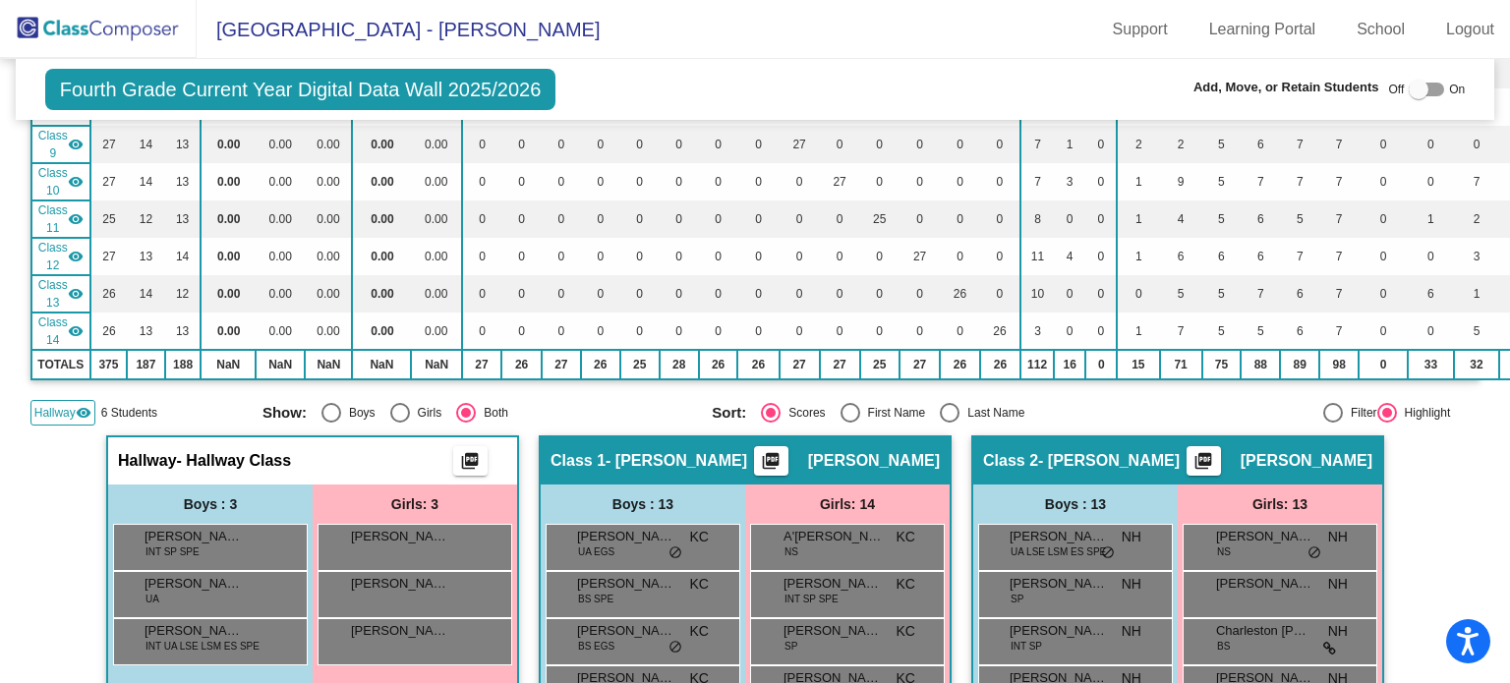
click at [1412, 86] on div at bounding box center [1419, 90] width 20 height 20
checkbox input "true"
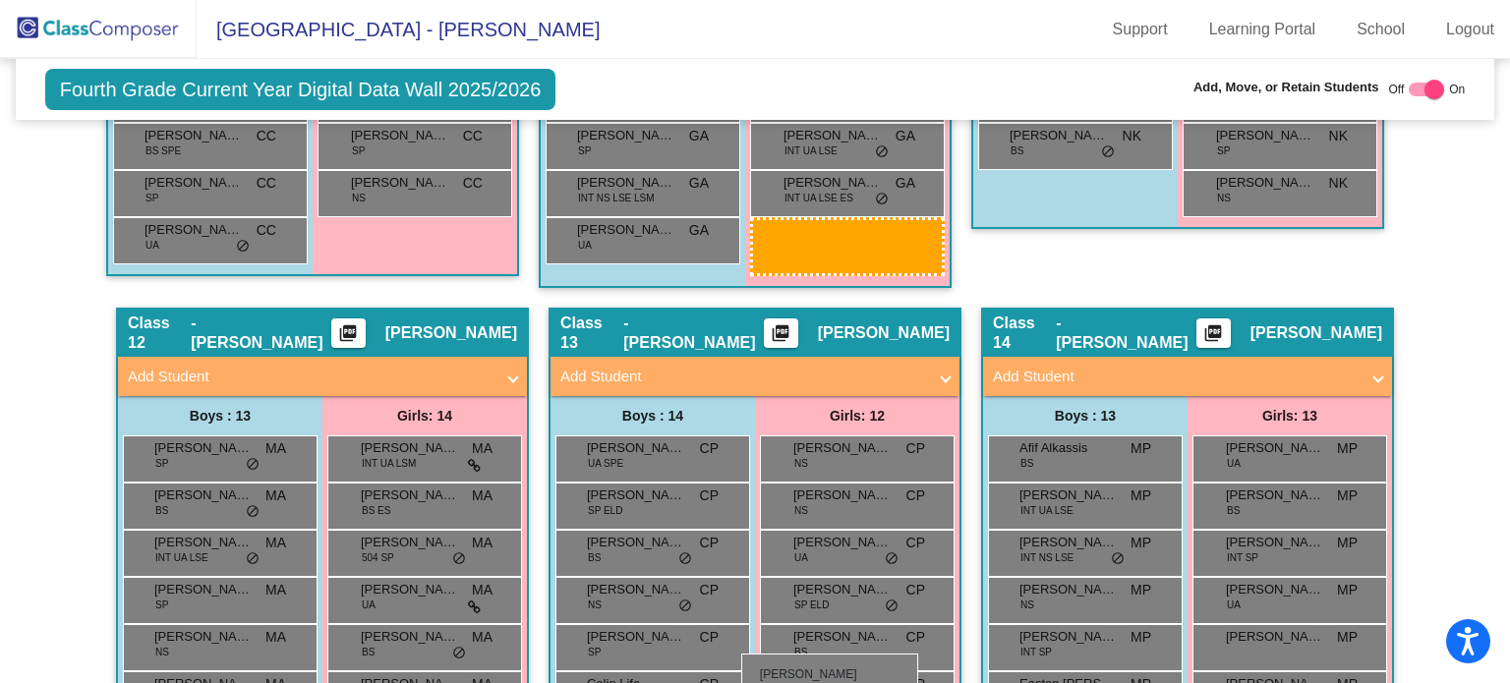
scroll to position [3991, 0]
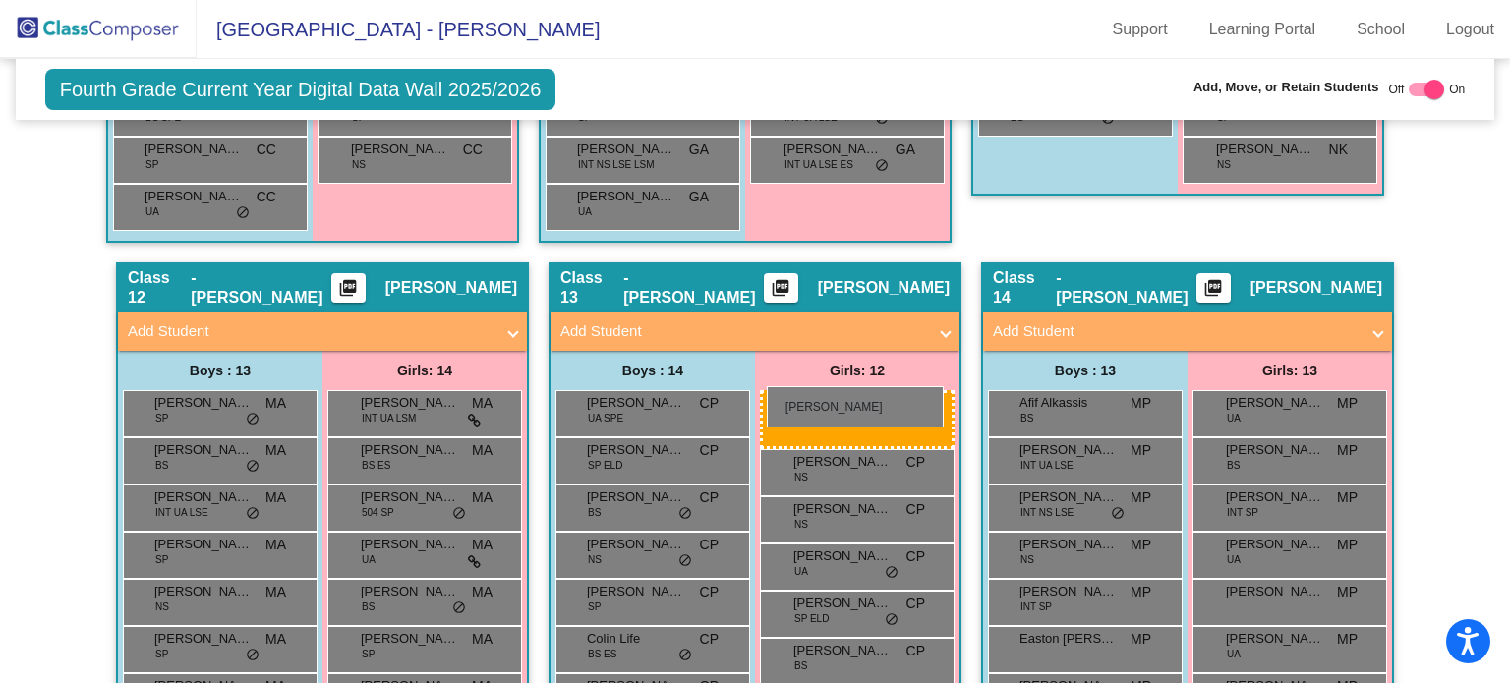
drag, startPoint x: 350, startPoint y: 291, endPoint x: 767, endPoint y: 386, distance: 427.5
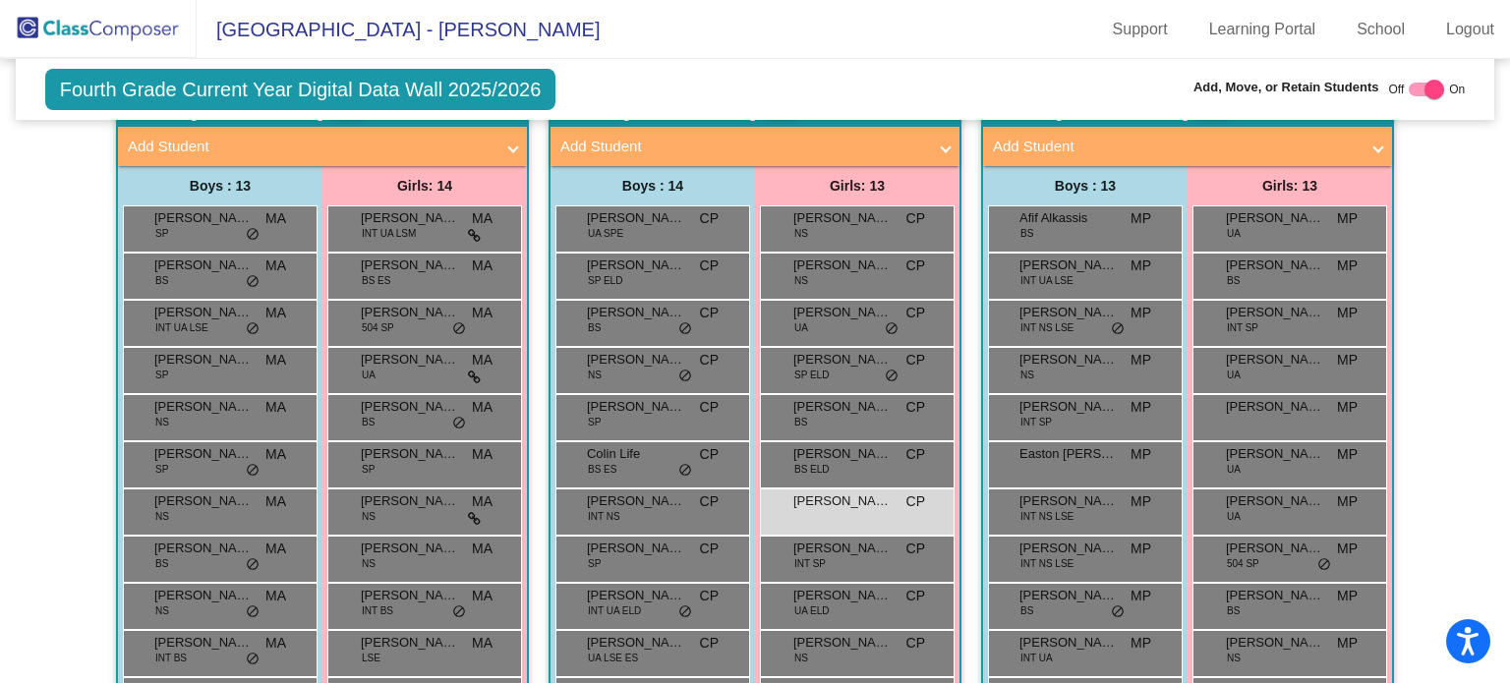
scroll to position [4181, 0]
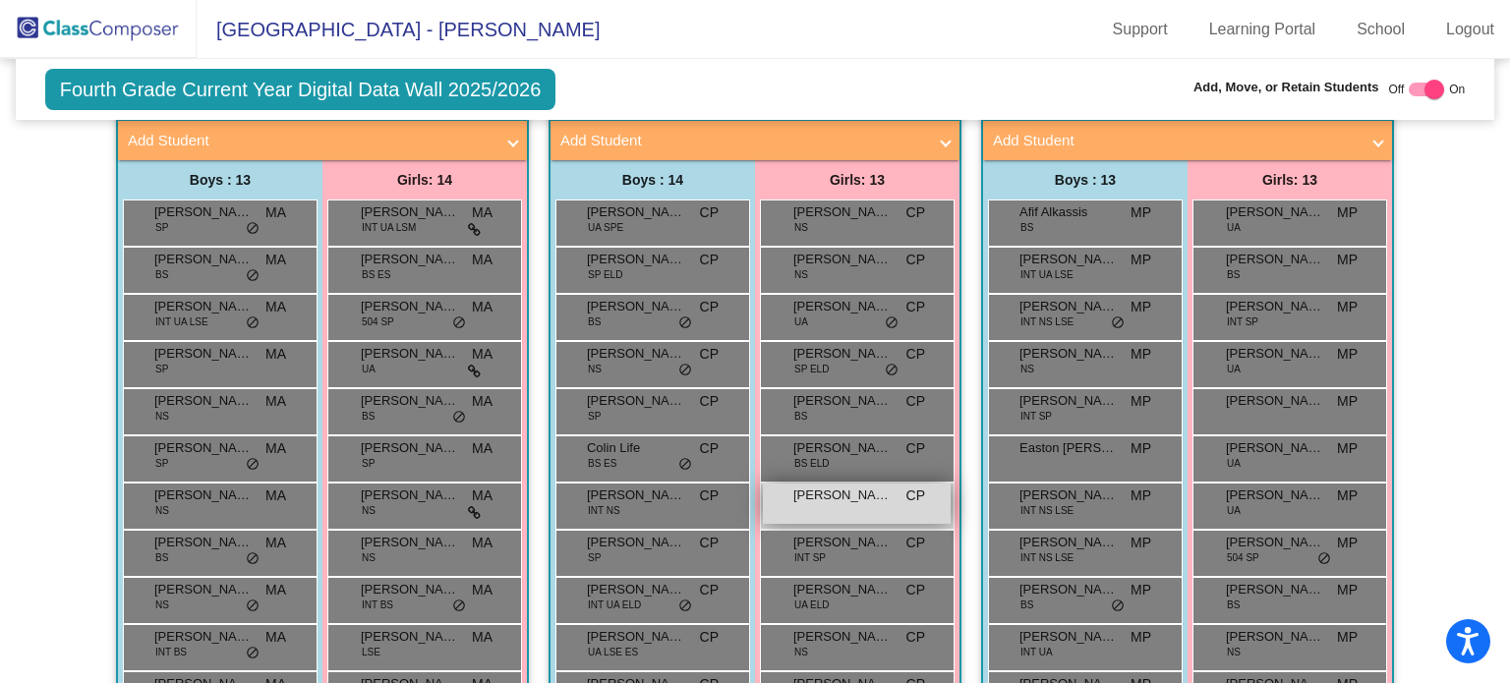
click at [823, 494] on div "[PERSON_NAME] CP lock do_not_disturb_alt" at bounding box center [857, 504] width 188 height 40
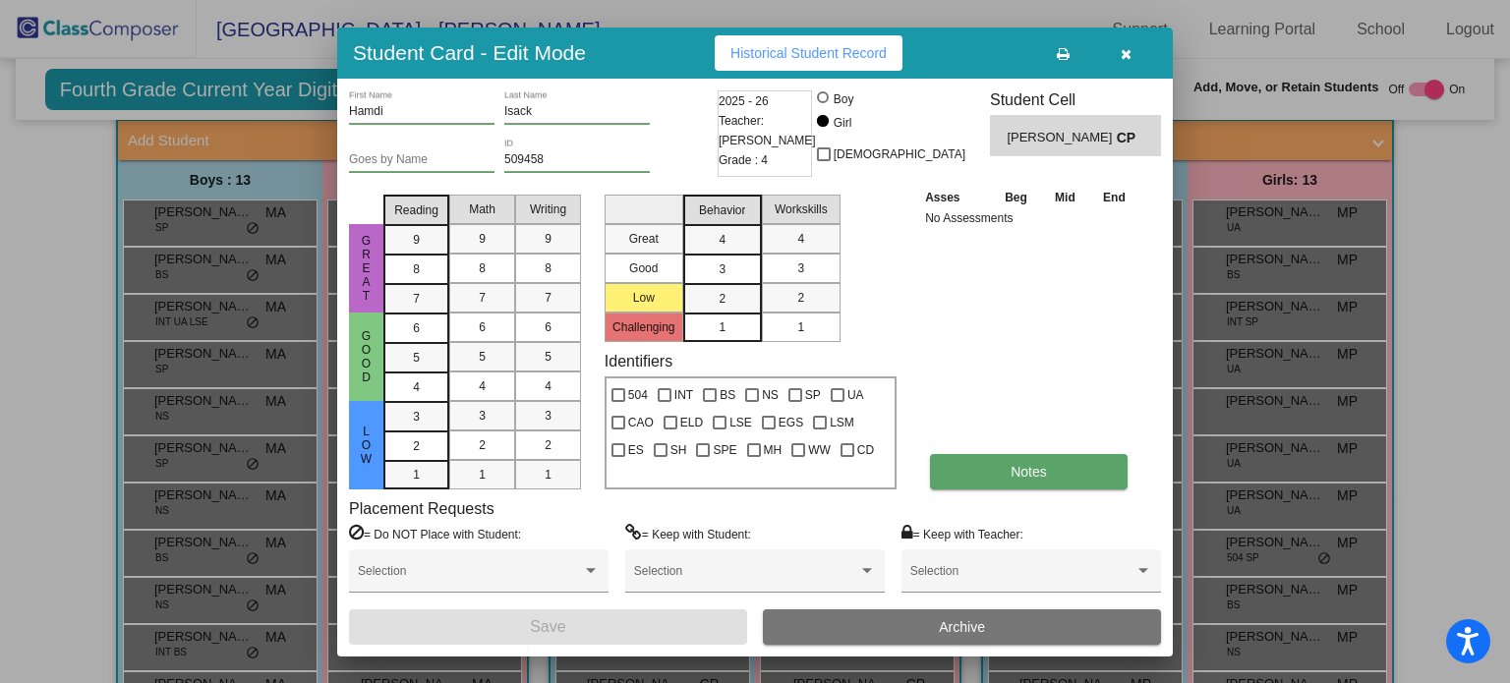
click at [973, 458] on button "Notes" at bounding box center [1029, 471] width 198 height 35
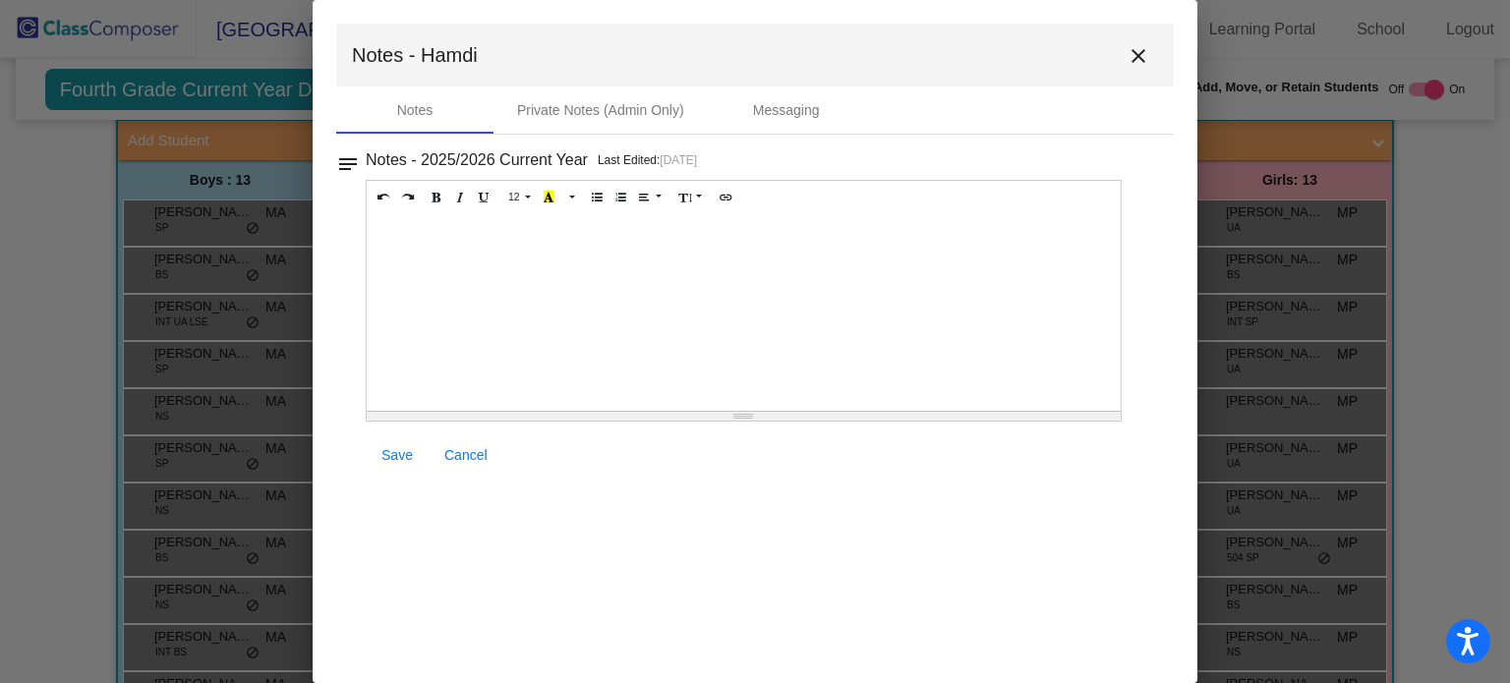
click at [389, 231] on div at bounding box center [744, 312] width 754 height 197
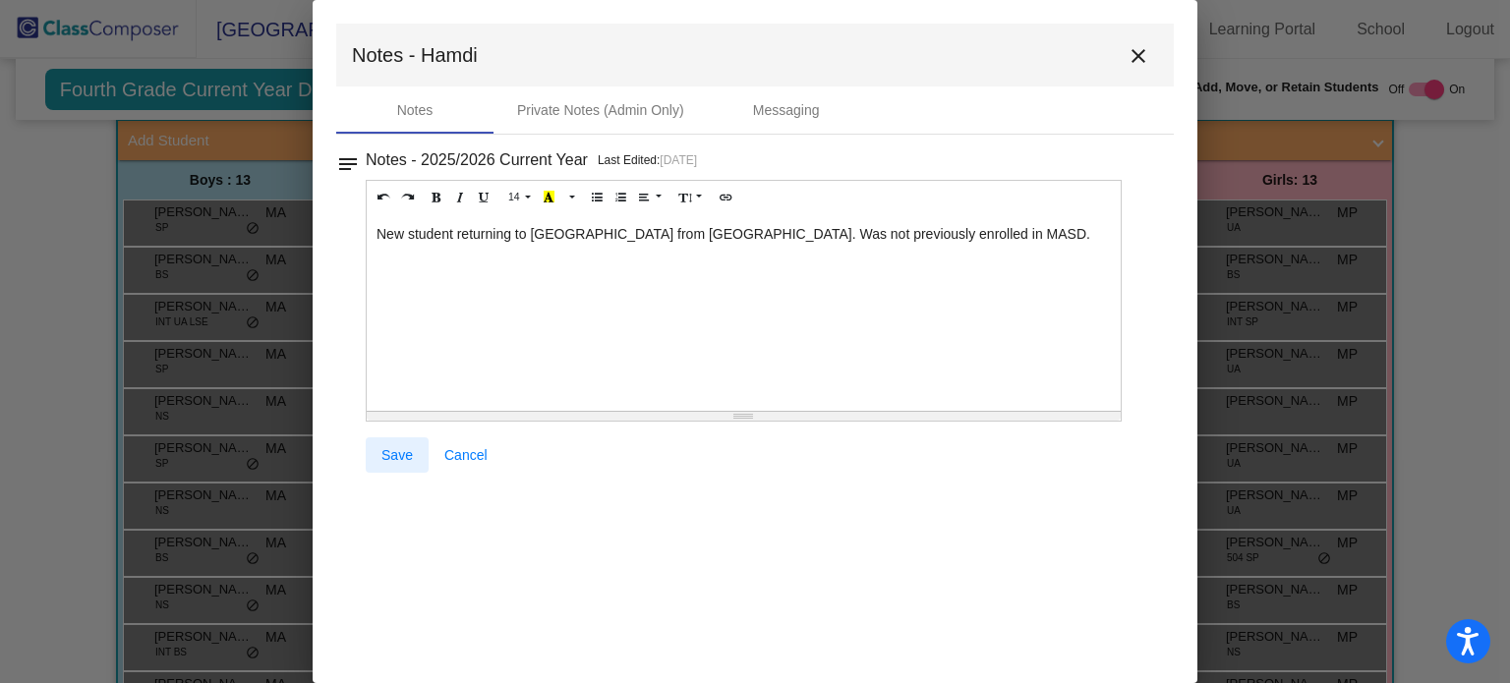
click at [393, 455] on span "Save" at bounding box center [396, 455] width 31 height 16
click at [1139, 57] on mat-icon "close" at bounding box center [1138, 56] width 24 height 24
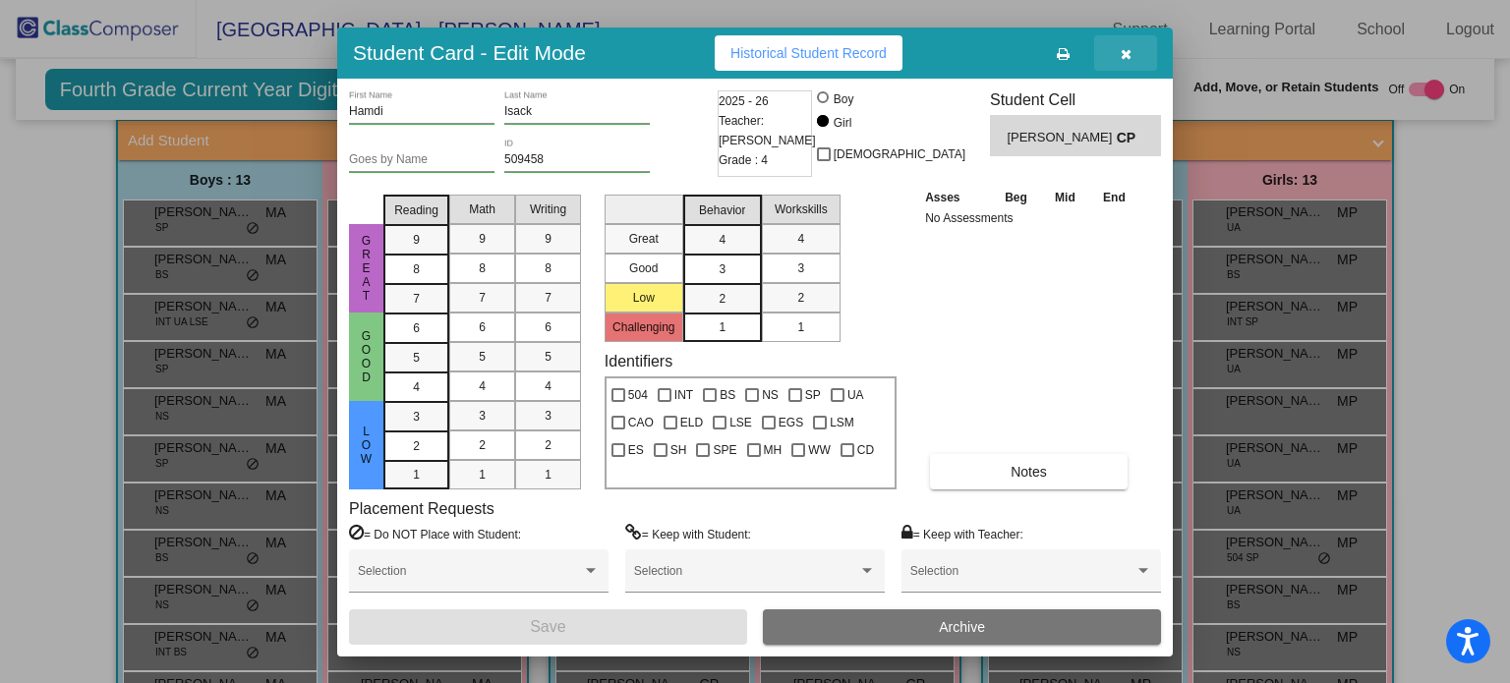
click at [1125, 54] on icon "button" at bounding box center [1126, 54] width 11 height 14
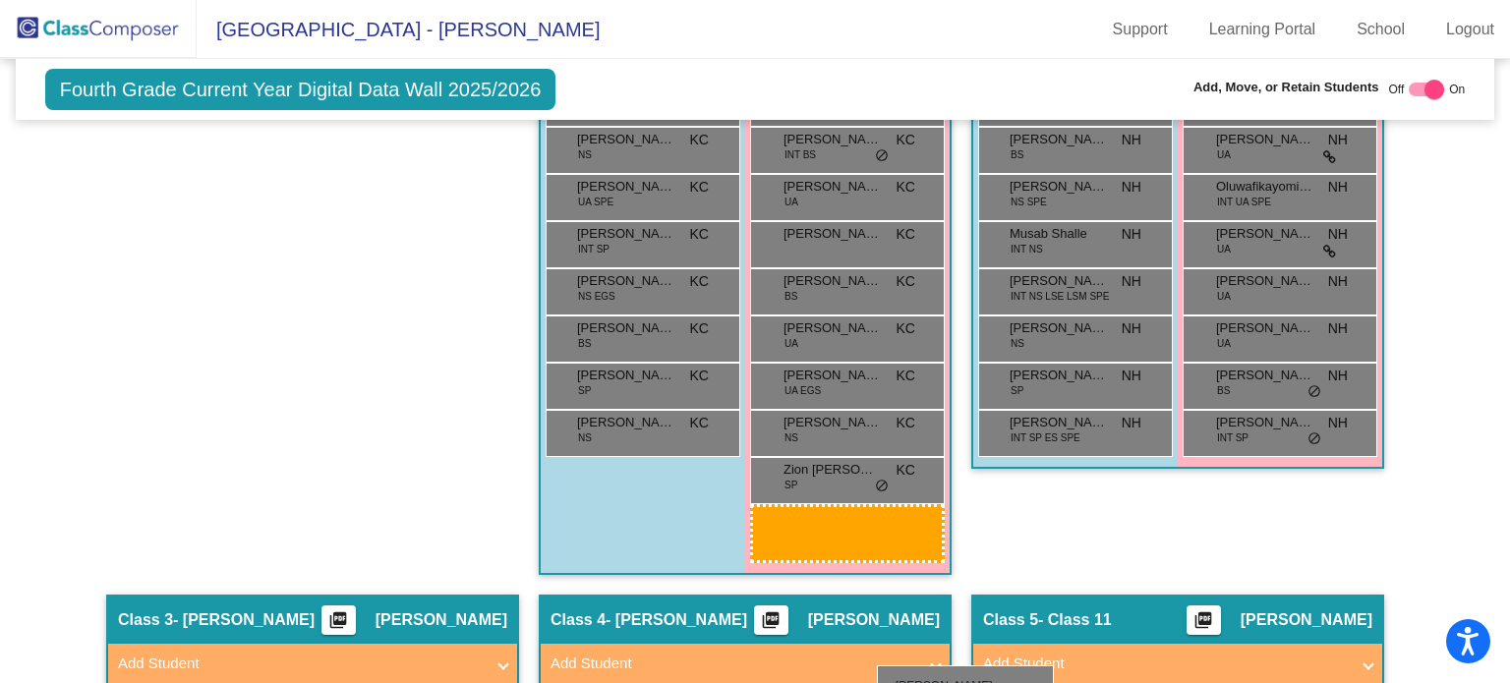
scroll to position [1262, 0]
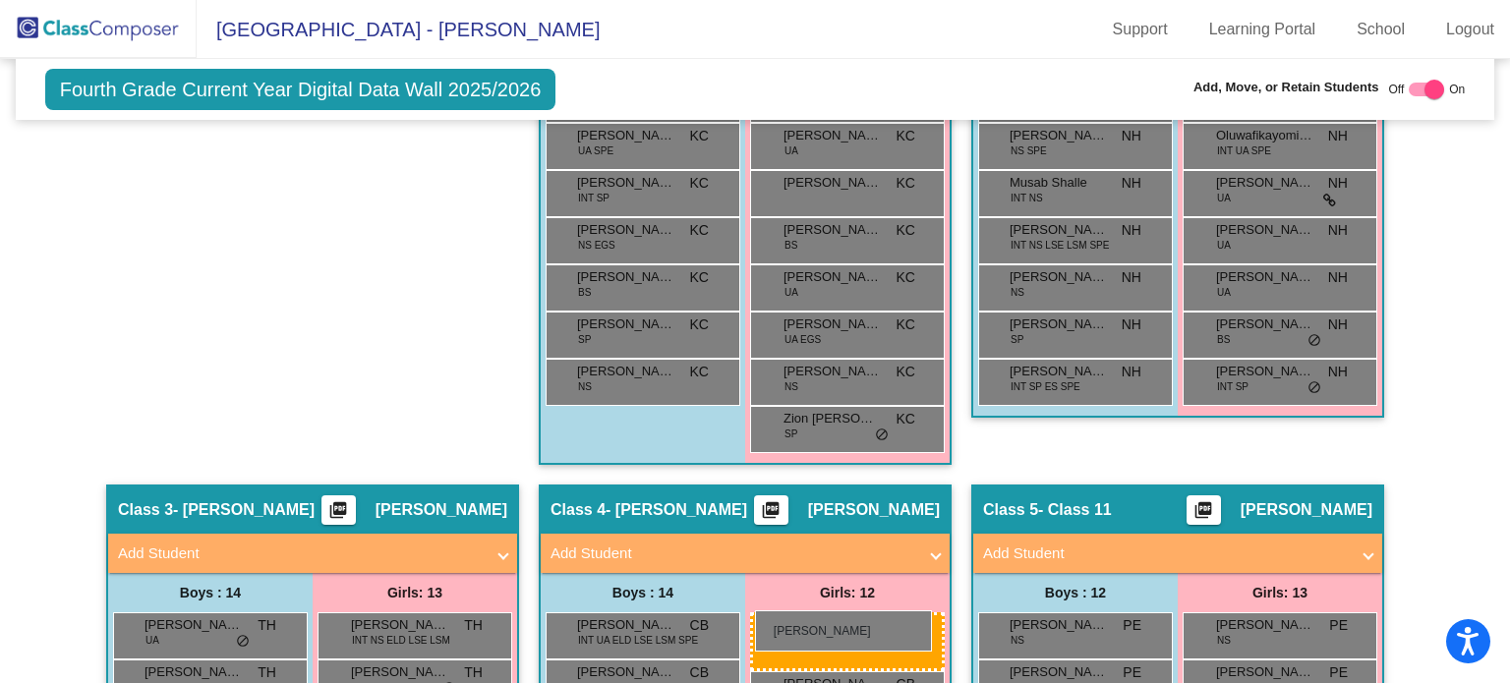
drag, startPoint x: 389, startPoint y: 321, endPoint x: 755, endPoint y: 610, distance: 466.0
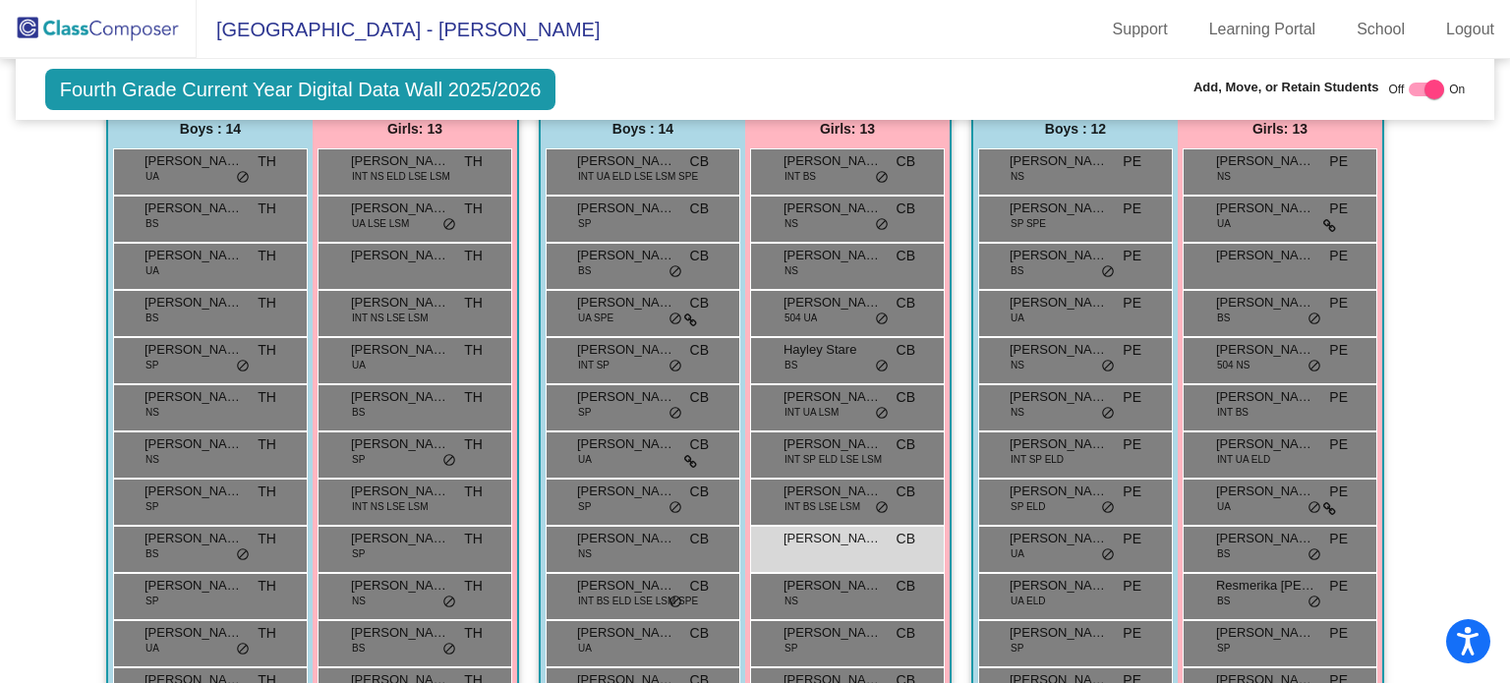
scroll to position [1746, 0]
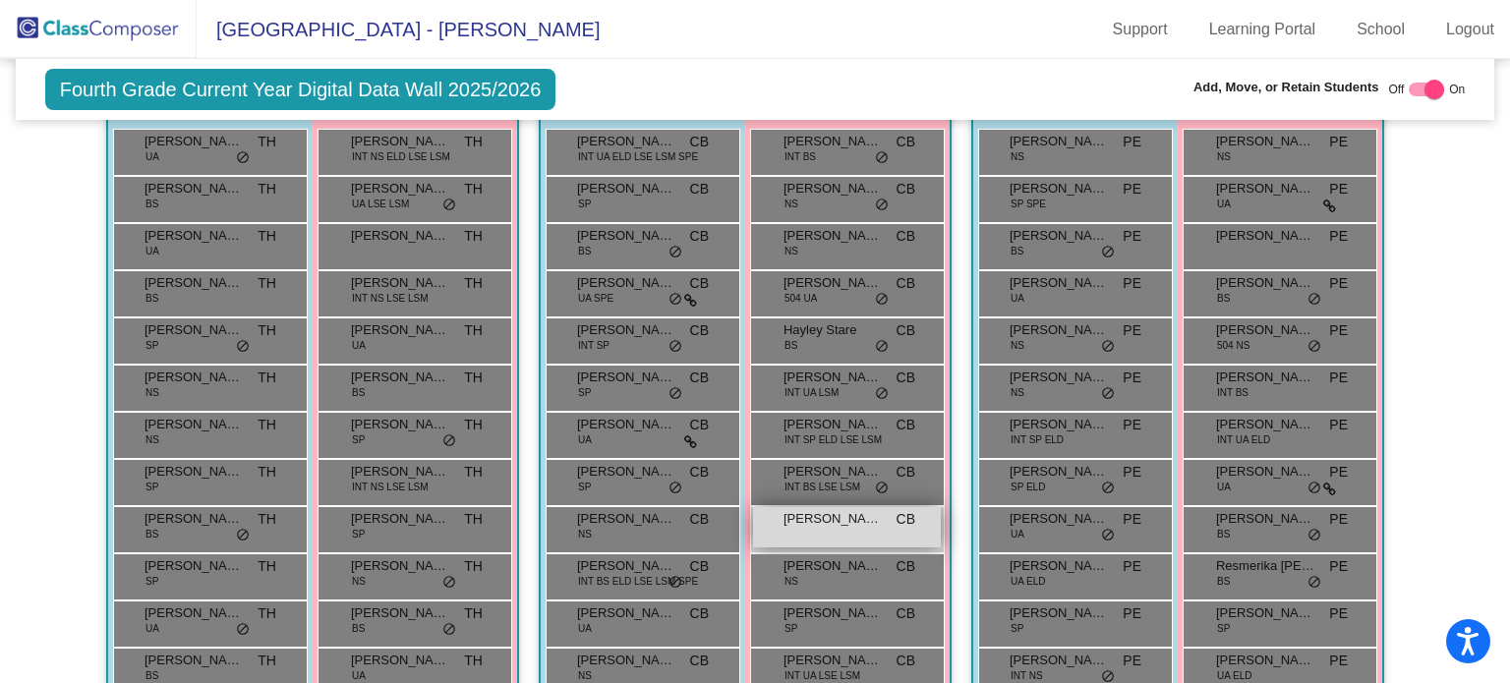
click at [840, 519] on div "[PERSON_NAME] lock do_not_disturb_alt" at bounding box center [847, 527] width 188 height 40
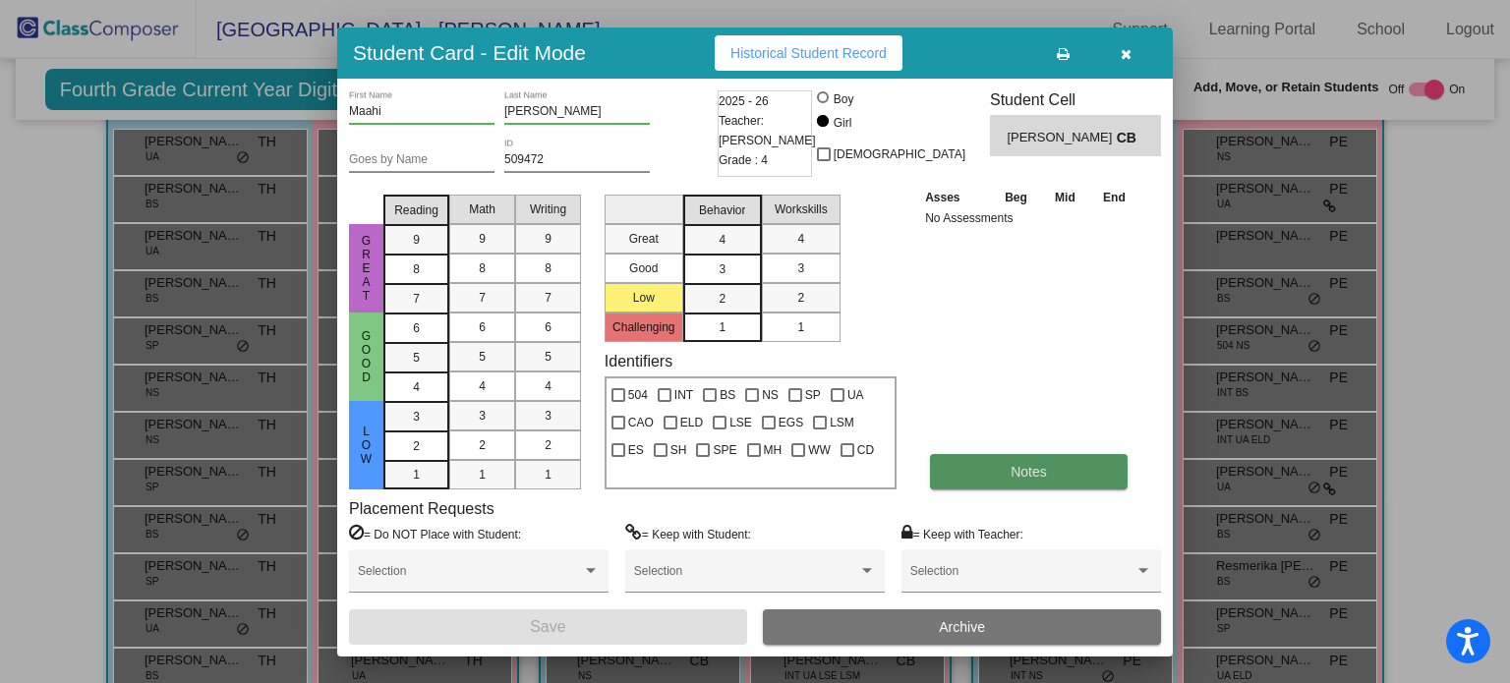
click at [995, 483] on button "Notes" at bounding box center [1029, 471] width 198 height 35
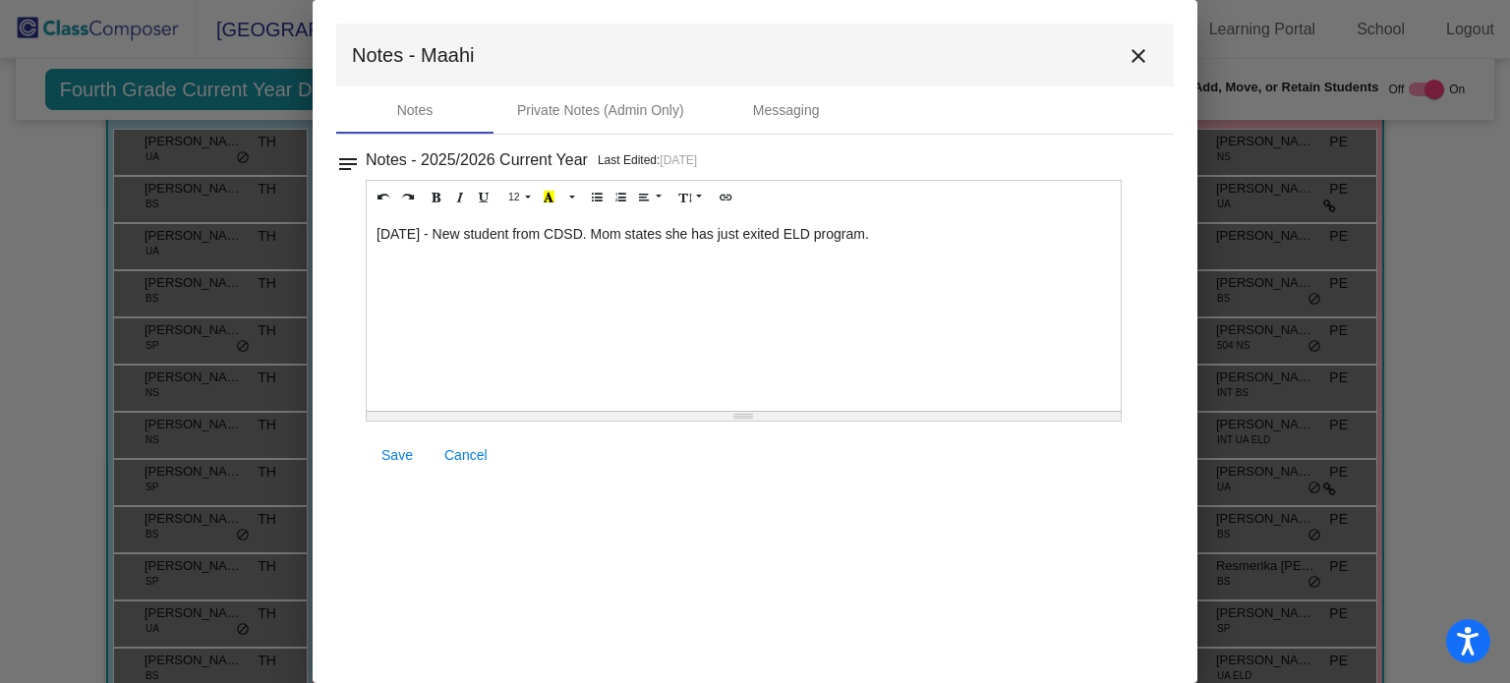
click at [396, 451] on span "Save" at bounding box center [396, 455] width 31 height 16
click at [1140, 61] on mat-icon "close" at bounding box center [1138, 56] width 24 height 24
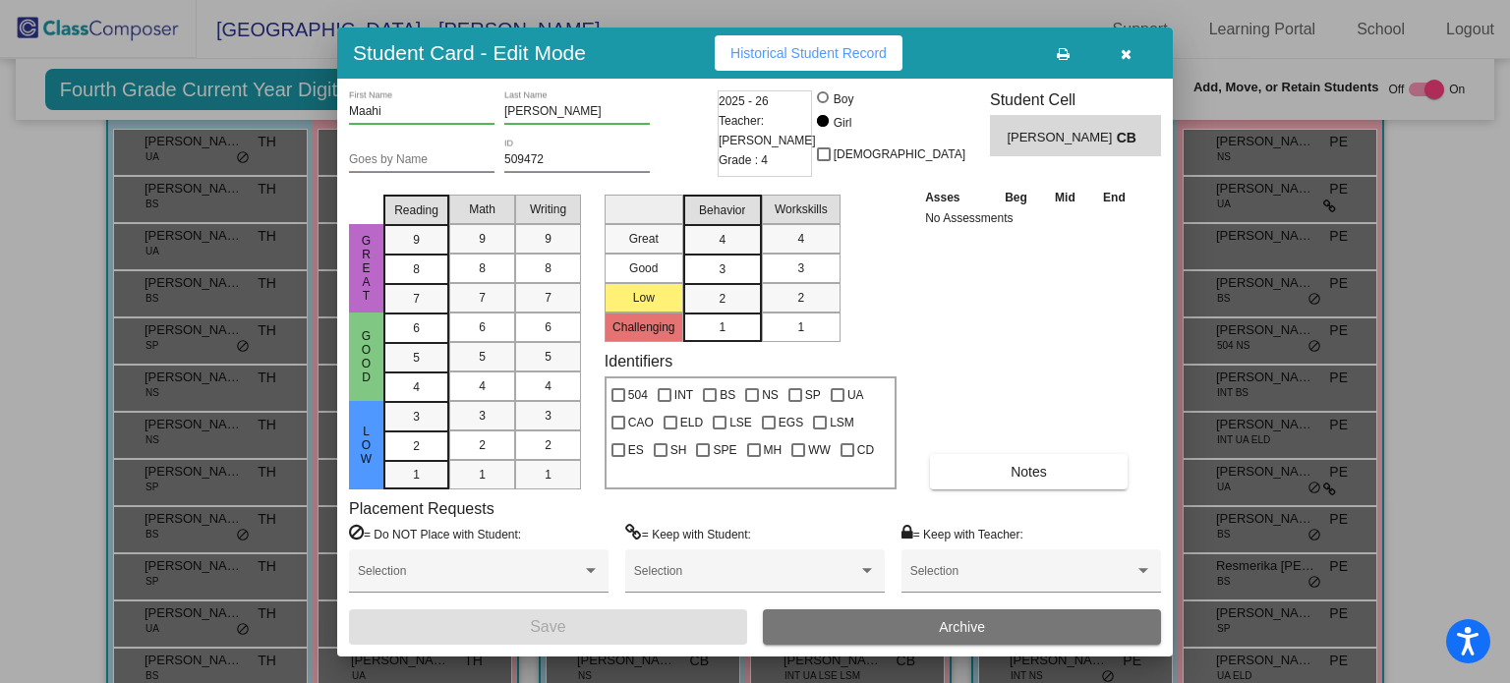
click at [1121, 56] on icon "button" at bounding box center [1126, 54] width 11 height 14
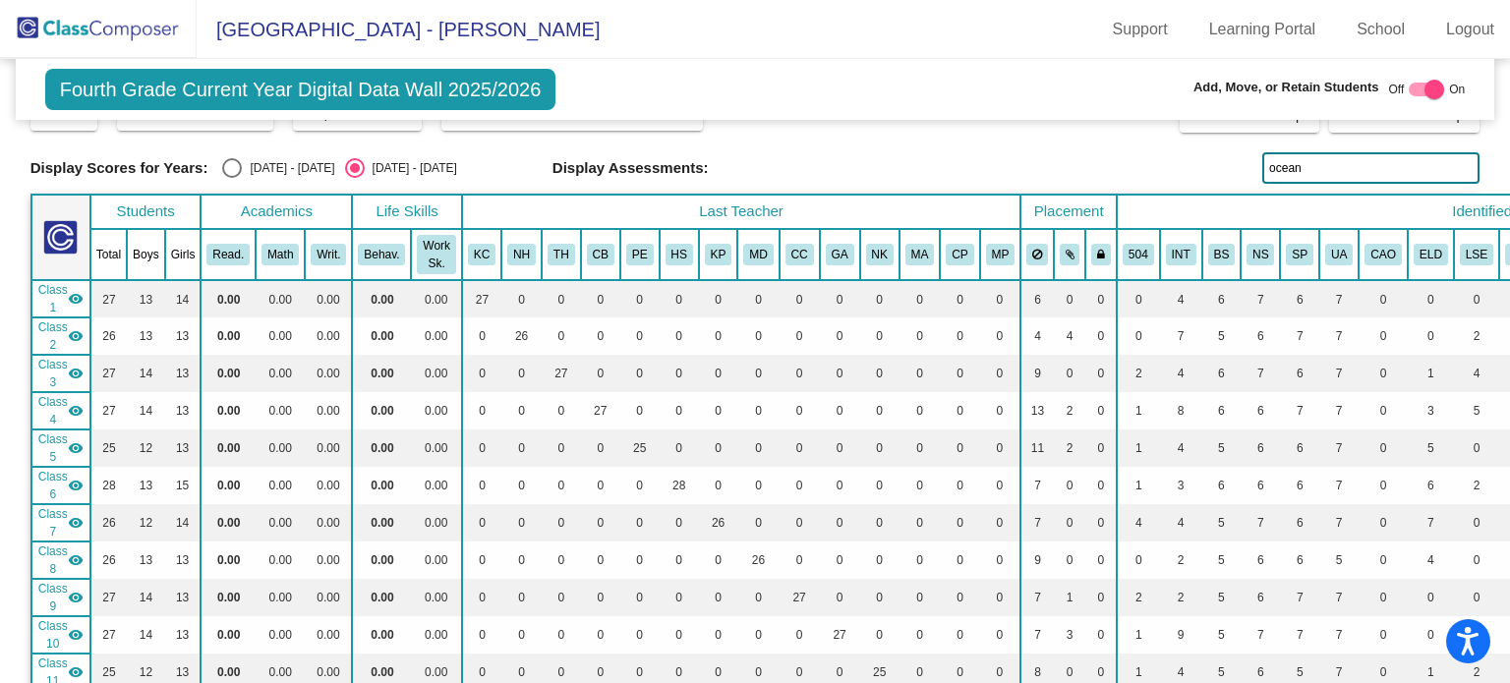
scroll to position [19, 0]
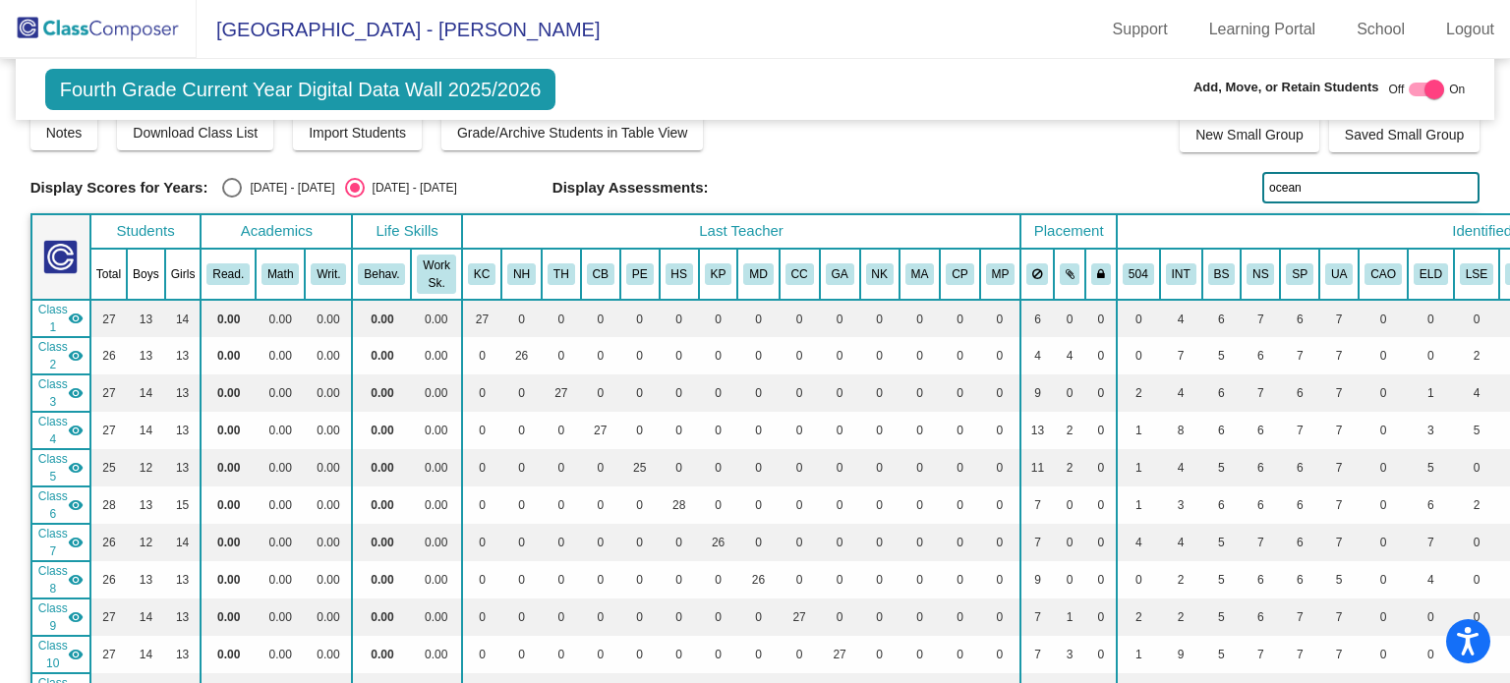
drag, startPoint x: 1326, startPoint y: 189, endPoint x: 1251, endPoint y: 191, distance: 74.7
click at [1251, 191] on div "Display Scores for Years: [DATE] - [DATE] [DATE] - [DATE] Display Assessments: …" at bounding box center [755, 187] width 1450 height 31
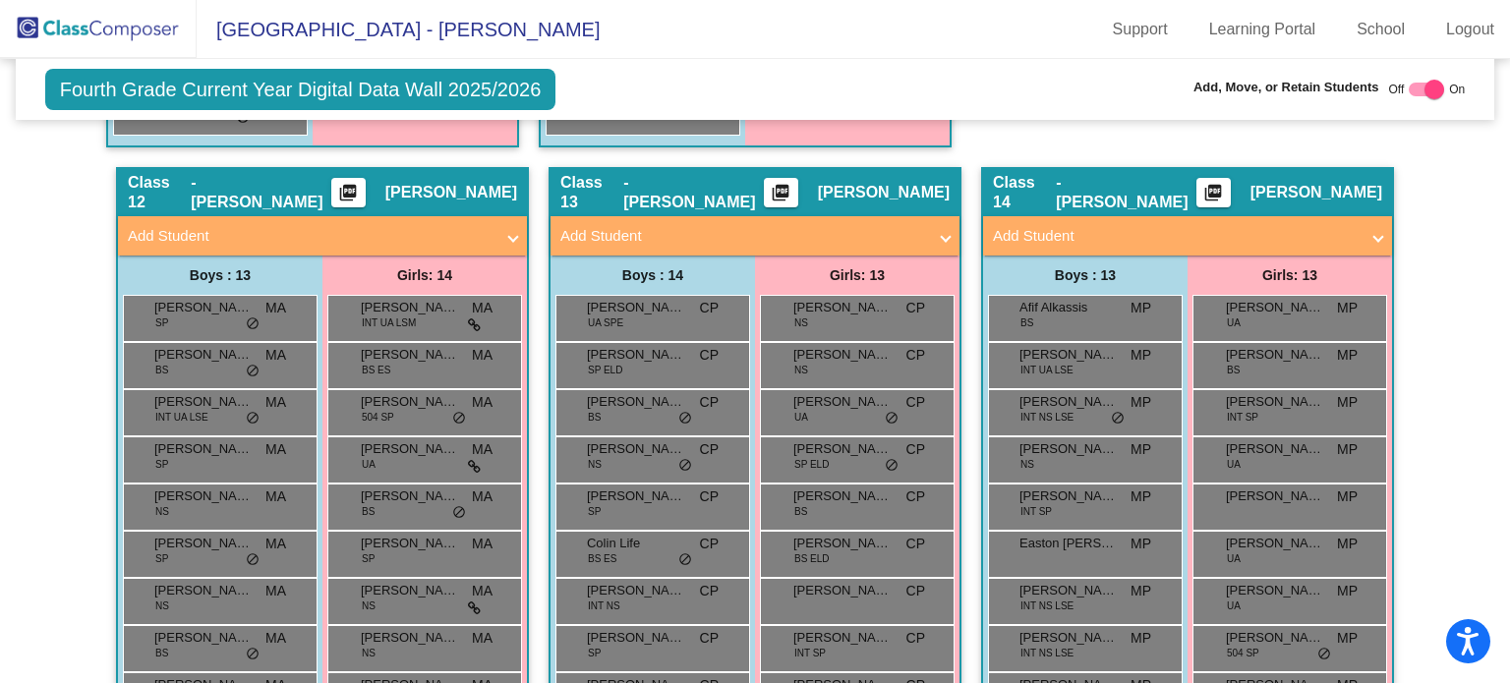
scroll to position [4360, 0]
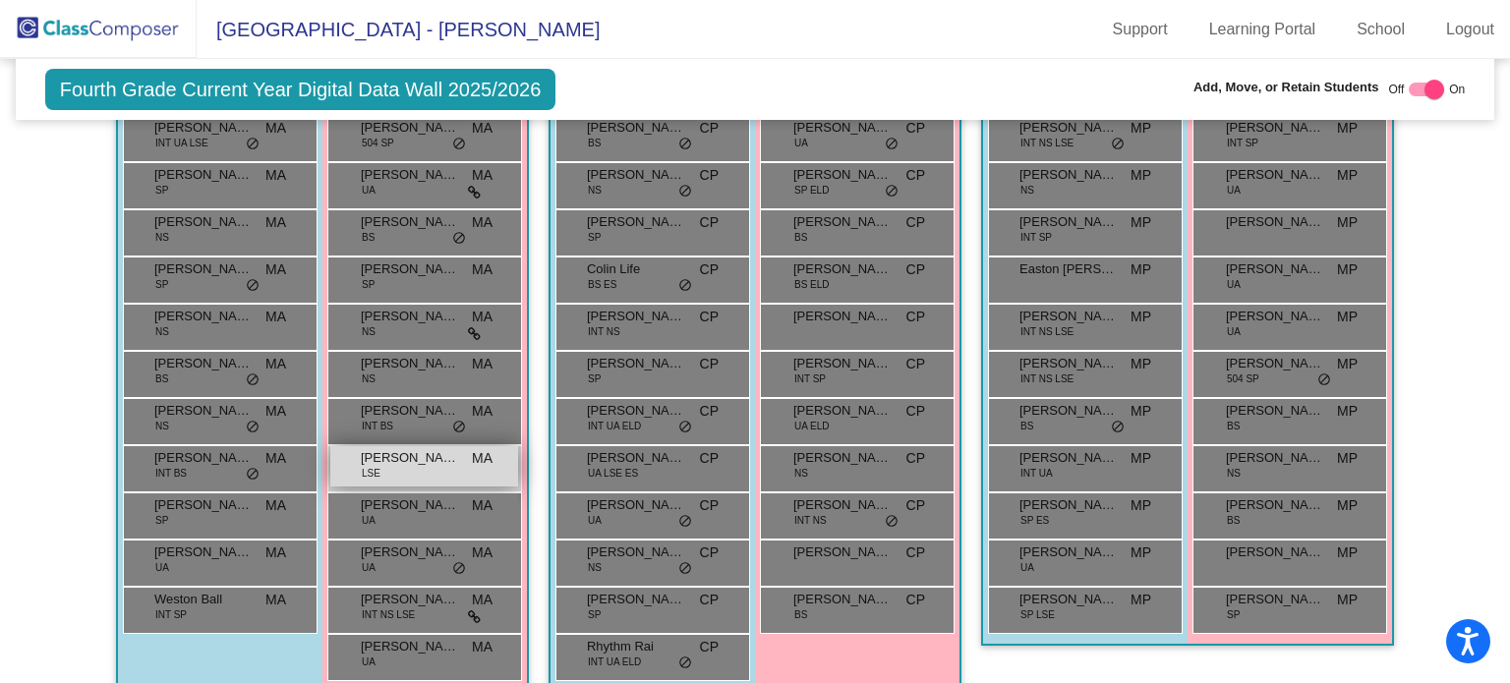
type input "[PERSON_NAME]"
click at [418, 455] on div "[PERSON_NAME] LSE MA lock do_not_disturb_alt" at bounding box center [424, 466] width 188 height 40
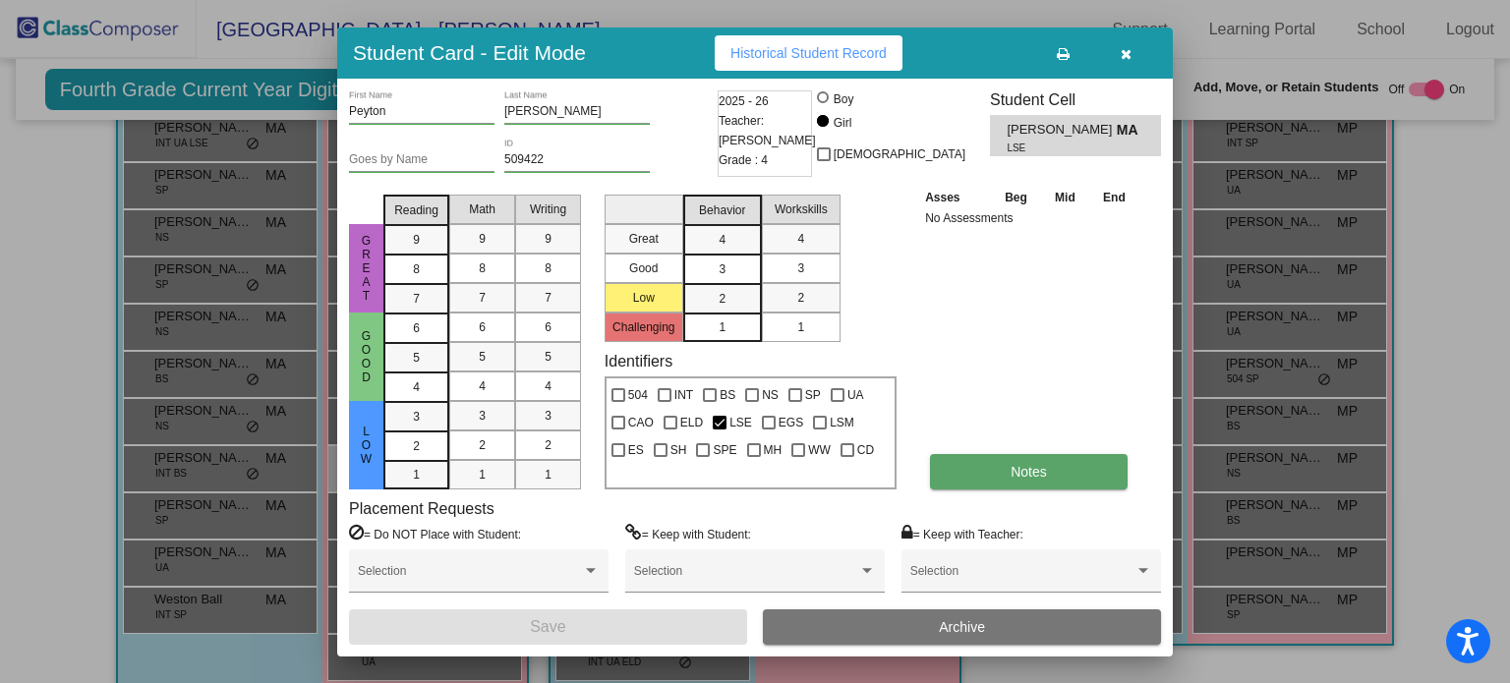
click at [975, 483] on button "Notes" at bounding box center [1029, 471] width 198 height 35
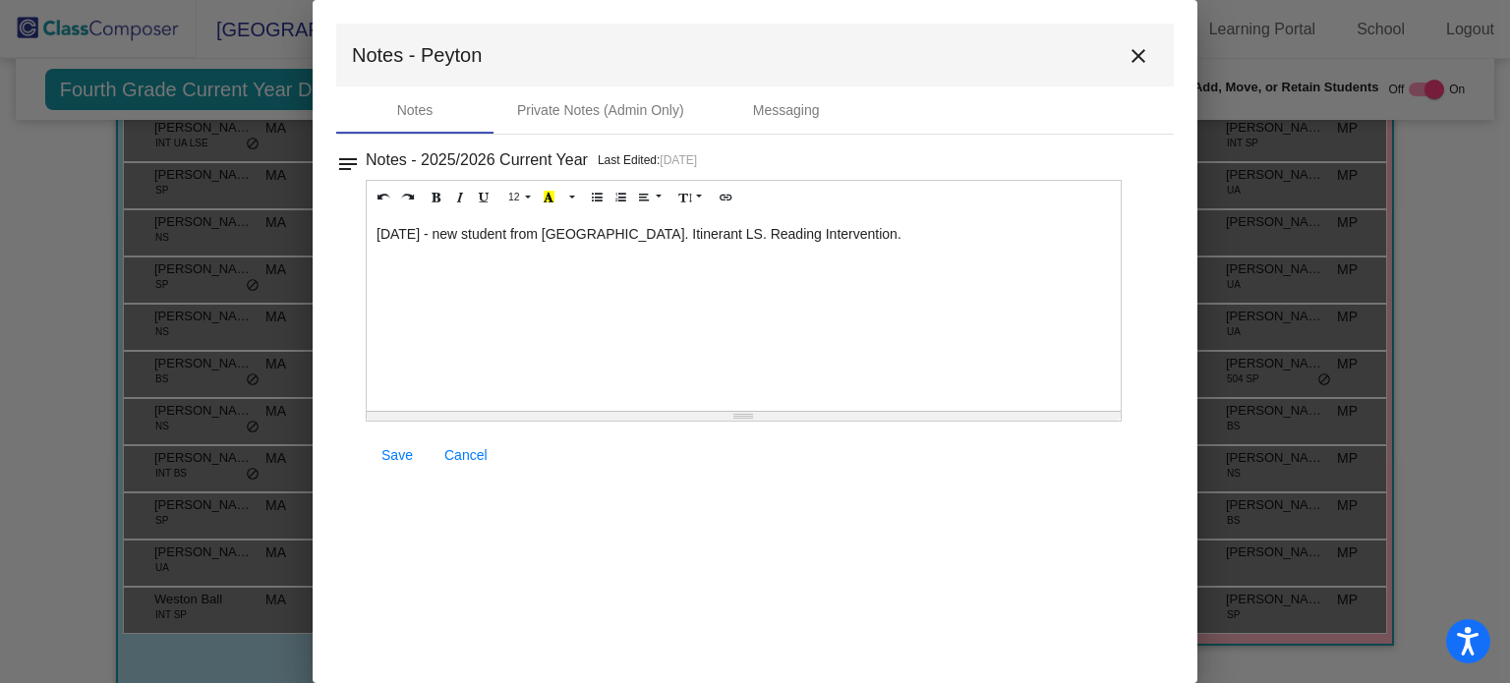
click at [1141, 55] on mat-icon "close" at bounding box center [1138, 56] width 24 height 24
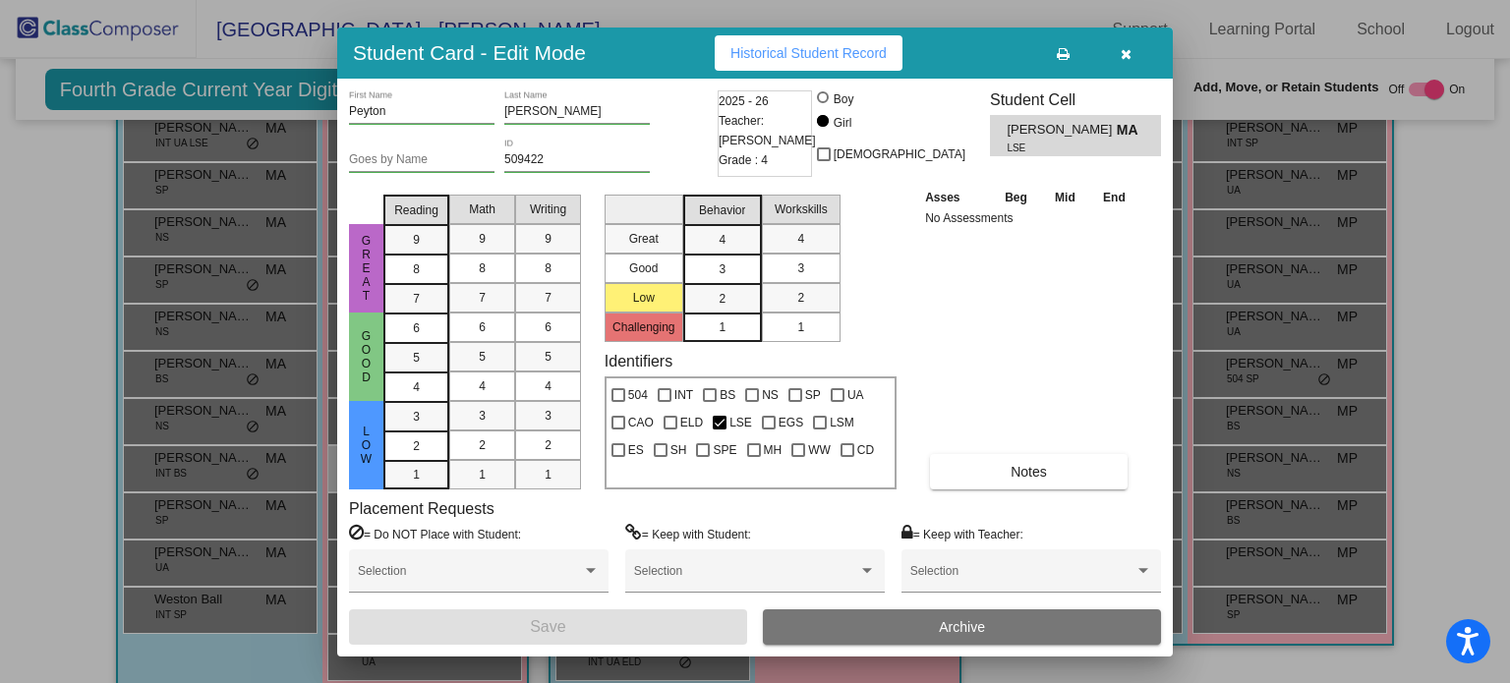
click at [1126, 52] on icon "button" at bounding box center [1126, 54] width 11 height 14
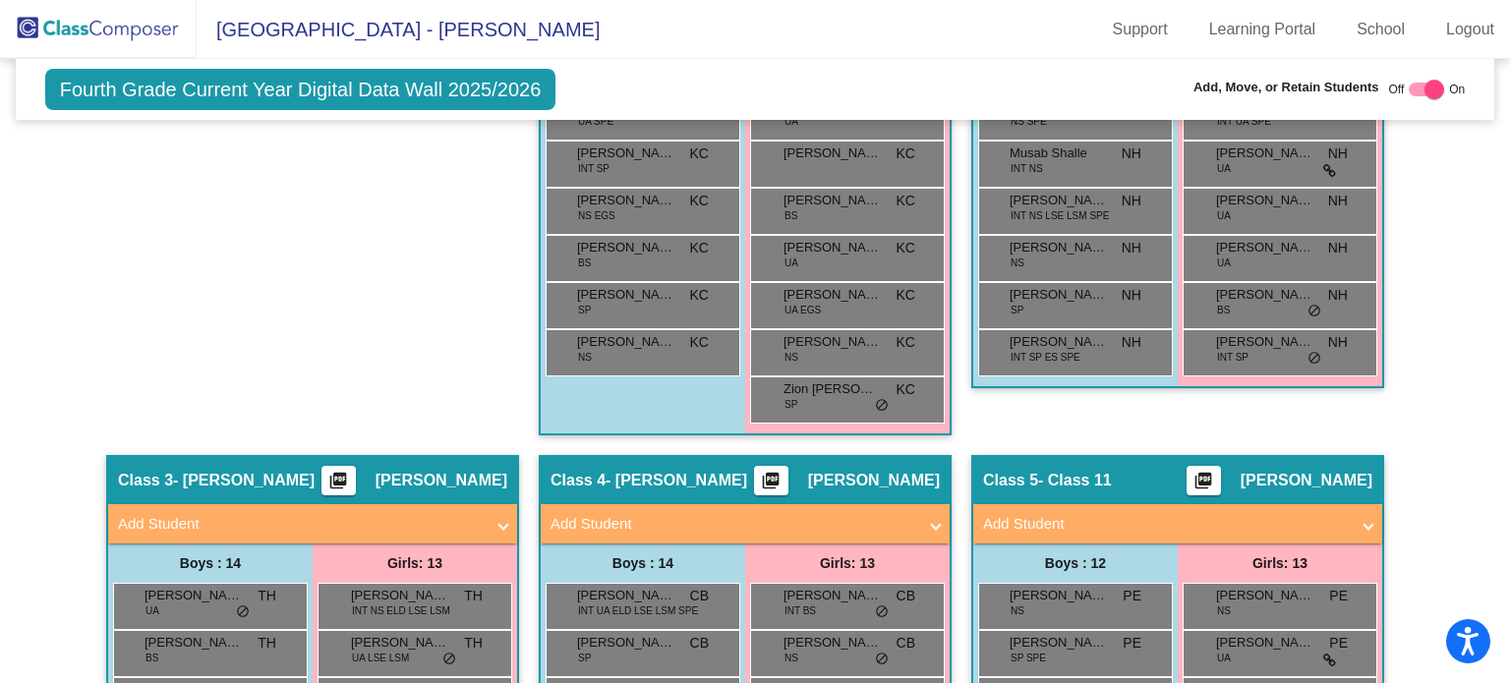
scroll to position [664, 0]
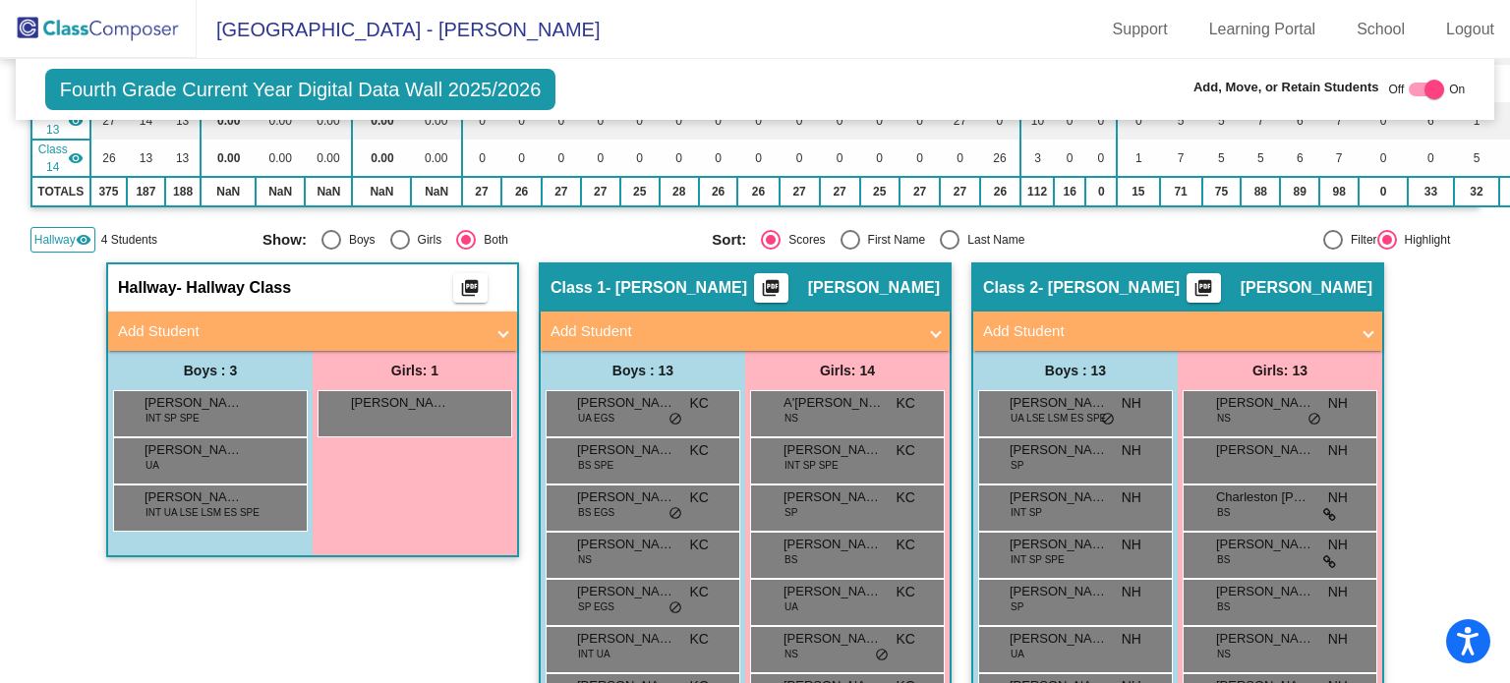
click at [473, 321] on mat-panel-title "Add Student" at bounding box center [301, 331] width 366 height 23
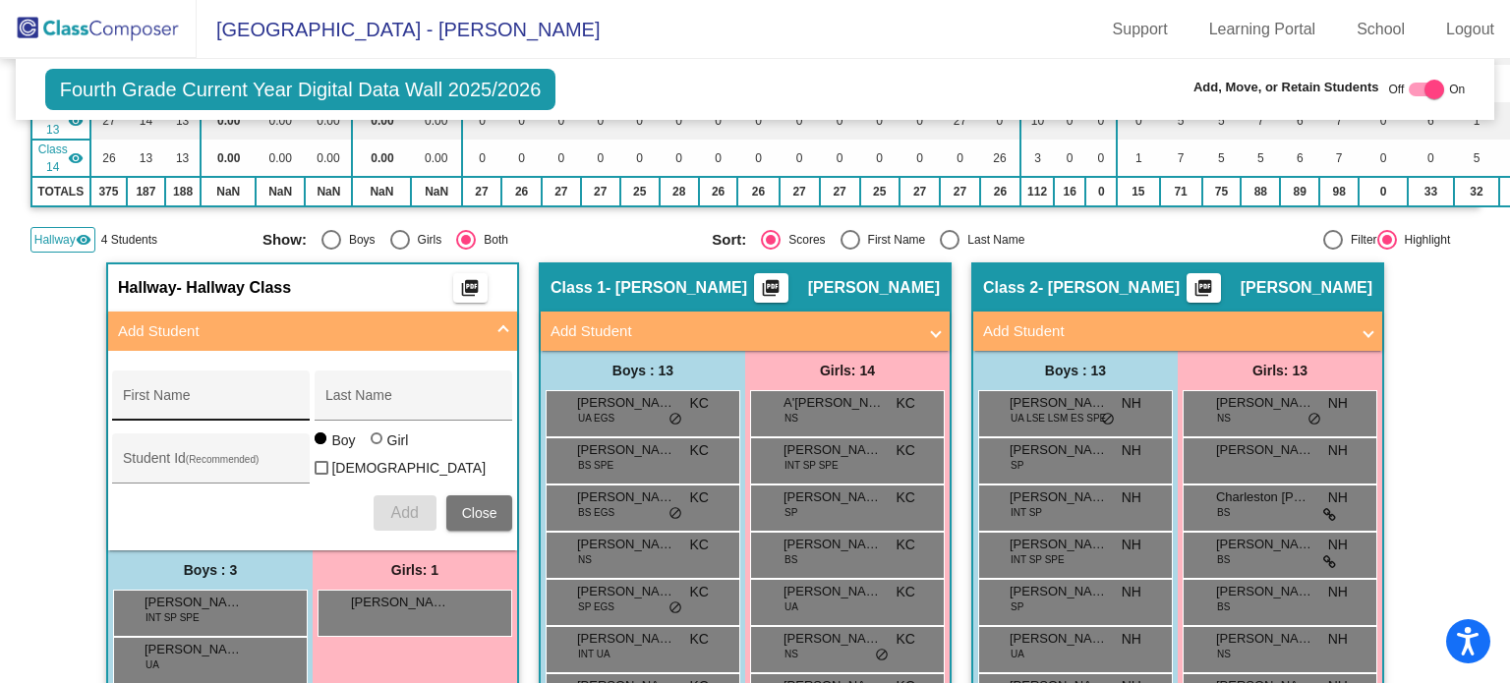
click at [198, 395] on input "First Name" at bounding box center [211, 403] width 177 height 16
type input "[PERSON_NAME]"
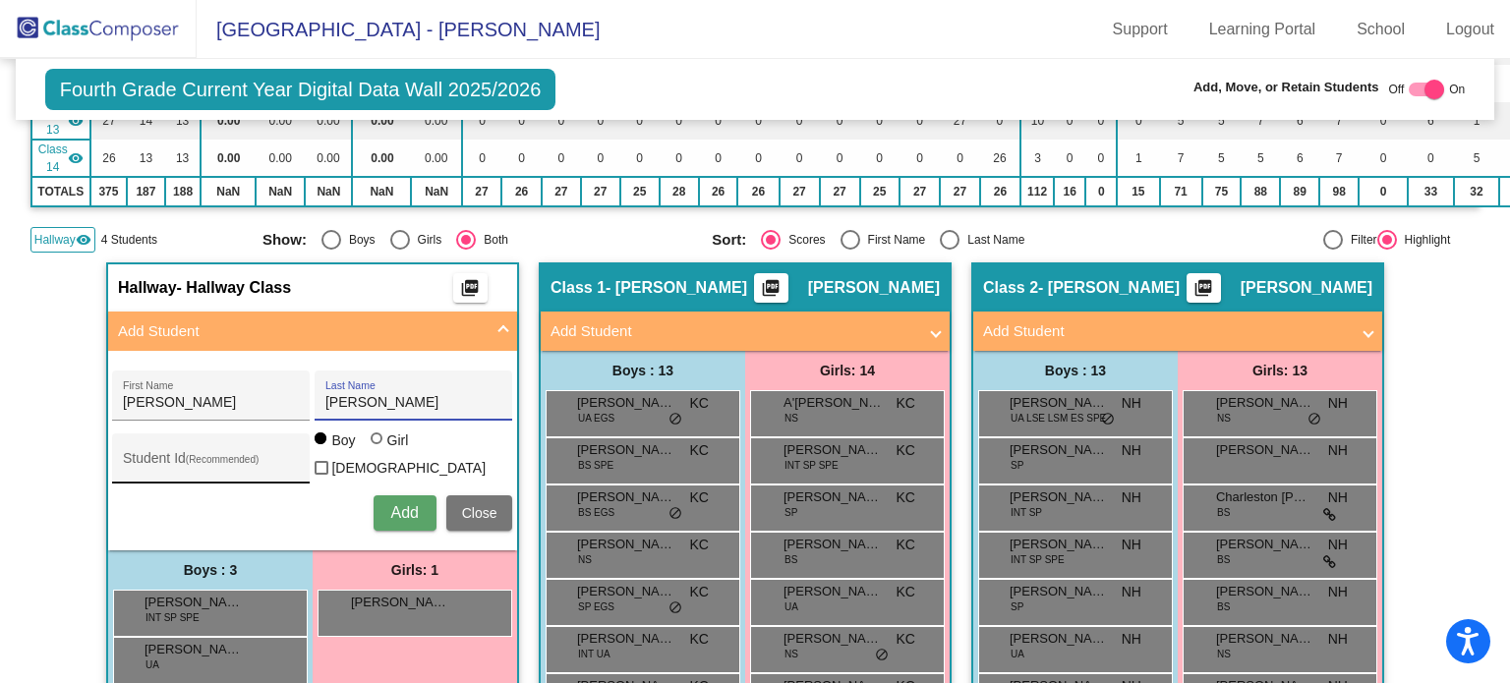
type input "[PERSON_NAME]"
click at [137, 458] on input "Student Id (Recommended)" at bounding box center [211, 466] width 177 height 16
paste input "509459"
type input "509459"
click at [374, 440] on div at bounding box center [377, 438] width 12 height 12
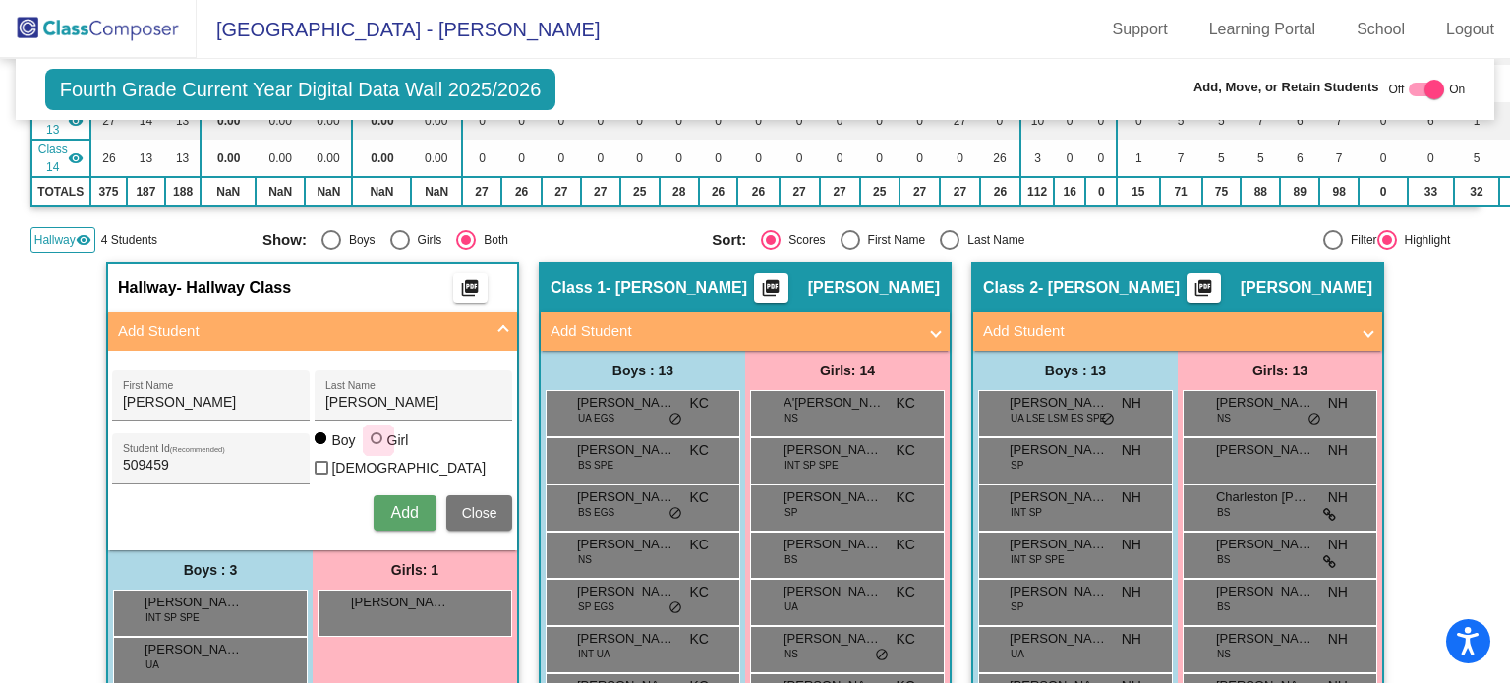
click at [377, 448] on input "Girl" at bounding box center [377, 448] width 1 height 1
radio input "true"
click at [384, 501] on button "Add" at bounding box center [405, 512] width 63 height 35
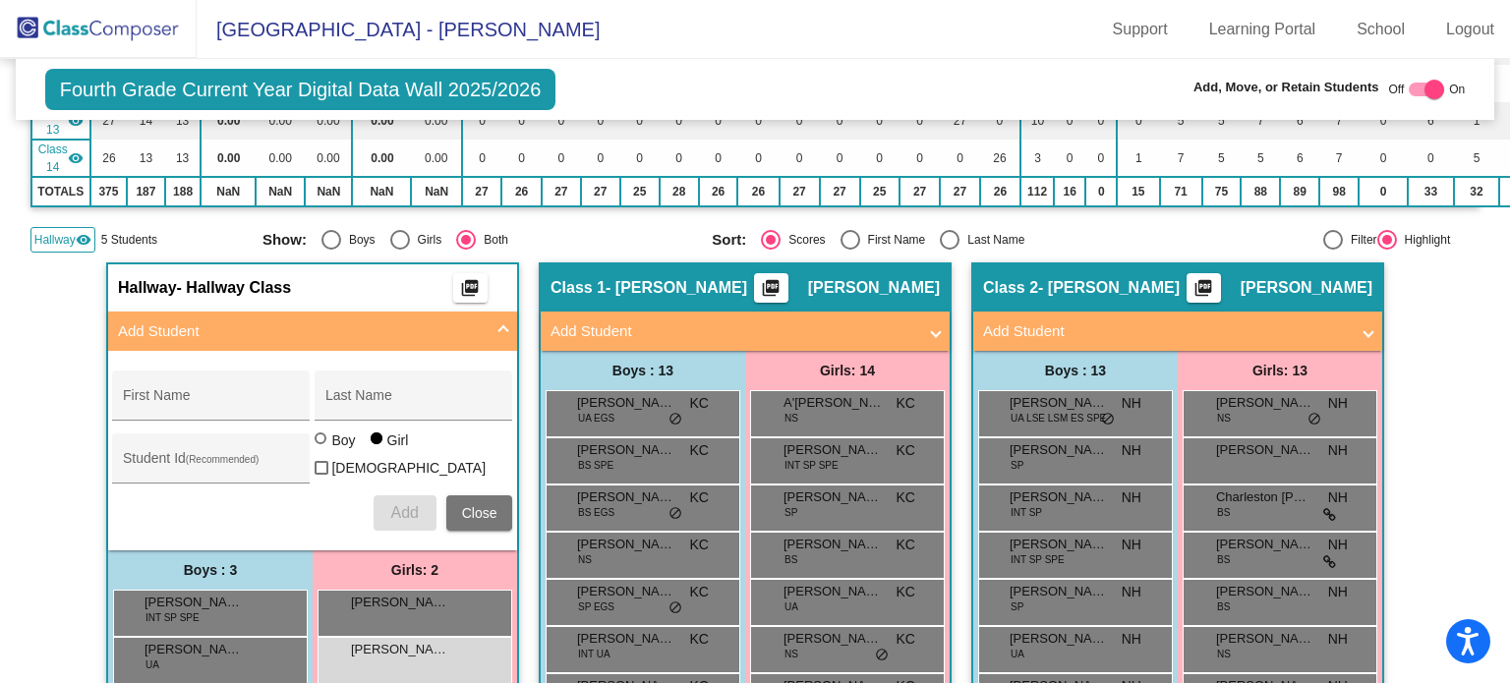
click at [499, 320] on span at bounding box center [503, 331] width 8 height 23
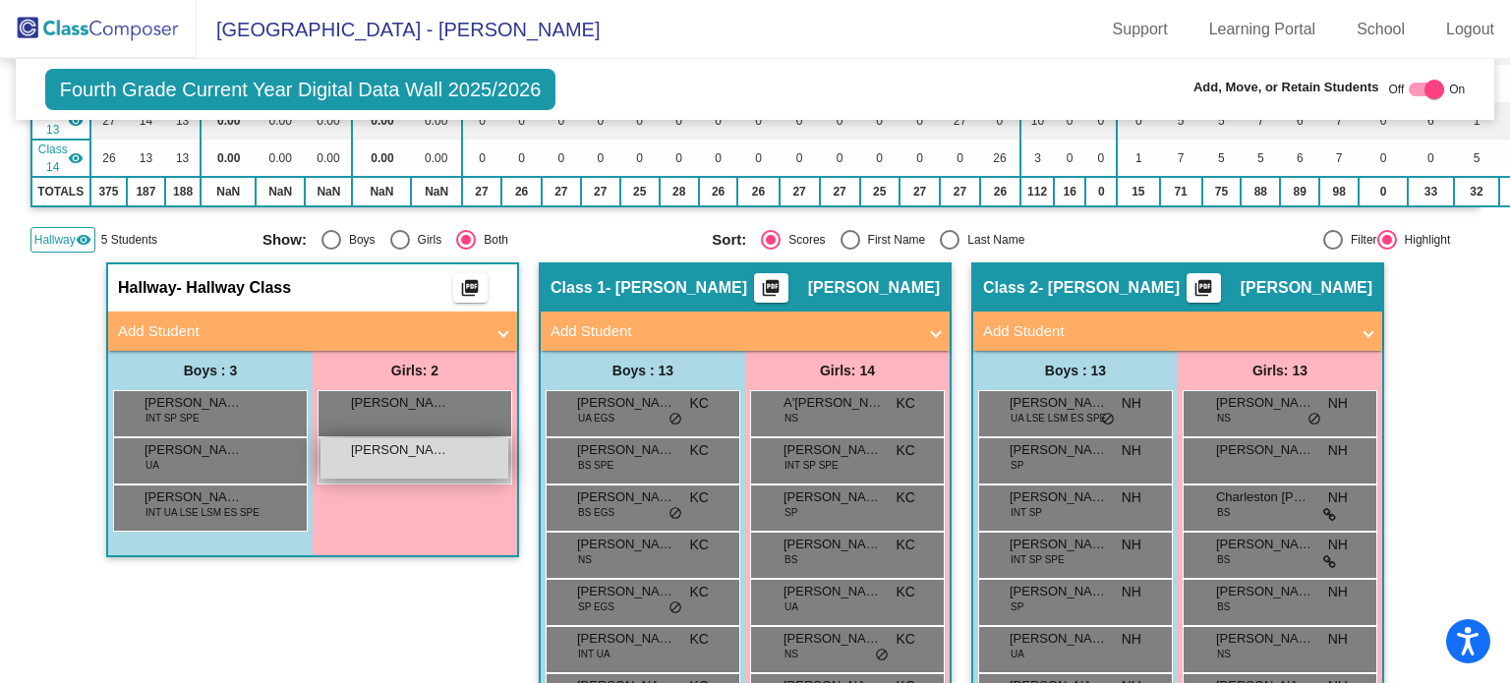
click at [406, 451] on div "[PERSON_NAME] lock do_not_disturb_alt" at bounding box center [414, 458] width 188 height 40
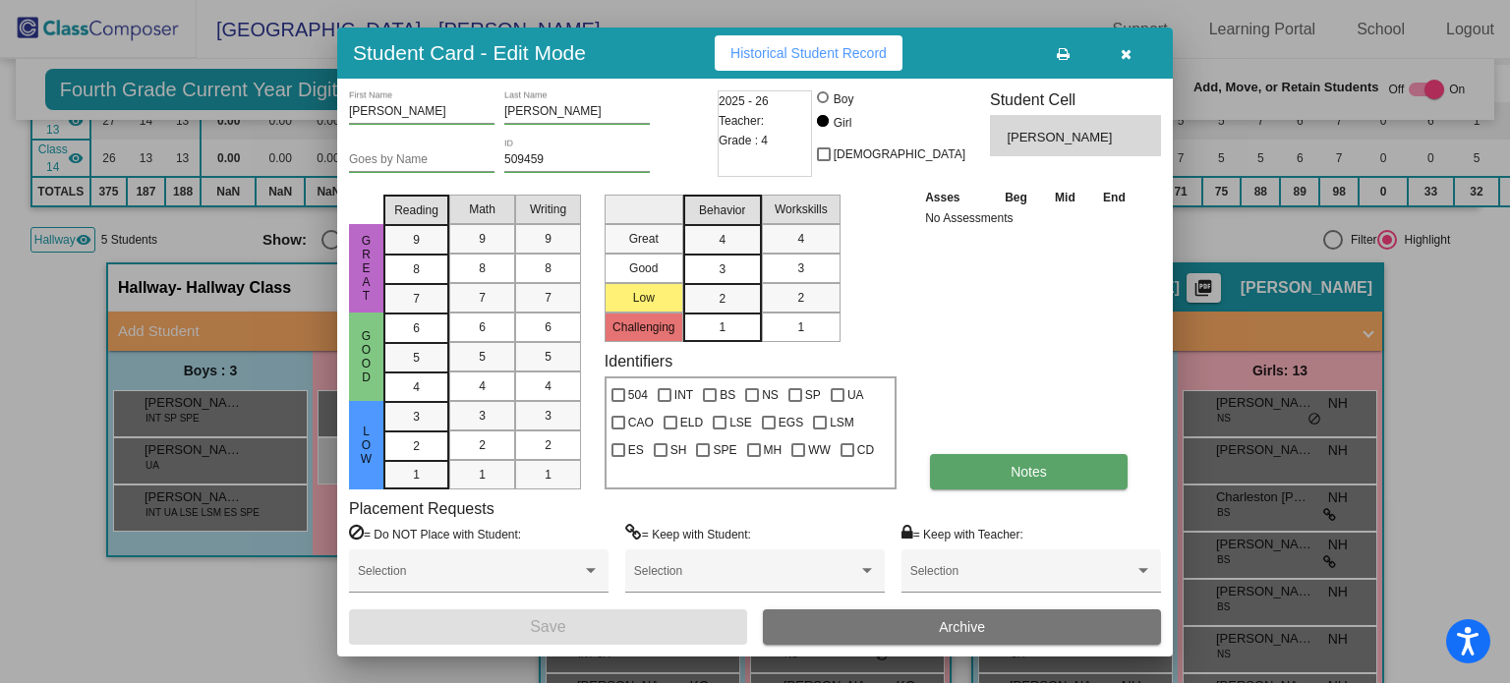
click at [959, 470] on button "Notes" at bounding box center [1029, 471] width 198 height 35
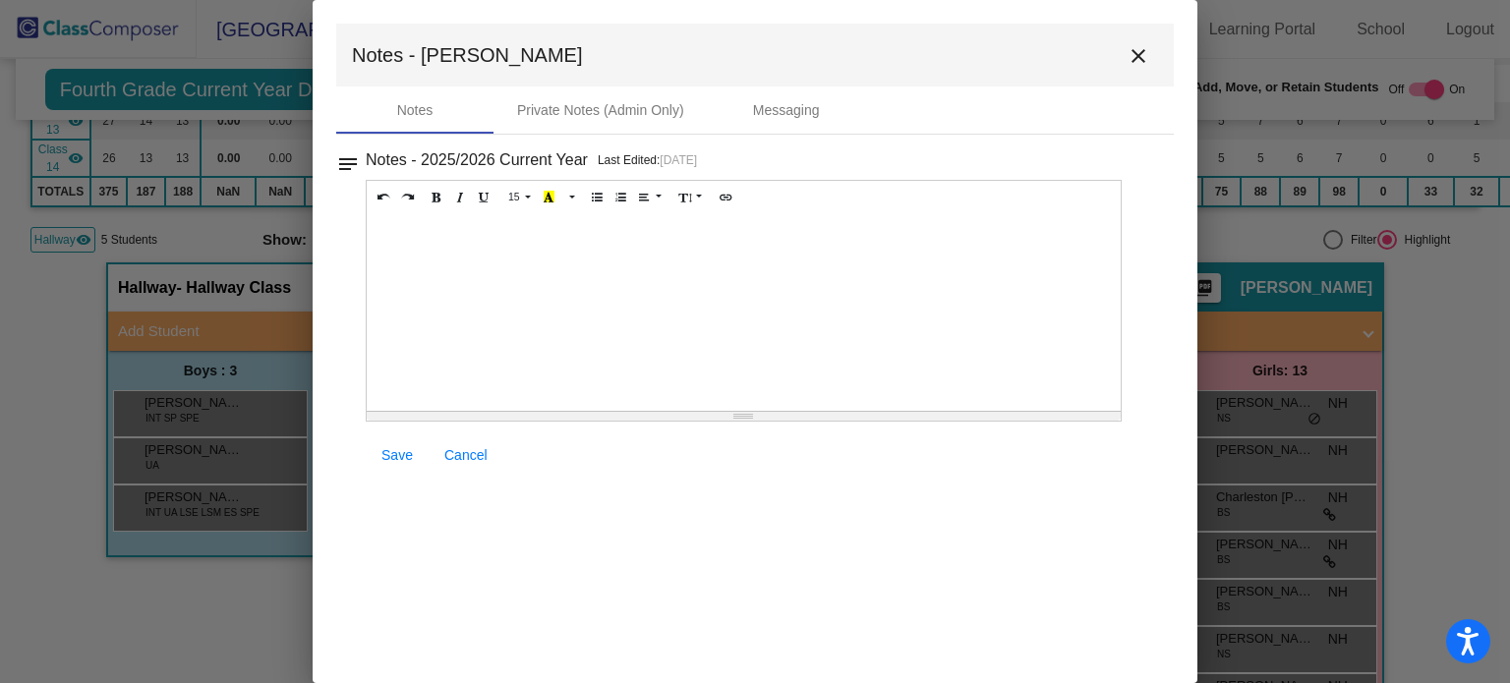
click at [406, 258] on div at bounding box center [744, 312] width 754 height 197
click at [392, 453] on span "Save" at bounding box center [396, 455] width 31 height 16
click at [1128, 62] on mat-icon "close" at bounding box center [1138, 56] width 24 height 24
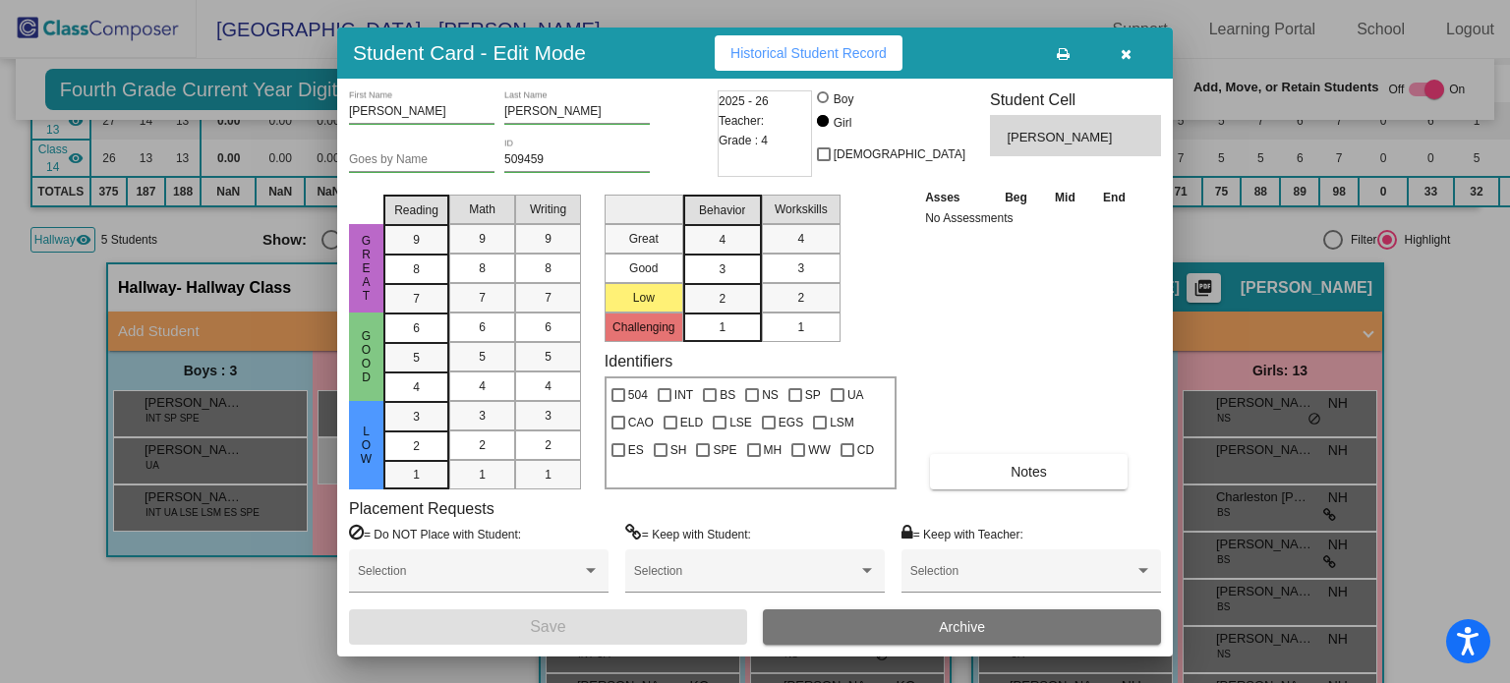
click at [1123, 54] on icon "button" at bounding box center [1126, 54] width 11 height 14
